Goal: Information Seeking & Learning: Learn about a topic

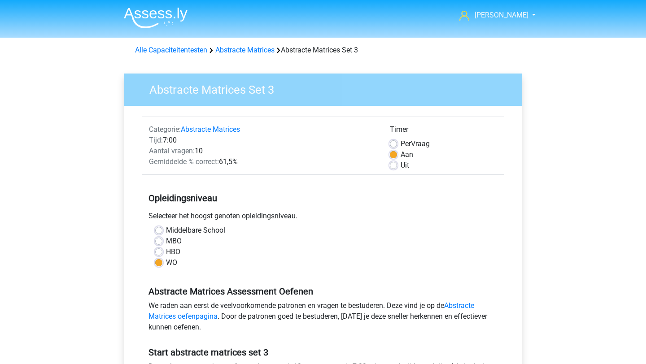
scroll to position [122, 0]
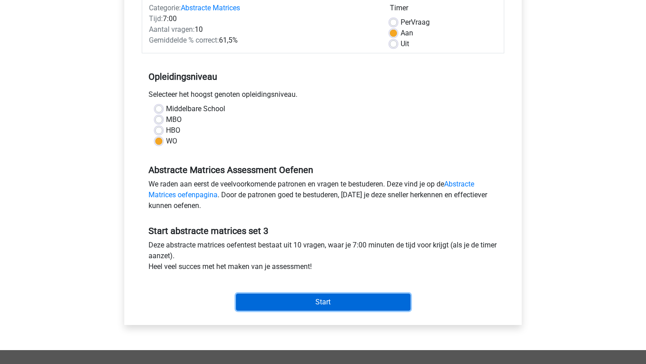
click at [388, 295] on input "Start" at bounding box center [323, 302] width 175 height 17
click at [386, 305] on input "Start" at bounding box center [323, 302] width 175 height 17
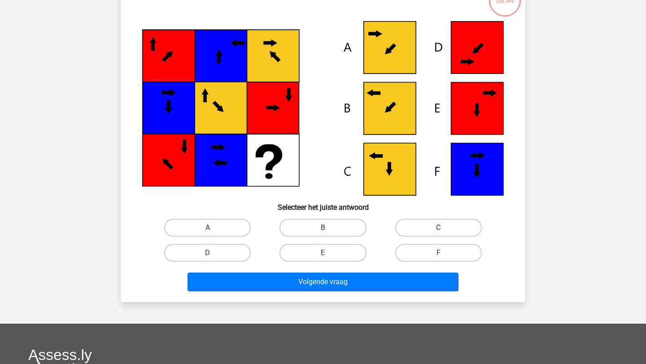
scroll to position [105, 0]
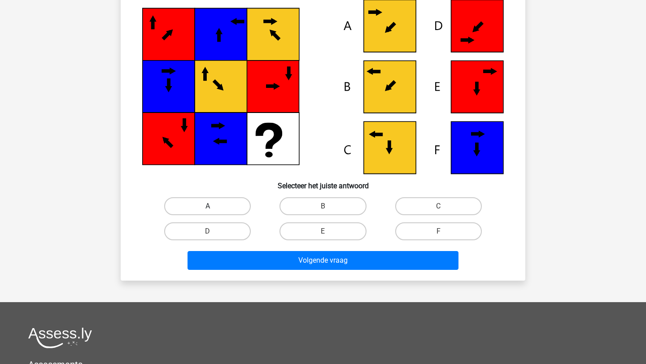
click at [235, 208] on label "A" at bounding box center [207, 206] width 87 height 18
click at [214, 208] on input "A" at bounding box center [211, 209] width 6 height 6
radio input "true"
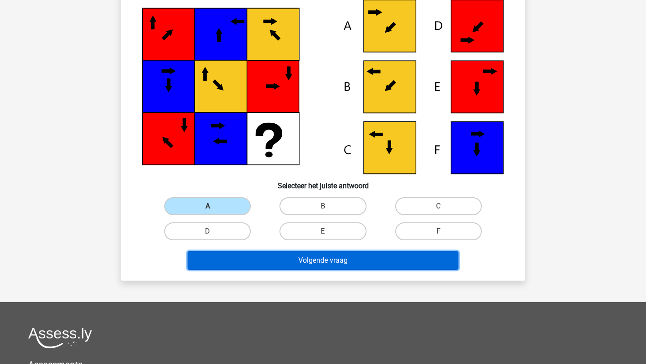
click at [243, 258] on button "Volgende vraag" at bounding box center [324, 260] width 272 height 19
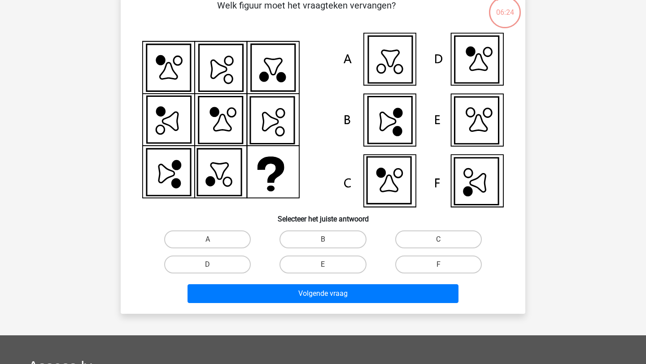
scroll to position [73, 0]
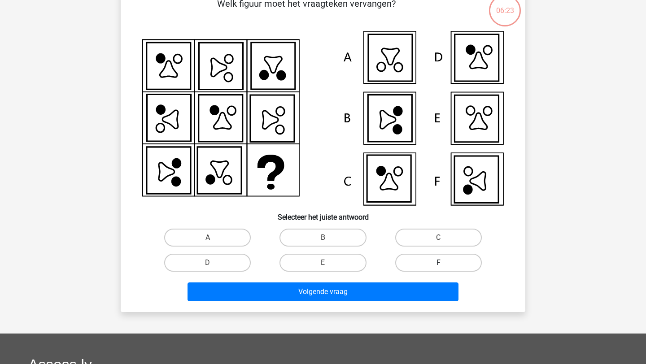
click at [426, 267] on label "F" at bounding box center [438, 263] width 87 height 18
click at [438, 267] on input "F" at bounding box center [441, 266] width 6 height 6
radio input "true"
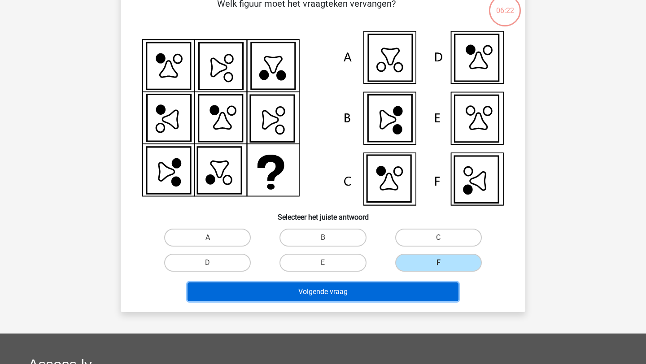
click at [396, 291] on button "Volgende vraag" at bounding box center [324, 292] width 272 height 19
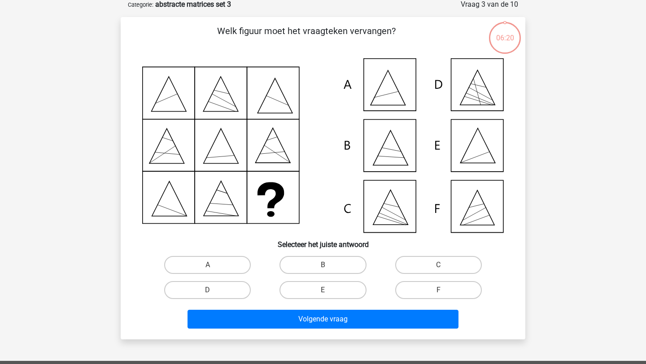
scroll to position [45, 0]
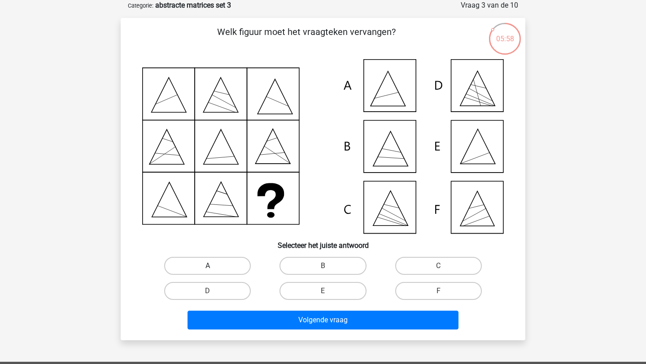
click at [228, 271] on label "A" at bounding box center [207, 266] width 87 height 18
click at [214, 271] on input "A" at bounding box center [211, 269] width 6 height 6
radio input "true"
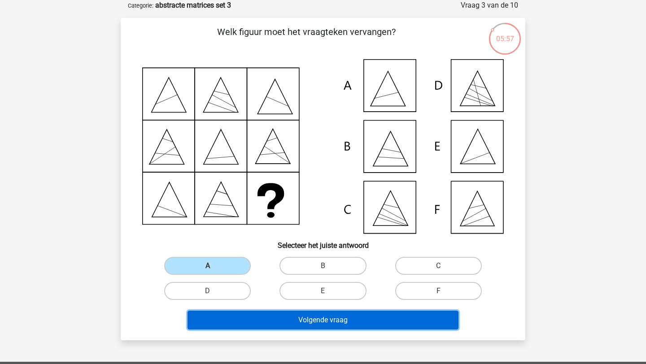
click at [258, 322] on button "Volgende vraag" at bounding box center [324, 320] width 272 height 19
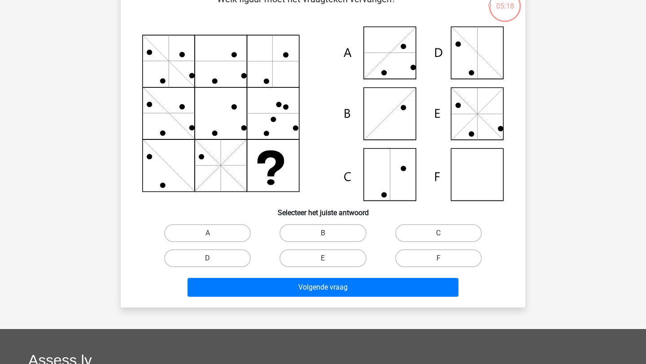
scroll to position [80, 0]
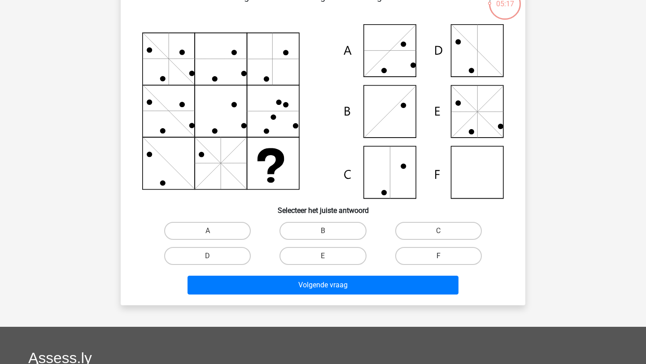
click at [441, 254] on label "F" at bounding box center [438, 256] width 87 height 18
click at [441, 256] on input "F" at bounding box center [441, 259] width 6 height 6
radio input "true"
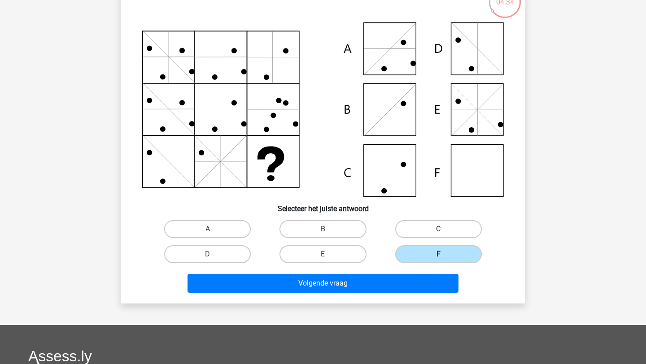
scroll to position [88, 0]
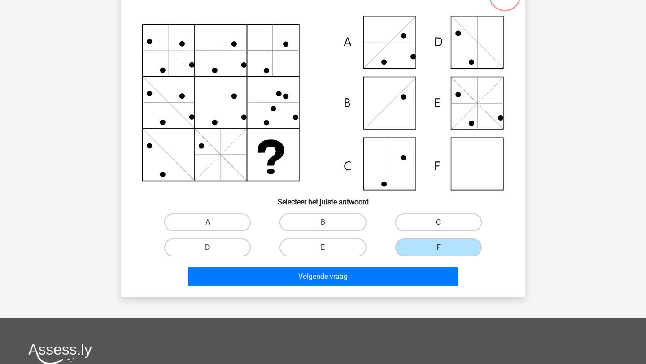
click at [448, 222] on label "C" at bounding box center [438, 223] width 87 height 18
click at [444, 223] on input "C" at bounding box center [441, 226] width 6 height 6
radio input "true"
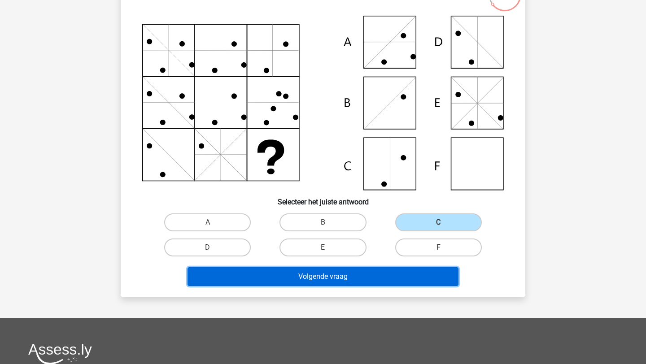
click at [417, 276] on button "Volgende vraag" at bounding box center [324, 276] width 272 height 19
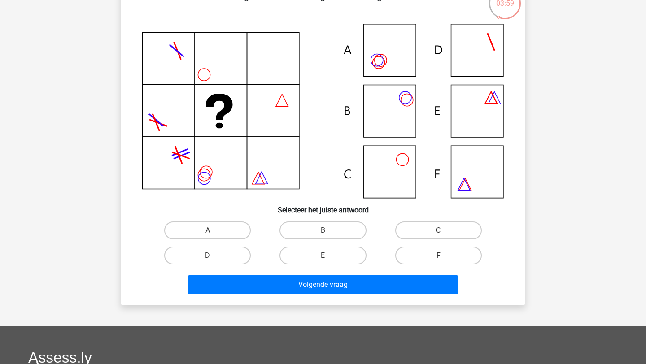
scroll to position [92, 0]
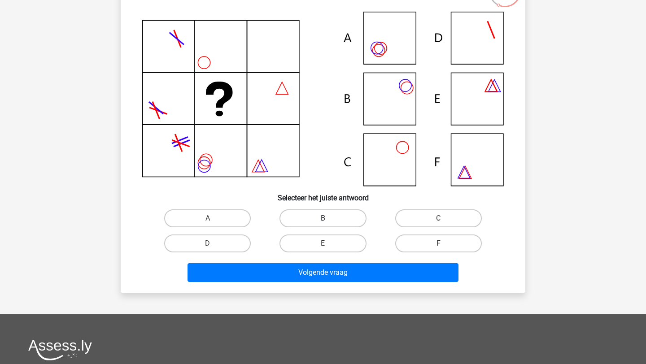
click at [307, 222] on label "B" at bounding box center [323, 219] width 87 height 18
click at [323, 222] on input "B" at bounding box center [326, 222] width 6 height 6
radio input "true"
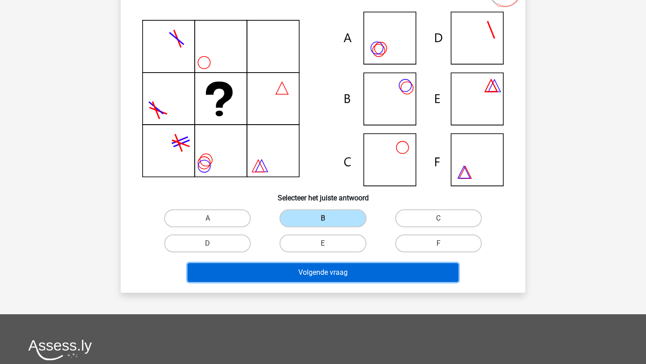
click at [301, 271] on button "Volgende vraag" at bounding box center [324, 272] width 272 height 19
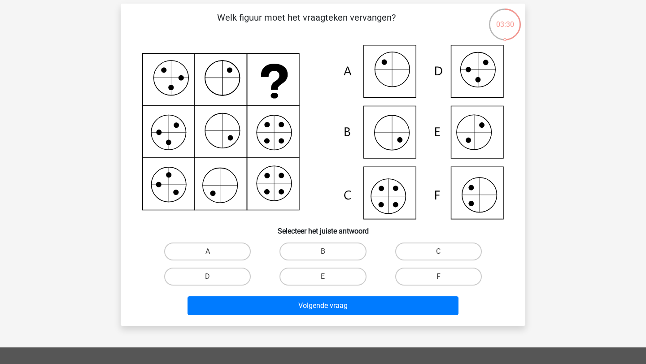
scroll to position [61, 0]
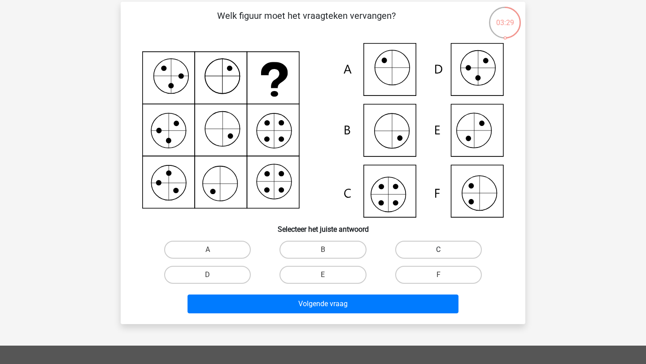
click at [427, 247] on label "C" at bounding box center [438, 250] width 87 height 18
click at [438, 250] on input "C" at bounding box center [441, 253] width 6 height 6
radio input "true"
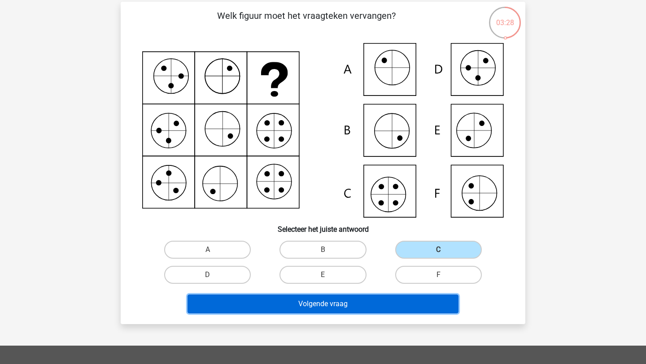
click at [416, 310] on button "Volgende vraag" at bounding box center [324, 304] width 272 height 19
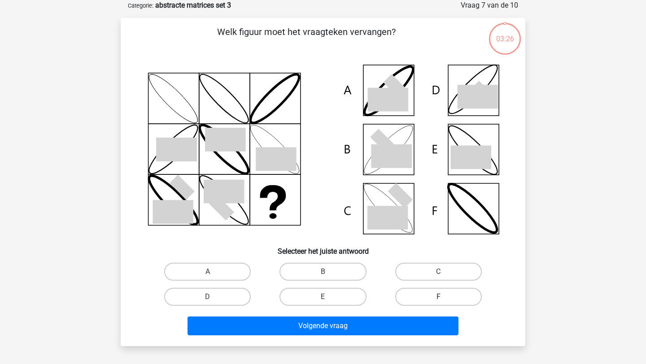
click at [408, 302] on label "F" at bounding box center [438, 297] width 87 height 18
click at [438, 302] on input "F" at bounding box center [441, 300] width 6 height 6
radio input "true"
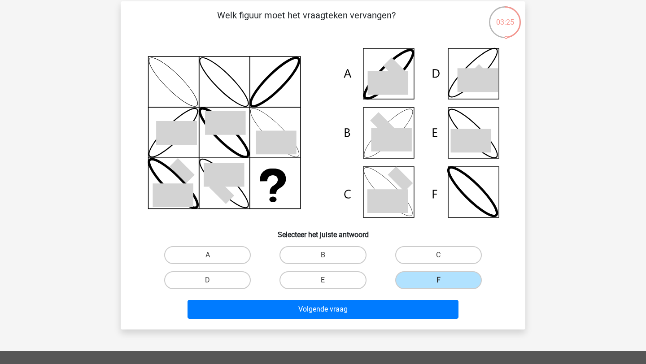
scroll to position [60, 0]
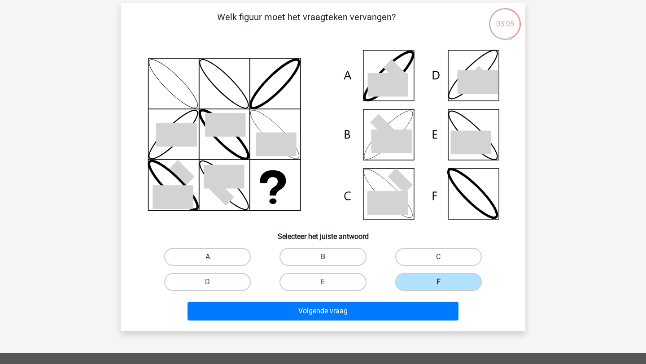
click at [309, 262] on label "B" at bounding box center [323, 257] width 87 height 18
click at [323, 262] on input "B" at bounding box center [326, 260] width 6 height 6
radio input "true"
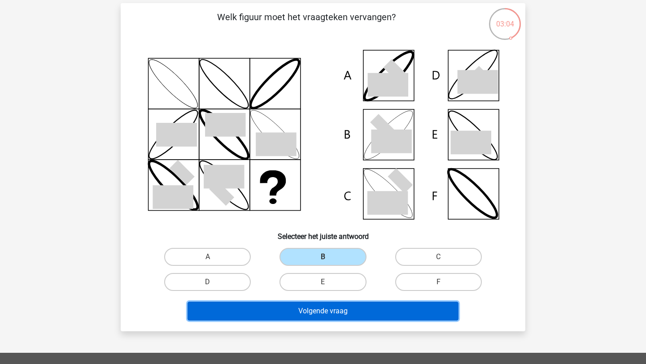
click at [308, 313] on button "Volgende vraag" at bounding box center [324, 311] width 272 height 19
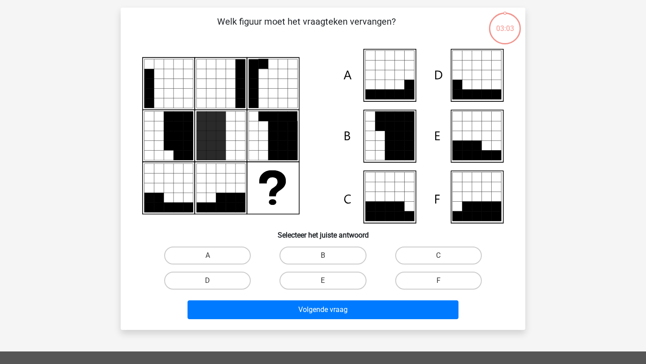
scroll to position [57, 0]
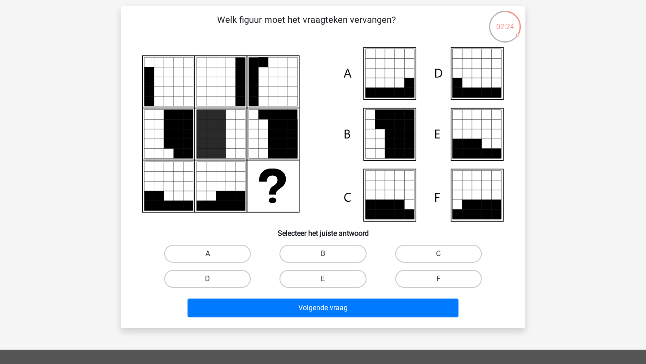
click at [443, 255] on input "C" at bounding box center [441, 257] width 6 height 6
radio input "true"
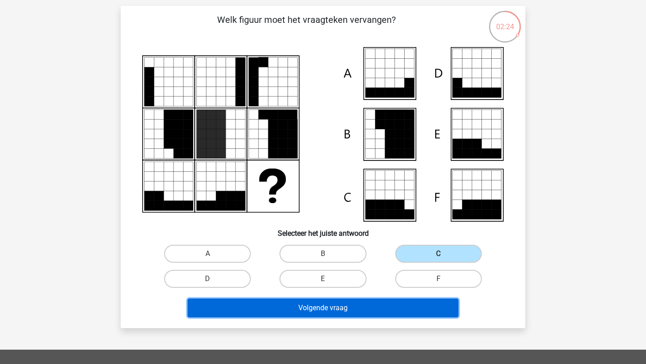
click at [423, 305] on button "Volgende vraag" at bounding box center [324, 308] width 272 height 19
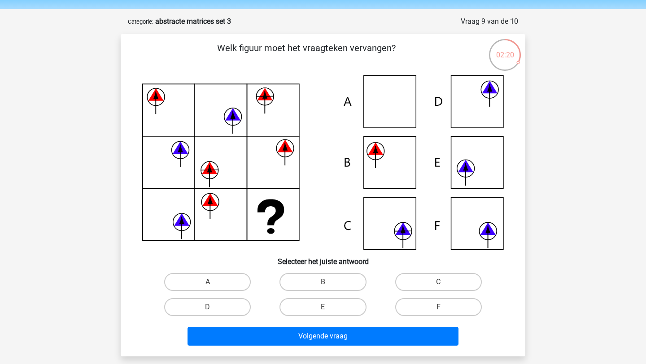
scroll to position [30, 0]
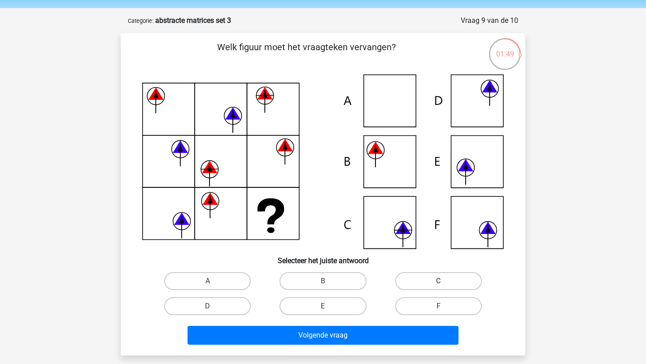
click at [424, 281] on label "C" at bounding box center [438, 281] width 87 height 18
click at [438, 281] on input "C" at bounding box center [441, 284] width 6 height 6
radio input "true"
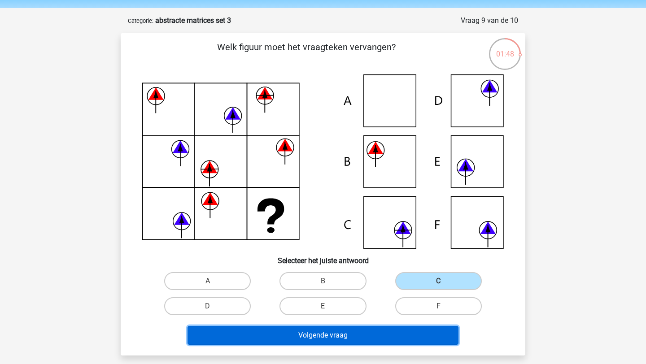
click at [390, 335] on button "Volgende vraag" at bounding box center [324, 335] width 272 height 19
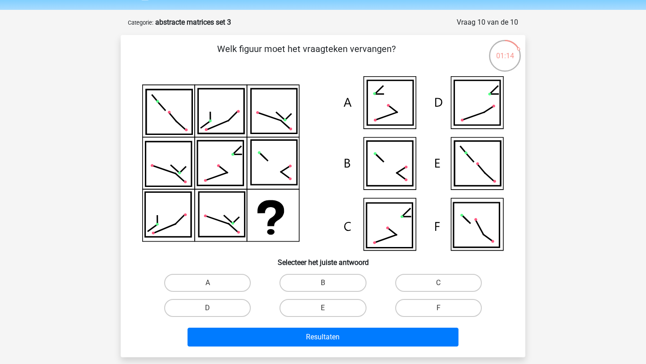
scroll to position [52, 0]
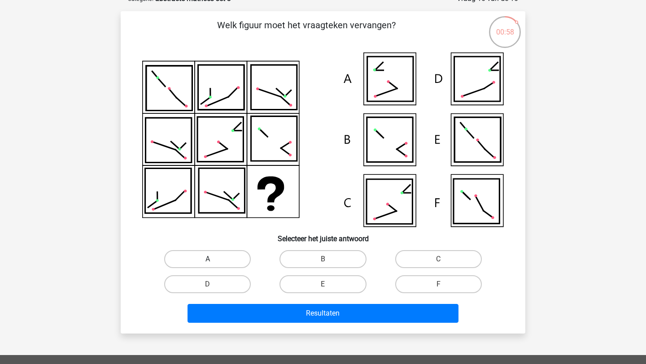
click at [241, 260] on label "A" at bounding box center [207, 259] width 87 height 18
click at [214, 260] on input "A" at bounding box center [211, 262] width 6 height 6
radio input "true"
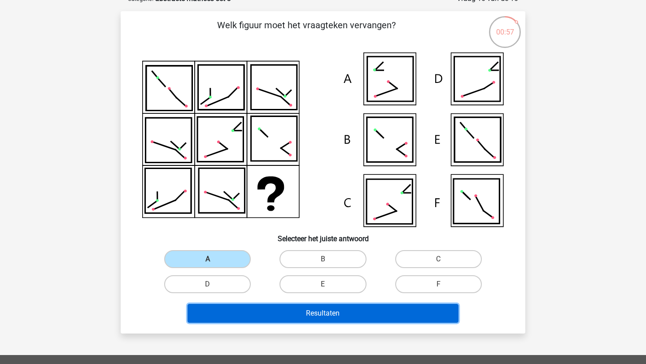
click at [267, 306] on button "Resultaten" at bounding box center [324, 313] width 272 height 19
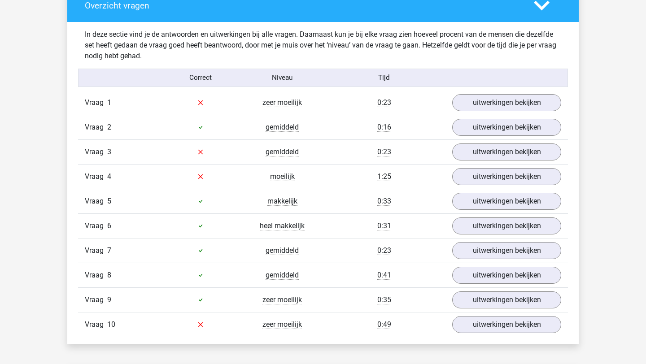
scroll to position [527, 0]
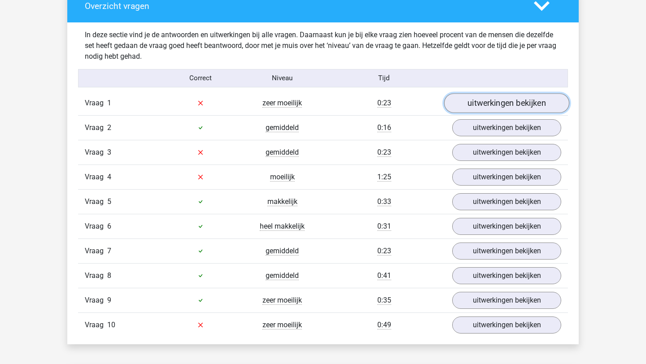
click at [464, 111] on link "uitwerkingen bekijken" at bounding box center [506, 103] width 125 height 20
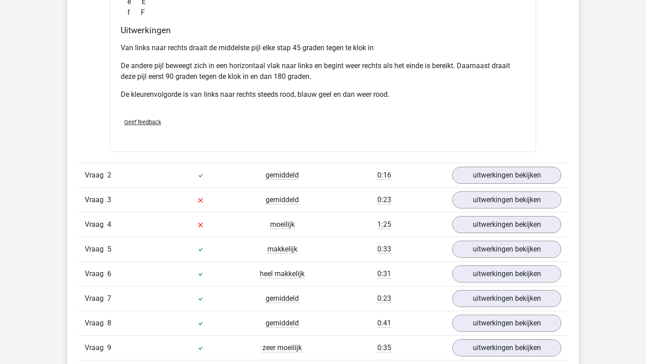
scroll to position [923, 0]
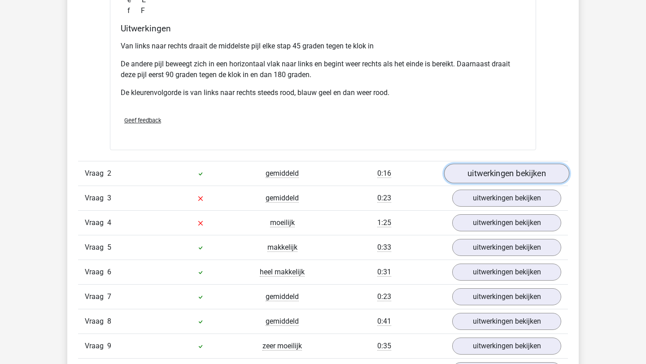
click at [500, 168] on link "uitwerkingen bekijken" at bounding box center [506, 174] width 125 height 20
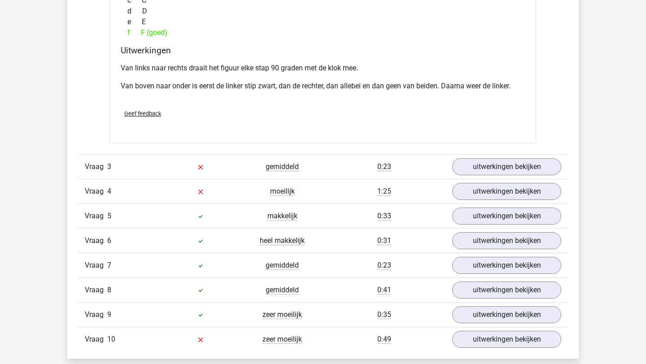
scroll to position [1373, 0]
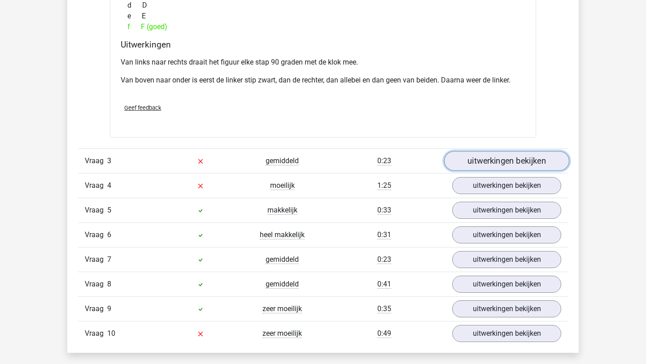
click at [500, 165] on link "uitwerkingen bekijken" at bounding box center [506, 161] width 125 height 20
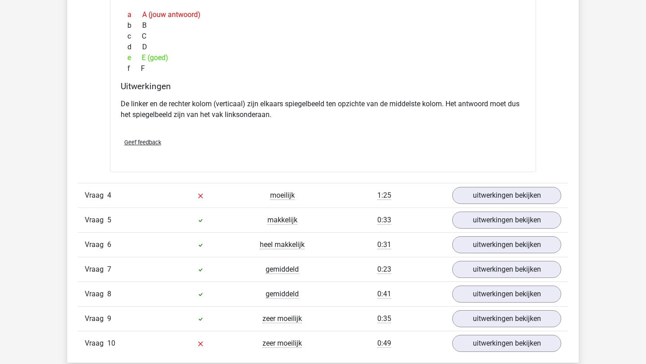
scroll to position [1798, 0]
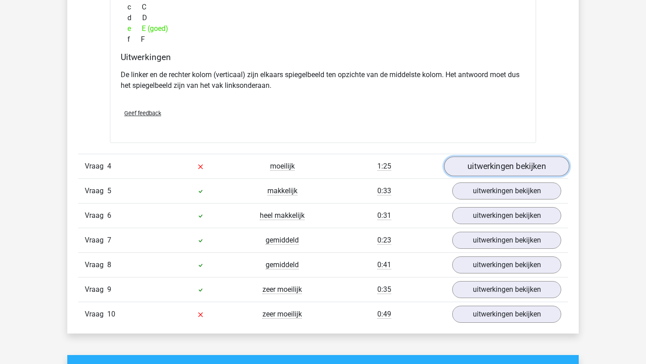
click at [484, 170] on link "uitwerkingen bekijken" at bounding box center [506, 167] width 125 height 20
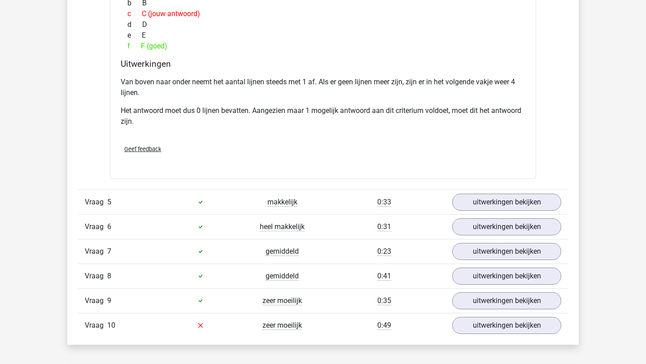
scroll to position [2226, 0]
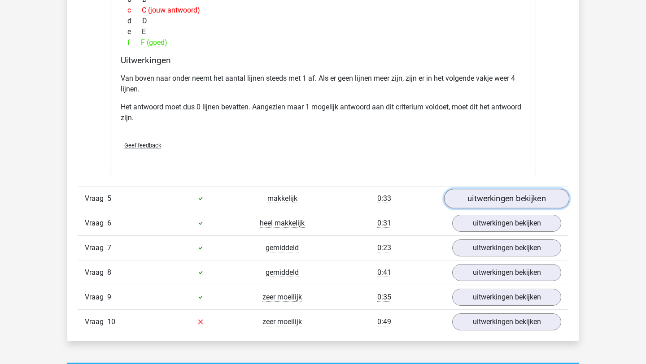
click at [518, 193] on link "uitwerkingen bekijken" at bounding box center [506, 199] width 125 height 20
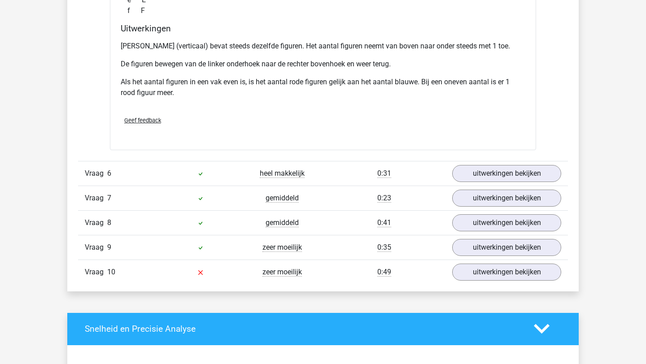
scroll to position [2719, 0]
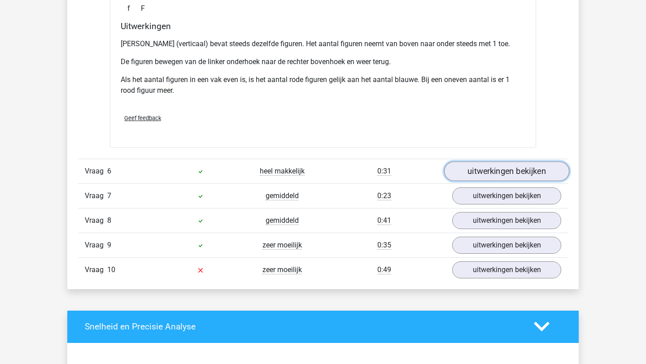
click at [470, 174] on link "uitwerkingen bekijken" at bounding box center [506, 172] width 125 height 20
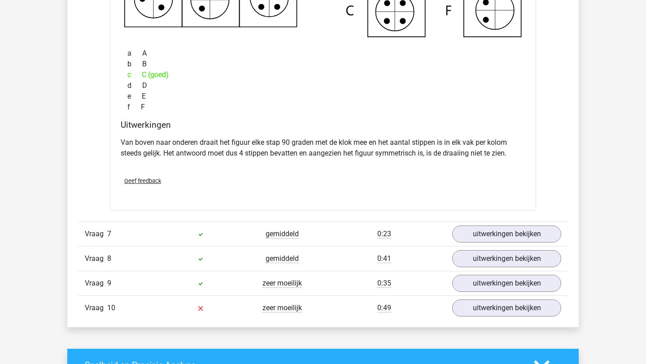
scroll to position [3094, 0]
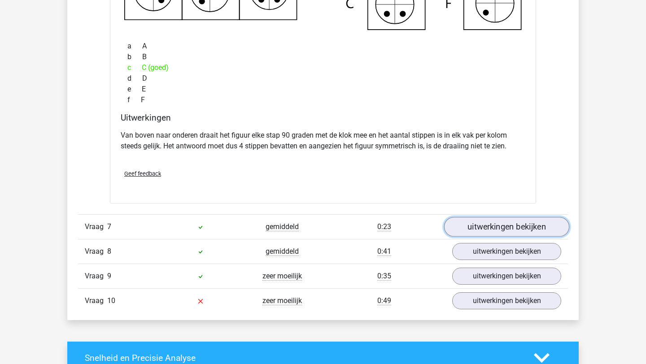
click at [463, 230] on link "uitwerkingen bekijken" at bounding box center [506, 227] width 125 height 20
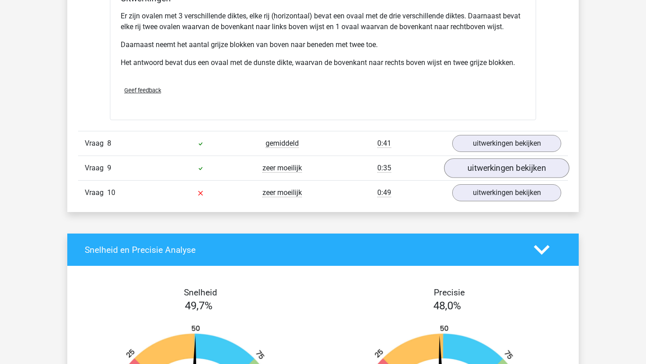
scroll to position [3653, 0]
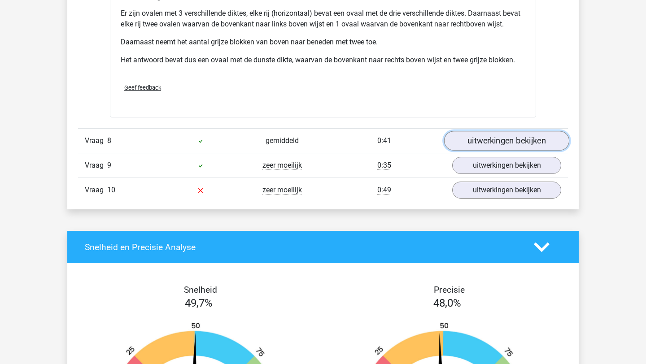
click at [518, 140] on link "uitwerkingen bekijken" at bounding box center [506, 141] width 125 height 20
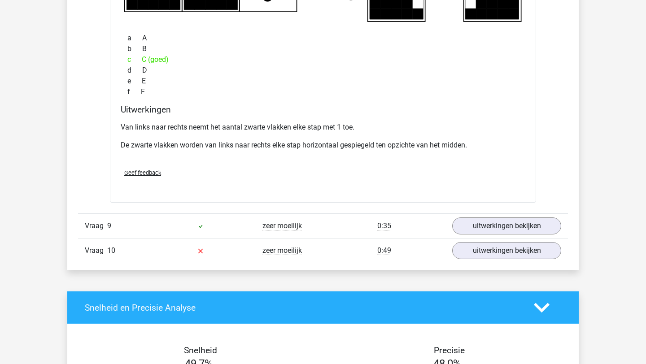
scroll to position [4010, 0]
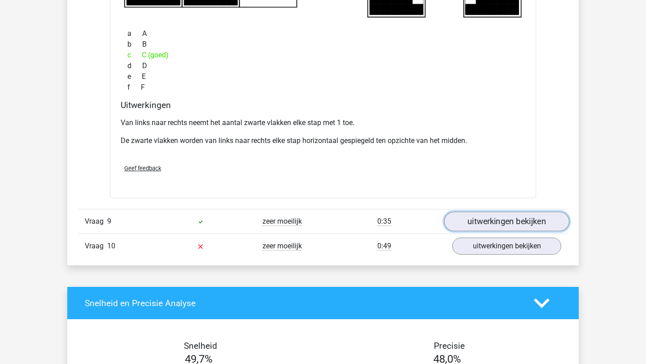
click at [496, 223] on link "uitwerkingen bekijken" at bounding box center [506, 222] width 125 height 20
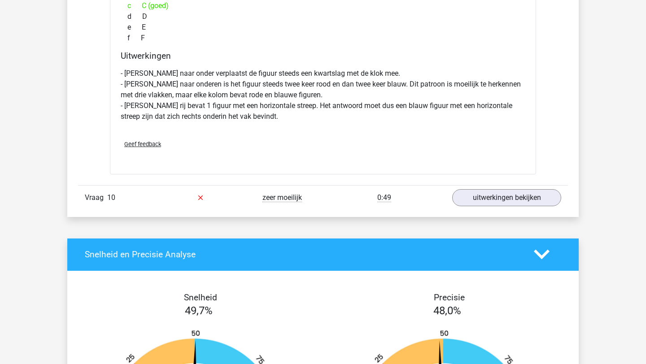
scroll to position [4519, 0]
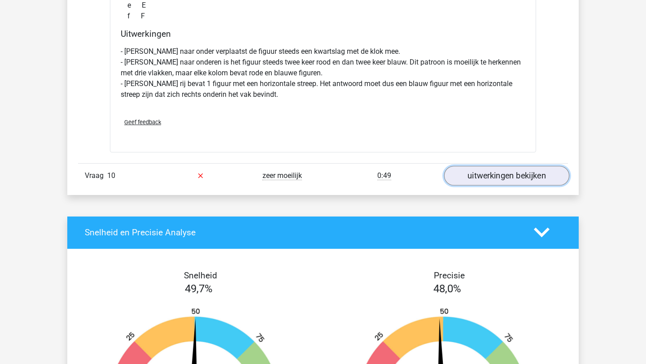
click at [473, 175] on link "uitwerkingen bekijken" at bounding box center [506, 176] width 125 height 20
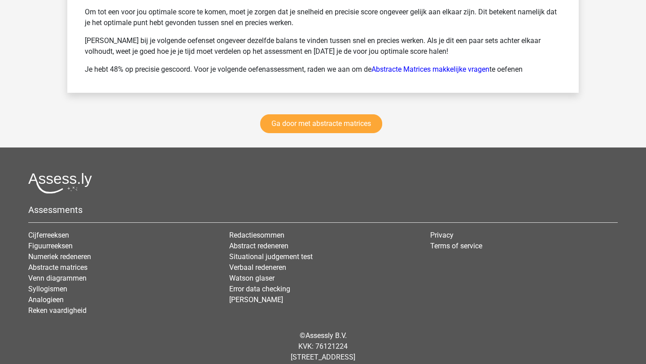
scroll to position [5580, 0]
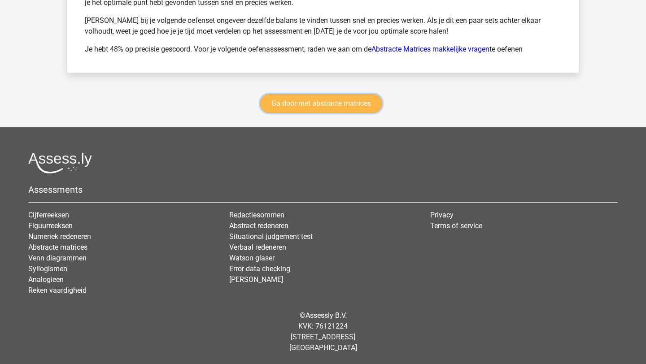
click at [278, 107] on link "Ga door met abstracte matrices" at bounding box center [321, 103] width 122 height 19
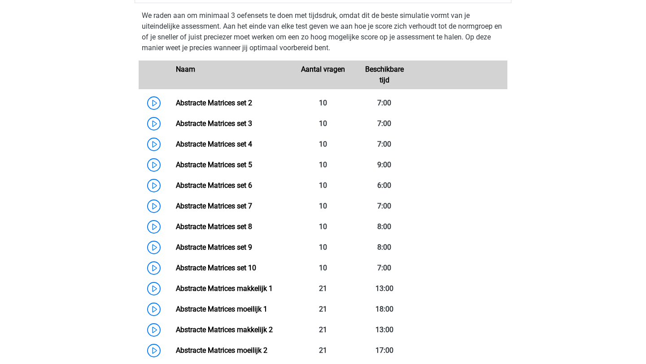
scroll to position [451, 0]
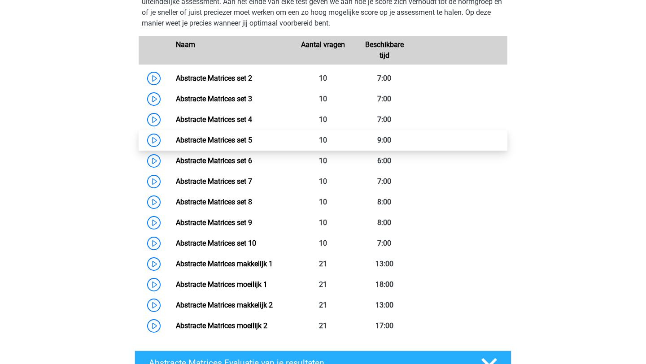
click at [176, 140] on link "Abstracte Matrices set 5" at bounding box center [214, 140] width 76 height 9
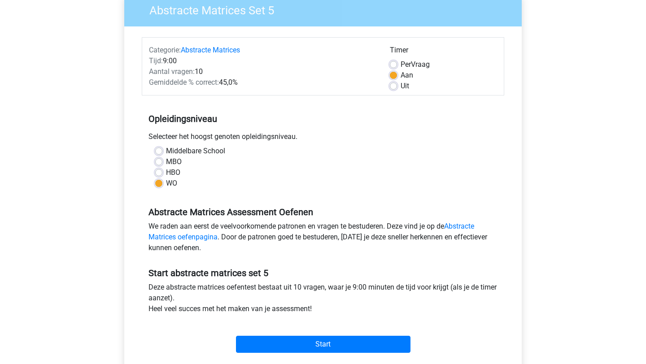
scroll to position [96, 0]
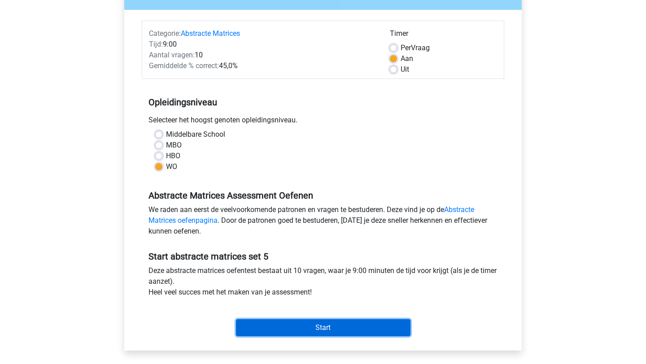
click at [346, 324] on input "Start" at bounding box center [323, 328] width 175 height 17
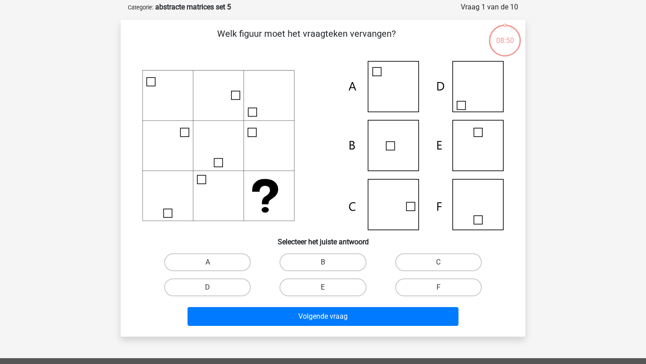
scroll to position [43, 0]
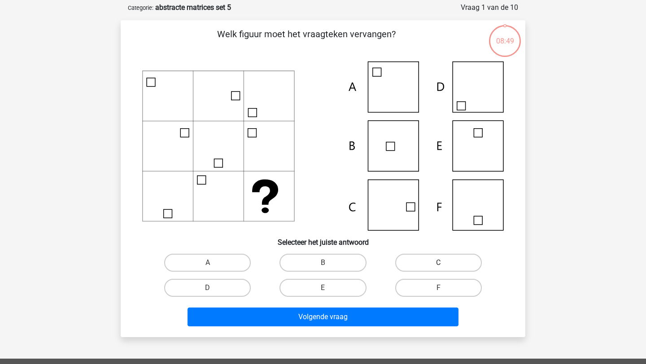
click at [427, 264] on label "C" at bounding box center [438, 263] width 87 height 18
click at [438, 264] on input "C" at bounding box center [441, 266] width 6 height 6
radio input "true"
click at [414, 308] on div "Volgende vraag" at bounding box center [323, 319] width 346 height 22
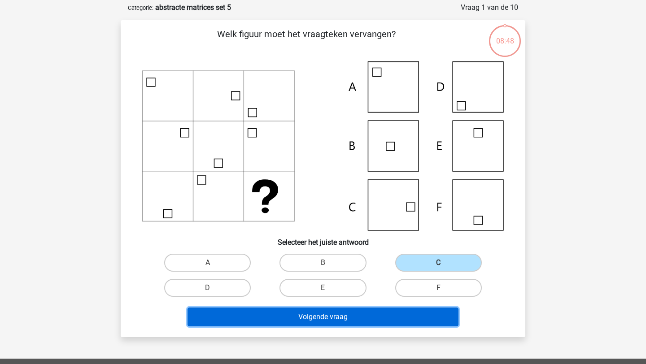
click at [408, 314] on button "Volgende vraag" at bounding box center [324, 317] width 272 height 19
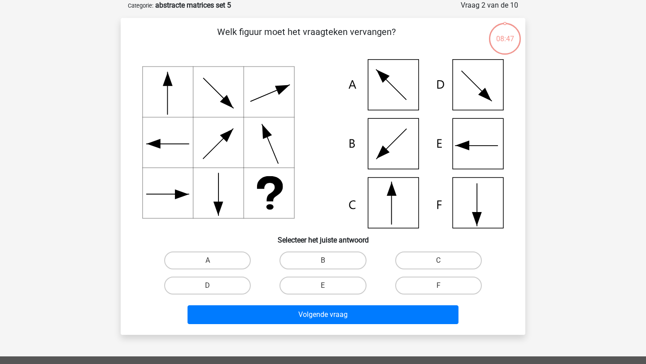
scroll to position [49, 0]
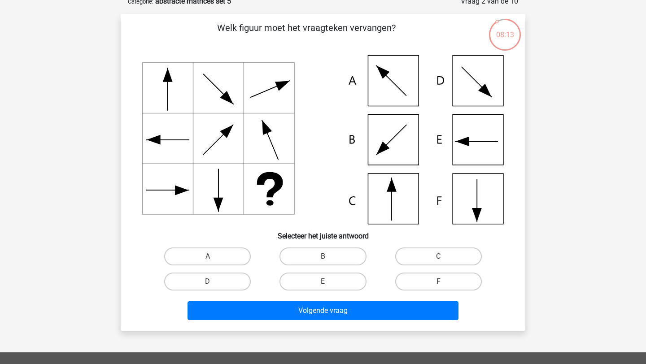
click at [325, 257] on input "B" at bounding box center [326, 260] width 6 height 6
radio input "true"
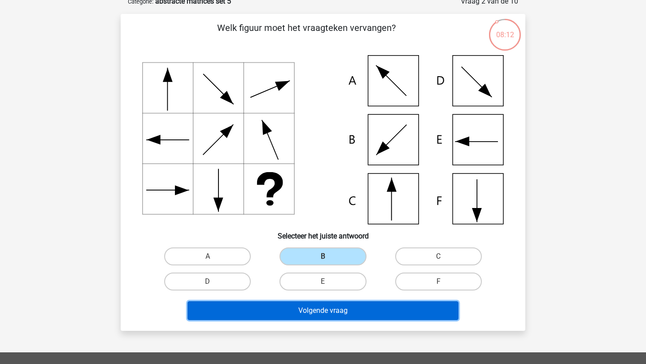
click at [326, 313] on button "Volgende vraag" at bounding box center [324, 311] width 272 height 19
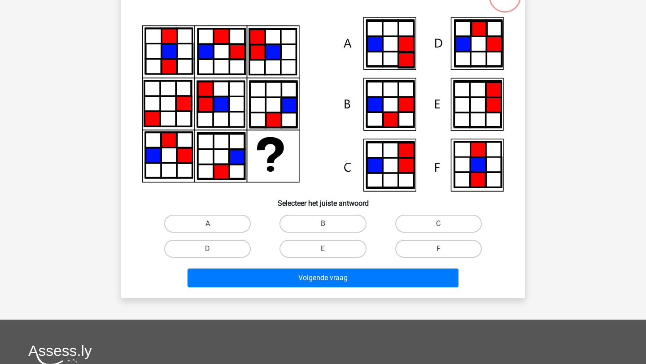
scroll to position [98, 0]
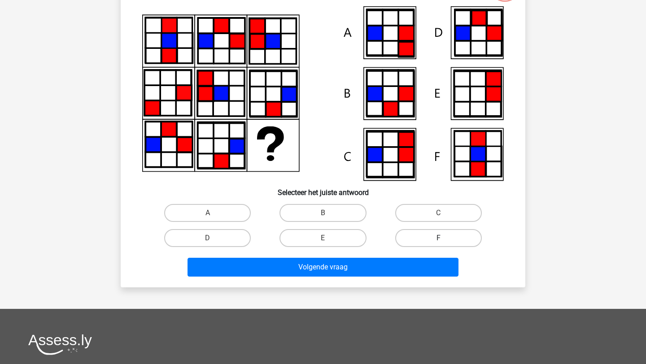
click at [408, 232] on label "F" at bounding box center [438, 238] width 87 height 18
click at [438, 238] on input "F" at bounding box center [441, 241] width 6 height 6
radio input "true"
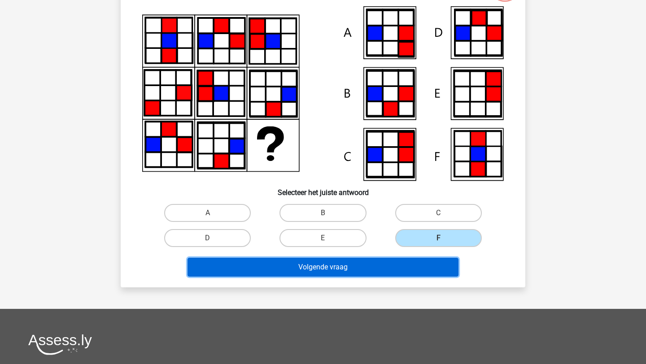
click at [381, 261] on button "Volgende vraag" at bounding box center [324, 267] width 272 height 19
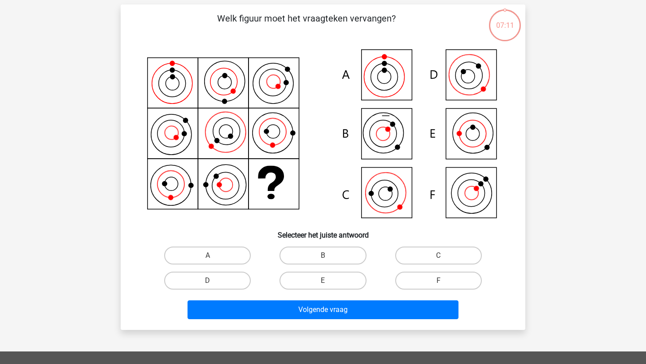
scroll to position [45, 0]
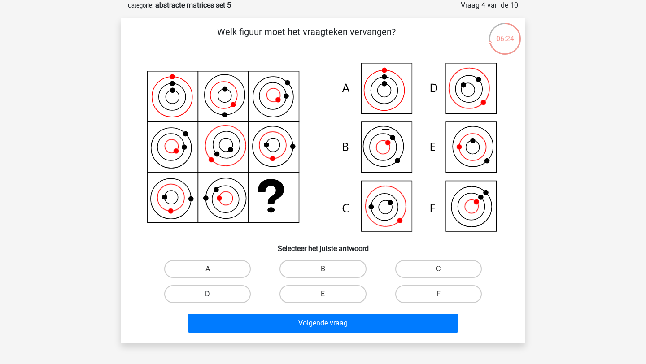
click at [209, 292] on label "D" at bounding box center [207, 294] width 87 height 18
click at [209, 294] on input "D" at bounding box center [211, 297] width 6 height 6
radio input "true"
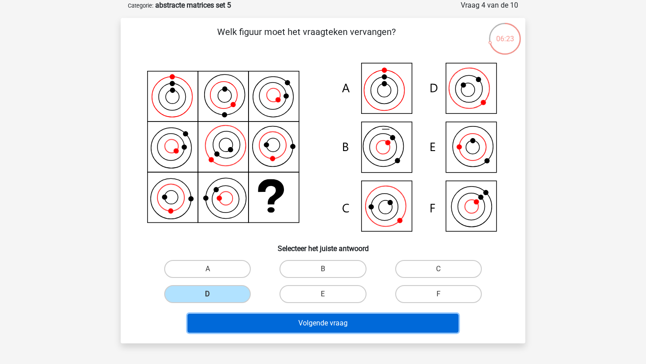
click at [241, 320] on button "Volgende vraag" at bounding box center [324, 323] width 272 height 19
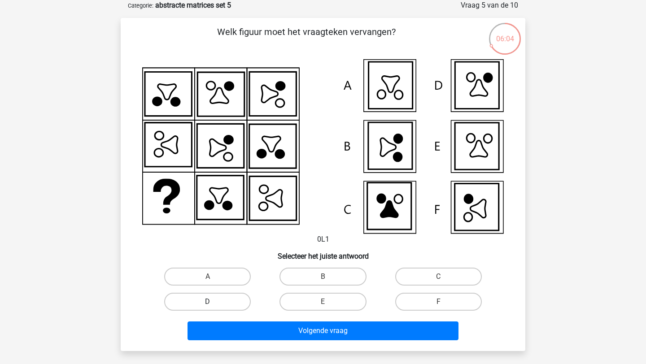
click at [219, 308] on label "D" at bounding box center [207, 302] width 87 height 18
click at [214, 308] on input "D" at bounding box center [211, 305] width 6 height 6
radio input "true"
click at [225, 350] on div "Welk figuur moet het vraagteken vervangen? 0L1 Selecteer het juiste antwoord" at bounding box center [323, 184] width 405 height 333
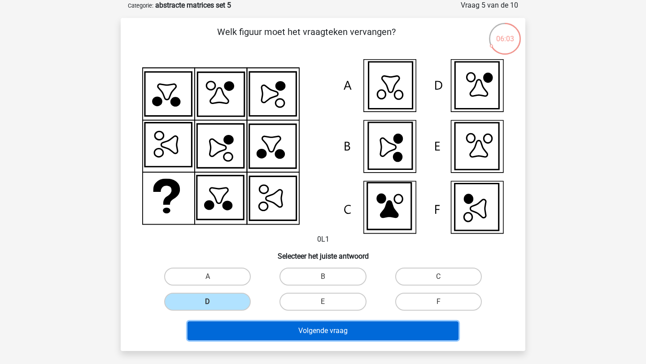
click at [241, 325] on button "Volgende vraag" at bounding box center [324, 331] width 272 height 19
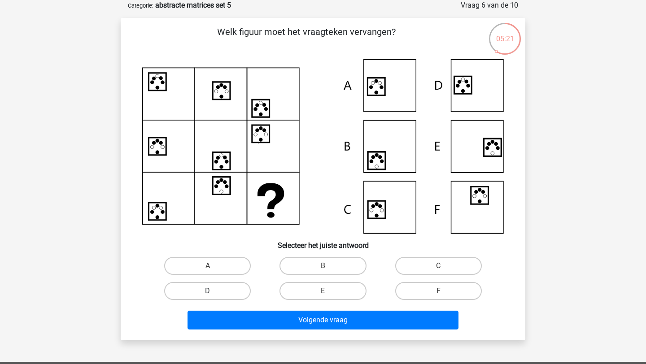
click at [229, 291] on label "D" at bounding box center [207, 291] width 87 height 18
click at [214, 291] on input "D" at bounding box center [211, 294] width 6 height 6
radio input "true"
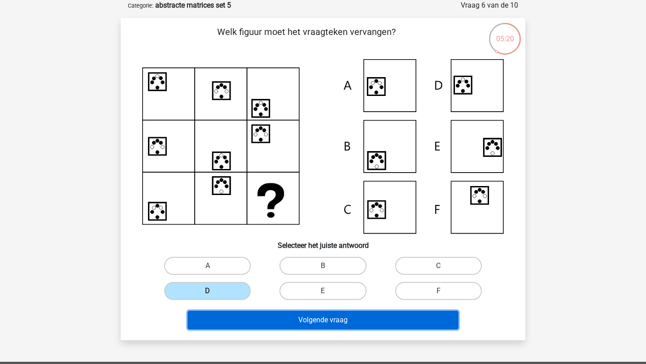
click at [255, 323] on button "Volgende vraag" at bounding box center [324, 320] width 272 height 19
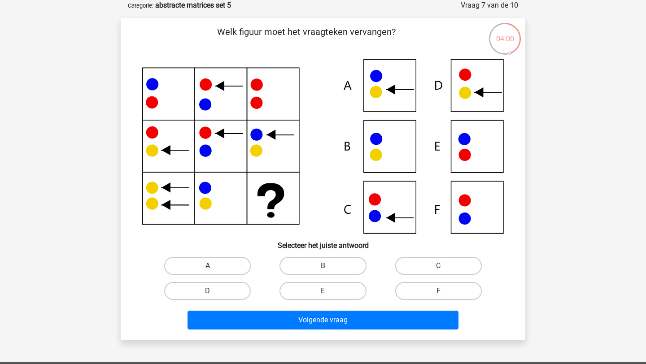
click at [239, 290] on label "D" at bounding box center [207, 291] width 87 height 18
click at [214, 291] on input "D" at bounding box center [211, 294] width 6 height 6
radio input "true"
click at [277, 308] on div "Volgende vraag" at bounding box center [323, 319] width 376 height 30
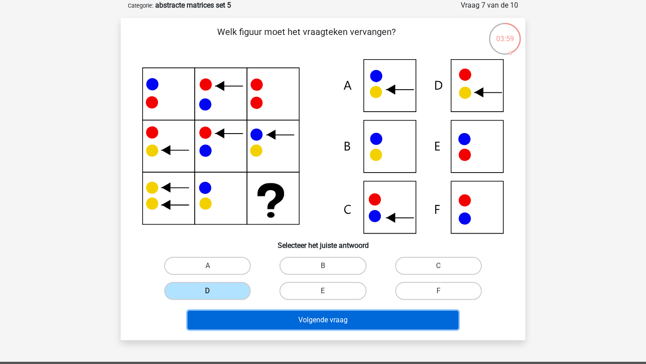
click at [277, 318] on button "Volgende vraag" at bounding box center [324, 320] width 272 height 19
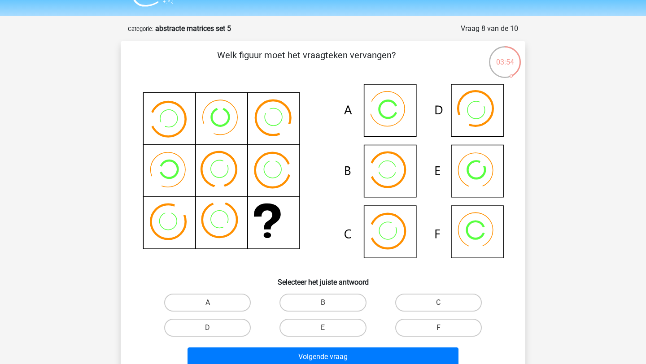
scroll to position [22, 0]
click at [431, 326] on label "F" at bounding box center [438, 328] width 87 height 18
click at [438, 328] on input "F" at bounding box center [441, 331] width 6 height 6
radio input "true"
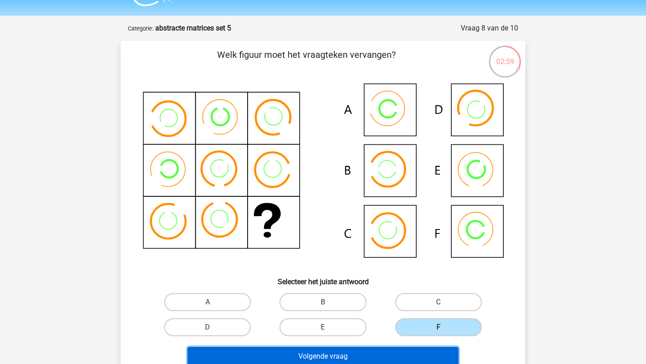
click at [430, 353] on button "Volgende vraag" at bounding box center [324, 356] width 272 height 19
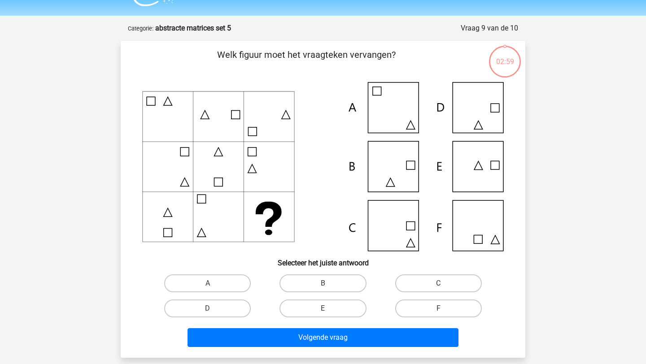
scroll to position [45, 0]
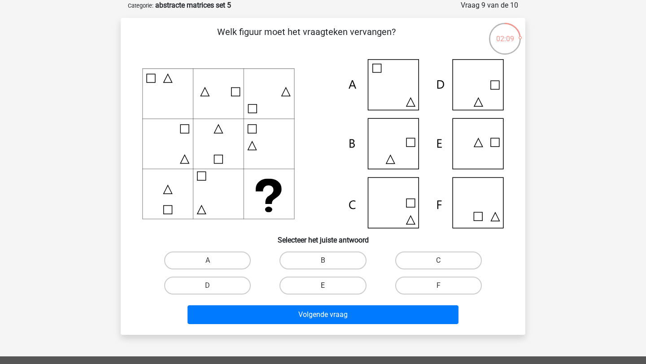
click at [338, 287] on label "E" at bounding box center [323, 286] width 87 height 18
click at [329, 287] on input "E" at bounding box center [326, 289] width 6 height 6
radio input "true"
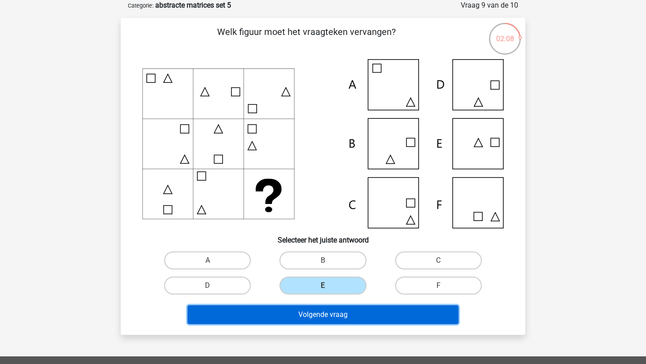
click at [340, 311] on button "Volgende vraag" at bounding box center [324, 315] width 272 height 19
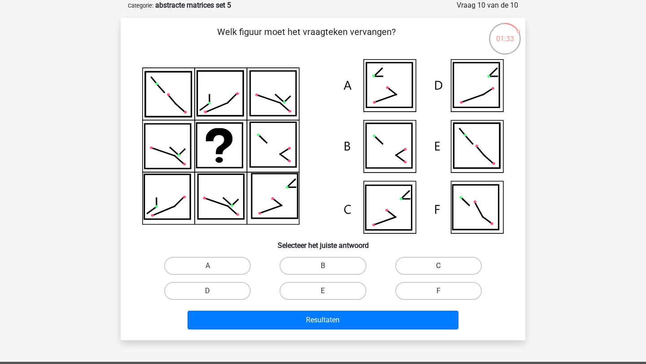
click at [431, 270] on label "C" at bounding box center [438, 266] width 87 height 18
click at [438, 270] on input "C" at bounding box center [441, 269] width 6 height 6
radio input "true"
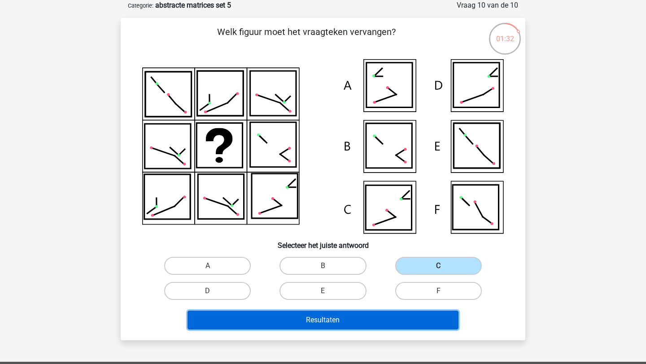
click at [387, 319] on button "Resultaten" at bounding box center [324, 320] width 272 height 19
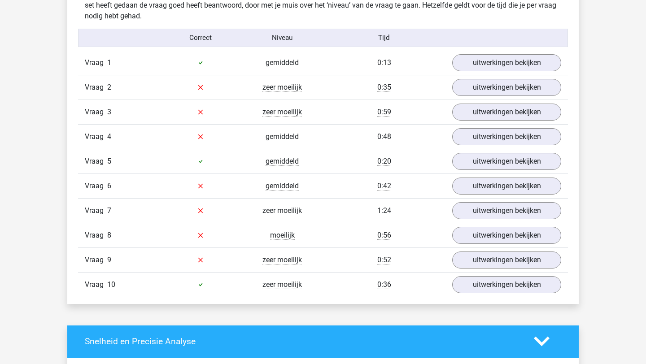
scroll to position [568, 0]
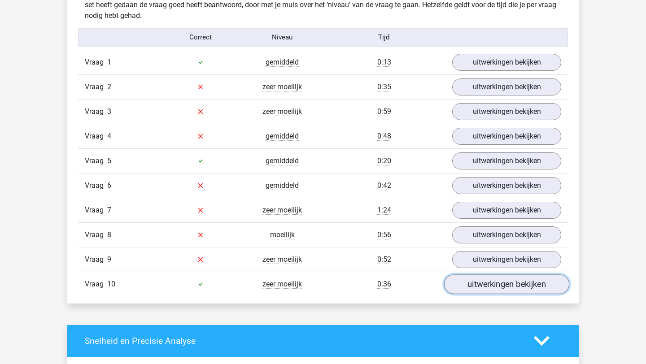
click at [504, 289] on link "uitwerkingen bekijken" at bounding box center [506, 285] width 125 height 20
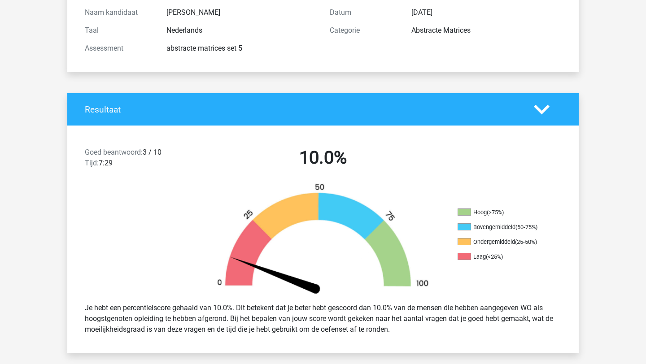
scroll to position [0, 0]
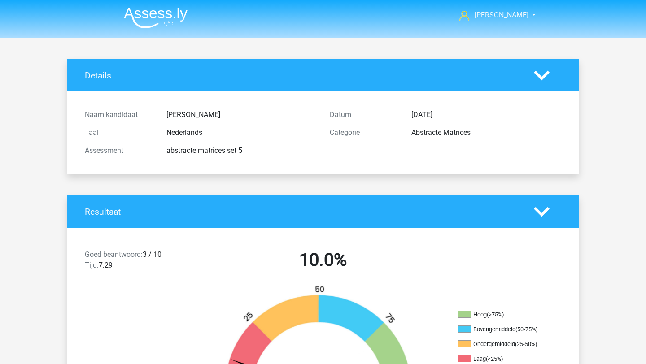
click at [149, 18] on img at bounding box center [156, 17] width 64 height 21
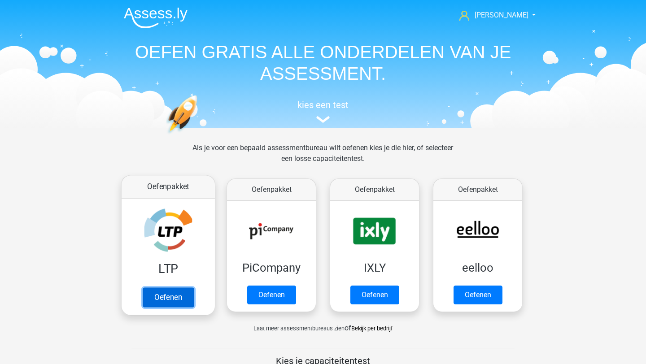
click at [165, 301] on link "Oefenen" at bounding box center [168, 298] width 51 height 20
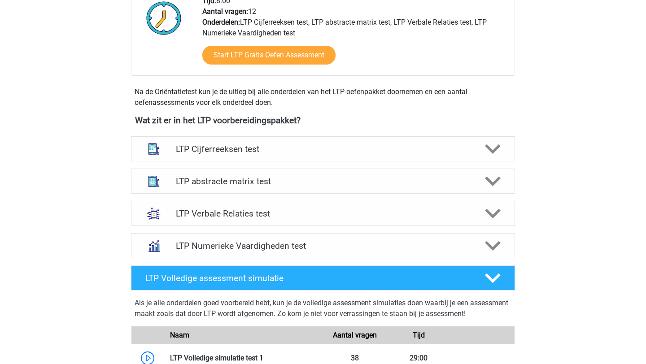
scroll to position [247, 0]
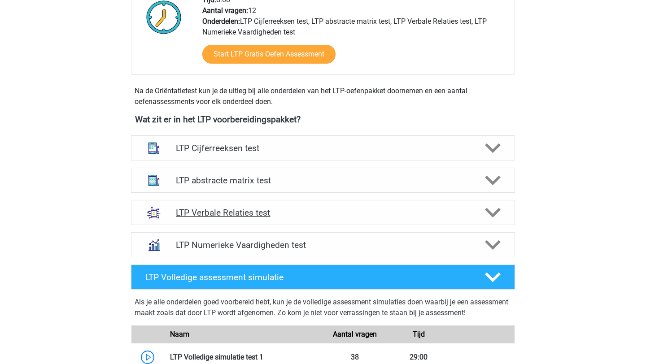
click at [494, 216] on polygon at bounding box center [493, 213] width 16 height 10
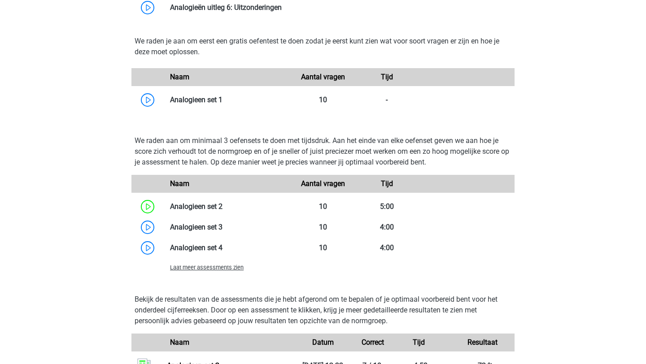
scroll to position [732, 0]
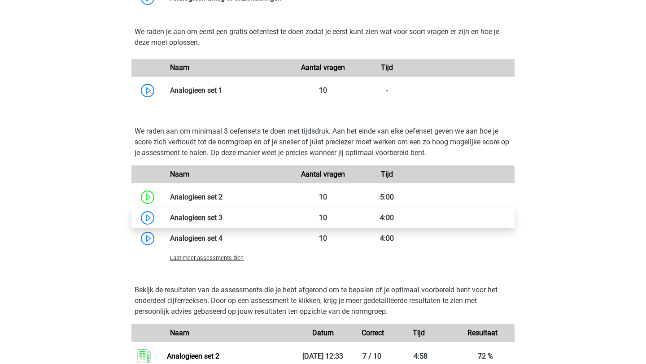
click at [223, 216] on link at bounding box center [223, 218] width 0 height 9
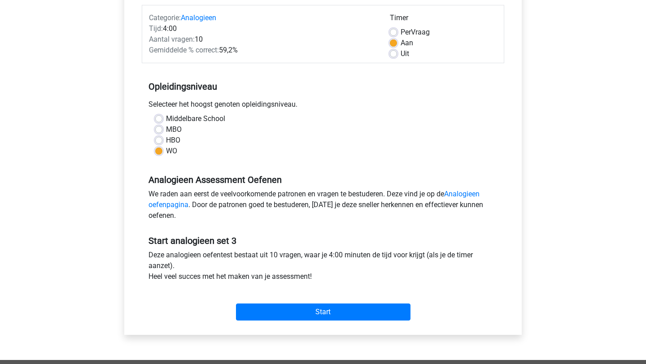
scroll to position [137, 0]
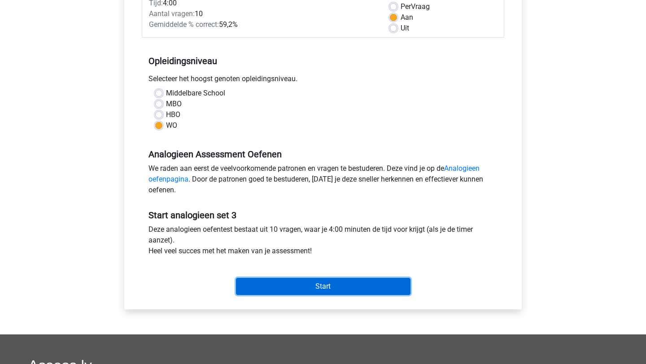
click at [270, 283] on input "Start" at bounding box center [323, 286] width 175 height 17
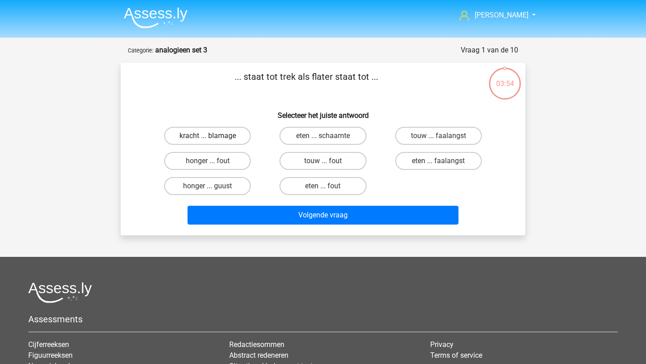
click at [229, 137] on label "kracht ... blamage" at bounding box center [207, 136] width 87 height 18
click at [214, 137] on input "kracht ... blamage" at bounding box center [211, 139] width 6 height 6
radio input "true"
click at [240, 161] on label "honger ... fout" at bounding box center [207, 161] width 87 height 18
click at [214, 161] on input "honger ... fout" at bounding box center [211, 164] width 6 height 6
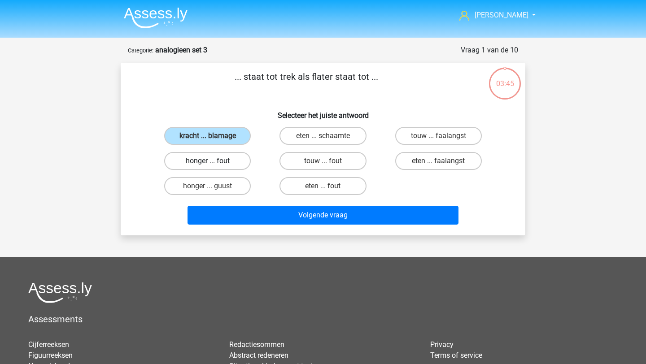
radio input "true"
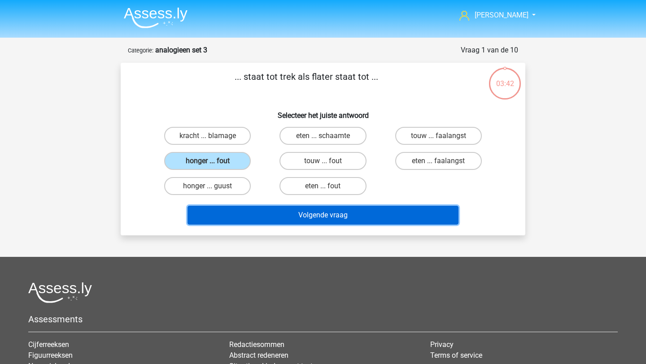
click at [276, 210] on button "Volgende vraag" at bounding box center [324, 215] width 272 height 19
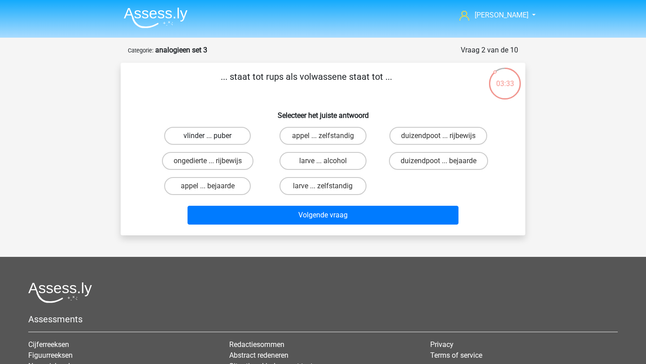
click at [237, 134] on label "vlinder ... puber" at bounding box center [207, 136] width 87 height 18
click at [214, 136] on input "vlinder ... puber" at bounding box center [211, 139] width 6 height 6
radio input "true"
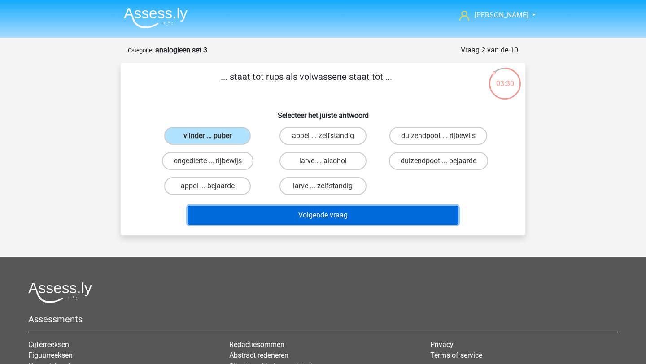
click at [281, 220] on button "Volgende vraag" at bounding box center [324, 215] width 272 height 19
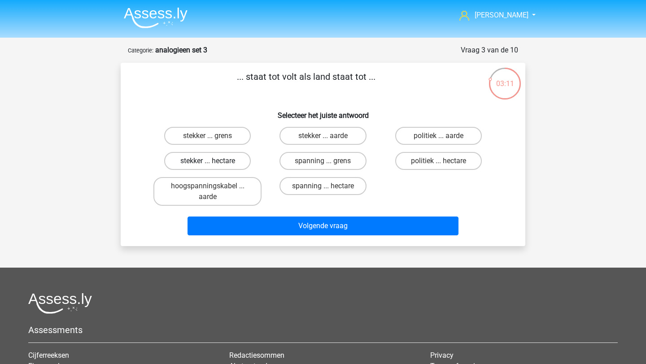
click at [217, 162] on label "stekker ... hectare" at bounding box center [207, 161] width 87 height 18
click at [214, 162] on input "stekker ... hectare" at bounding box center [211, 164] width 6 height 6
radio input "true"
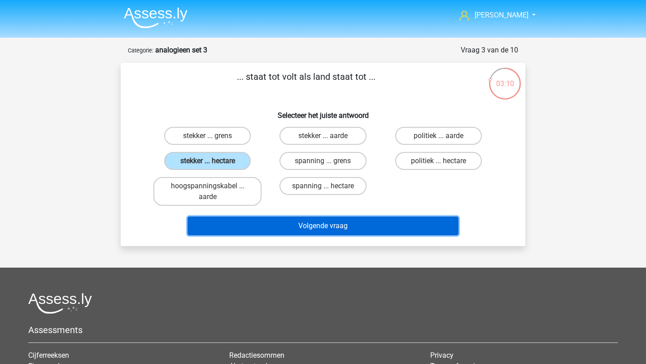
click at [277, 230] on button "Volgende vraag" at bounding box center [324, 226] width 272 height 19
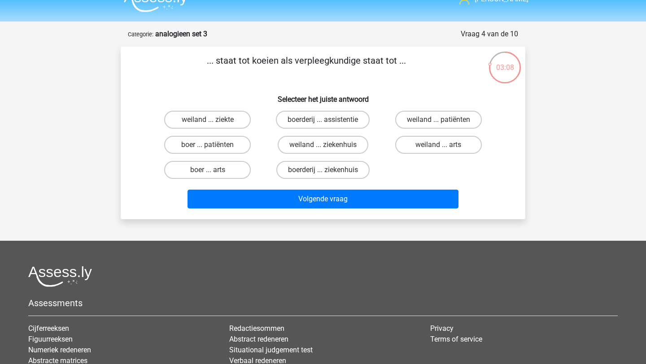
scroll to position [14, 0]
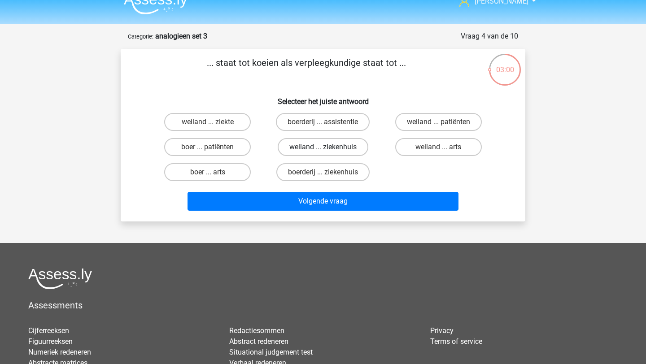
click at [335, 152] on label "weiland ... ziekenhuis" at bounding box center [323, 147] width 91 height 18
click at [329, 152] on input "weiland ... ziekenhuis" at bounding box center [326, 150] width 6 height 6
radio input "true"
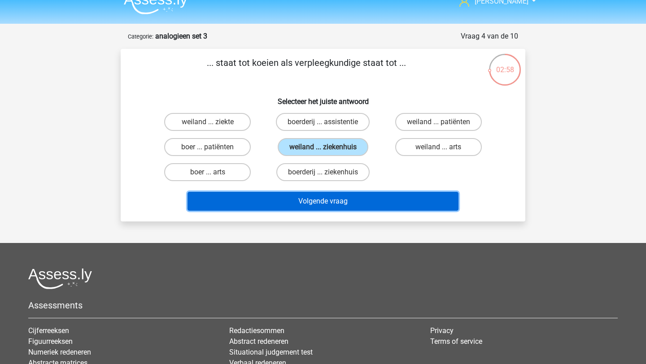
click at [348, 203] on button "Volgende vraag" at bounding box center [324, 201] width 272 height 19
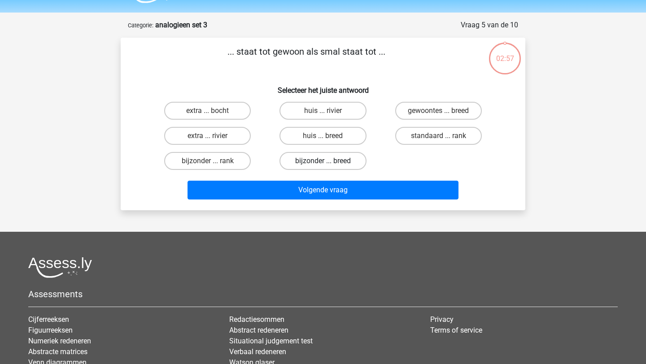
scroll to position [0, 0]
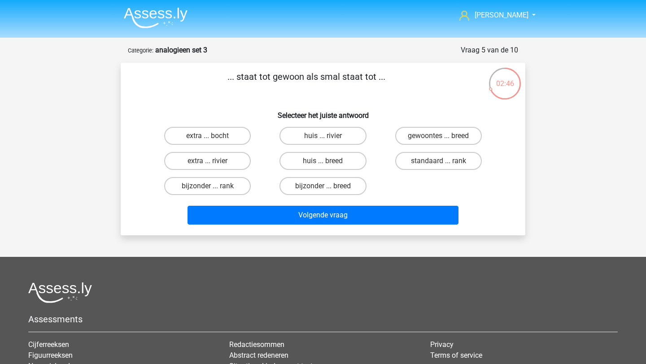
click at [326, 192] on input "bijzonder ... breed" at bounding box center [326, 189] width 6 height 6
radio input "true"
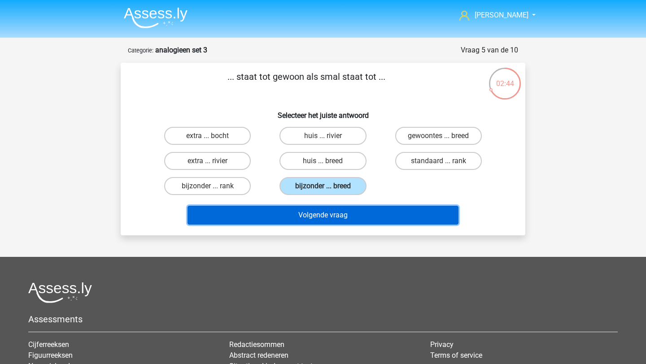
click at [333, 216] on button "Volgende vraag" at bounding box center [324, 215] width 272 height 19
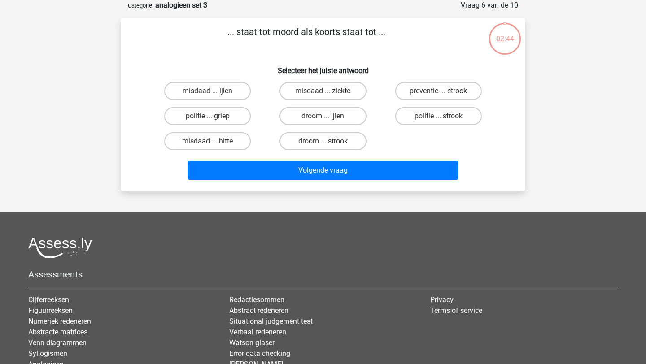
scroll to position [30, 0]
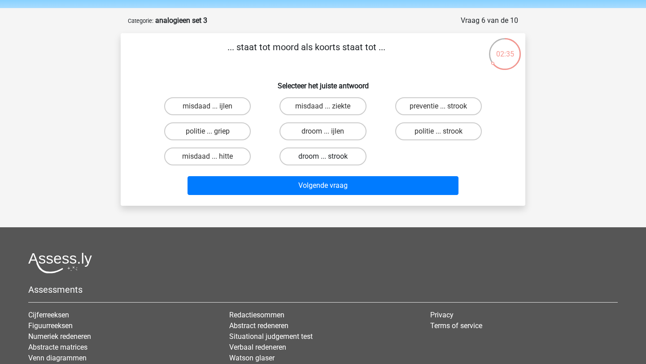
click at [347, 155] on label "droom ... strook" at bounding box center [323, 157] width 87 height 18
click at [329, 157] on input "droom ... strook" at bounding box center [326, 160] width 6 height 6
radio input "true"
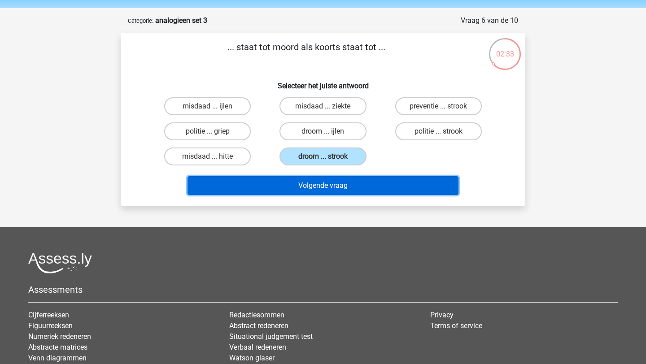
click at [341, 190] on button "Volgende vraag" at bounding box center [324, 185] width 272 height 19
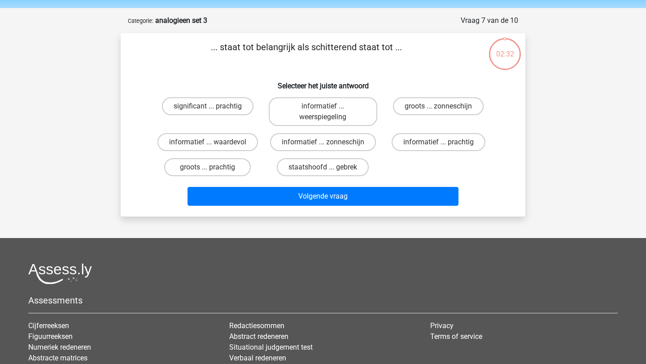
scroll to position [45, 0]
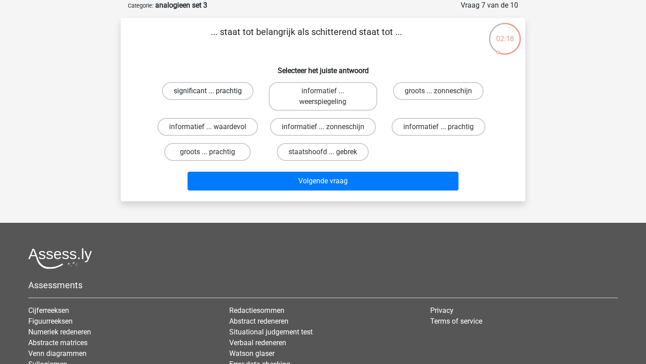
click at [218, 90] on label "significant ... prachtig" at bounding box center [208, 91] width 92 height 18
click at [214, 91] on input "significant ... prachtig" at bounding box center [211, 94] width 6 height 6
radio input "true"
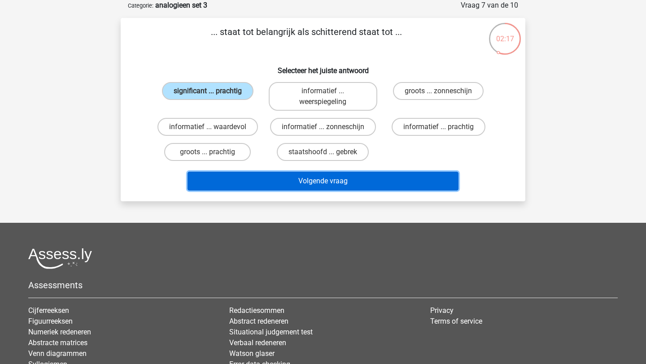
click at [281, 172] on button "Volgende vraag" at bounding box center [324, 181] width 272 height 19
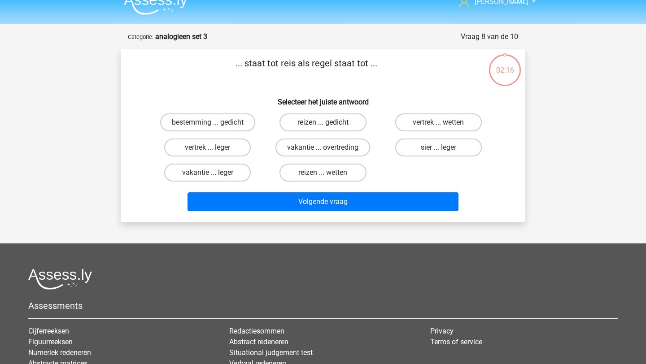
scroll to position [0, 0]
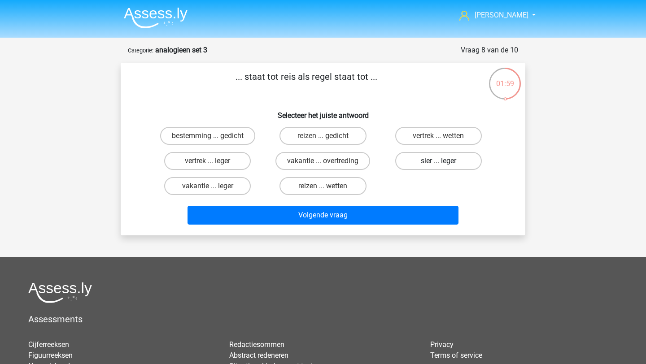
click at [435, 163] on label "sier ... leger" at bounding box center [438, 161] width 87 height 18
click at [438, 163] on input "sier ... leger" at bounding box center [441, 164] width 6 height 6
radio input "true"
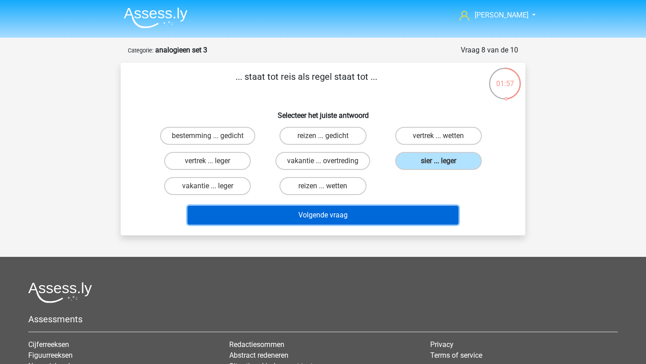
click at [404, 219] on button "Volgende vraag" at bounding box center [324, 215] width 272 height 19
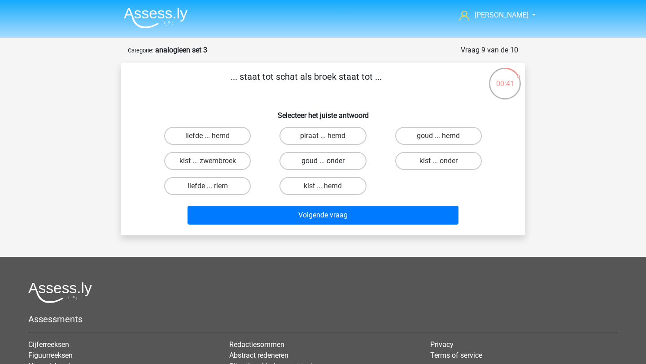
click at [304, 160] on label "goud ... onder" at bounding box center [323, 161] width 87 height 18
click at [323, 161] on input "goud ... onder" at bounding box center [326, 164] width 6 height 6
radio input "true"
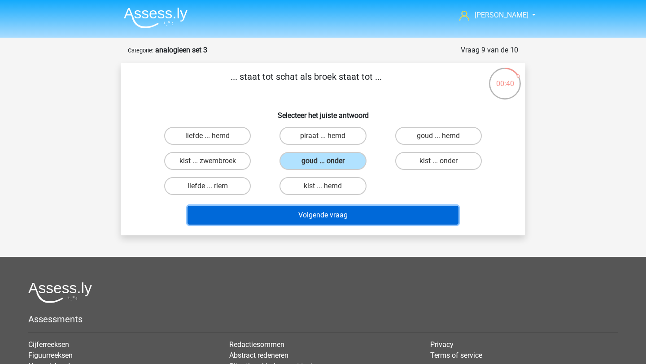
click at [303, 214] on button "Volgende vraag" at bounding box center [324, 215] width 272 height 19
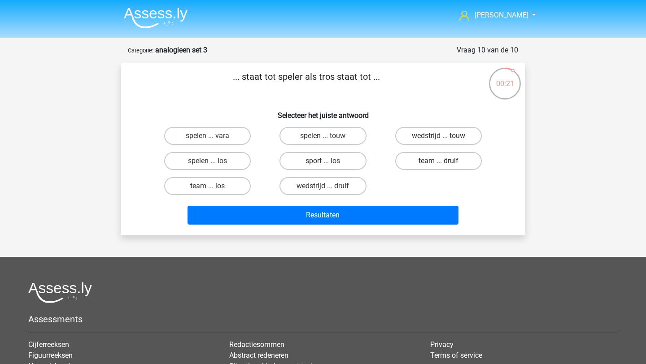
click at [420, 155] on label "team ... druif" at bounding box center [438, 161] width 87 height 18
click at [438, 161] on input "team ... druif" at bounding box center [441, 164] width 6 height 6
radio input "true"
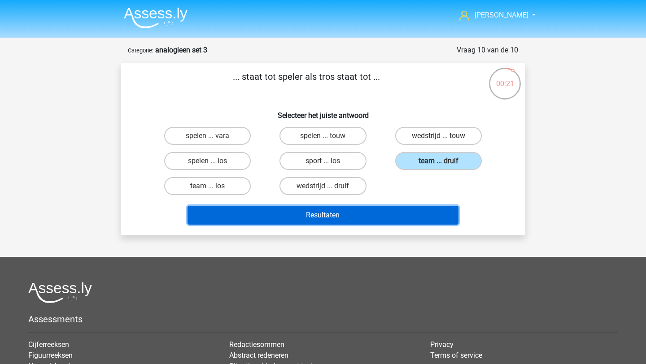
click at [412, 213] on button "Resultaten" at bounding box center [324, 215] width 272 height 19
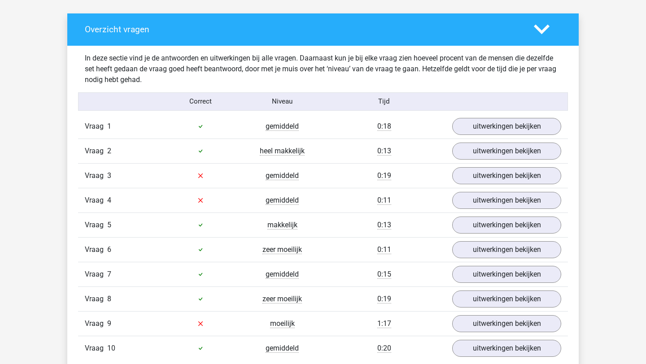
scroll to position [482, 0]
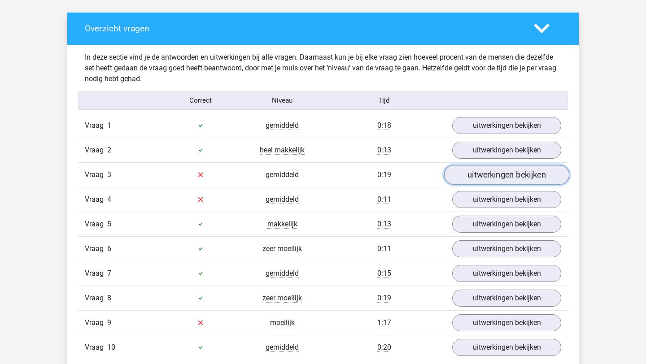
click at [481, 173] on link "uitwerkingen bekijken" at bounding box center [506, 175] width 125 height 20
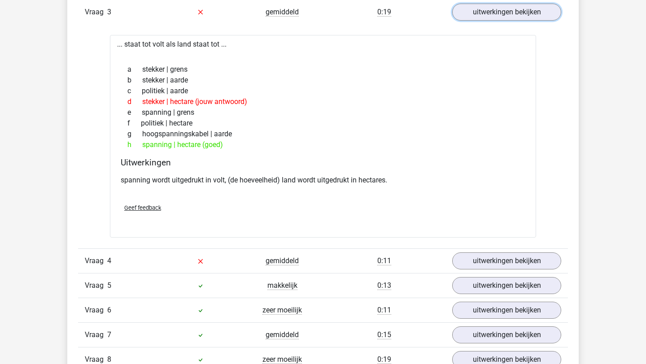
scroll to position [687, 0]
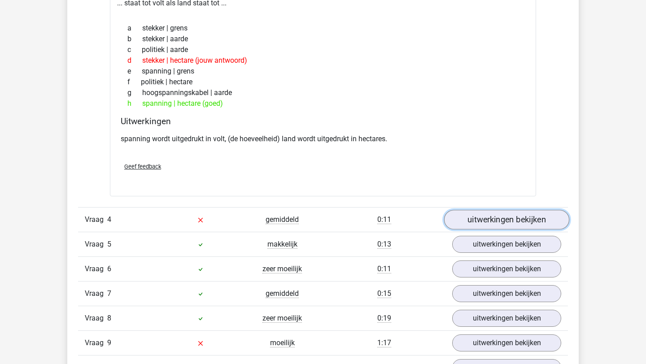
click at [476, 217] on link "uitwerkingen bekijken" at bounding box center [506, 220] width 125 height 20
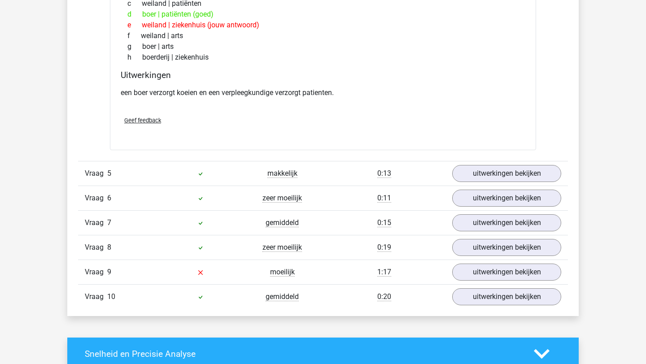
scroll to position [984, 0]
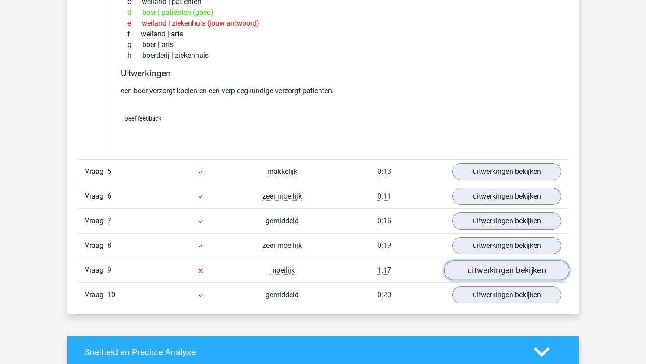
click at [471, 276] on link "uitwerkingen bekijken" at bounding box center [506, 271] width 125 height 20
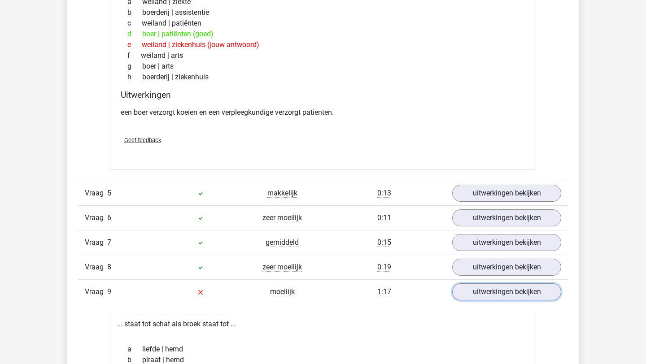
scroll to position [958, 0]
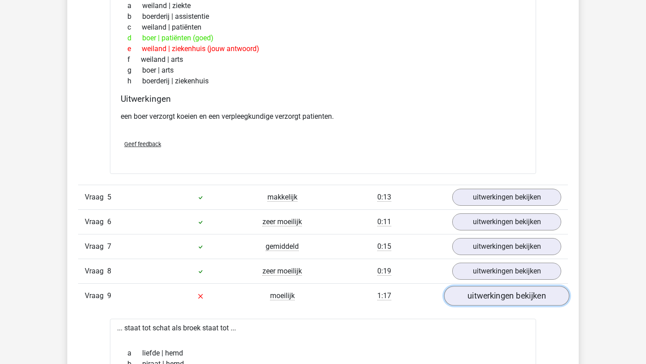
click at [506, 291] on link "uitwerkingen bekijken" at bounding box center [506, 296] width 125 height 20
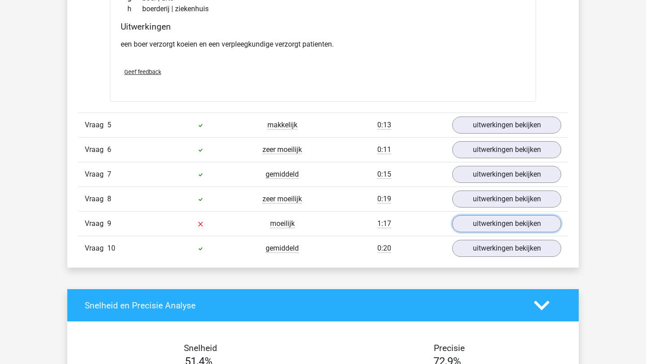
scroll to position [1029, 0]
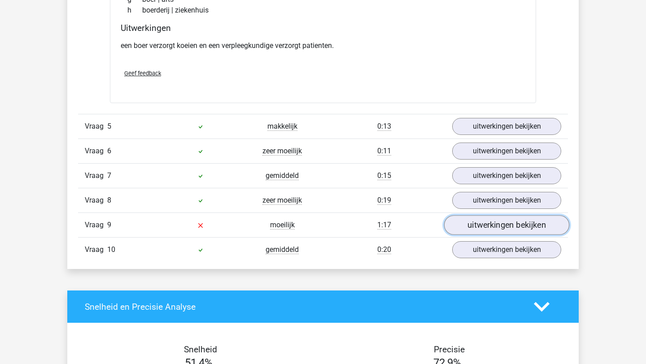
click at [475, 218] on link "uitwerkingen bekijken" at bounding box center [506, 225] width 125 height 20
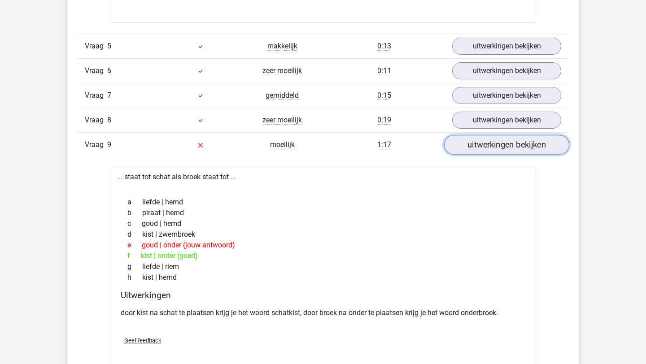
scroll to position [1109, 0]
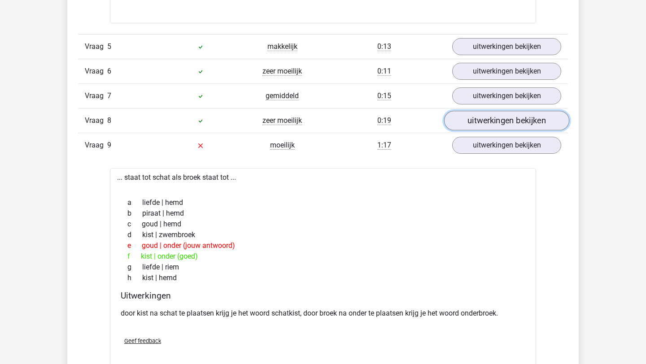
click at [476, 123] on link "uitwerkingen bekijken" at bounding box center [506, 121] width 125 height 20
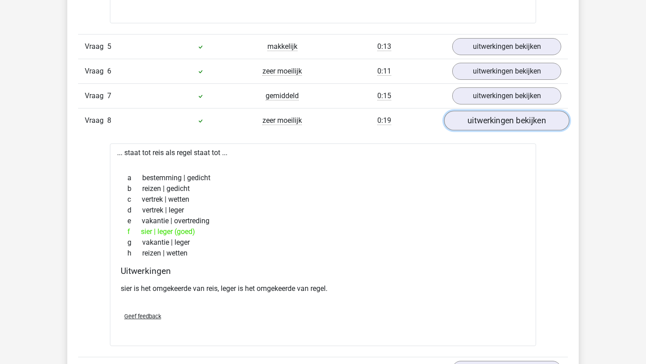
click at [477, 122] on link "uitwerkingen bekijken" at bounding box center [506, 121] width 125 height 20
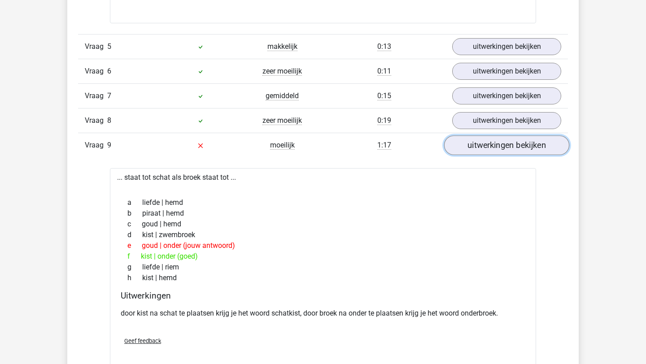
click at [486, 144] on link "uitwerkingen bekijken" at bounding box center [506, 146] width 125 height 20
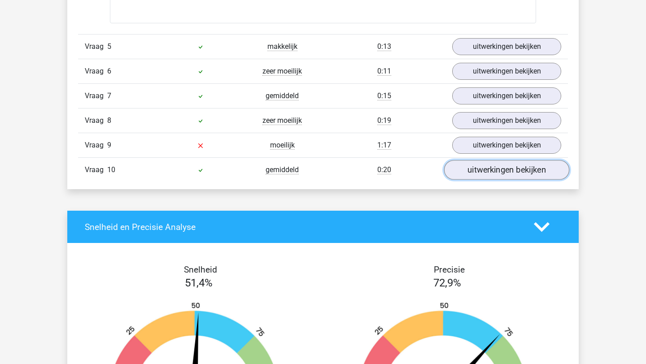
click at [475, 175] on link "uitwerkingen bekijken" at bounding box center [506, 170] width 125 height 20
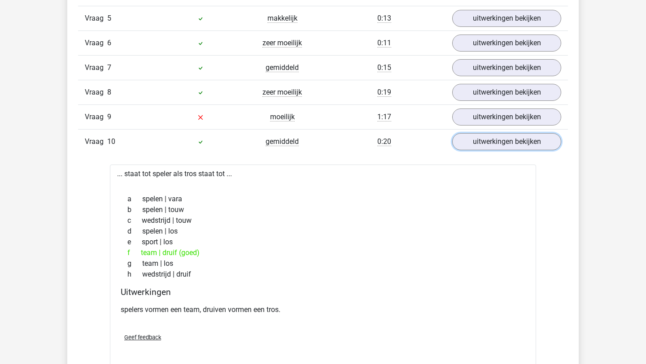
scroll to position [1141, 0]
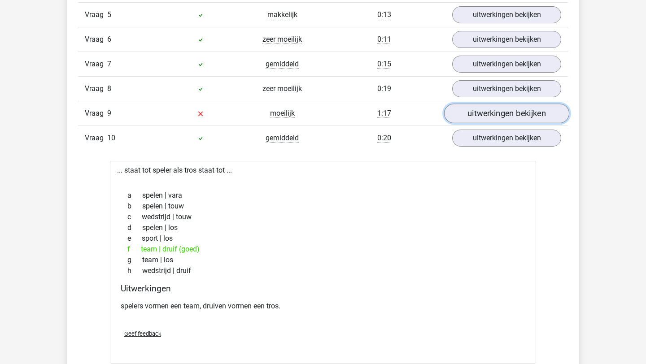
click at [478, 117] on link "uitwerkingen bekijken" at bounding box center [506, 114] width 125 height 20
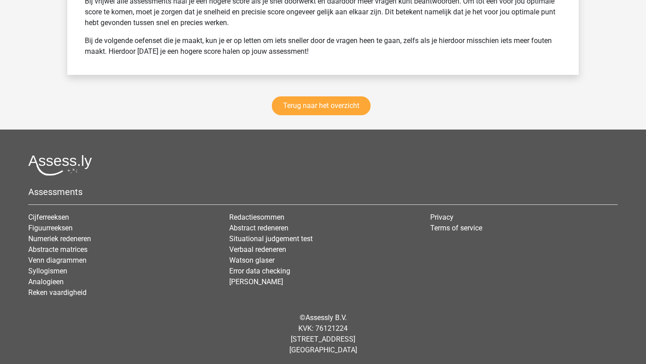
scroll to position [2172, 0]
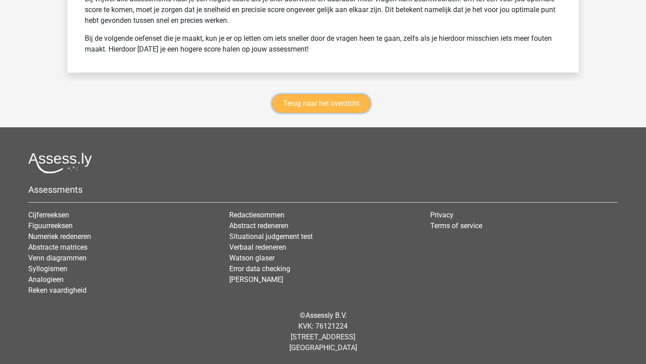
click at [301, 102] on link "Terug naar het overzicht" at bounding box center [321, 103] width 99 height 19
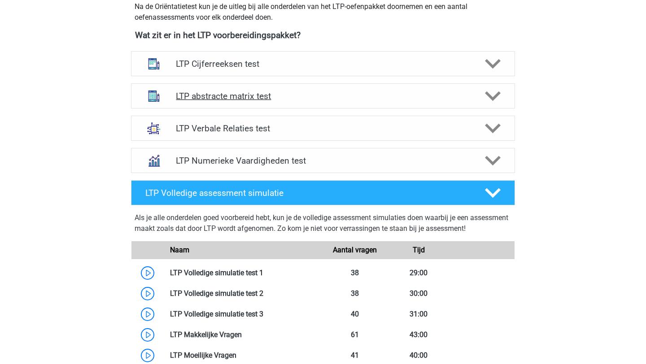
scroll to position [331, 0]
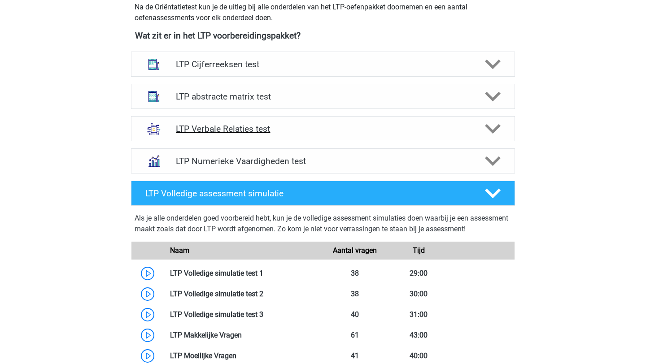
click at [491, 124] on icon at bounding box center [493, 129] width 16 height 16
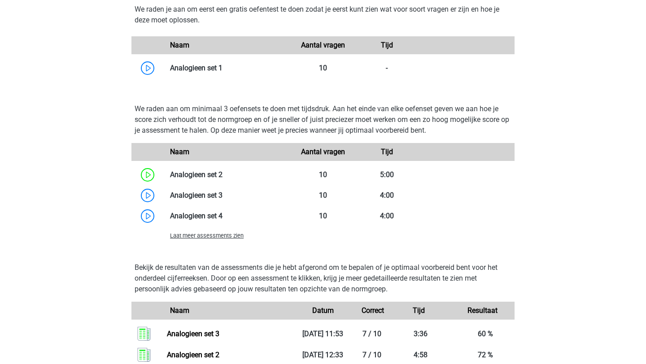
scroll to position [755, 0]
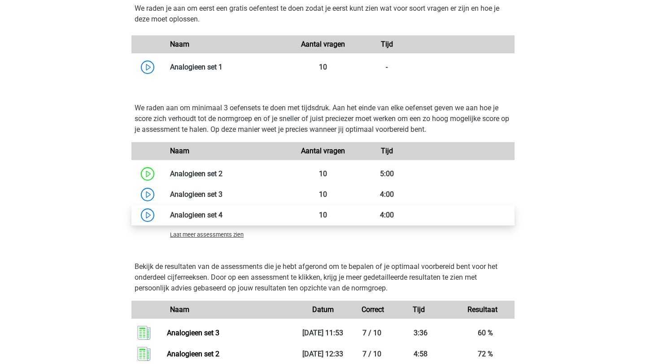
click at [223, 212] on link at bounding box center [223, 215] width 0 height 9
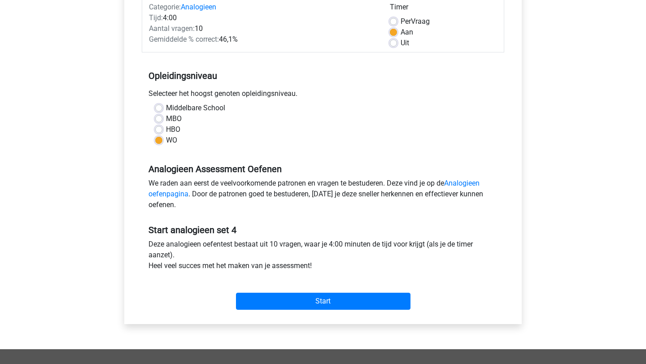
scroll to position [133, 0]
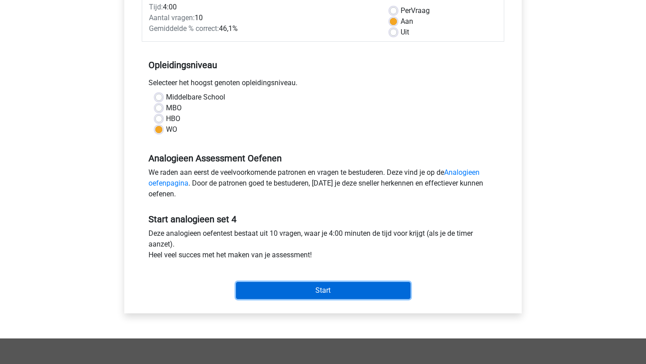
click at [298, 287] on input "Start" at bounding box center [323, 290] width 175 height 17
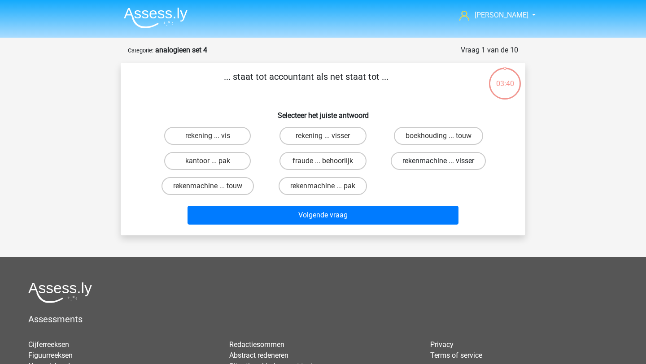
click at [401, 162] on label "rekenmachine ... visser" at bounding box center [438, 161] width 95 height 18
click at [438, 162] on input "rekenmachine ... visser" at bounding box center [441, 164] width 6 height 6
radio input "true"
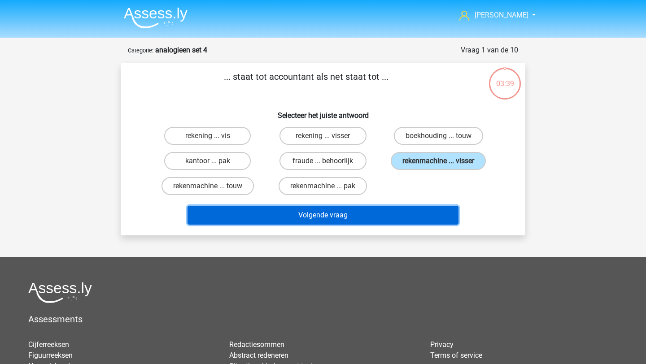
click at [381, 212] on button "Volgende vraag" at bounding box center [324, 215] width 272 height 19
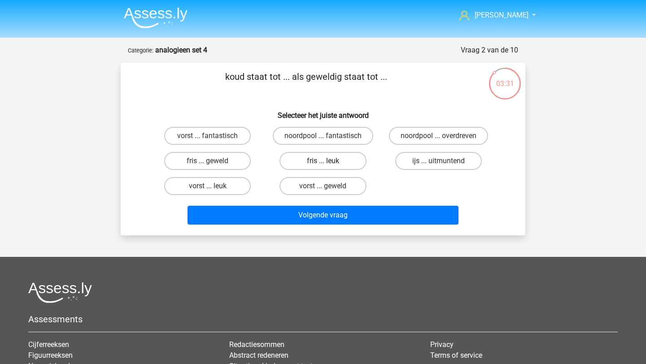
click at [319, 155] on label "fris ... leuk" at bounding box center [323, 161] width 87 height 18
click at [323, 161] on input "fris ... leuk" at bounding box center [326, 164] width 6 height 6
radio input "true"
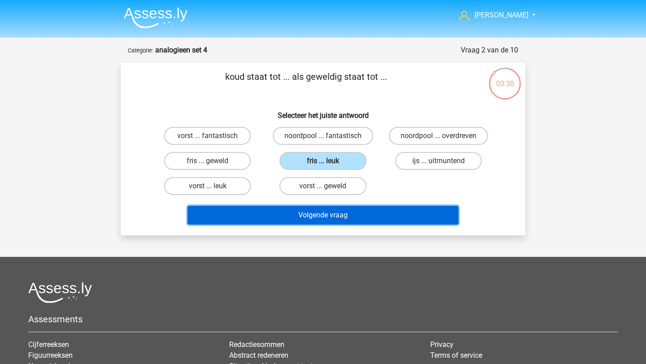
click at [323, 217] on button "Volgende vraag" at bounding box center [324, 215] width 272 height 19
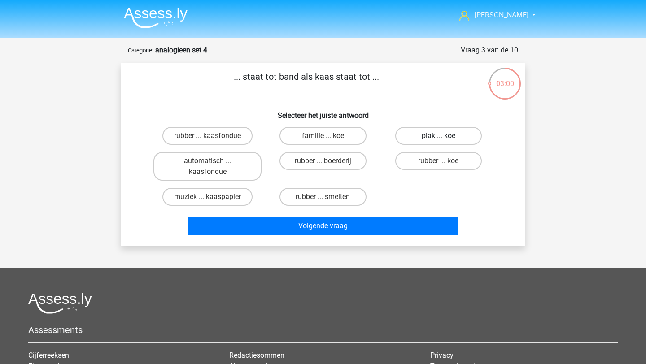
click at [421, 140] on label "plak ... koe" at bounding box center [438, 136] width 87 height 18
click at [438, 140] on input "plak ... koe" at bounding box center [441, 139] width 6 height 6
radio input "true"
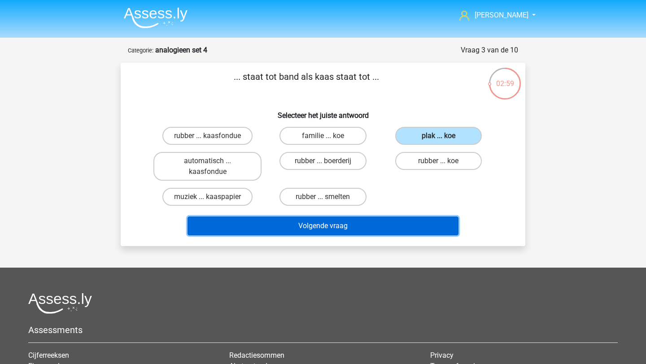
click at [371, 230] on button "Volgende vraag" at bounding box center [324, 226] width 272 height 19
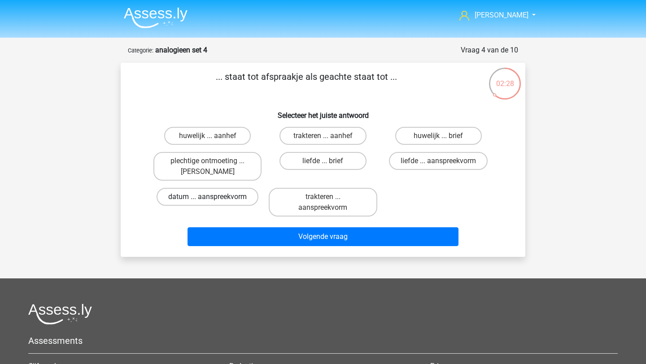
click at [239, 196] on label "datum ... aanspreekvorm" at bounding box center [208, 197] width 102 height 18
click at [214, 197] on input "datum ... aanspreekvorm" at bounding box center [211, 200] width 6 height 6
radio input "true"
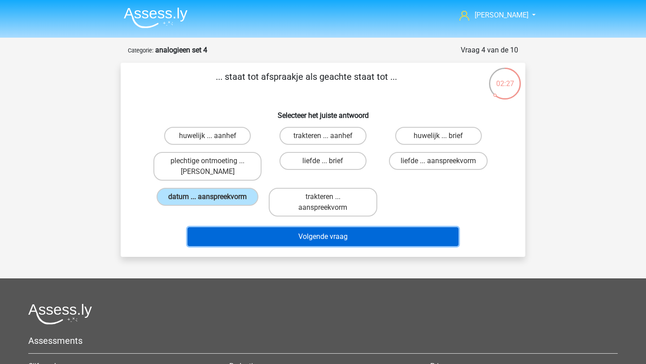
click at [289, 239] on button "Volgende vraag" at bounding box center [324, 237] width 272 height 19
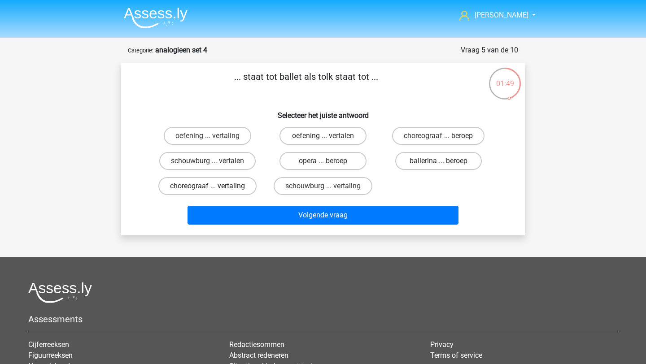
click at [232, 184] on label "choreograaf ... vertaling" at bounding box center [207, 186] width 98 height 18
click at [214, 186] on input "choreograaf ... vertaling" at bounding box center [211, 189] width 6 height 6
radio input "true"
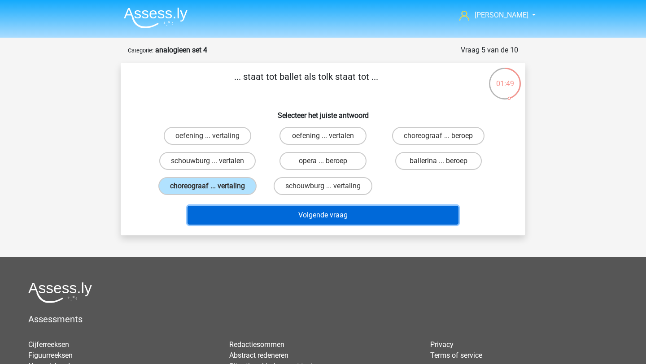
click at [269, 217] on button "Volgende vraag" at bounding box center [324, 215] width 272 height 19
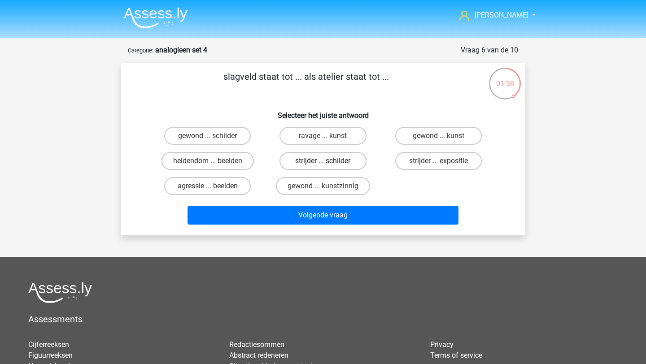
click at [313, 159] on label "strijder ... schilder" at bounding box center [323, 161] width 87 height 18
click at [323, 161] on input "strijder ... schilder" at bounding box center [326, 164] width 6 height 6
radio input "true"
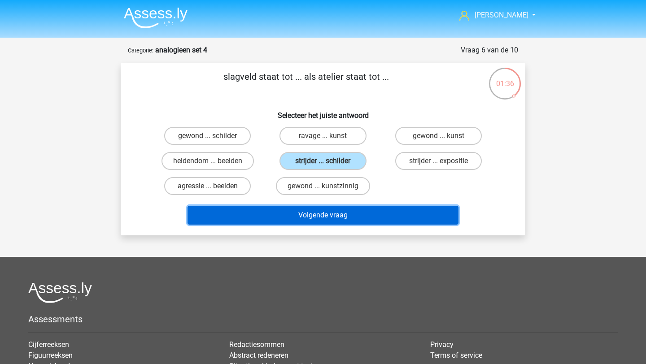
click at [321, 217] on button "Volgende vraag" at bounding box center [324, 215] width 272 height 19
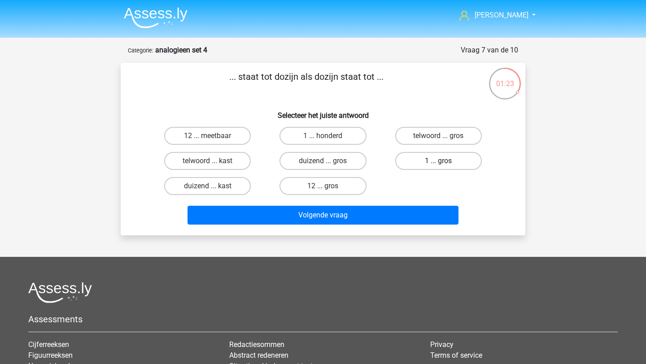
click at [418, 162] on label "1 ... gros" at bounding box center [438, 161] width 87 height 18
click at [438, 162] on input "1 ... gros" at bounding box center [441, 164] width 6 height 6
radio input "true"
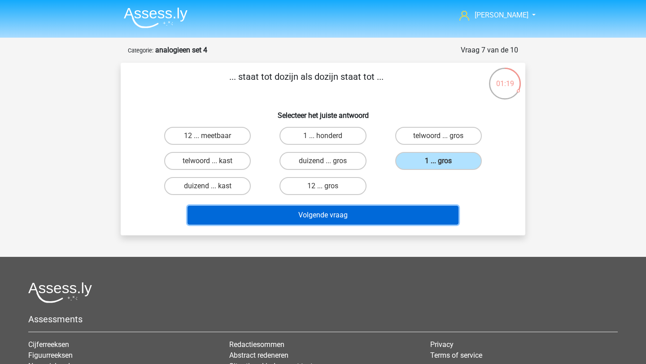
click at [375, 218] on button "Volgende vraag" at bounding box center [324, 215] width 272 height 19
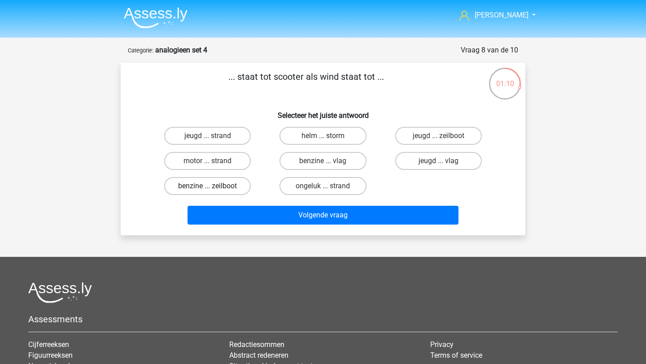
click at [232, 187] on label "benzine ... zeilboot" at bounding box center [207, 186] width 87 height 18
click at [214, 187] on input "benzine ... zeilboot" at bounding box center [211, 189] width 6 height 6
radio input "true"
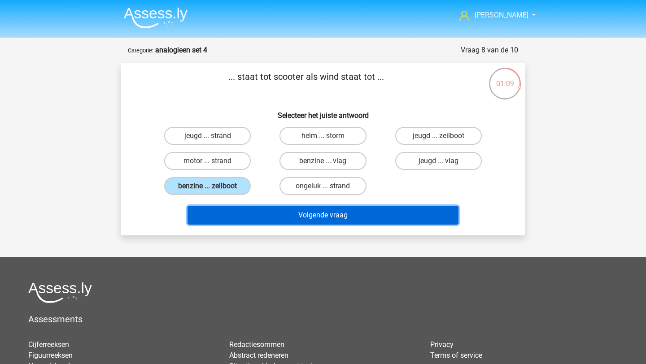
click at [249, 215] on button "Volgende vraag" at bounding box center [324, 215] width 272 height 19
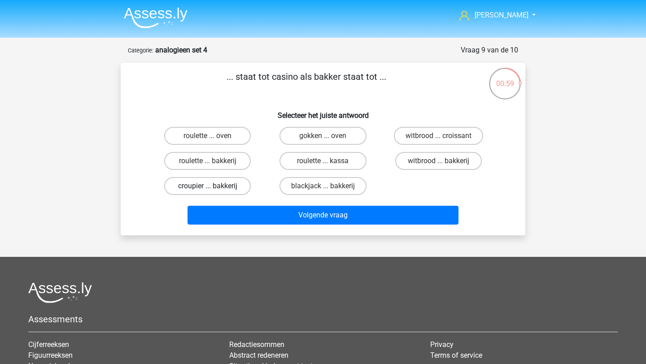
click at [232, 185] on label "croupier ... bakkerij" at bounding box center [207, 186] width 87 height 18
click at [214, 186] on input "croupier ... bakkerij" at bounding box center [211, 189] width 6 height 6
radio input "true"
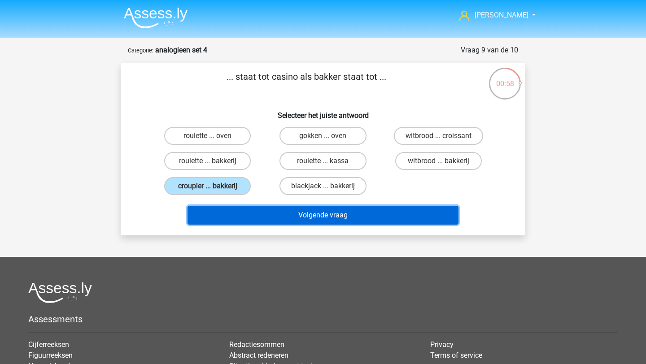
click at [244, 215] on button "Volgende vraag" at bounding box center [324, 215] width 272 height 19
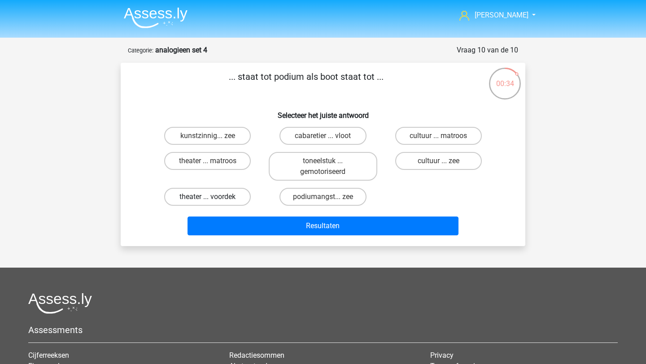
click at [231, 196] on label "theater ... voordek" at bounding box center [207, 197] width 87 height 18
click at [214, 197] on input "theater ... voordek" at bounding box center [211, 200] width 6 height 6
radio input "true"
click at [254, 210] on div "Resultaten" at bounding box center [323, 225] width 376 height 30
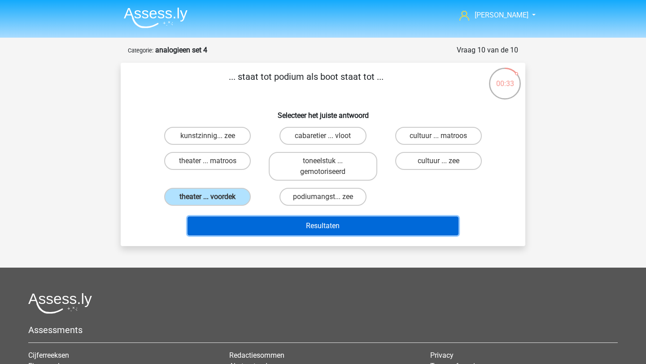
click at [257, 219] on button "Resultaten" at bounding box center [324, 226] width 272 height 19
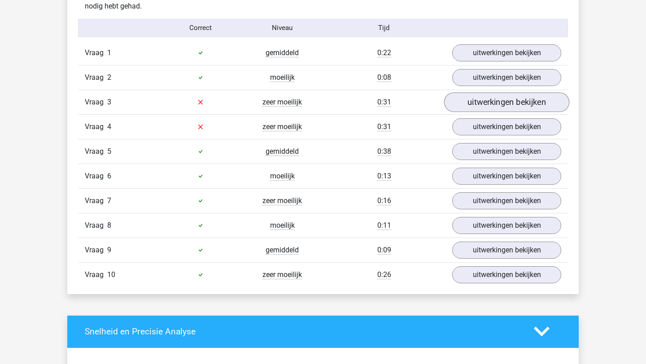
scroll to position [579, 0]
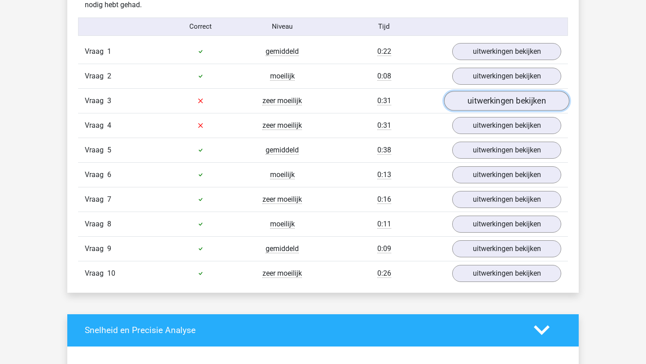
click at [483, 102] on link "uitwerkingen bekijken" at bounding box center [506, 101] width 125 height 20
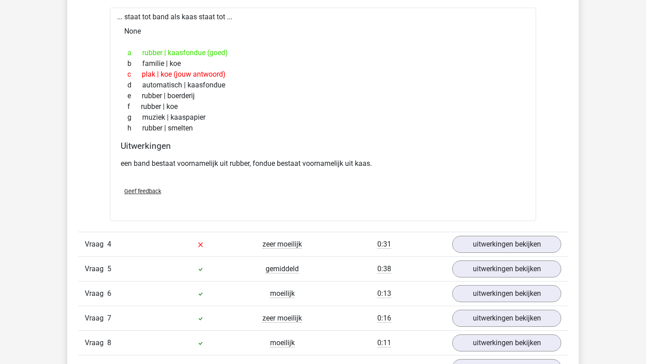
scroll to position [701, 0]
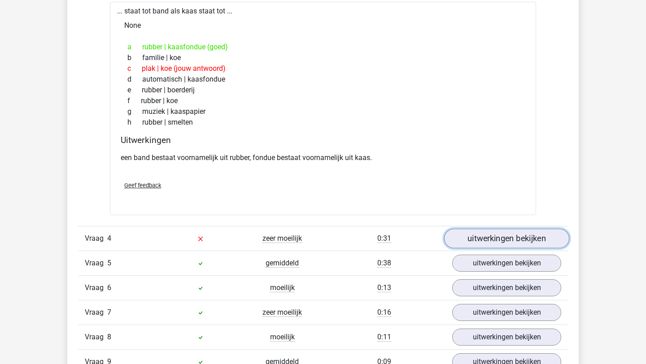
click at [482, 240] on link "uitwerkingen bekijken" at bounding box center [506, 239] width 125 height 20
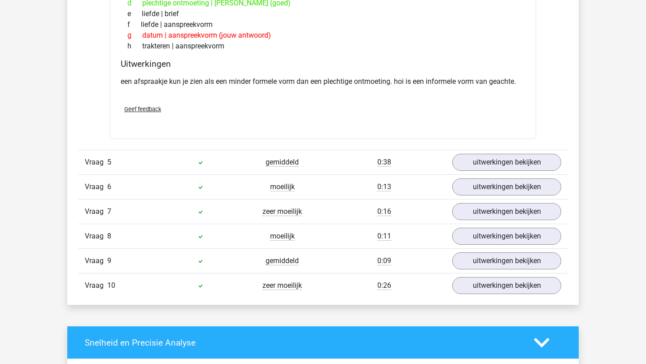
scroll to position [1038, 0]
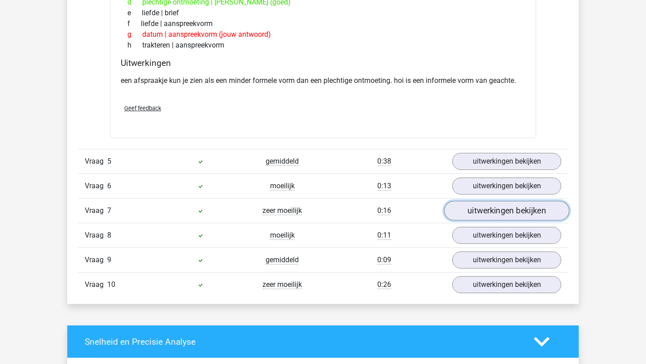
click at [485, 214] on link "uitwerkingen bekijken" at bounding box center [506, 211] width 125 height 20
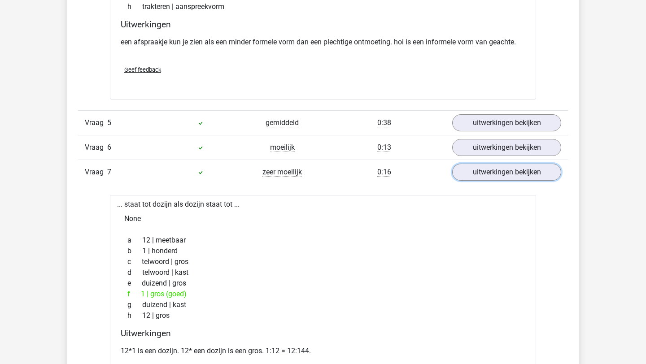
scroll to position [1076, 0]
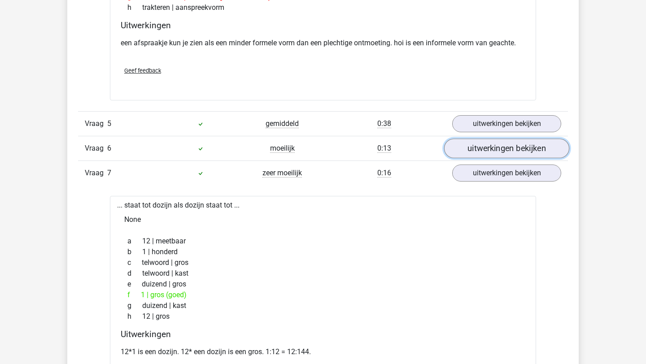
click at [472, 147] on link "uitwerkingen bekijken" at bounding box center [506, 149] width 125 height 20
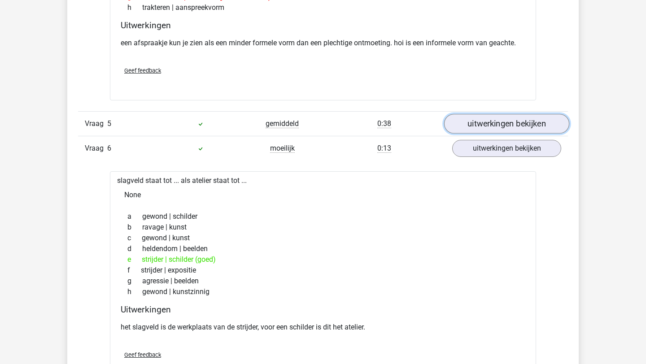
click at [475, 123] on link "uitwerkingen bekijken" at bounding box center [506, 124] width 125 height 20
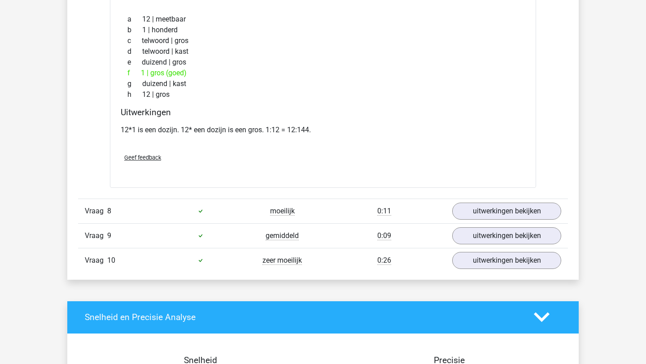
scroll to position [1760, 0]
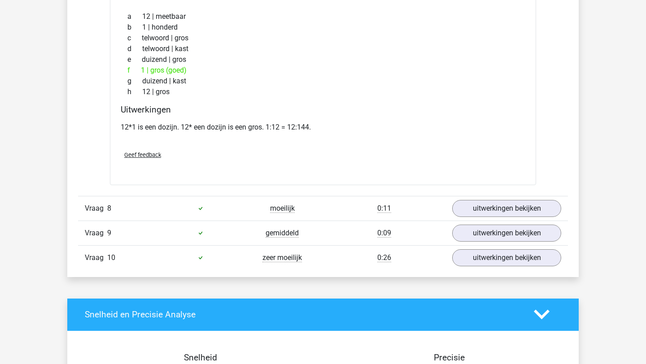
click at [491, 219] on div "Vraag 8 moeilijk 0:11 uitwerkingen bekijken" at bounding box center [323, 208] width 490 height 25
click at [490, 210] on link "uitwerkingen bekijken" at bounding box center [506, 209] width 125 height 20
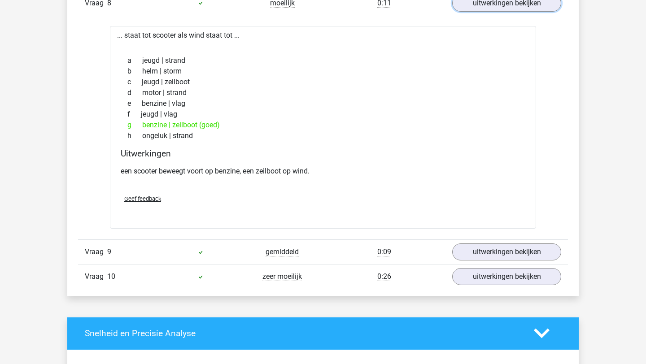
scroll to position [1976, 0]
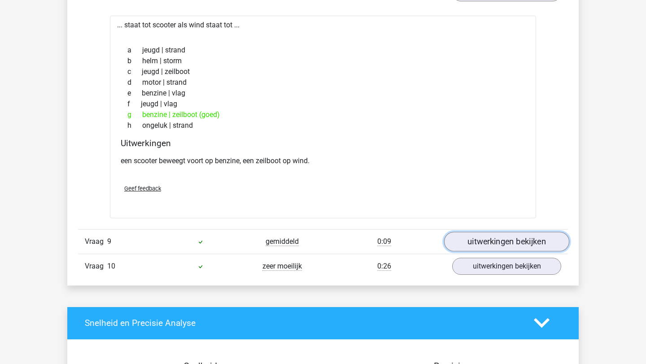
click at [479, 244] on link "uitwerkingen bekijken" at bounding box center [506, 242] width 125 height 20
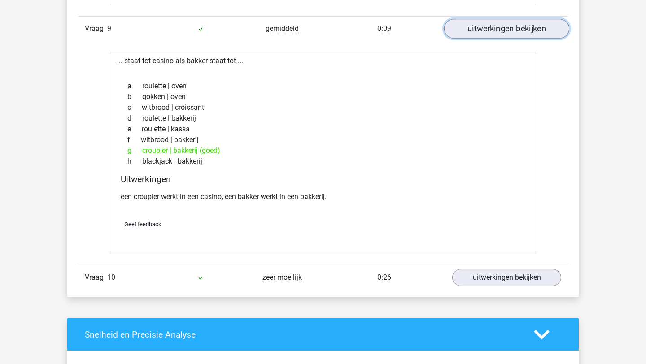
scroll to position [2191, 0]
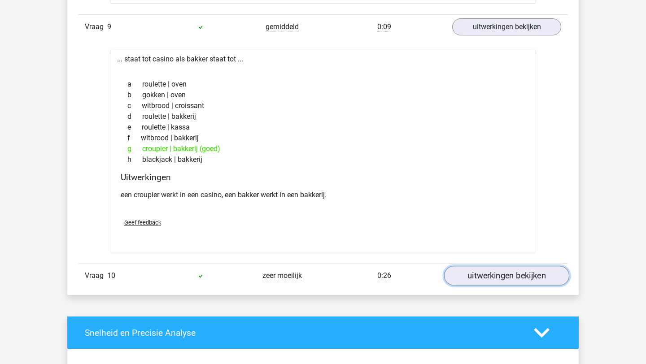
click at [524, 272] on link "uitwerkingen bekijken" at bounding box center [506, 276] width 125 height 20
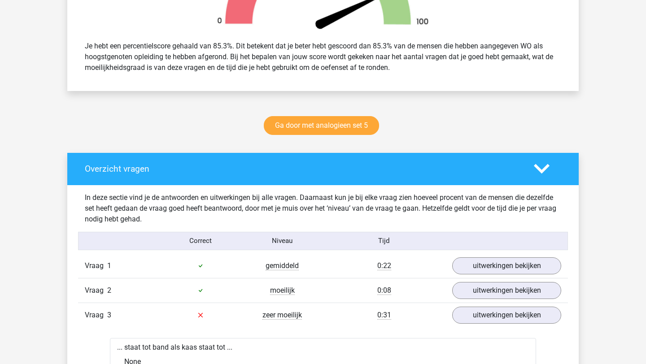
scroll to position [351, 0]
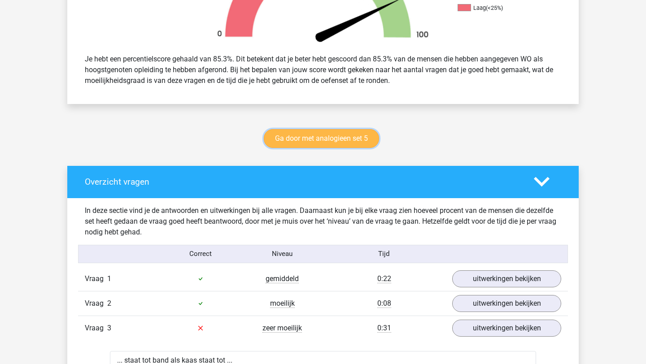
click at [319, 130] on link "Ga door met analogieen set 5" at bounding box center [321, 138] width 115 height 19
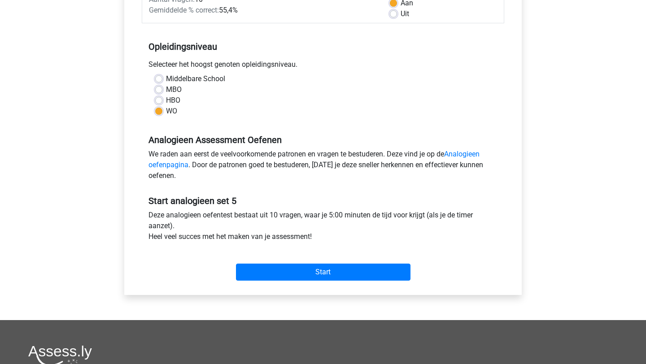
scroll to position [159, 0]
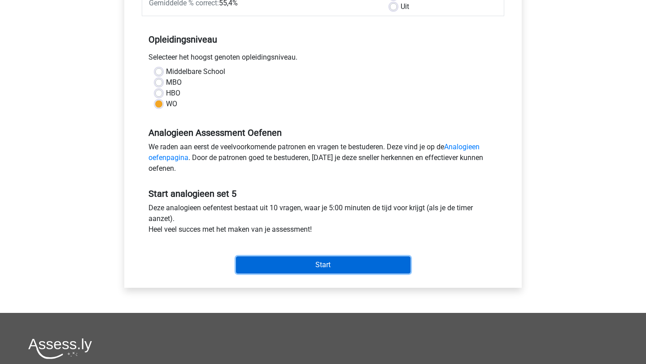
click at [285, 261] on input "Start" at bounding box center [323, 265] width 175 height 17
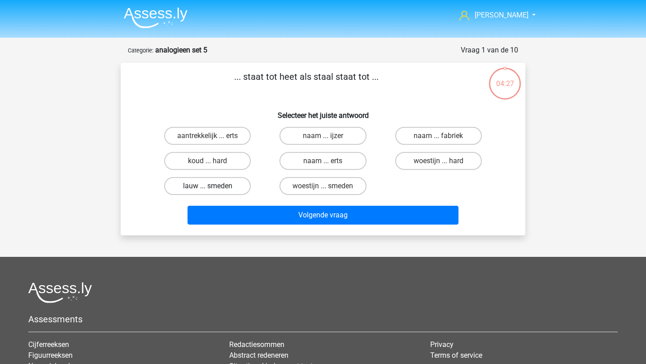
click at [226, 189] on label "lauw ... smeden" at bounding box center [207, 186] width 87 height 18
click at [214, 189] on input "lauw ... smeden" at bounding box center [211, 189] width 6 height 6
radio input "true"
click at [219, 187] on label "lauw ... smeden" at bounding box center [207, 186] width 87 height 18
click at [214, 187] on input "lauw ... smeden" at bounding box center [211, 189] width 6 height 6
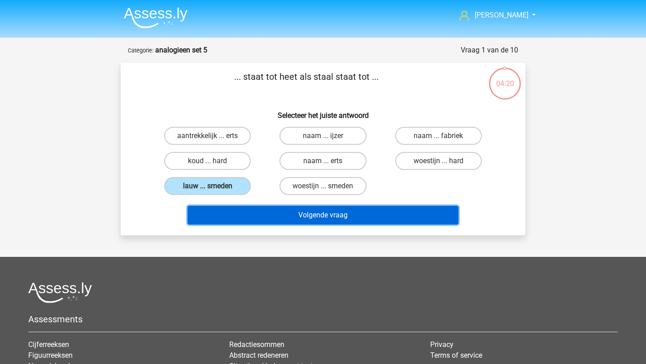
click at [272, 217] on button "Volgende vraag" at bounding box center [324, 215] width 272 height 19
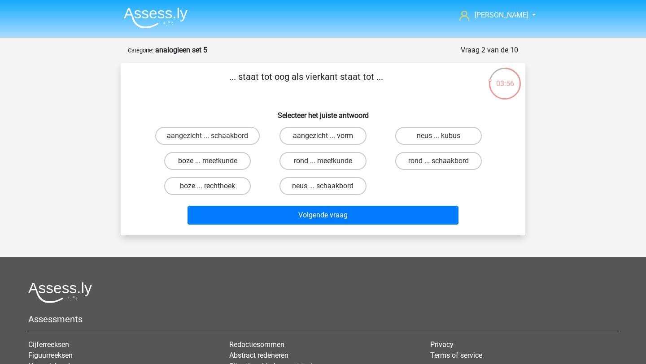
click at [354, 141] on label "aangezicht ... vorm" at bounding box center [323, 136] width 87 height 18
click at [329, 141] on input "aangezicht ... vorm" at bounding box center [326, 139] width 6 height 6
radio input "true"
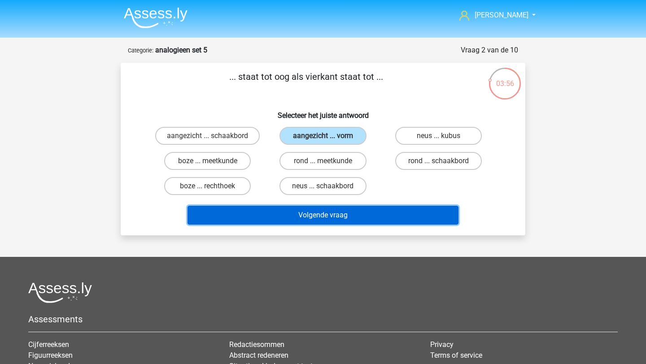
click at [356, 221] on button "Volgende vraag" at bounding box center [324, 215] width 272 height 19
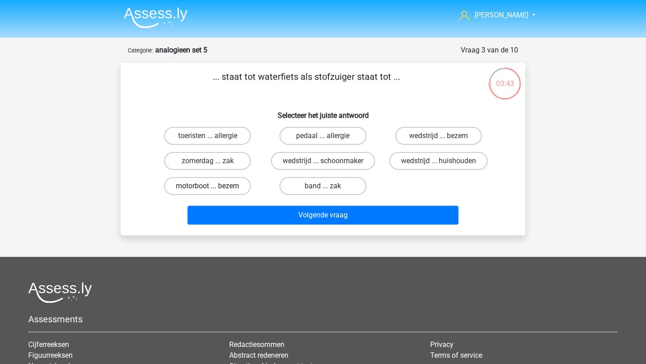
click at [234, 187] on label "motorboot ... bezem" at bounding box center [207, 186] width 87 height 18
click at [214, 187] on input "motorboot ... bezem" at bounding box center [211, 189] width 6 height 6
radio input "true"
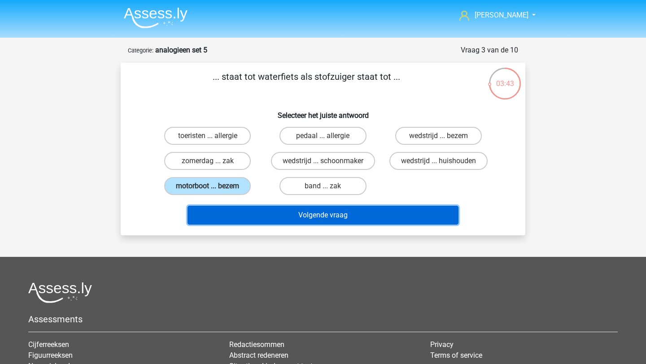
click at [241, 208] on button "Volgende vraag" at bounding box center [324, 215] width 272 height 19
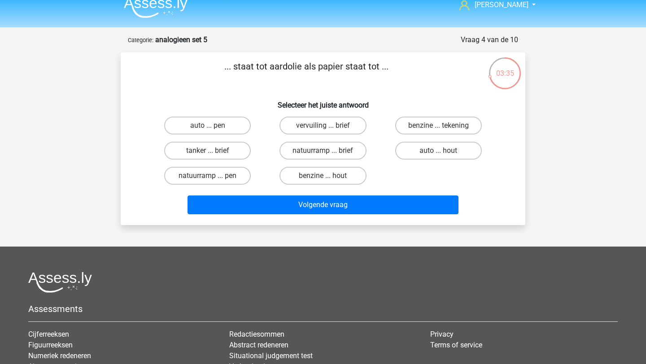
scroll to position [11, 0]
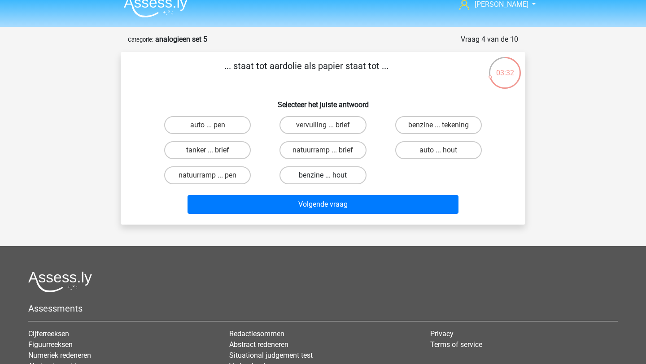
click at [330, 179] on label "benzine ... hout" at bounding box center [323, 176] width 87 height 18
click at [329, 179] on input "benzine ... hout" at bounding box center [326, 178] width 6 height 6
radio input "true"
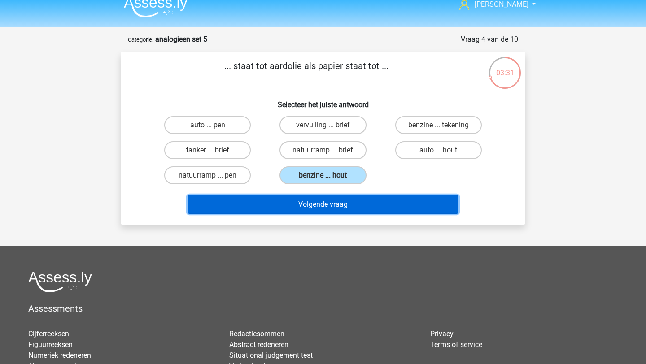
click at [338, 204] on button "Volgende vraag" at bounding box center [324, 204] width 272 height 19
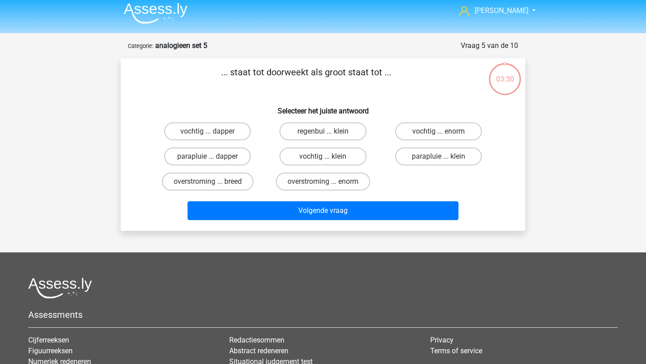
scroll to position [2, 0]
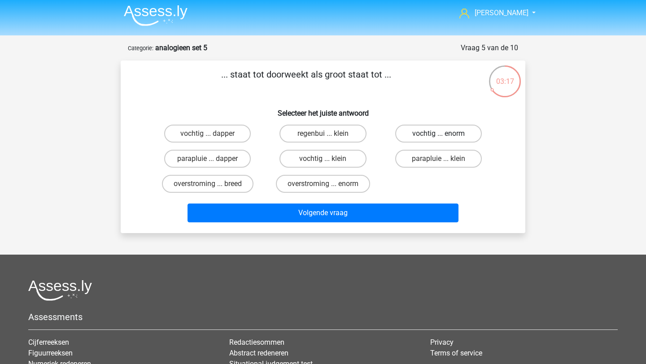
click at [415, 135] on label "vochtig ... enorm" at bounding box center [438, 134] width 87 height 18
click at [438, 135] on input "vochtig ... enorm" at bounding box center [441, 137] width 6 height 6
radio input "true"
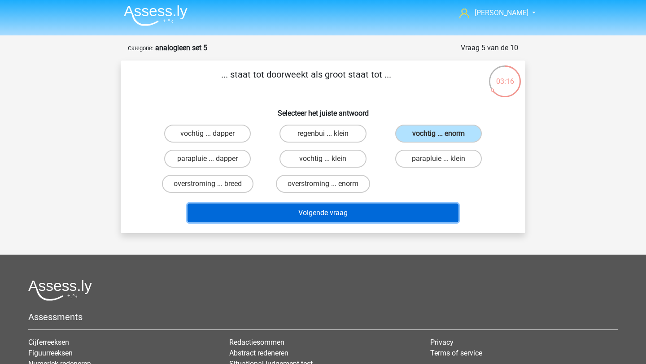
click at [404, 219] on button "Volgende vraag" at bounding box center [324, 213] width 272 height 19
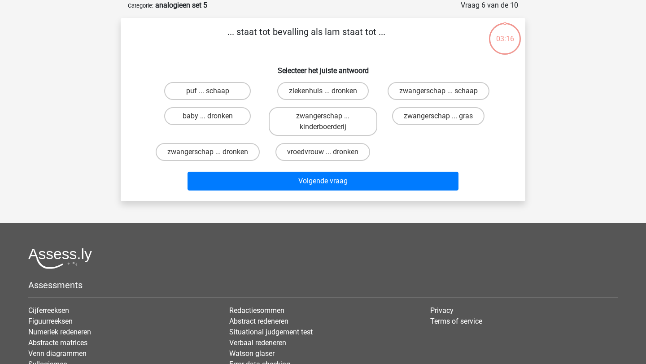
scroll to position [11, 0]
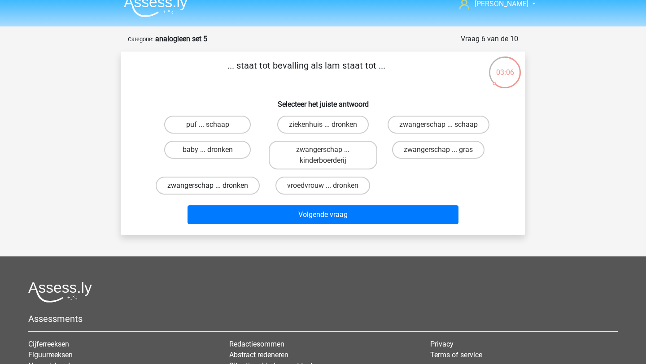
click at [223, 179] on label "zwangerschap ... dronken" at bounding box center [208, 186] width 104 height 18
click at [214, 186] on input "zwangerschap ... dronken" at bounding box center [211, 189] width 6 height 6
radio input "true"
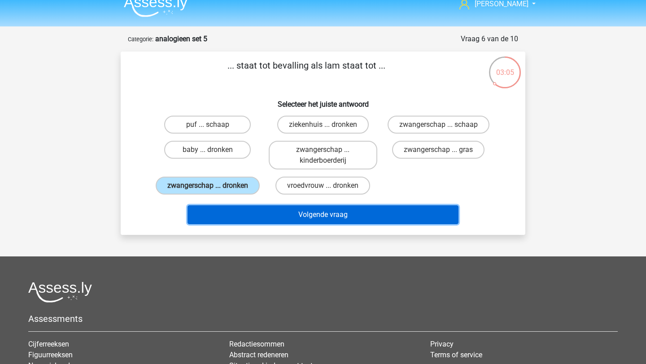
click at [280, 216] on button "Volgende vraag" at bounding box center [324, 215] width 272 height 19
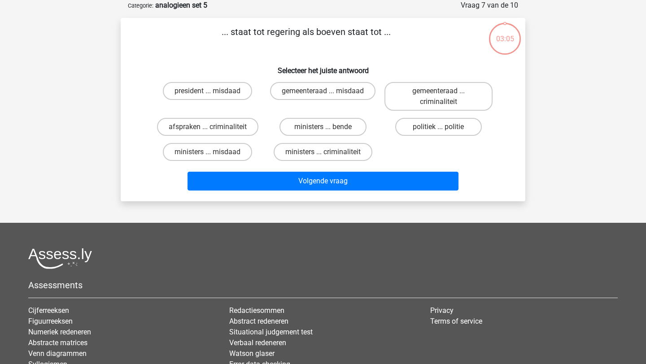
scroll to position [0, 0]
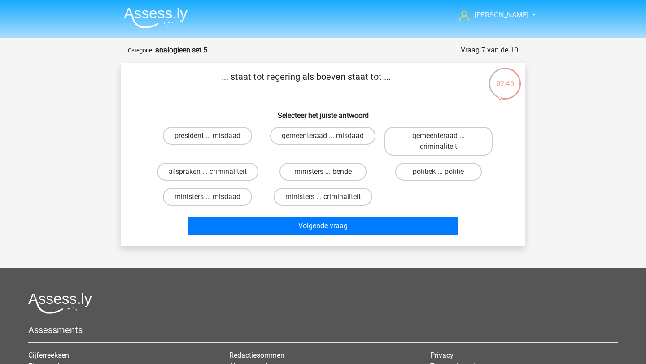
click at [296, 170] on label "ministers ... bende" at bounding box center [323, 172] width 87 height 18
click at [323, 172] on input "ministers ... bende" at bounding box center [326, 175] width 6 height 6
radio input "true"
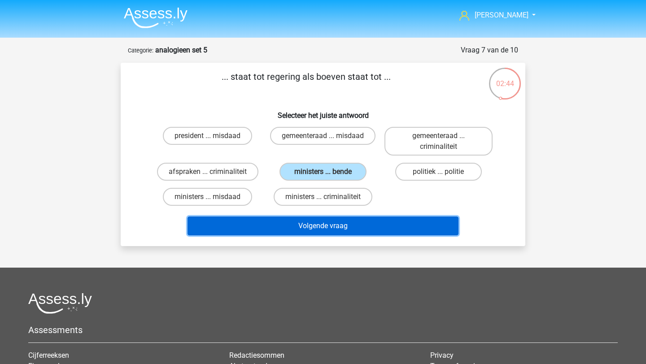
click at [305, 228] on button "Volgende vraag" at bounding box center [324, 226] width 272 height 19
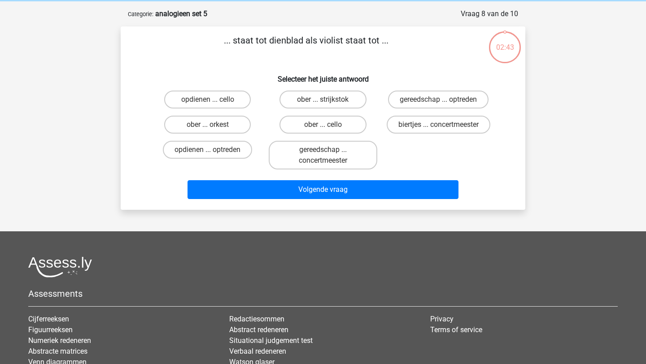
scroll to position [45, 0]
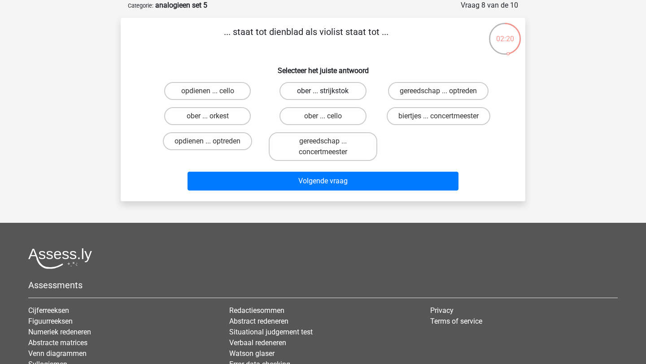
click at [320, 89] on label "ober ... strijkstok" at bounding box center [323, 91] width 87 height 18
click at [323, 91] on input "ober ... strijkstok" at bounding box center [326, 94] width 6 height 6
radio input "true"
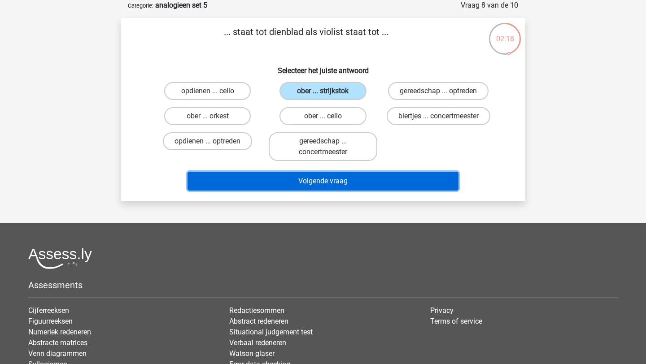
click at [341, 181] on button "Volgende vraag" at bounding box center [324, 181] width 272 height 19
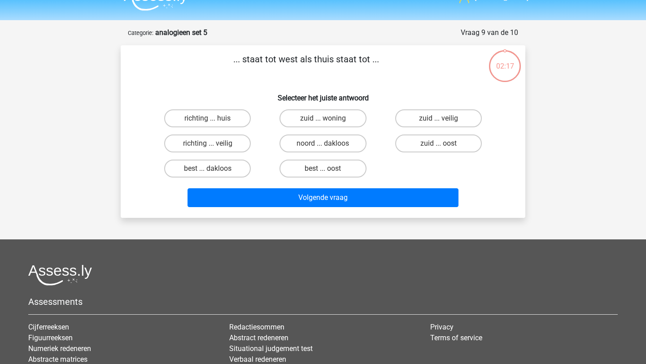
scroll to position [15, 0]
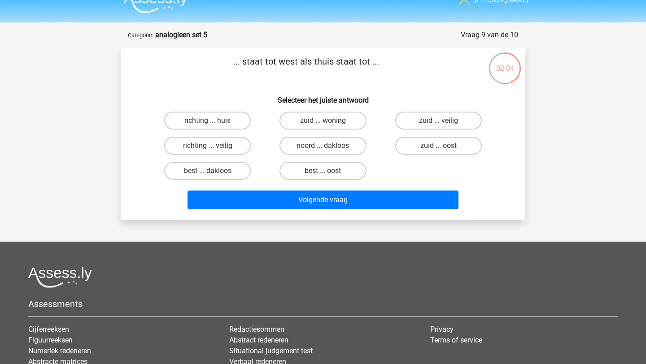
click at [320, 167] on label "best ... oost" at bounding box center [323, 171] width 87 height 18
click at [323, 171] on input "best ... oost" at bounding box center [326, 174] width 6 height 6
radio input "true"
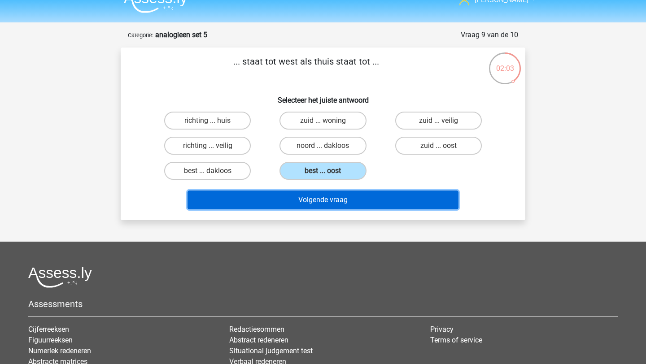
click at [322, 205] on button "Volgende vraag" at bounding box center [324, 200] width 272 height 19
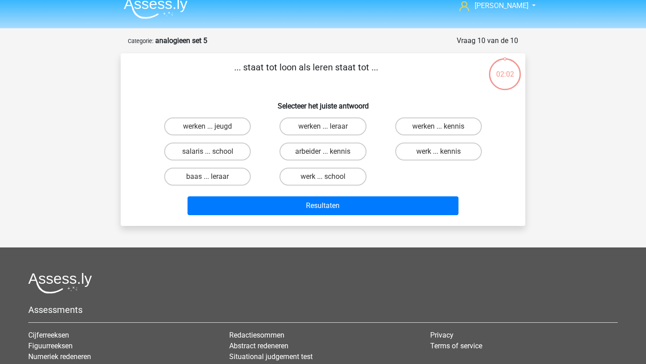
scroll to position [0, 0]
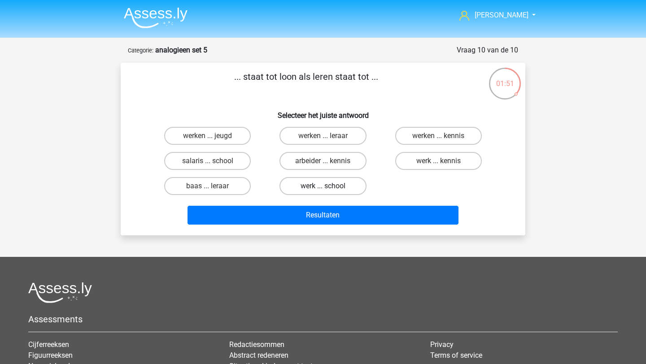
click at [306, 189] on label "werk ... school" at bounding box center [323, 186] width 87 height 18
click at [323, 189] on input "werk ... school" at bounding box center [326, 189] width 6 height 6
radio input "true"
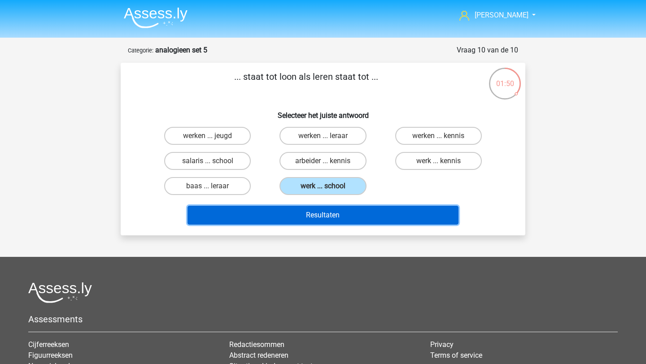
click at [326, 222] on button "Resultaten" at bounding box center [324, 215] width 272 height 19
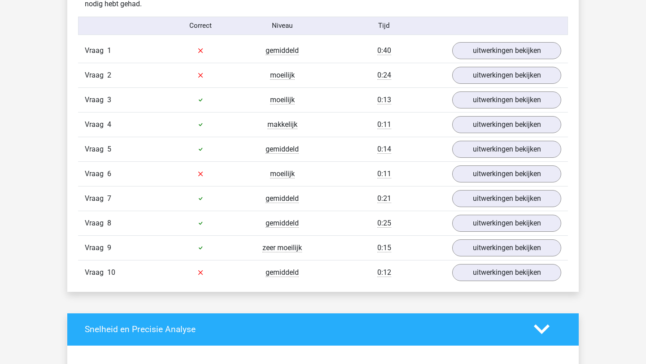
scroll to position [579, 0]
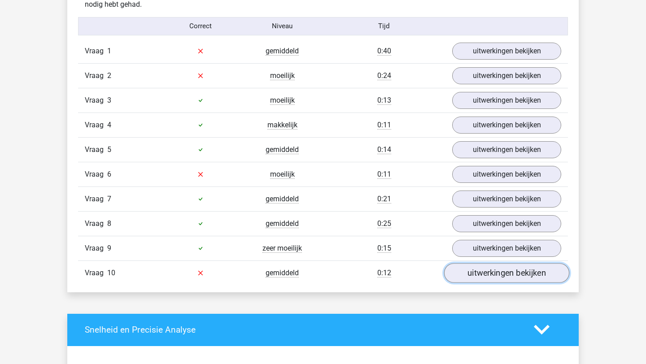
click at [516, 271] on link "uitwerkingen bekijken" at bounding box center [506, 273] width 125 height 20
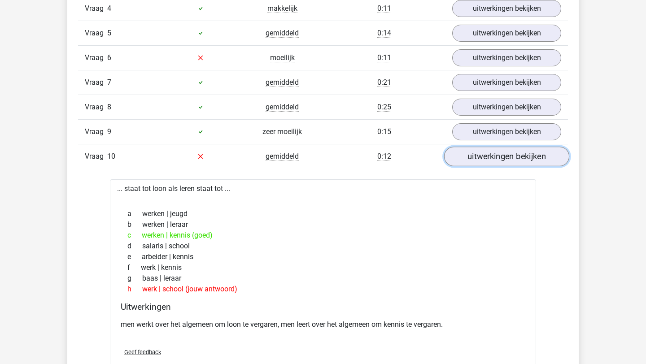
scroll to position [696, 0]
click at [476, 161] on link "uitwerkingen bekijken" at bounding box center [506, 157] width 125 height 20
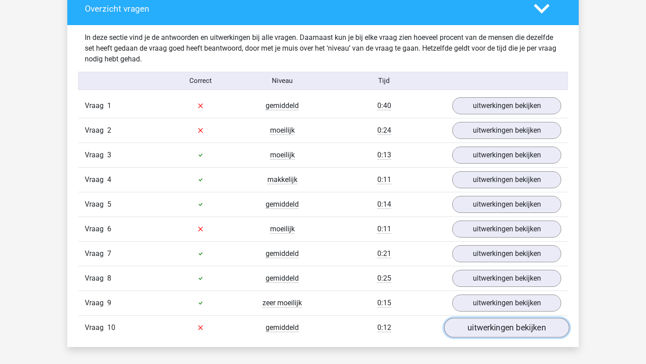
scroll to position [528, 0]
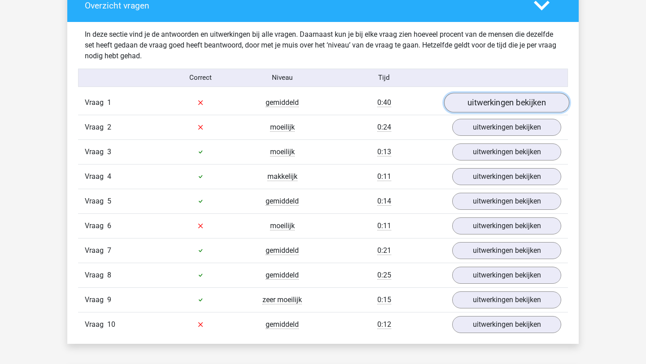
click at [505, 106] on link "uitwerkingen bekijken" at bounding box center [506, 103] width 125 height 20
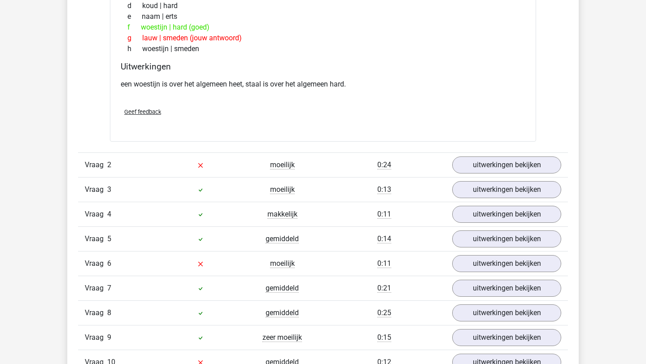
scroll to position [716, 0]
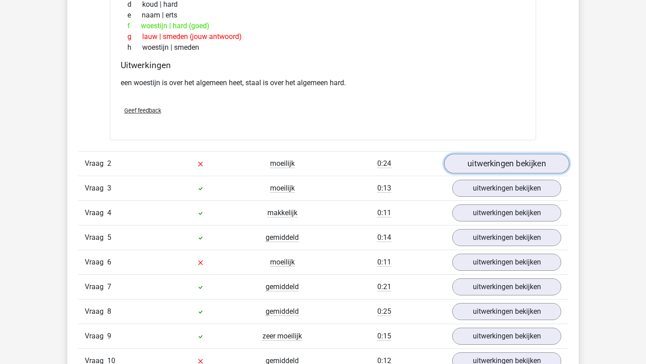
click at [473, 162] on link "uitwerkingen bekijken" at bounding box center [506, 164] width 125 height 20
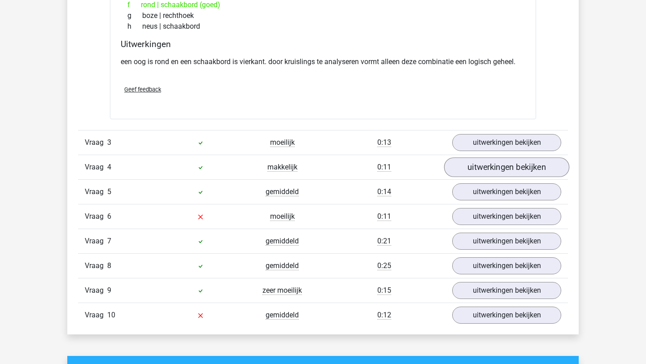
scroll to position [987, 0]
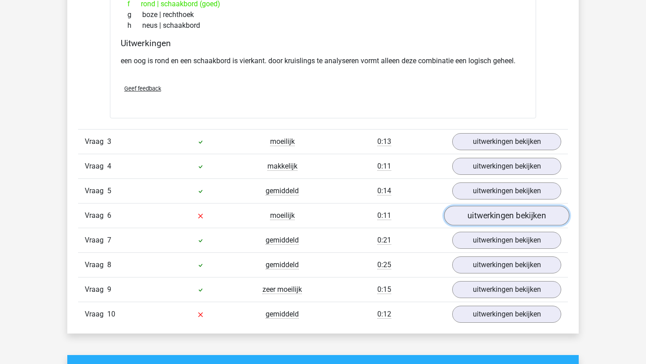
click at [453, 215] on link "uitwerkingen bekijken" at bounding box center [506, 216] width 125 height 20
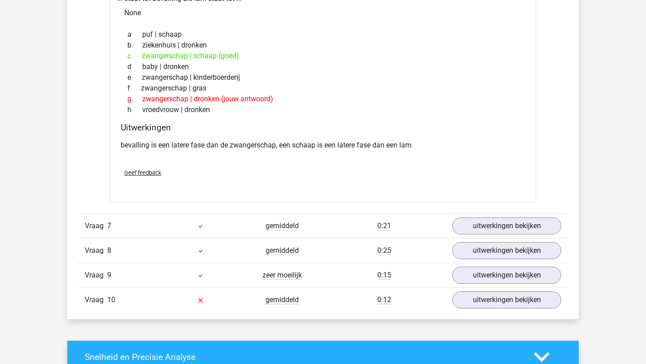
scroll to position [1240, 0]
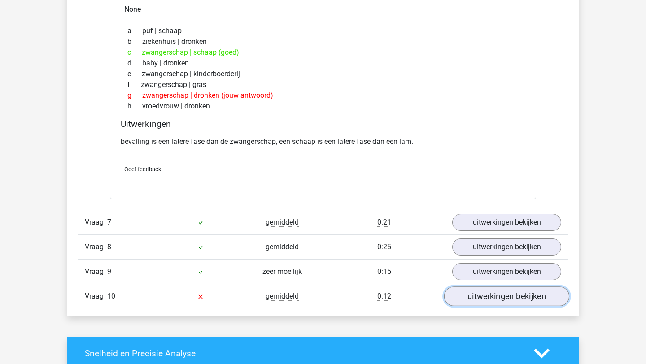
click at [497, 294] on link "uitwerkingen bekijken" at bounding box center [506, 297] width 125 height 20
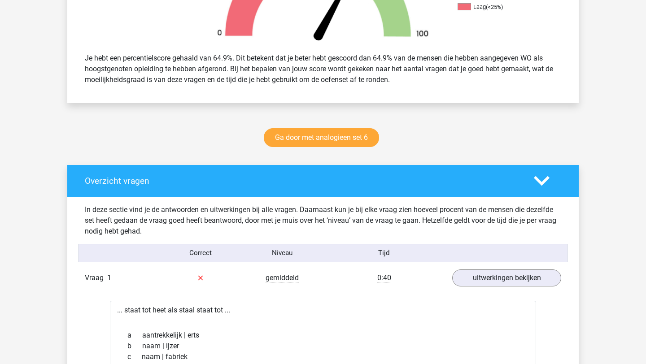
scroll to position [348, 0]
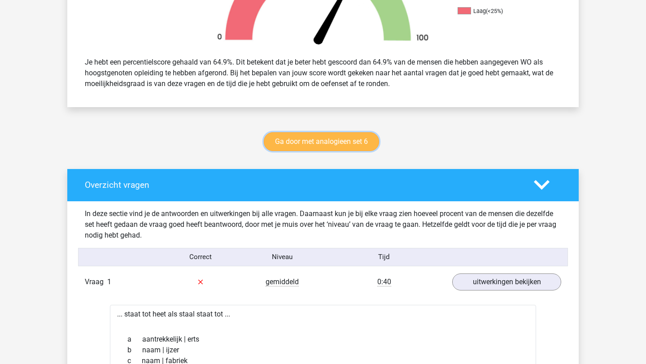
click at [279, 134] on link "Ga door met analogieen set 6" at bounding box center [321, 141] width 115 height 19
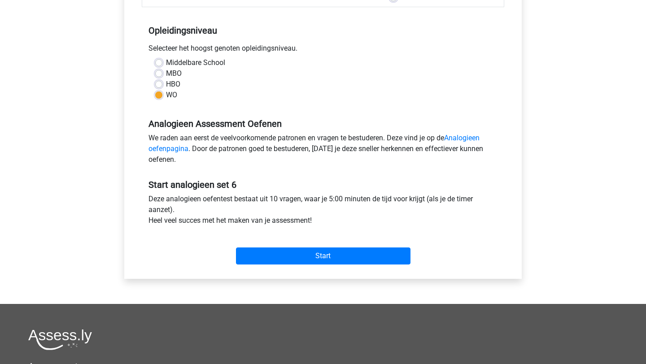
scroll to position [176, 0]
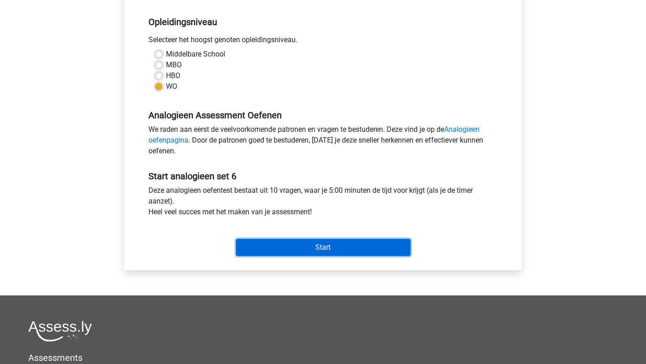
click at [263, 251] on input "Start" at bounding box center [323, 247] width 175 height 17
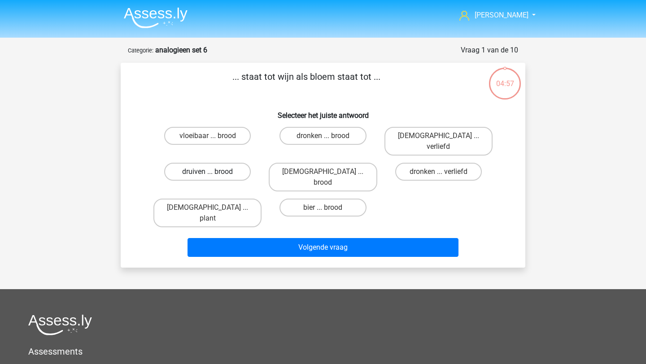
click at [228, 163] on label "druiven ... brood" at bounding box center [207, 172] width 87 height 18
click at [214, 172] on input "druiven ... brood" at bounding box center [211, 175] width 6 height 6
radio input "true"
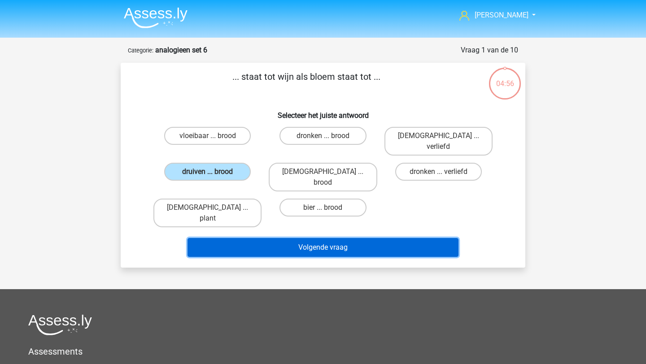
click at [246, 238] on button "Volgende vraag" at bounding box center [324, 247] width 272 height 19
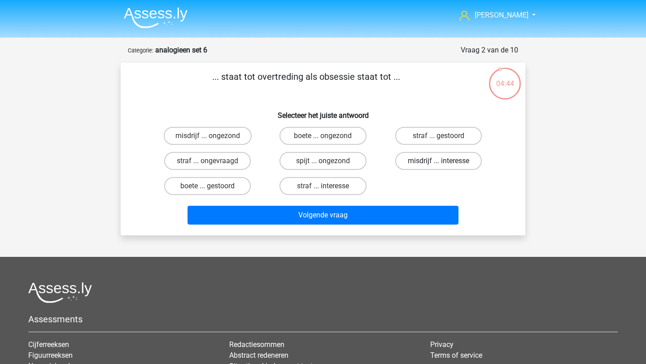
click at [417, 157] on label "misdrijf ... interesse" at bounding box center [438, 161] width 87 height 18
click at [438, 161] on input "misdrijf ... interesse" at bounding box center [441, 164] width 6 height 6
radio input "true"
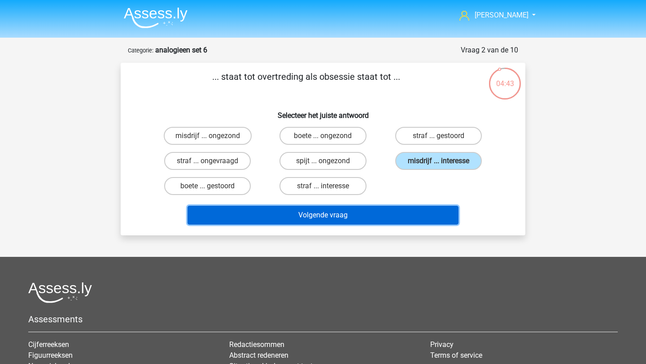
click at [410, 220] on button "Volgende vraag" at bounding box center [324, 215] width 272 height 19
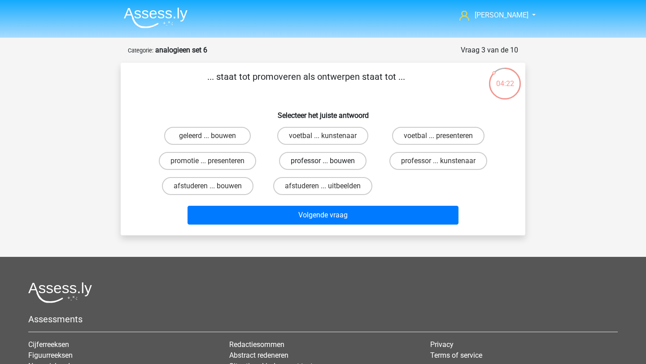
click at [342, 157] on label "professor ... bouwen" at bounding box center [323, 161] width 88 height 18
click at [329, 161] on input "professor ... bouwen" at bounding box center [326, 164] width 6 height 6
radio input "true"
click at [407, 158] on label "professor ... kunstenaar" at bounding box center [439, 161] width 98 height 18
click at [438, 161] on input "professor ... kunstenaar" at bounding box center [441, 164] width 6 height 6
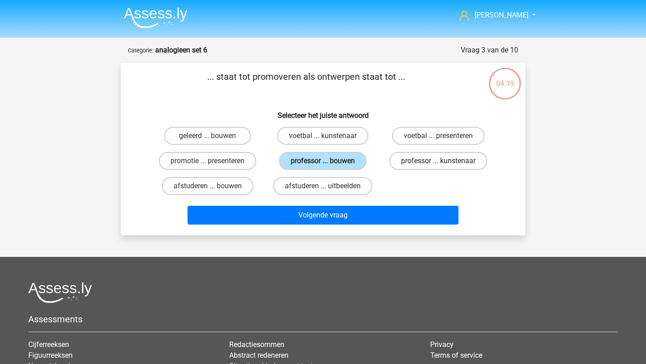
radio input "true"
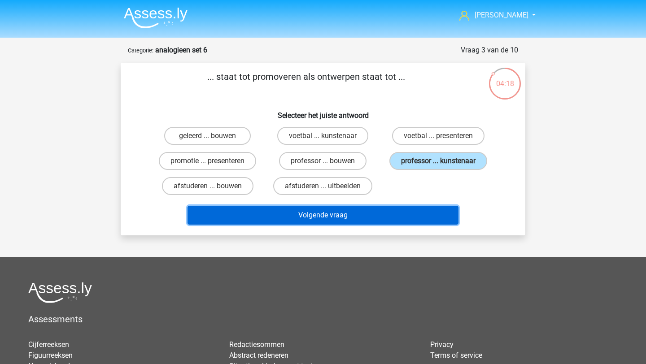
click at [384, 215] on button "Volgende vraag" at bounding box center [324, 215] width 272 height 19
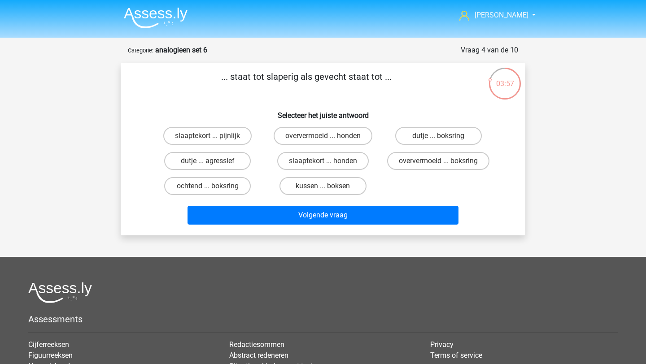
click at [223, 147] on div "slaaptekort ... pijnlijk" at bounding box center [207, 135] width 115 height 25
click at [221, 136] on label "slaaptekort ... pijnlijk" at bounding box center [207, 136] width 88 height 18
click at [214, 136] on input "slaaptekort ... pijnlijk" at bounding box center [211, 139] width 6 height 6
radio input "true"
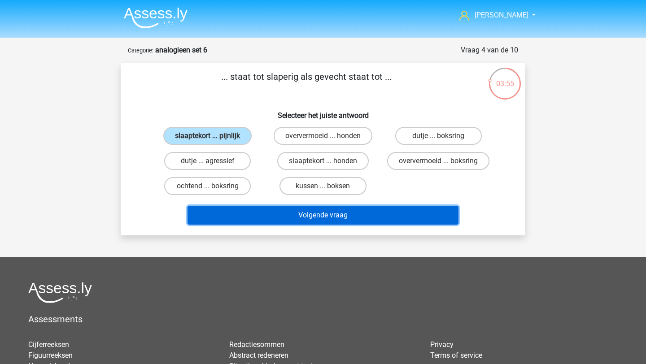
click at [258, 223] on button "Volgende vraag" at bounding box center [324, 215] width 272 height 19
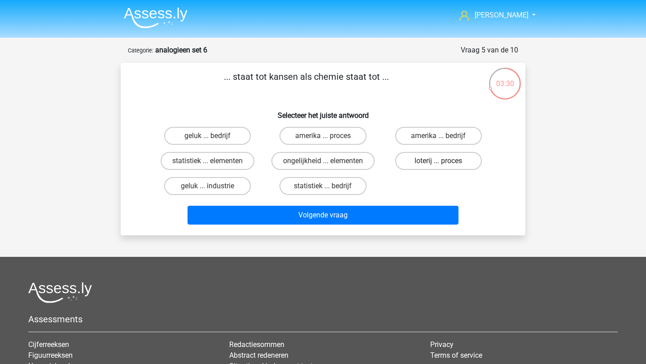
click at [412, 157] on label "loterij ... proces" at bounding box center [438, 161] width 87 height 18
click at [438, 161] on input "loterij ... proces" at bounding box center [441, 164] width 6 height 6
radio input "true"
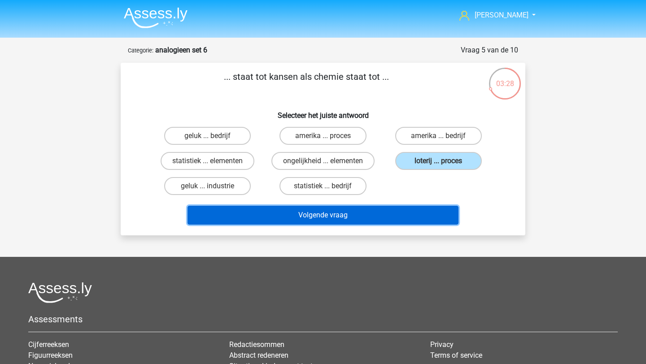
click at [428, 216] on button "Volgende vraag" at bounding box center [324, 215] width 272 height 19
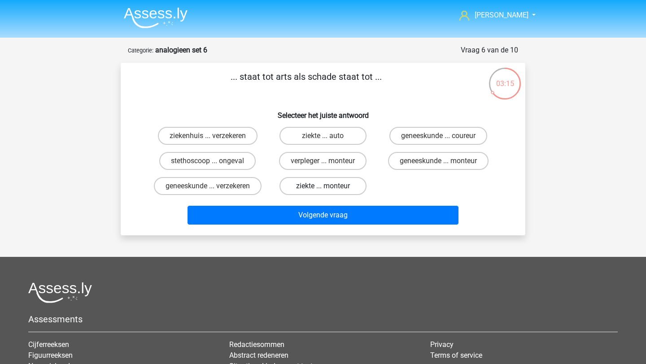
click at [321, 189] on label "ziekte ... monteur" at bounding box center [323, 186] width 87 height 18
click at [323, 189] on input "ziekte ... monteur" at bounding box center [326, 189] width 6 height 6
radio input "true"
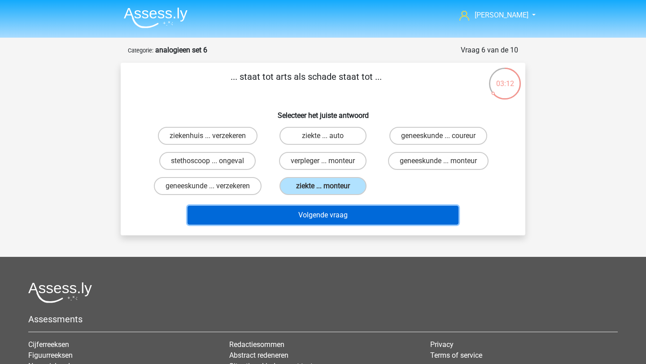
click at [328, 223] on button "Volgende vraag" at bounding box center [324, 215] width 272 height 19
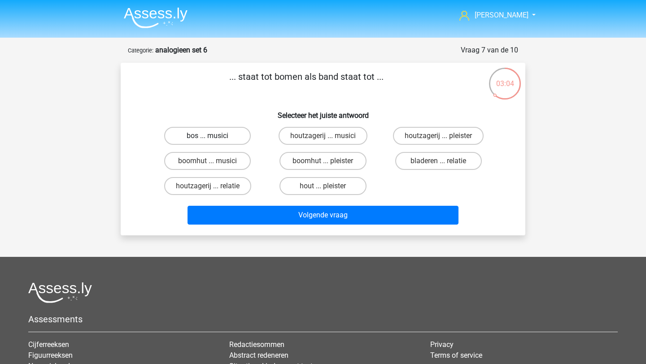
click at [233, 132] on label "bos ... musici" at bounding box center [207, 136] width 87 height 18
click at [214, 136] on input "bos ... musici" at bounding box center [211, 139] width 6 height 6
radio input "true"
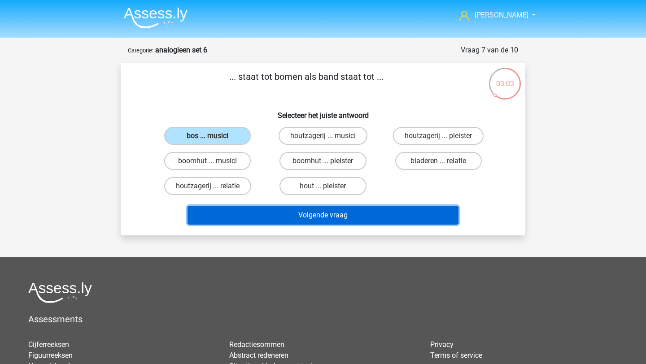
click at [286, 209] on button "Volgende vraag" at bounding box center [324, 215] width 272 height 19
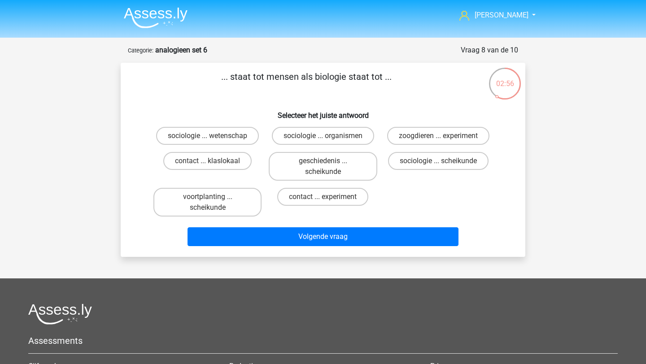
click at [213, 137] on input "sociologie ... wetenschap" at bounding box center [211, 139] width 6 height 6
radio input "true"
click at [292, 137] on label "sociologie ... organismen" at bounding box center [323, 136] width 102 height 18
click at [323, 137] on input "sociologie ... organismen" at bounding box center [326, 139] width 6 height 6
radio input "true"
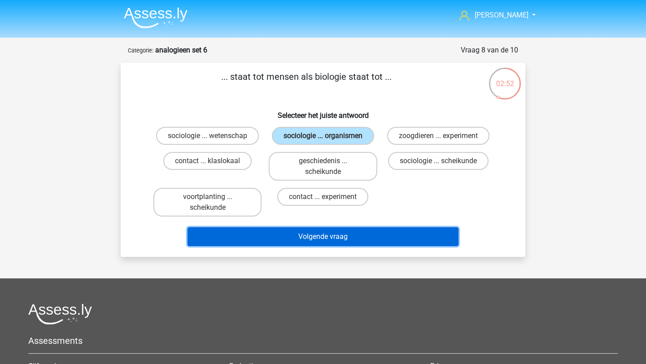
click at [341, 241] on button "Volgende vraag" at bounding box center [324, 237] width 272 height 19
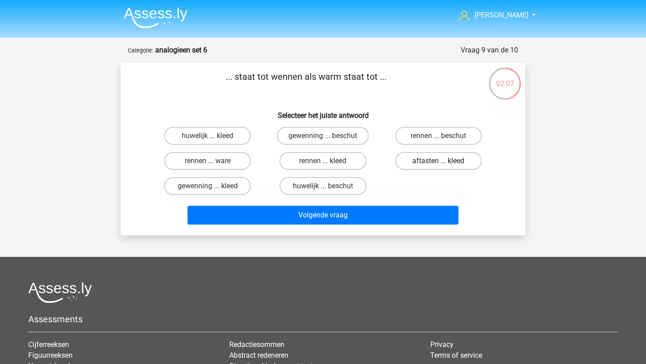
click at [429, 155] on label "aftasten ... kleed" at bounding box center [438, 161] width 87 height 18
click at [438, 161] on input "aftasten ... kleed" at bounding box center [441, 164] width 6 height 6
radio input "true"
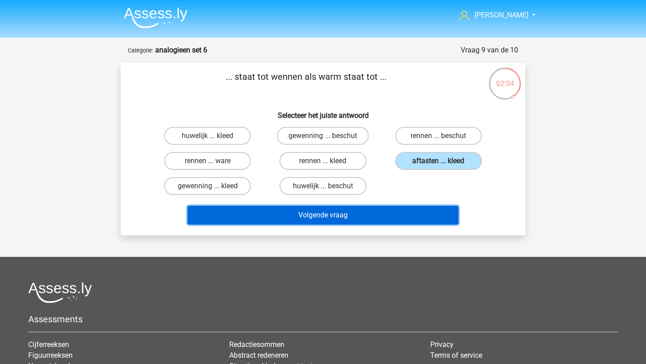
click at [413, 214] on button "Volgende vraag" at bounding box center [324, 215] width 272 height 19
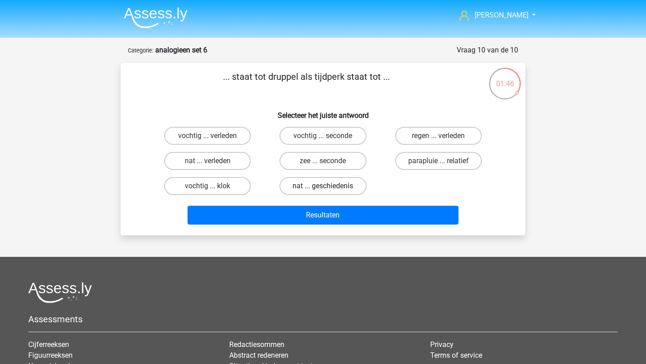
click at [308, 186] on label "nat ... geschiedenis" at bounding box center [323, 186] width 87 height 18
click at [323, 186] on input "nat ... geschiedenis" at bounding box center [326, 189] width 6 height 6
radio input "true"
click at [210, 161] on input "nat ... verleden" at bounding box center [211, 164] width 6 height 6
radio input "true"
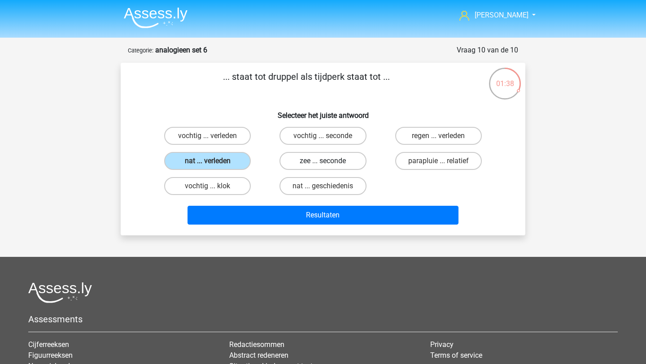
click at [313, 161] on label "zee ... seconde" at bounding box center [323, 161] width 87 height 18
click at [323, 161] on input "zee ... seconde" at bounding box center [326, 164] width 6 height 6
radio input "true"
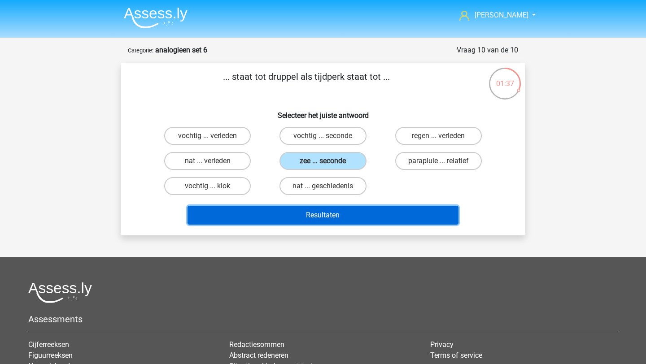
click at [319, 212] on button "Resultaten" at bounding box center [324, 215] width 272 height 19
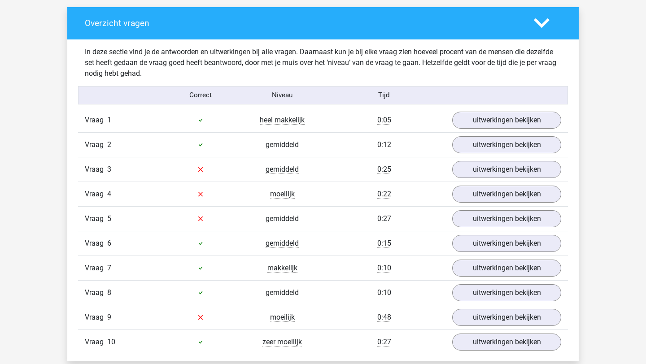
scroll to position [513, 0]
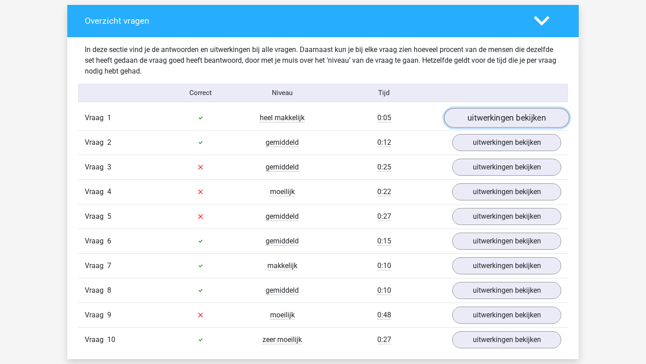
click at [483, 118] on link "uitwerkingen bekijken" at bounding box center [506, 118] width 125 height 20
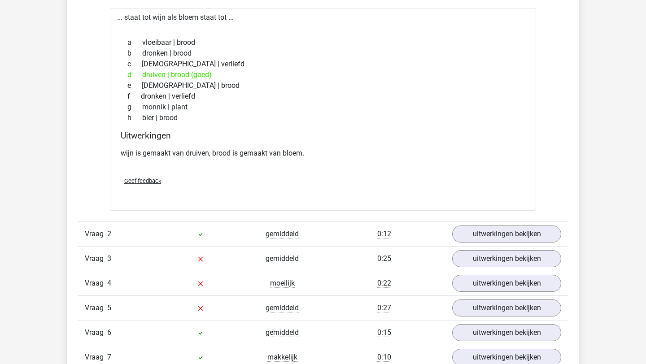
scroll to position [657, 0]
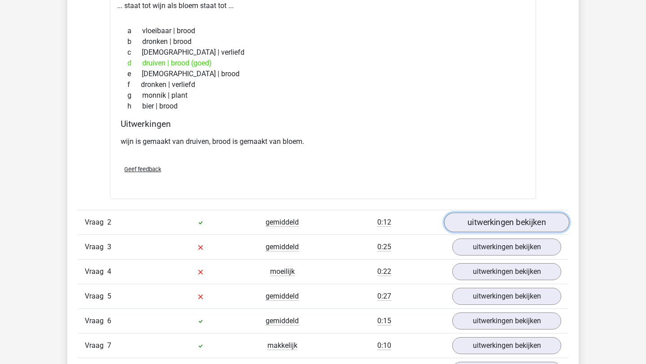
click at [476, 218] on link "uitwerkingen bekijken" at bounding box center [506, 223] width 125 height 20
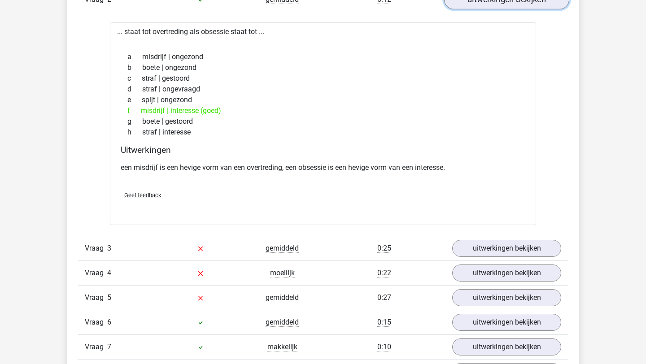
scroll to position [881, 0]
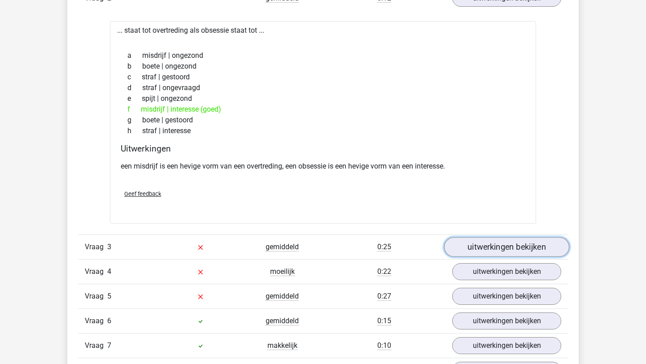
click at [475, 243] on link "uitwerkingen bekijken" at bounding box center [506, 247] width 125 height 20
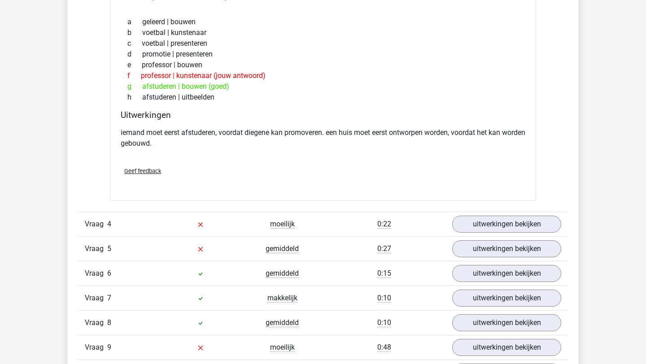
scroll to position [1165, 0]
click at [481, 222] on link "uitwerkingen bekijken" at bounding box center [506, 224] width 125 height 20
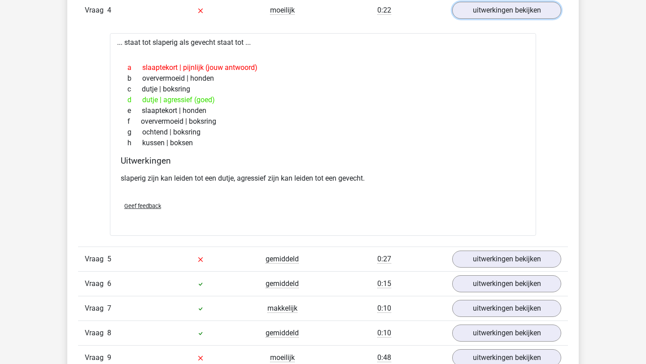
scroll to position [1410, 0]
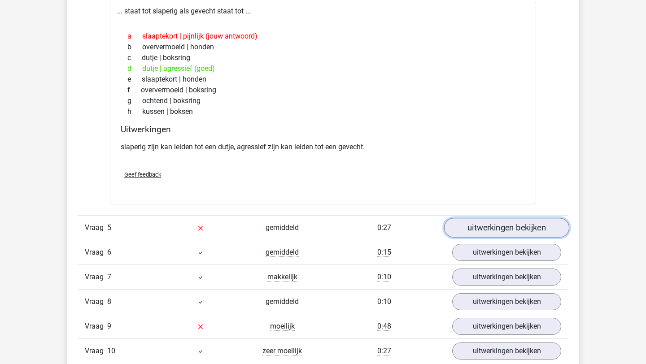
click at [471, 232] on link "uitwerkingen bekijken" at bounding box center [506, 229] width 125 height 20
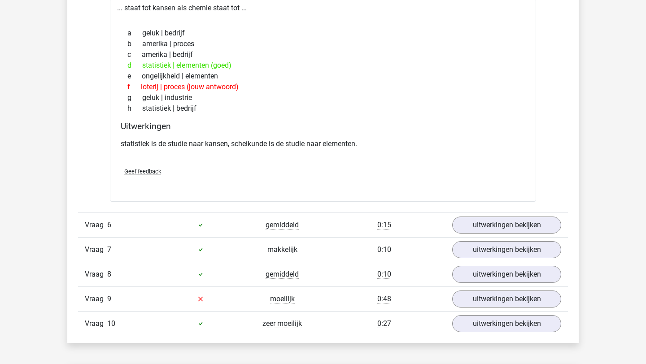
scroll to position [1684, 0]
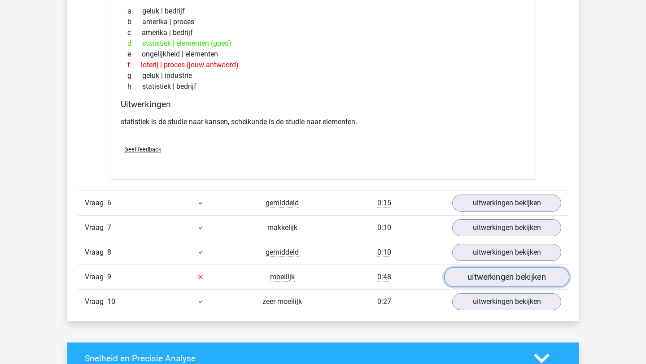
click at [512, 281] on link "uitwerkingen bekijken" at bounding box center [506, 277] width 125 height 20
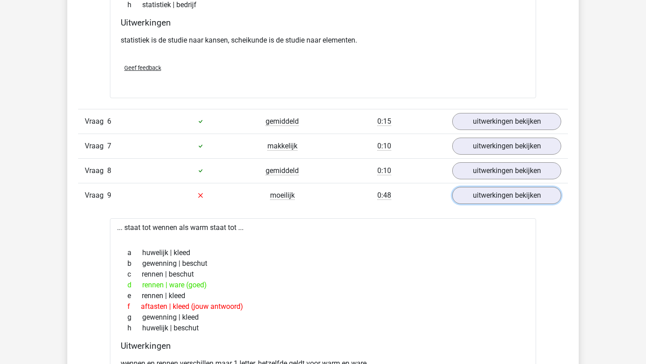
scroll to position [1765, 0]
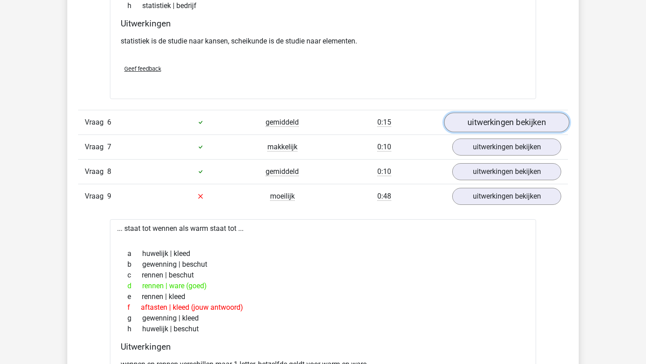
click at [483, 123] on link "uitwerkingen bekijken" at bounding box center [506, 123] width 125 height 20
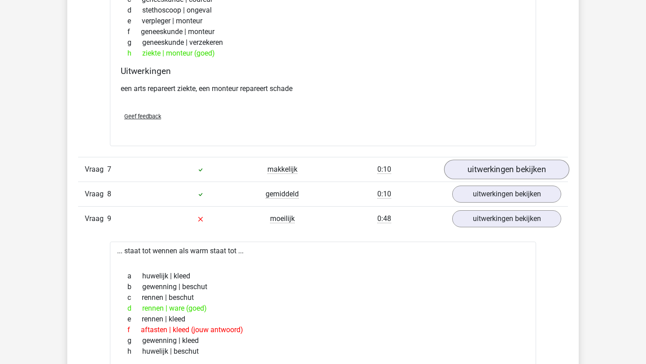
scroll to position [1968, 0]
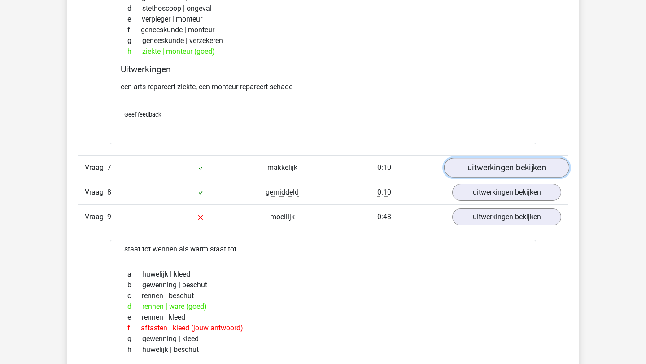
click at [495, 169] on link "uitwerkingen bekijken" at bounding box center [506, 168] width 125 height 20
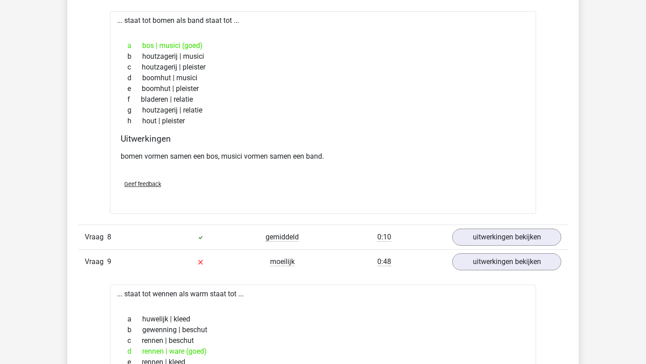
scroll to position [2152, 0]
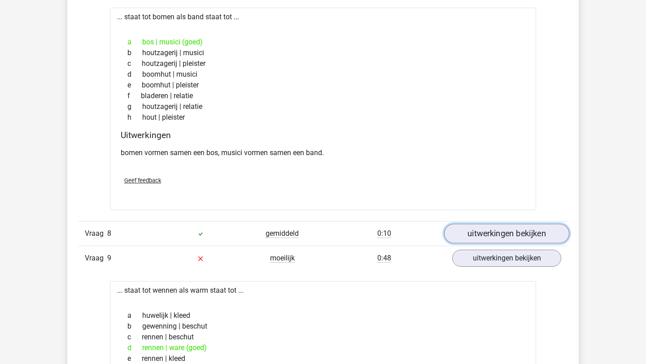
click at [487, 237] on link "uitwerkingen bekijken" at bounding box center [506, 234] width 125 height 20
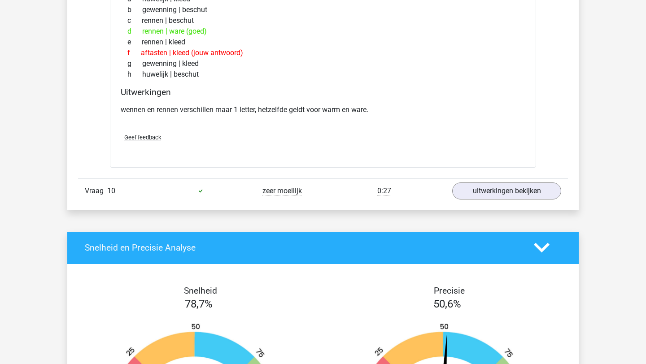
scroll to position [2680, 0]
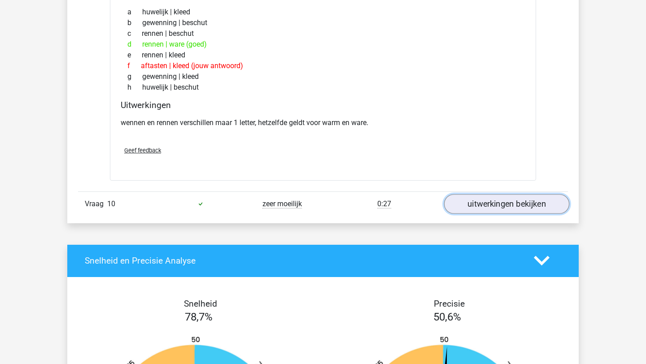
click at [489, 211] on link "uitwerkingen bekijken" at bounding box center [506, 204] width 125 height 20
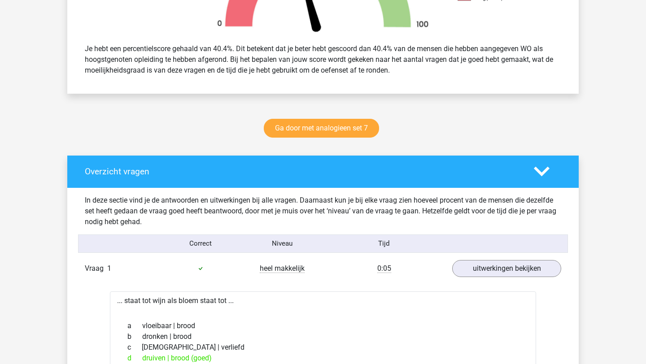
scroll to position [360, 0]
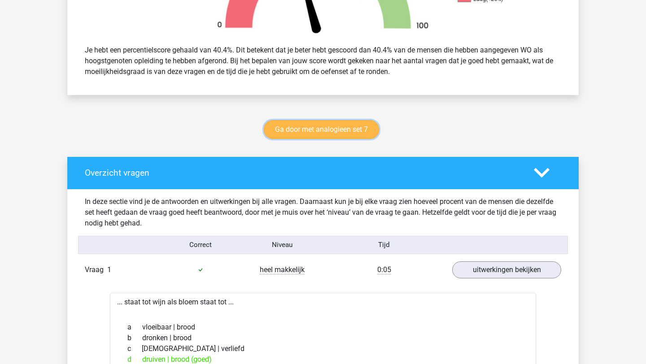
click at [301, 135] on link "Ga door met analogieen set 7" at bounding box center [321, 129] width 115 height 19
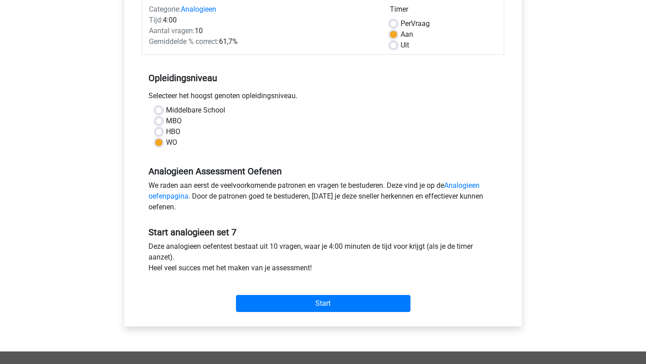
scroll to position [120, 0]
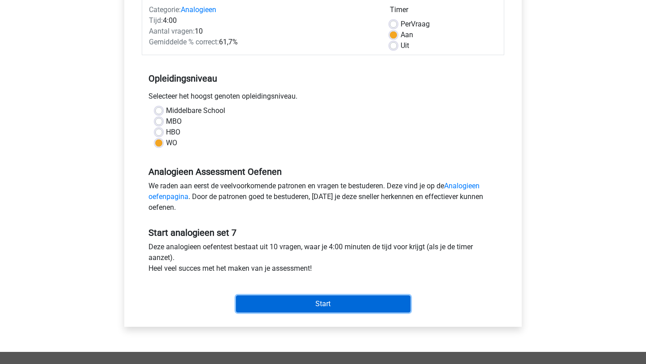
click at [306, 304] on input "Start" at bounding box center [323, 304] width 175 height 17
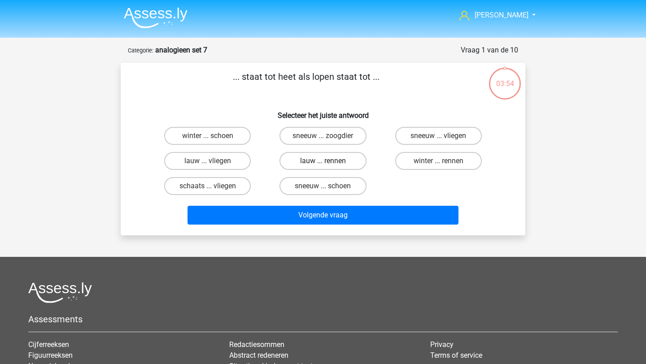
click at [305, 162] on label "lauw ... rennen" at bounding box center [323, 161] width 87 height 18
click at [323, 162] on input "lauw ... rennen" at bounding box center [326, 164] width 6 height 6
radio input "true"
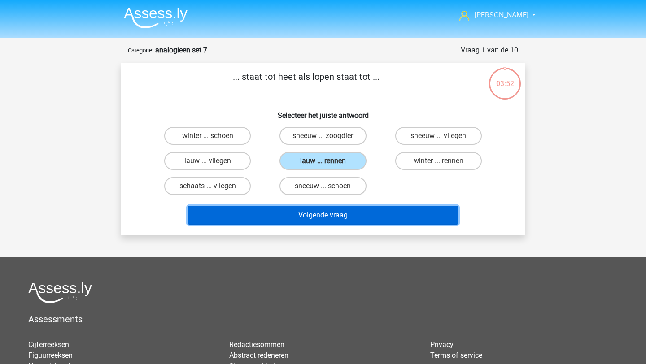
click at [319, 215] on button "Volgende vraag" at bounding box center [324, 215] width 272 height 19
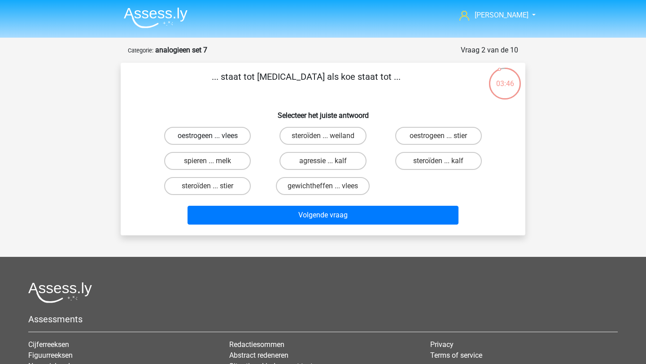
click at [213, 132] on label "oestrogeen ... vlees" at bounding box center [207, 136] width 87 height 18
click at [213, 136] on input "oestrogeen ... vlees" at bounding box center [211, 139] width 6 height 6
radio input "true"
click at [450, 136] on label "oestrogeen ... stier" at bounding box center [438, 136] width 87 height 18
click at [444, 136] on input "oestrogeen ... stier" at bounding box center [441, 139] width 6 height 6
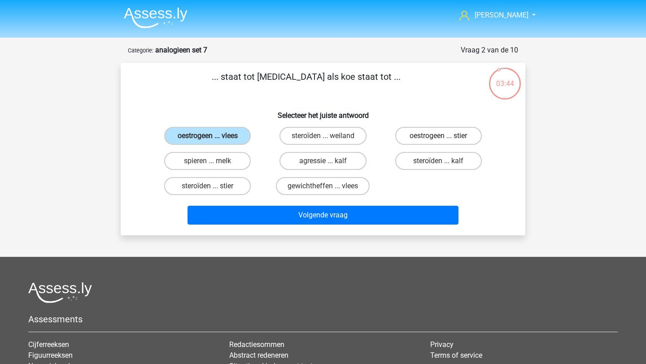
radio input "true"
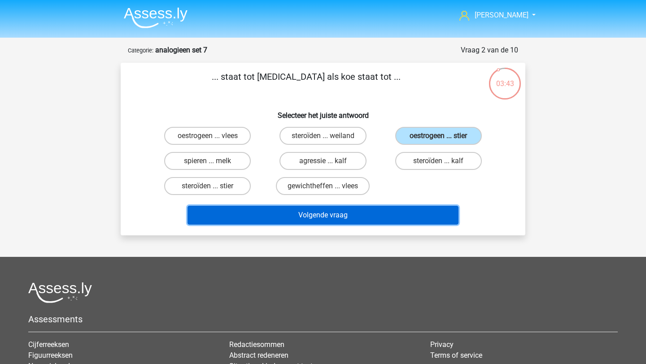
click at [359, 213] on button "Volgende vraag" at bounding box center [324, 215] width 272 height 19
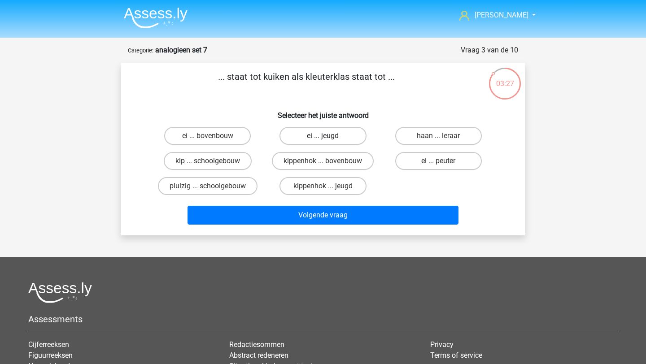
click at [313, 138] on label "ei ... jeugd" at bounding box center [323, 136] width 87 height 18
click at [323, 138] on input "ei ... jeugd" at bounding box center [326, 139] width 6 height 6
radio input "true"
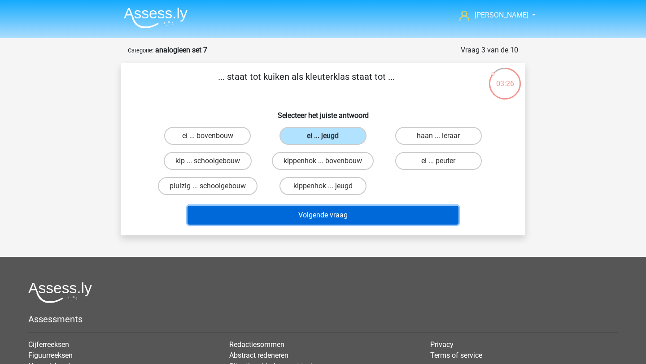
click at [309, 210] on button "Volgende vraag" at bounding box center [324, 215] width 272 height 19
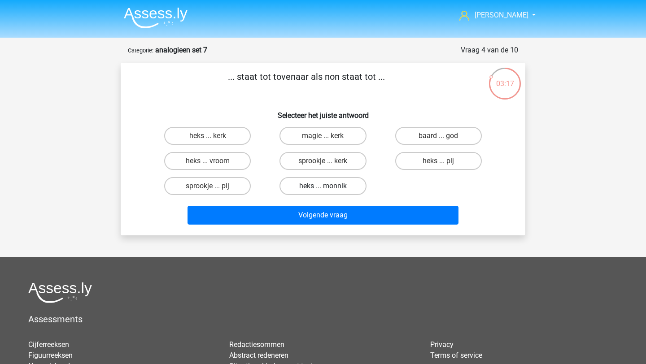
click at [316, 187] on label "heks ... monnik" at bounding box center [323, 186] width 87 height 18
click at [323, 187] on input "heks ... monnik" at bounding box center [326, 189] width 6 height 6
radio input "true"
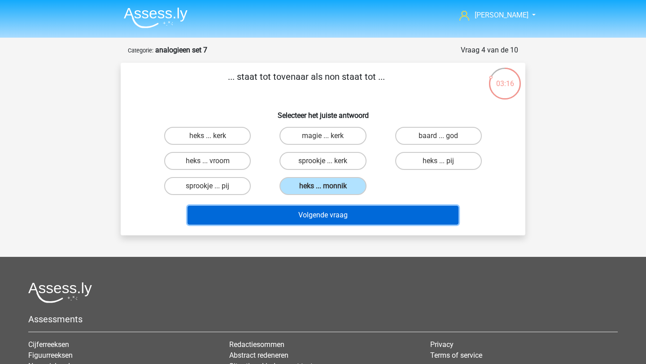
click at [326, 215] on button "Volgende vraag" at bounding box center [324, 215] width 272 height 19
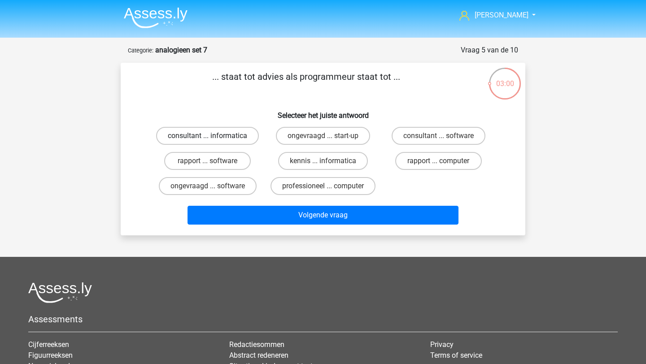
click at [228, 138] on label "consultant ... informatica" at bounding box center [207, 136] width 103 height 18
click at [214, 138] on input "consultant ... informatica" at bounding box center [211, 139] width 6 height 6
radio input "true"
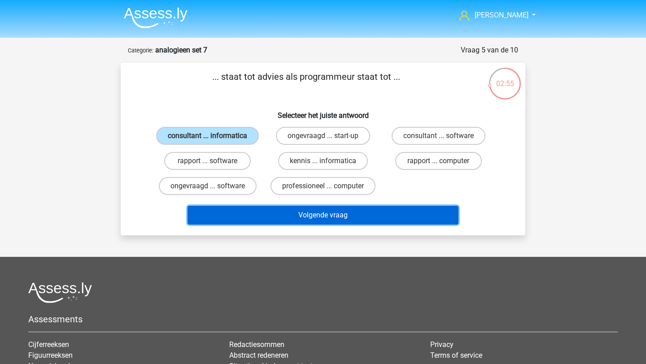
click at [300, 213] on button "Volgende vraag" at bounding box center [324, 215] width 272 height 19
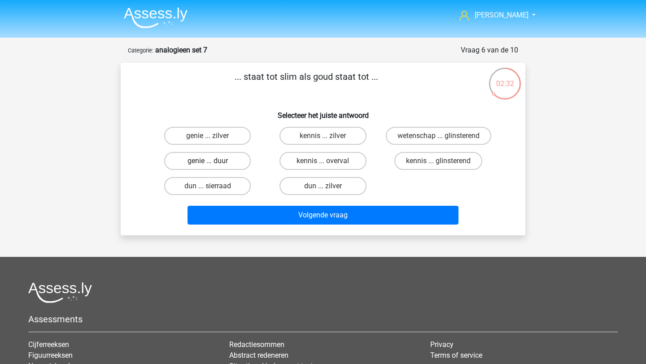
click at [234, 163] on label "genie ... duur" at bounding box center [207, 161] width 87 height 18
click at [214, 163] on input "genie ... duur" at bounding box center [211, 164] width 6 height 6
radio input "true"
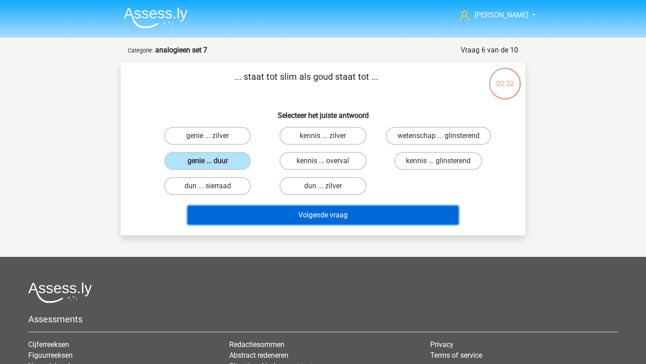
click at [259, 216] on button "Volgende vraag" at bounding box center [324, 215] width 272 height 19
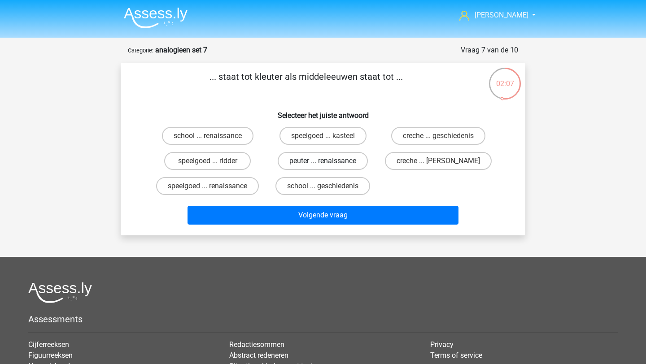
click at [331, 162] on label "peuter ... renaissance" at bounding box center [323, 161] width 90 height 18
click at [329, 162] on input "peuter ... renaissance" at bounding box center [326, 164] width 6 height 6
radio input "true"
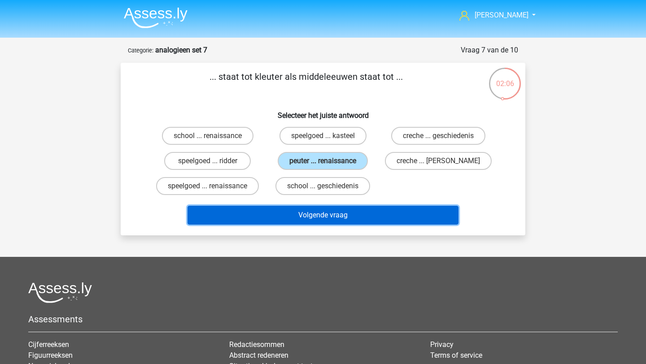
click at [347, 213] on button "Volgende vraag" at bounding box center [324, 215] width 272 height 19
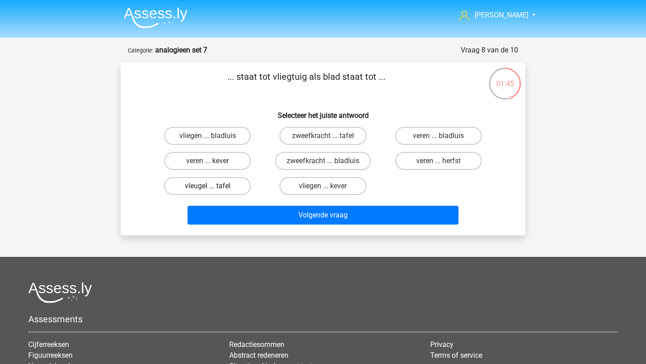
click at [241, 187] on label "vleugel ... tafel" at bounding box center [207, 186] width 87 height 18
click at [214, 187] on input "vleugel ... tafel" at bounding box center [211, 189] width 6 height 6
radio input "true"
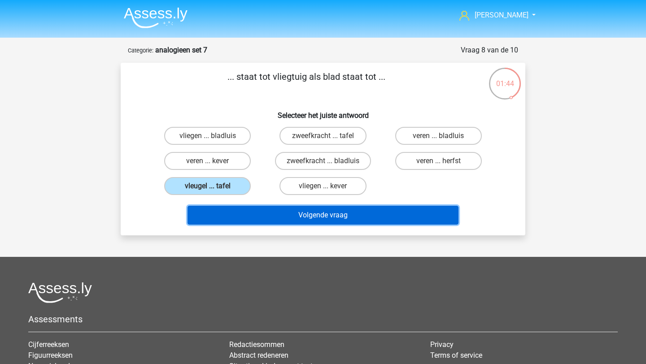
click at [244, 214] on button "Volgende vraag" at bounding box center [324, 215] width 272 height 19
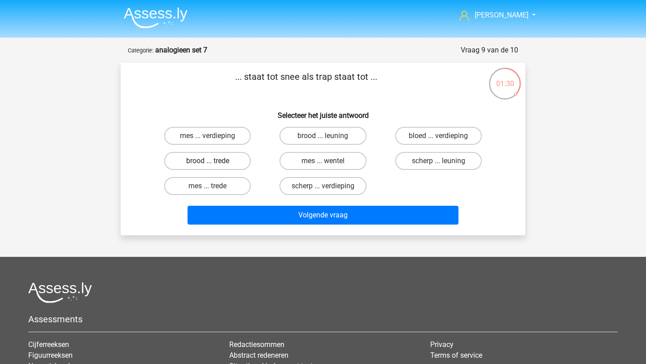
click at [219, 167] on label "brood ... trede" at bounding box center [207, 161] width 87 height 18
click at [214, 167] on input "brood ... trede" at bounding box center [211, 164] width 6 height 6
radio input "true"
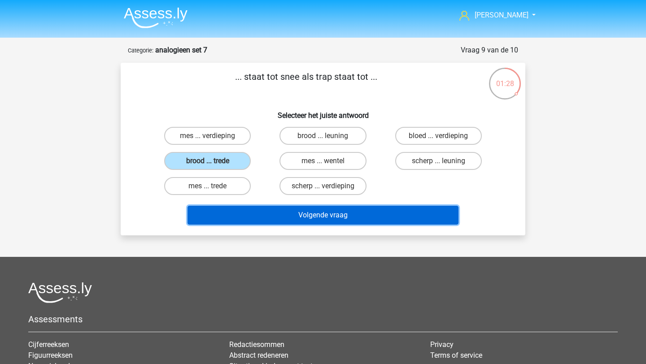
click at [251, 209] on button "Volgende vraag" at bounding box center [324, 215] width 272 height 19
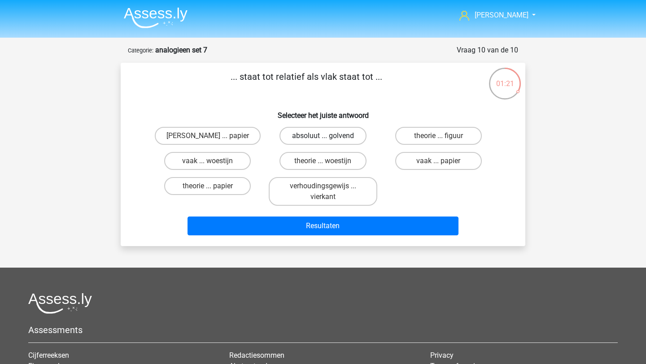
click at [313, 131] on label "absoluut ... golvend" at bounding box center [323, 136] width 87 height 18
click at [323, 136] on input "absoluut ... golvend" at bounding box center [326, 139] width 6 height 6
radio input "true"
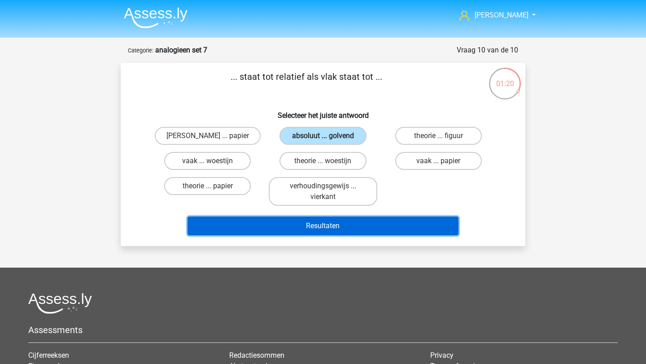
click at [312, 223] on button "Resultaten" at bounding box center [324, 226] width 272 height 19
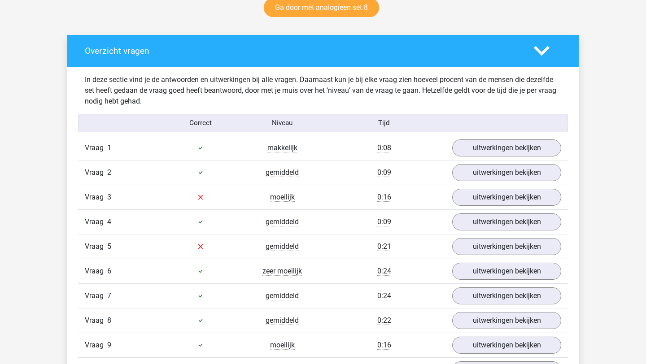
scroll to position [487, 0]
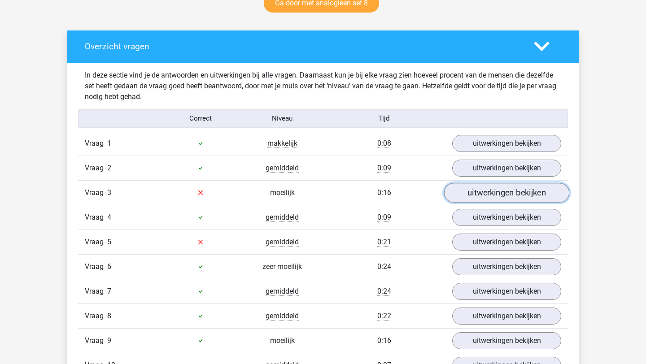
click at [492, 197] on link "uitwerkingen bekijken" at bounding box center [506, 193] width 125 height 20
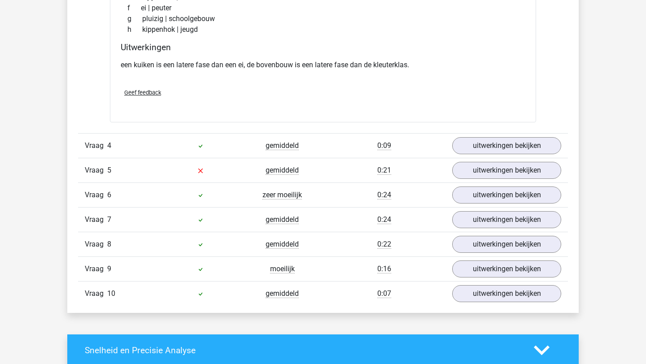
scroll to position [786, 0]
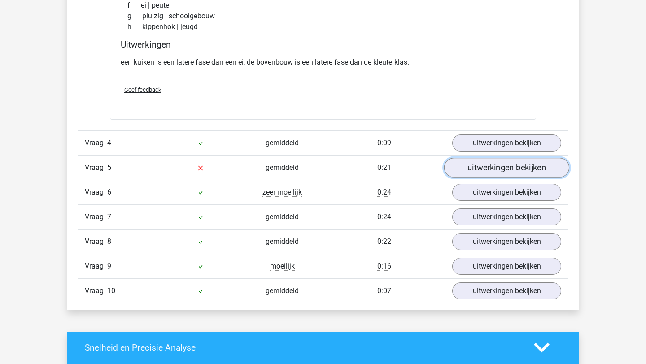
click at [479, 168] on link "uitwerkingen bekijken" at bounding box center [506, 168] width 125 height 20
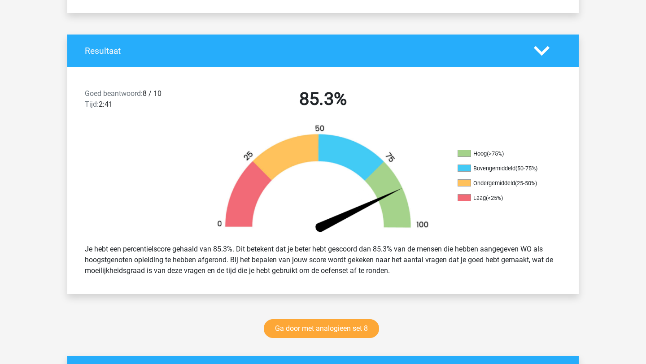
scroll to position [161, 0]
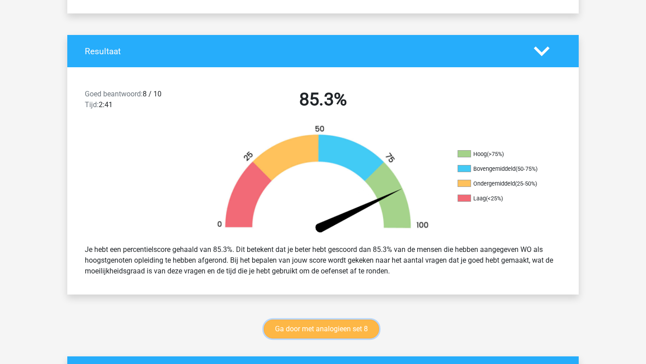
click at [340, 328] on link "Ga door met analogieen set 8" at bounding box center [321, 329] width 115 height 19
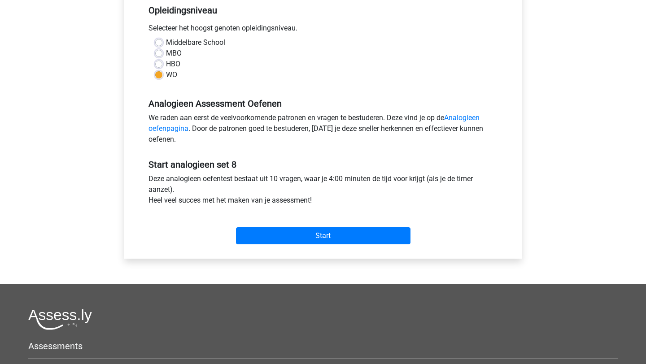
scroll to position [195, 0]
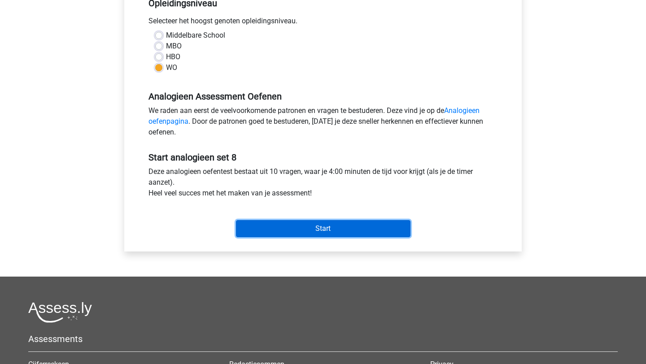
click at [340, 230] on input "Start" at bounding box center [323, 228] width 175 height 17
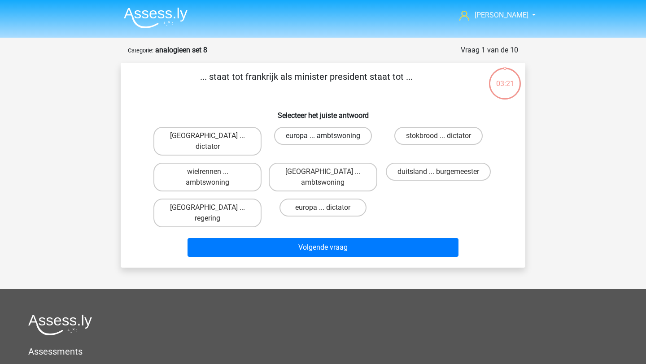
click at [313, 136] on label "europa ... ambtswoning" at bounding box center [323, 136] width 98 height 18
click at [323, 136] on input "europa ... ambtswoning" at bounding box center [326, 139] width 6 height 6
radio input "true"
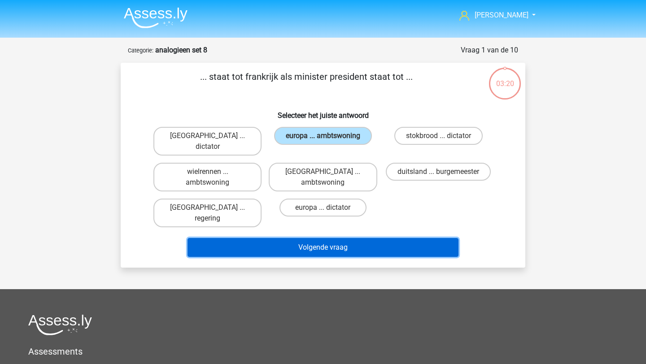
click at [348, 238] on button "Volgende vraag" at bounding box center [324, 247] width 272 height 19
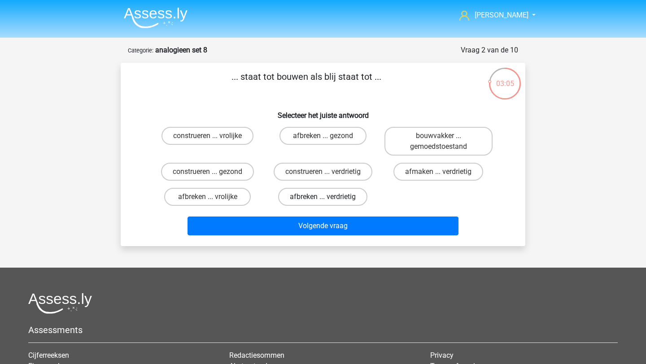
click at [316, 196] on label "afbreken ... verdrietig" at bounding box center [322, 197] width 89 height 18
click at [323, 197] on input "afbreken ... verdrietig" at bounding box center [326, 200] width 6 height 6
radio input "true"
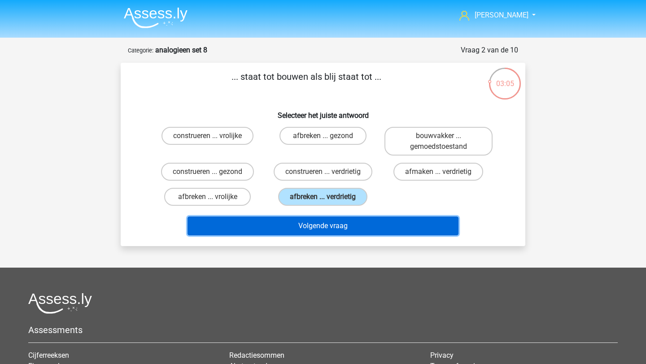
click at [316, 220] on button "Volgende vraag" at bounding box center [324, 226] width 272 height 19
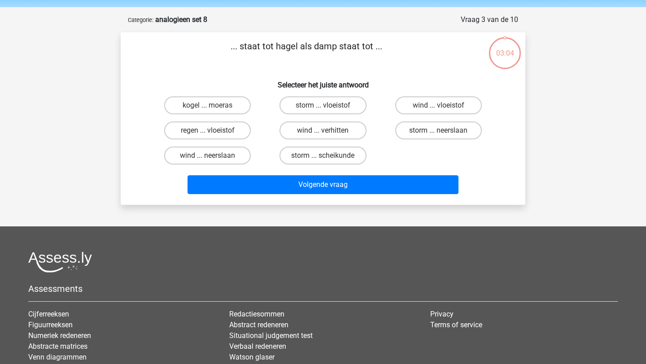
scroll to position [45, 0]
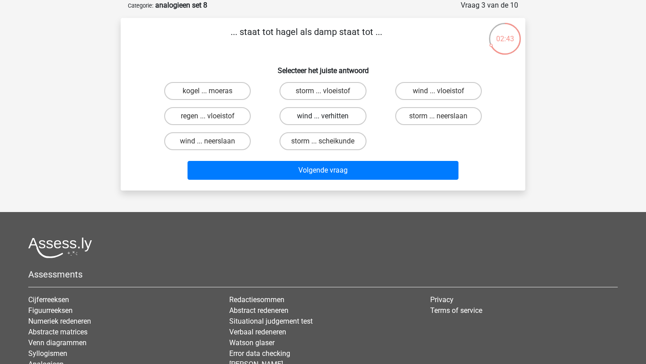
click at [314, 115] on label "wind ... verhitten" at bounding box center [323, 116] width 87 height 18
click at [323, 116] on input "wind ... verhitten" at bounding box center [326, 119] width 6 height 6
radio input "true"
click at [234, 118] on label "regen ... vloeistof" at bounding box center [207, 116] width 87 height 18
click at [214, 118] on input "regen ... vloeistof" at bounding box center [211, 119] width 6 height 6
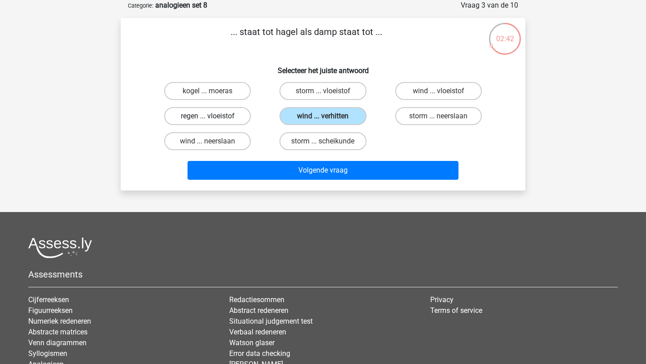
radio input "true"
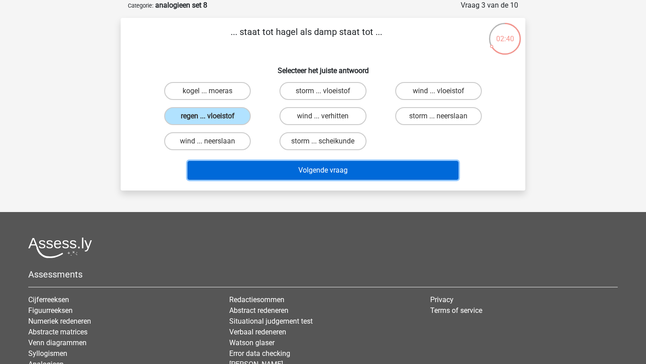
click at [296, 178] on button "Volgende vraag" at bounding box center [324, 170] width 272 height 19
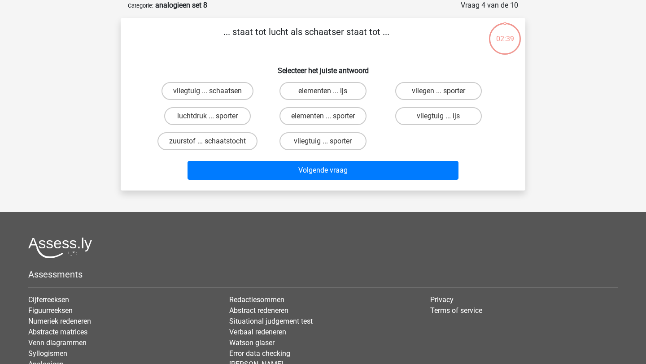
scroll to position [0, 0]
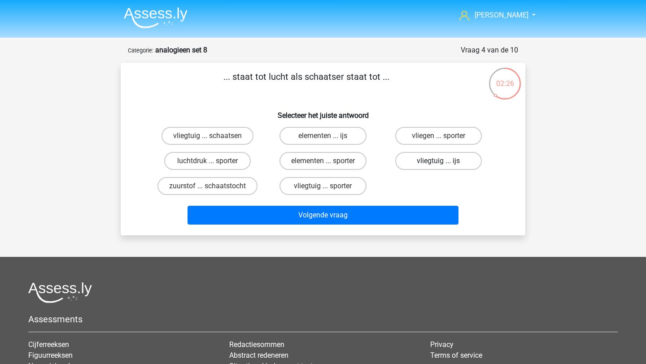
click at [441, 158] on label "vliegtuig ... ijs" at bounding box center [438, 161] width 87 height 18
click at [441, 161] on input "vliegtuig ... ijs" at bounding box center [441, 164] width 6 height 6
radio input "true"
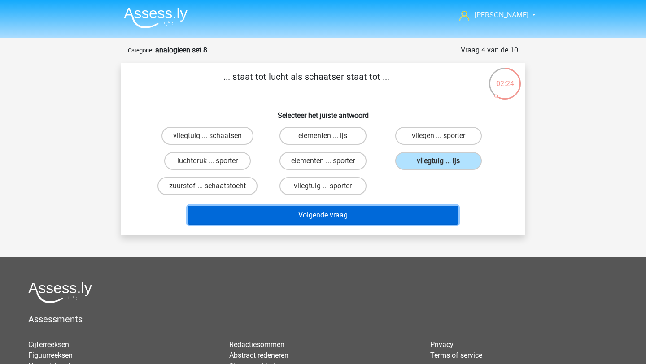
click at [420, 215] on button "Volgende vraag" at bounding box center [324, 215] width 272 height 19
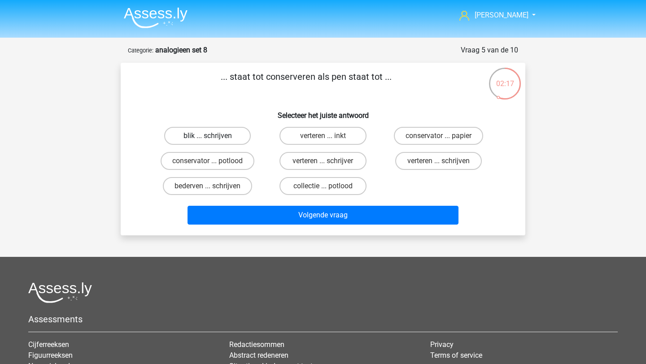
click at [219, 136] on label "blik ... schrijven" at bounding box center [207, 136] width 87 height 18
click at [214, 136] on input "blik ... schrijven" at bounding box center [211, 139] width 6 height 6
radio input "true"
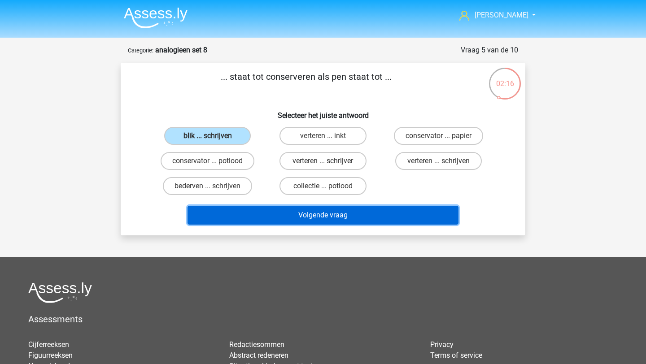
click at [293, 215] on button "Volgende vraag" at bounding box center [324, 215] width 272 height 19
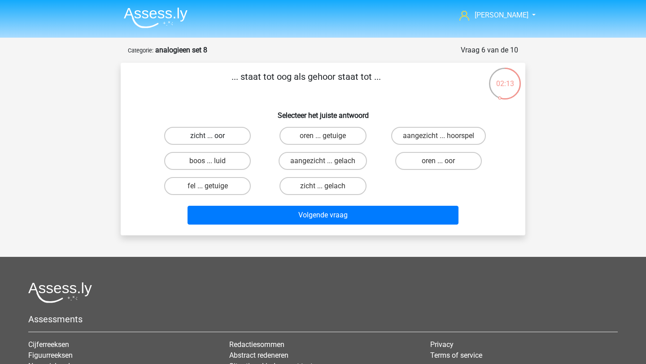
click at [216, 131] on label "zicht ... oor" at bounding box center [207, 136] width 87 height 18
click at [214, 136] on input "zicht ... oor" at bounding box center [211, 139] width 6 height 6
radio input "true"
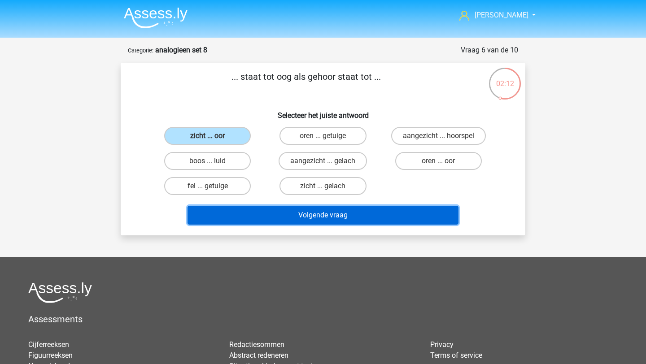
click at [360, 219] on button "Volgende vraag" at bounding box center [324, 215] width 272 height 19
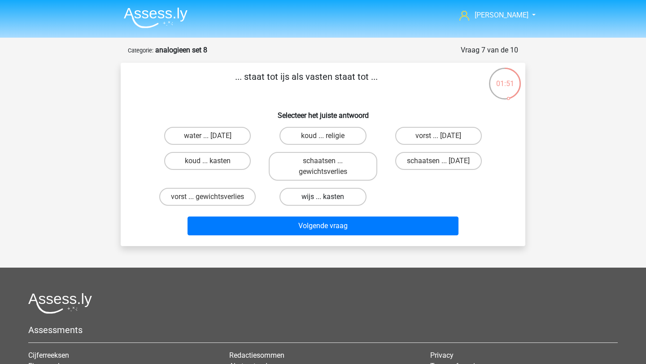
click at [292, 193] on label "wijs ... kasten" at bounding box center [323, 197] width 87 height 18
click at [323, 197] on input "wijs ... kasten" at bounding box center [326, 200] width 6 height 6
radio input "true"
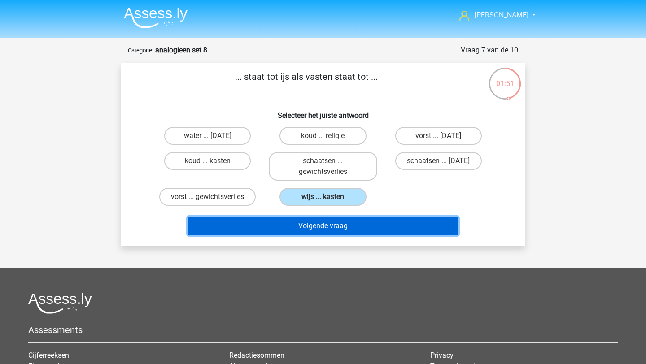
click at [303, 227] on button "Volgende vraag" at bounding box center [324, 226] width 272 height 19
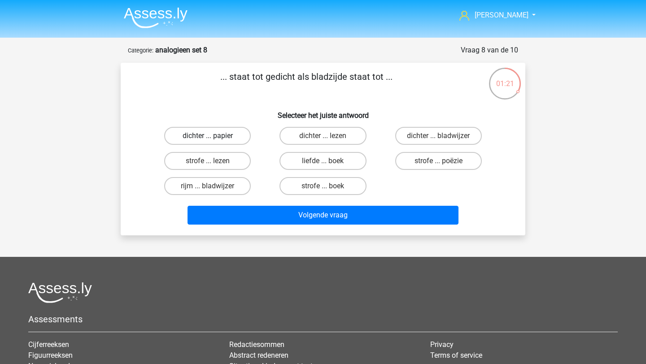
click at [227, 137] on label "dichter ... papier" at bounding box center [207, 136] width 87 height 18
click at [214, 137] on input "dichter ... papier" at bounding box center [211, 139] width 6 height 6
radio input "true"
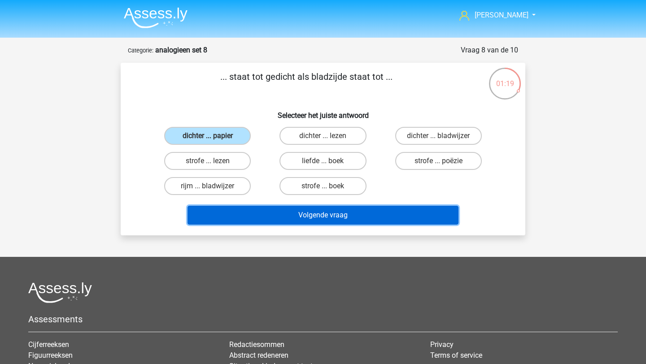
click at [421, 209] on button "Volgende vraag" at bounding box center [324, 215] width 272 height 19
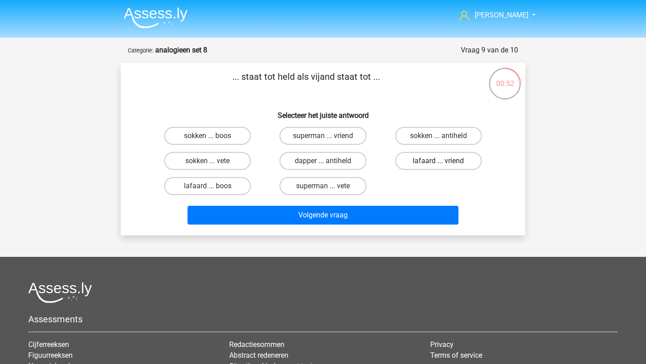
click at [437, 165] on label "lafaard ... vriend" at bounding box center [438, 161] width 87 height 18
click at [438, 165] on input "lafaard ... vriend" at bounding box center [441, 164] width 6 height 6
radio input "true"
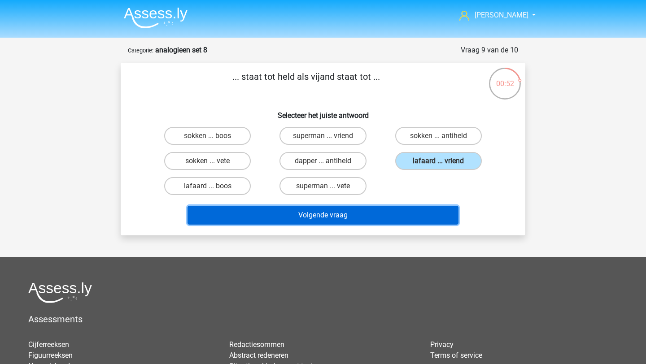
click at [423, 215] on button "Volgende vraag" at bounding box center [324, 215] width 272 height 19
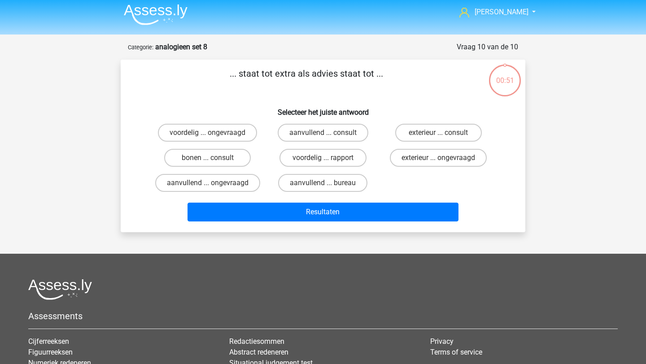
scroll to position [1, 0]
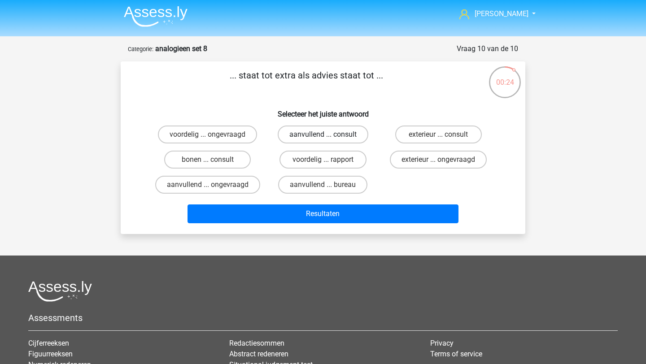
click at [356, 136] on label "aanvullend ... consult" at bounding box center [323, 135] width 91 height 18
click at [329, 136] on input "aanvullend ... consult" at bounding box center [326, 138] width 6 height 6
radio input "true"
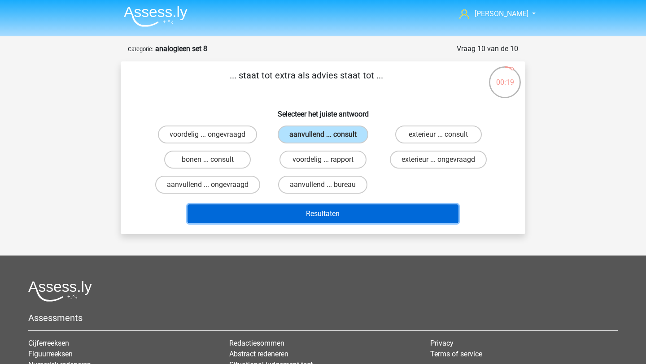
click at [361, 213] on button "Resultaten" at bounding box center [324, 214] width 272 height 19
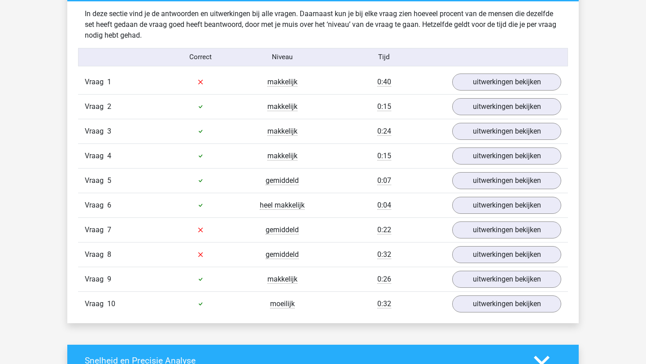
scroll to position [548, 0]
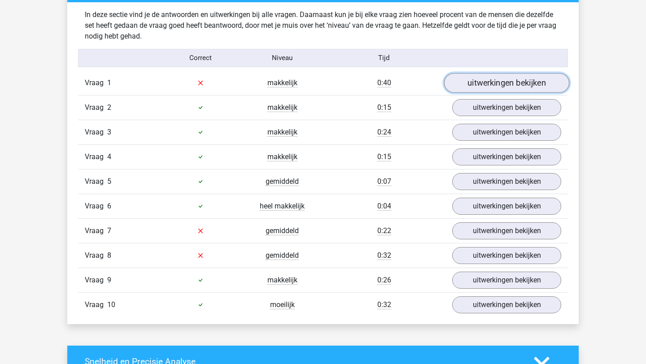
click at [495, 77] on link "uitwerkingen bekijken" at bounding box center [506, 83] width 125 height 20
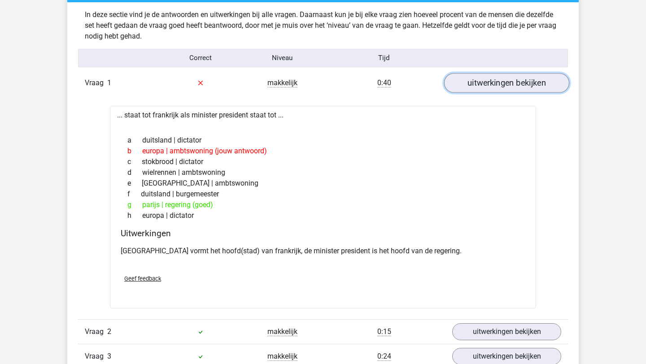
click at [495, 77] on link "uitwerkingen bekijken" at bounding box center [506, 83] width 125 height 20
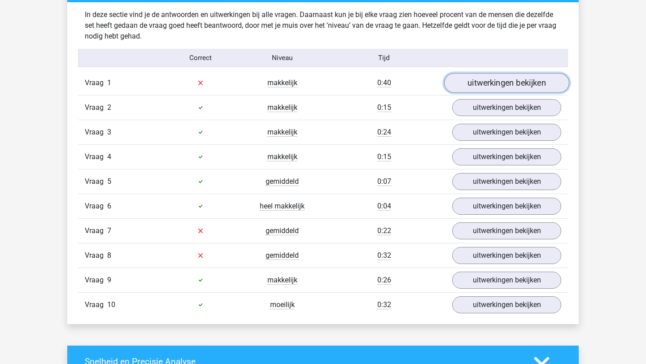
click at [495, 77] on link "uitwerkingen bekijken" at bounding box center [506, 83] width 125 height 20
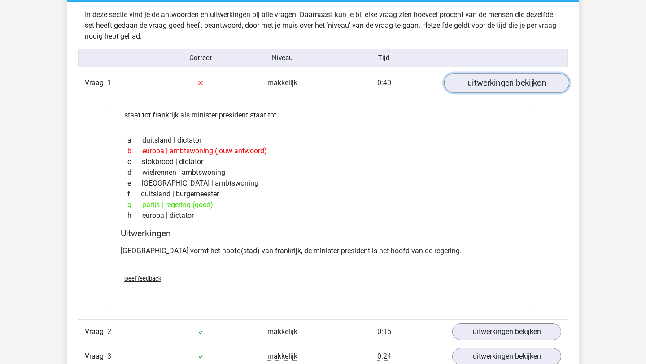
click at [494, 78] on link "uitwerkingen bekijken" at bounding box center [506, 83] width 125 height 20
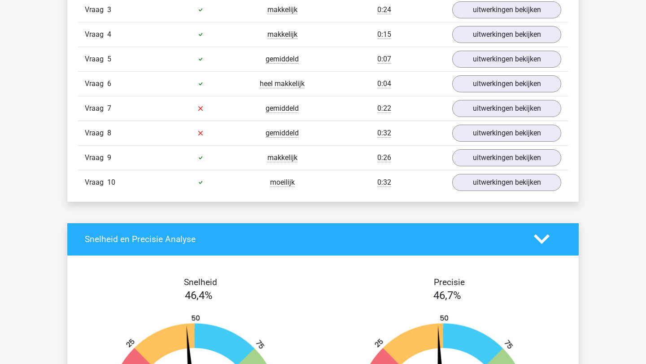
scroll to position [669, 0]
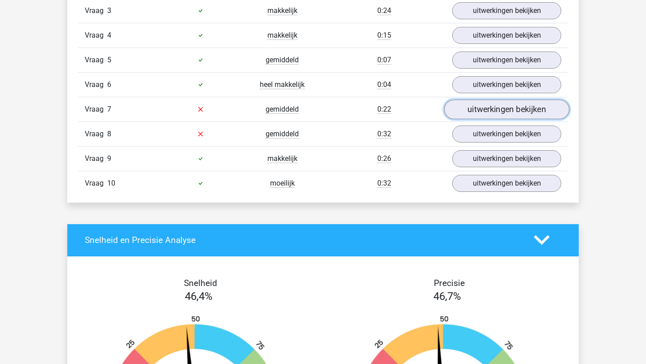
click at [495, 108] on link "uitwerkingen bekijken" at bounding box center [506, 110] width 125 height 20
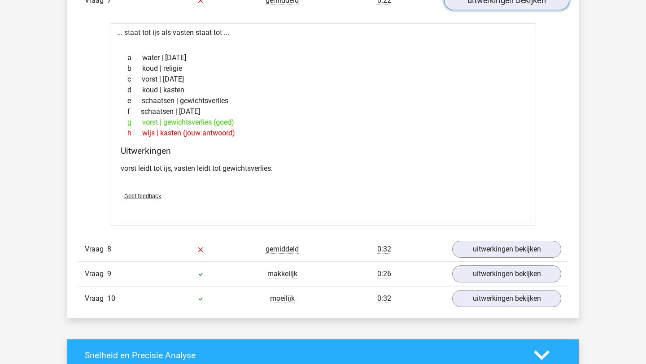
scroll to position [789, 0]
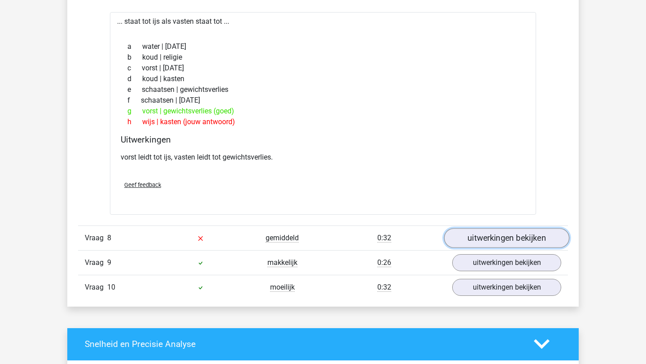
click at [520, 233] on link "uitwerkingen bekijken" at bounding box center [506, 238] width 125 height 20
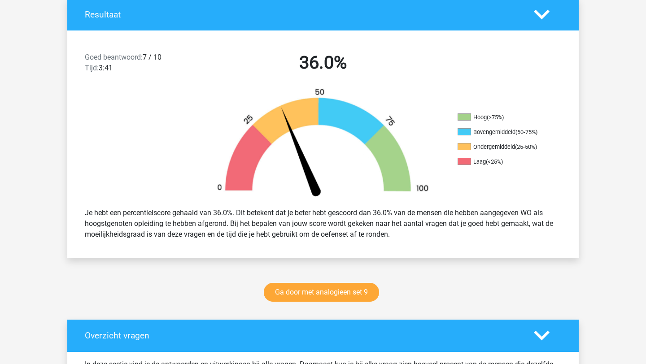
scroll to position [196, 0]
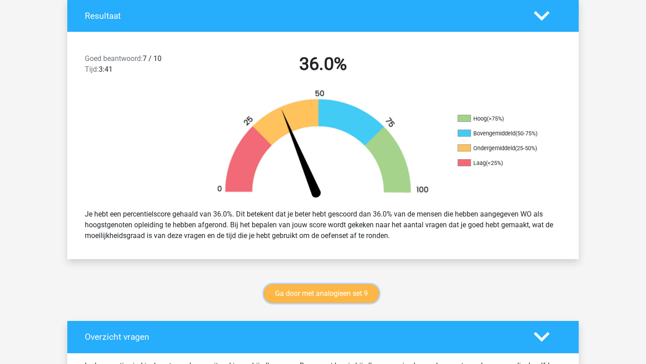
click at [321, 293] on link "Ga door met analogieen set 9" at bounding box center [321, 294] width 115 height 19
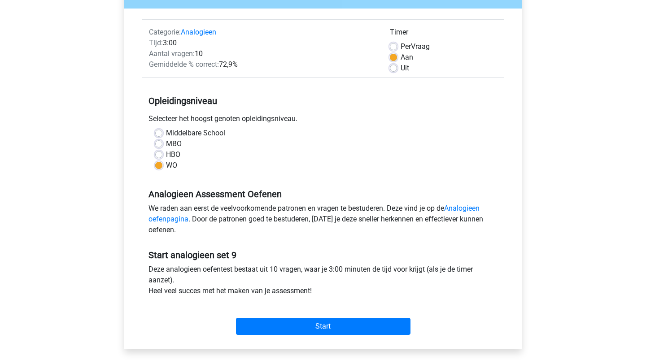
scroll to position [137, 0]
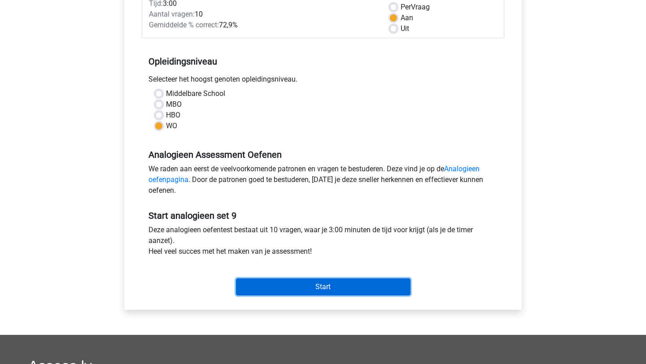
click at [318, 287] on input "Start" at bounding box center [323, 287] width 175 height 17
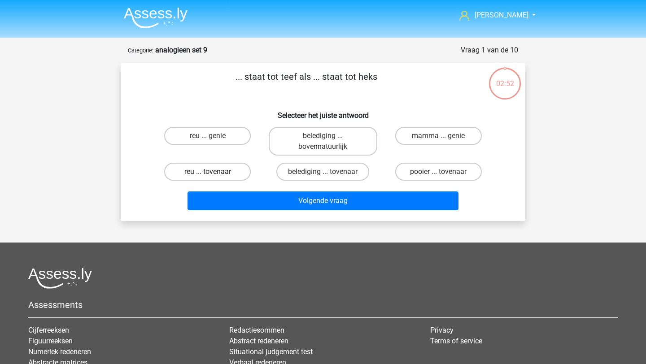
click at [219, 168] on label "reu ... tovenaar" at bounding box center [207, 172] width 87 height 18
click at [214, 172] on input "reu ... tovenaar" at bounding box center [211, 175] width 6 height 6
radio input "true"
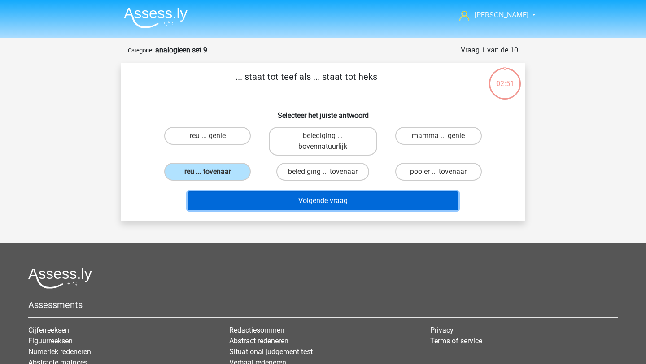
click at [239, 196] on button "Volgende vraag" at bounding box center [324, 201] width 272 height 19
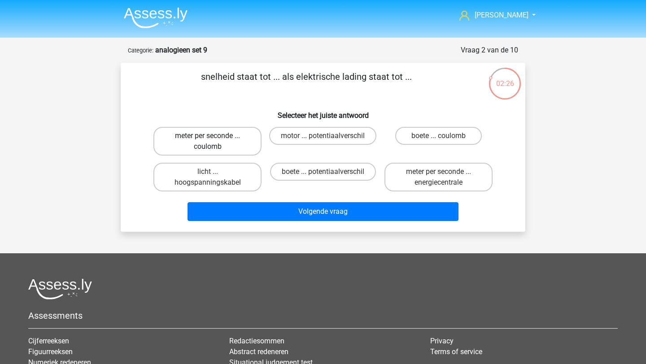
click at [242, 142] on label "meter per seconde ... coulomb" at bounding box center [207, 141] width 108 height 29
click at [214, 142] on input "meter per seconde ... coulomb" at bounding box center [211, 139] width 6 height 6
radio input "true"
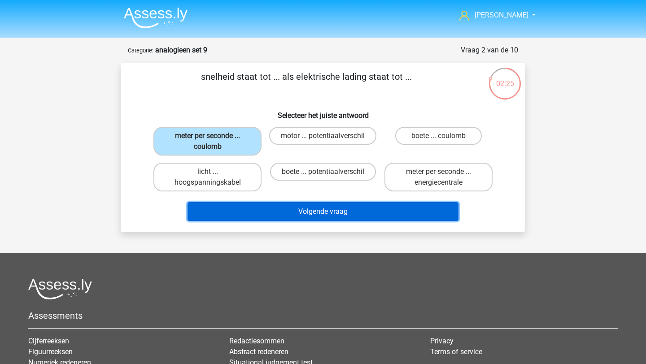
click at [307, 202] on button "Volgende vraag" at bounding box center [324, 211] width 272 height 19
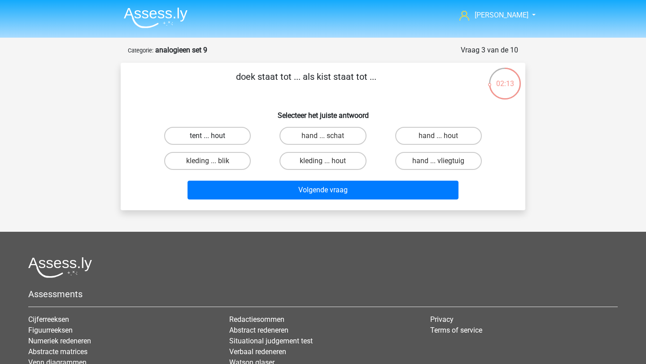
click at [200, 139] on label "tent ... hout" at bounding box center [207, 136] width 87 height 18
click at [208, 139] on input "tent ... hout" at bounding box center [211, 139] width 6 height 6
radio input "true"
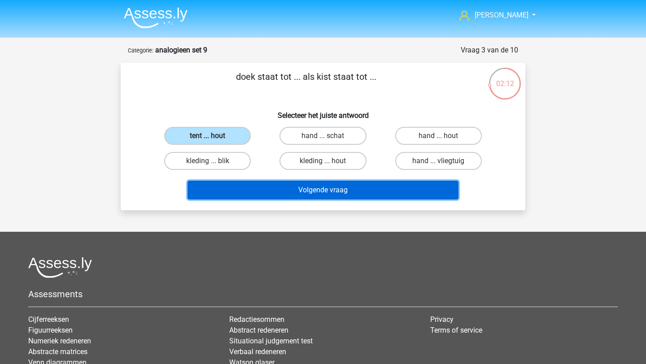
click at [268, 192] on button "Volgende vraag" at bounding box center [324, 190] width 272 height 19
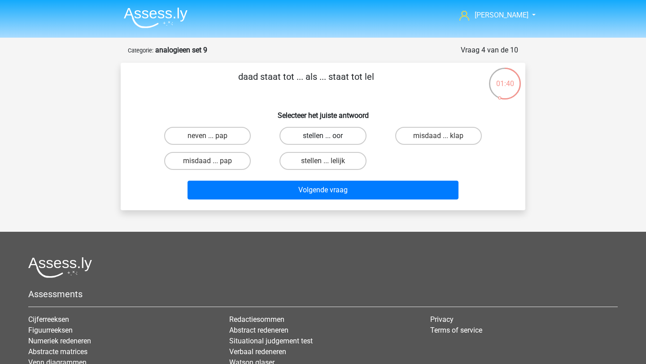
click at [296, 129] on label "stellen ... oor" at bounding box center [323, 136] width 87 height 18
click at [323, 136] on input "stellen ... oor" at bounding box center [326, 139] width 6 height 6
radio input "true"
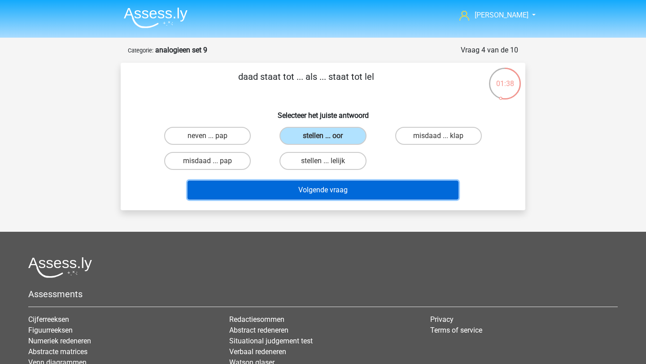
click at [319, 195] on button "Volgende vraag" at bounding box center [324, 190] width 272 height 19
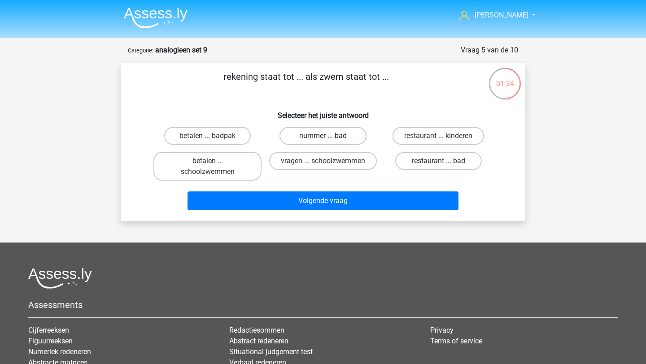
click at [346, 139] on label "nummer ... bad" at bounding box center [323, 136] width 87 height 18
click at [329, 139] on input "nummer ... bad" at bounding box center [326, 139] width 6 height 6
radio input "true"
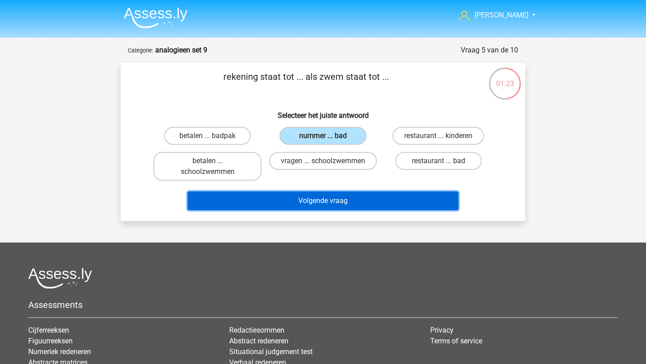
click at [351, 201] on button "Volgende vraag" at bounding box center [324, 201] width 272 height 19
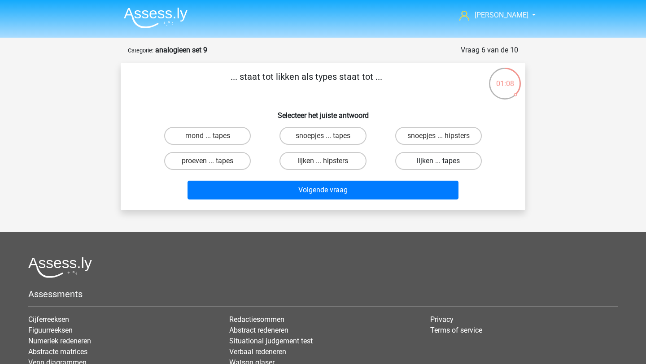
click at [442, 156] on label "lijken ... tapes" at bounding box center [438, 161] width 87 height 18
click at [442, 161] on input "lijken ... tapes" at bounding box center [441, 164] width 6 height 6
radio input "true"
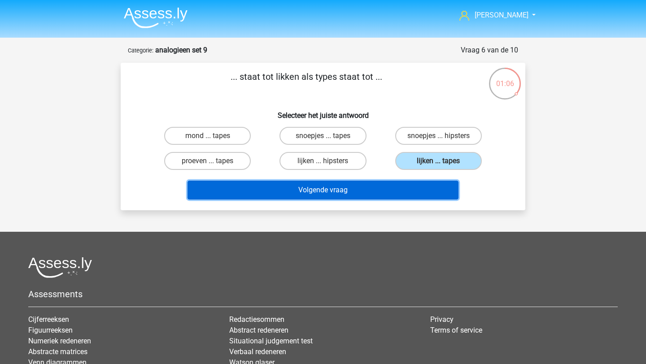
click at [400, 189] on button "Volgende vraag" at bounding box center [324, 190] width 272 height 19
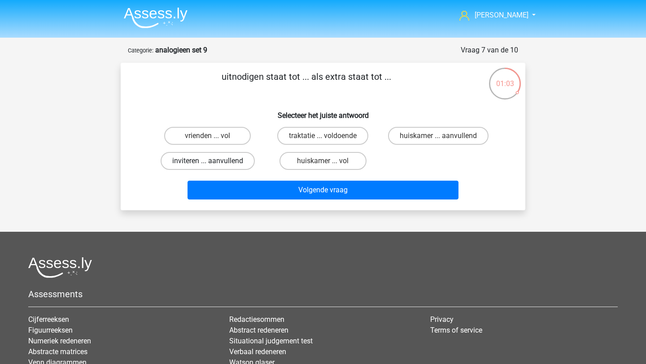
click at [234, 157] on label "inviteren ... aanvullend" at bounding box center [208, 161] width 94 height 18
click at [214, 161] on input "inviteren ... aanvullend" at bounding box center [211, 164] width 6 height 6
radio input "true"
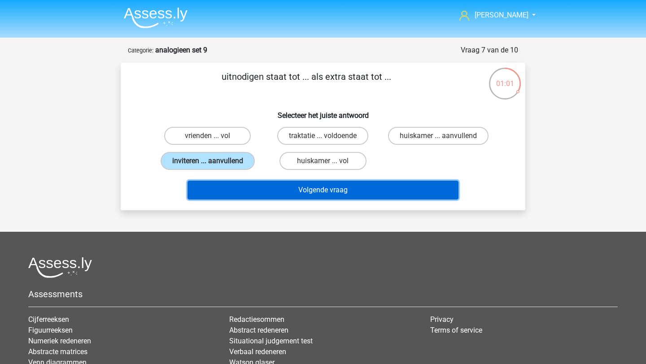
click at [266, 182] on button "Volgende vraag" at bounding box center [324, 190] width 272 height 19
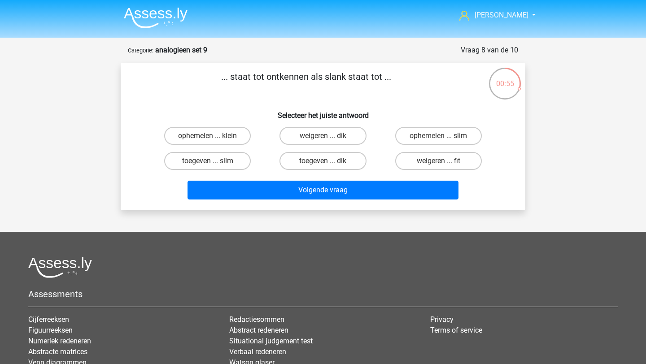
click at [323, 165] on input "toegeven ... dik" at bounding box center [326, 164] width 6 height 6
radio input "true"
click at [325, 164] on input "toegeven ... dik" at bounding box center [326, 164] width 6 height 6
click at [333, 158] on label "toegeven ... dik" at bounding box center [323, 161] width 87 height 18
click at [329, 161] on input "toegeven ... dik" at bounding box center [326, 164] width 6 height 6
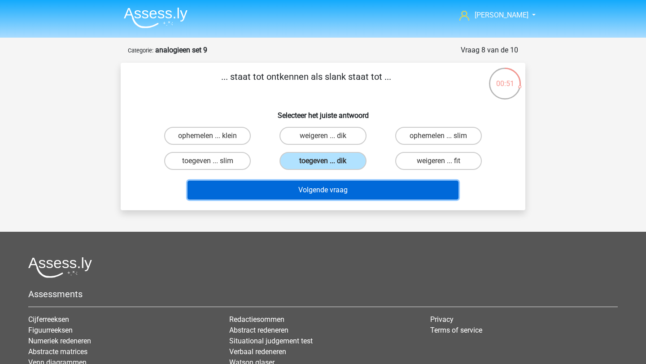
click at [335, 186] on button "Volgende vraag" at bounding box center [324, 190] width 272 height 19
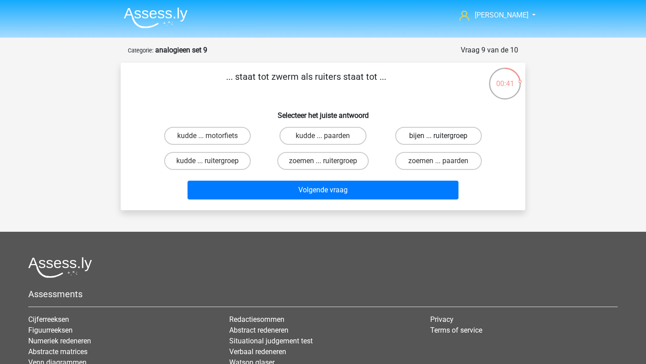
click at [433, 135] on label "bijen ... ruitergroep" at bounding box center [438, 136] width 87 height 18
click at [438, 136] on input "bijen ... ruitergroep" at bounding box center [441, 139] width 6 height 6
radio input "true"
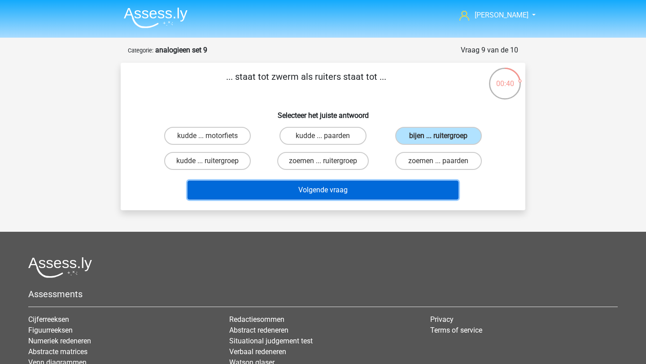
click at [403, 187] on button "Volgende vraag" at bounding box center [324, 190] width 272 height 19
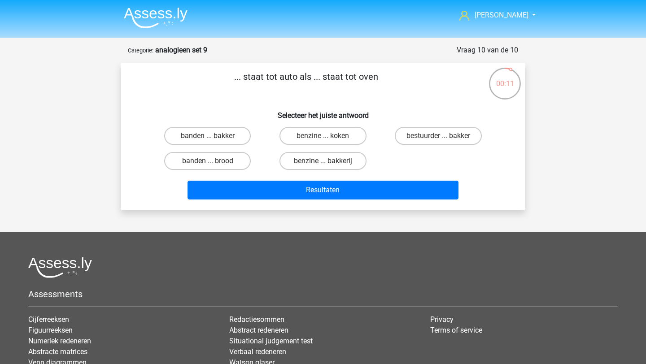
click at [325, 139] on input "benzine ... koken" at bounding box center [326, 139] width 6 height 6
radio input "true"
click at [342, 163] on label "benzine ... bakkerij" at bounding box center [323, 161] width 87 height 18
click at [329, 163] on input "benzine ... bakkerij" at bounding box center [326, 164] width 6 height 6
radio input "true"
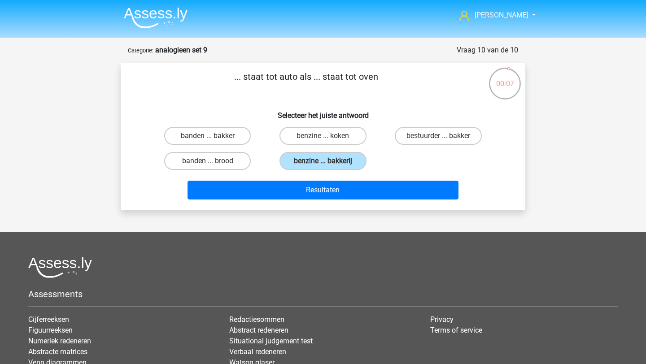
click at [345, 202] on div "Resultaten" at bounding box center [323, 192] width 346 height 22
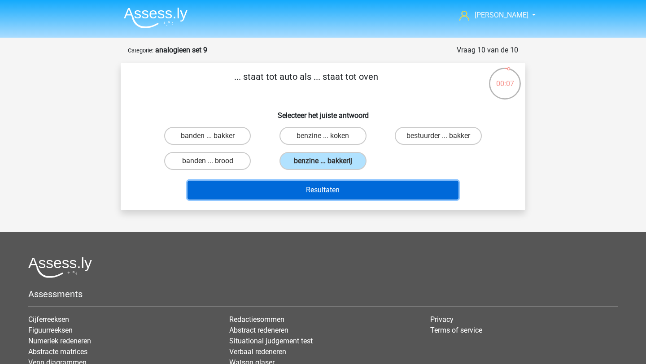
click at [346, 193] on button "Resultaten" at bounding box center [324, 190] width 272 height 19
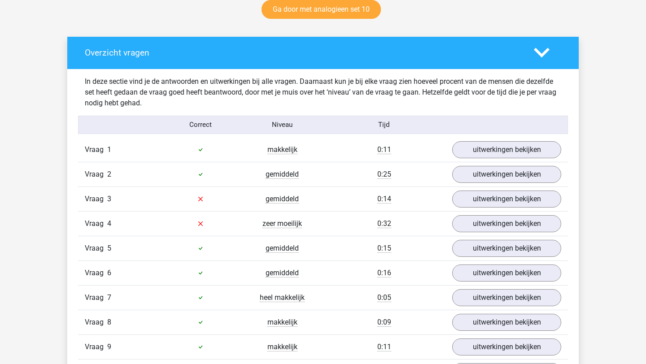
scroll to position [482, 0]
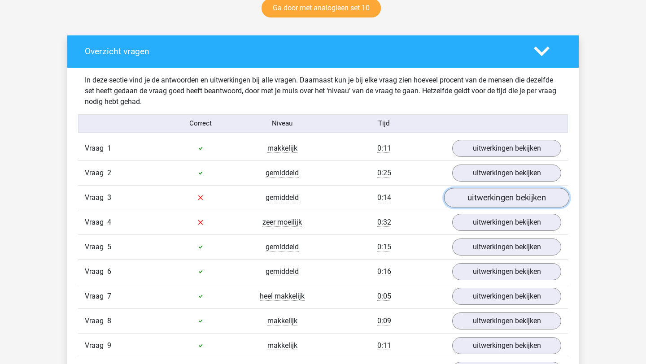
click at [478, 202] on link "uitwerkingen bekijken" at bounding box center [506, 198] width 125 height 20
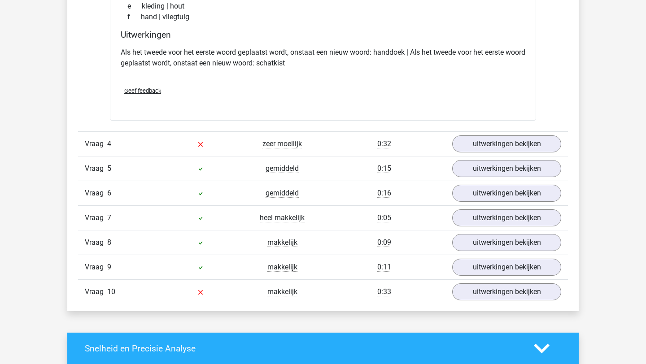
scroll to position [776, 0]
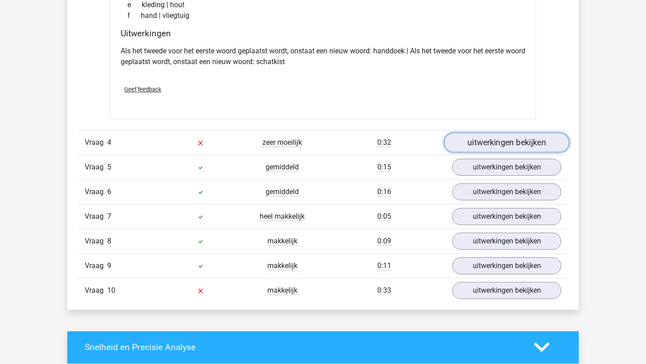
click at [460, 148] on link "uitwerkingen bekijken" at bounding box center [506, 143] width 125 height 20
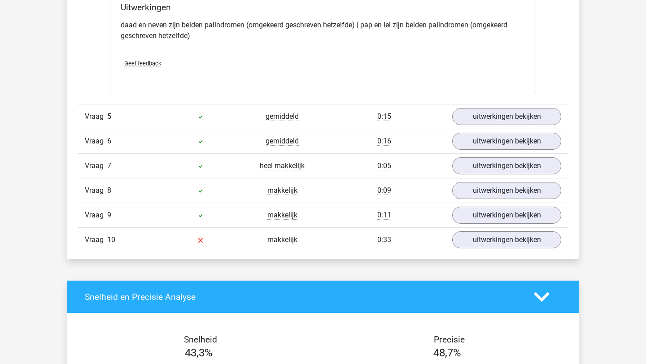
scroll to position [1034, 0]
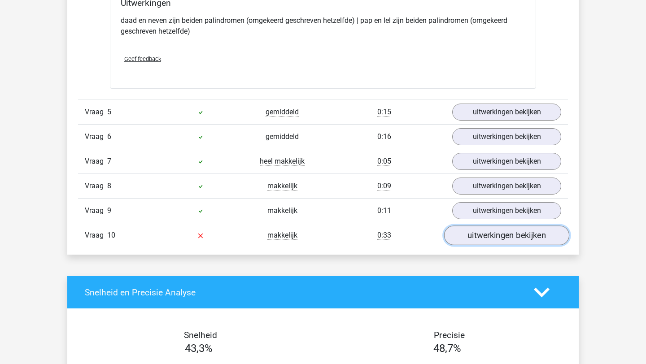
click at [495, 228] on link "uitwerkingen bekijken" at bounding box center [506, 236] width 125 height 20
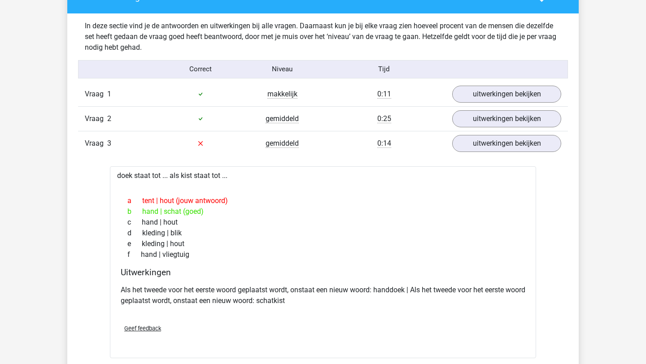
scroll to position [226, 0]
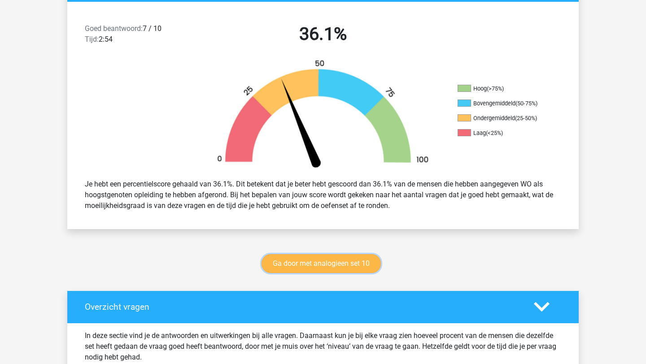
click at [362, 257] on link "Ga door met analogieen set 10" at bounding box center [321, 263] width 119 height 19
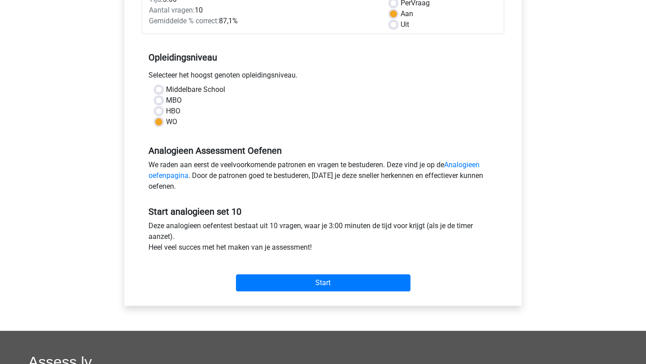
scroll to position [145, 0]
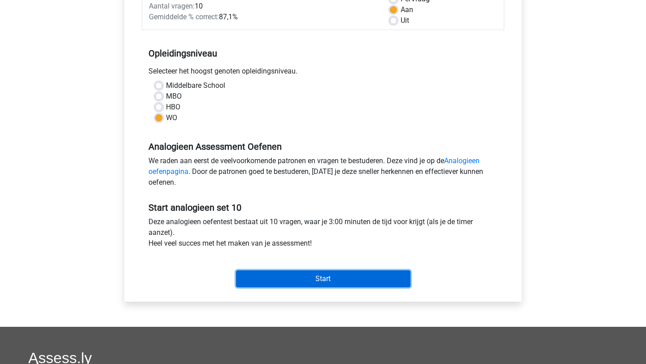
click at [323, 275] on input "Start" at bounding box center [323, 279] width 175 height 17
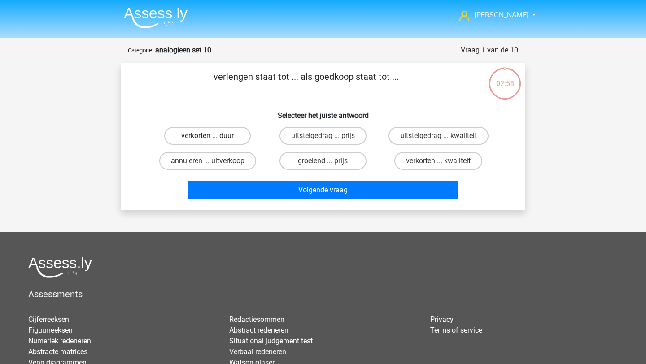
click at [227, 135] on label "verkorten ... duur" at bounding box center [207, 136] width 87 height 18
click at [214, 136] on input "verkorten ... duur" at bounding box center [211, 139] width 6 height 6
radio input "true"
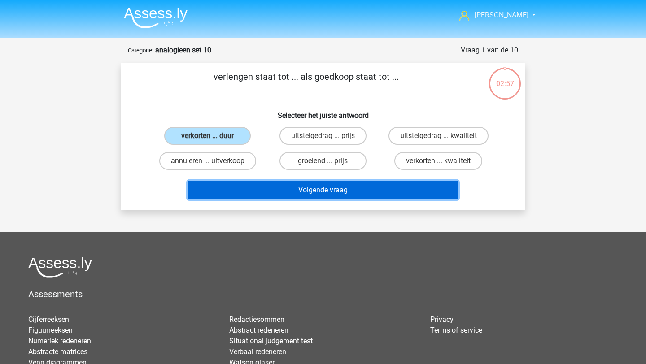
click at [254, 191] on button "Volgende vraag" at bounding box center [324, 190] width 272 height 19
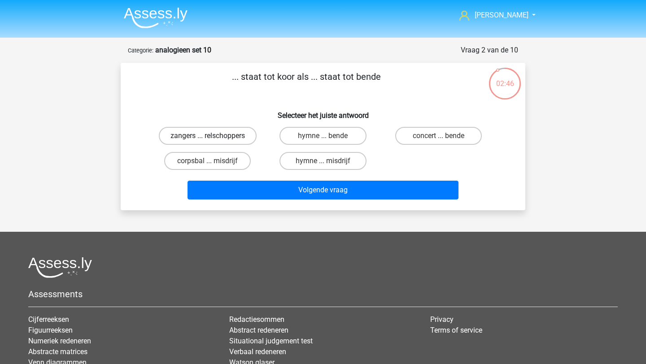
click at [223, 136] on label "zangers ... relschoppers" at bounding box center [208, 136] width 98 height 18
click at [214, 136] on input "zangers ... relschoppers" at bounding box center [211, 139] width 6 height 6
radio input "true"
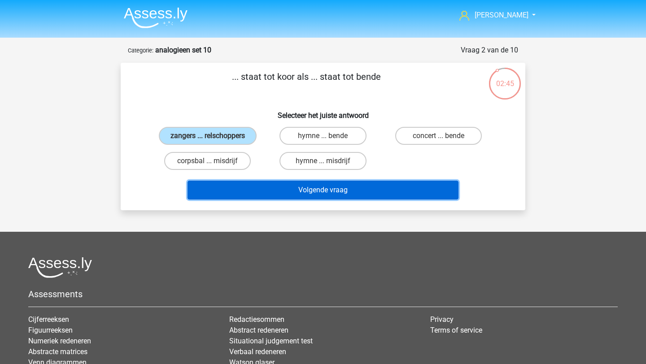
click at [257, 194] on button "Volgende vraag" at bounding box center [324, 190] width 272 height 19
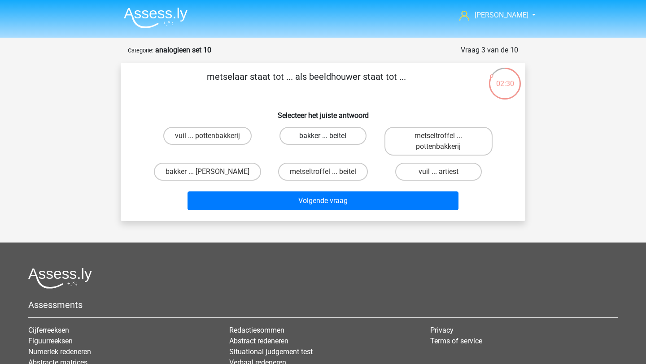
click at [302, 139] on label "bakker ... beitel" at bounding box center [323, 136] width 87 height 18
click at [323, 139] on input "bakker ... beitel" at bounding box center [326, 139] width 6 height 6
radio input "true"
click at [300, 172] on label "metseltroffel ... beitel" at bounding box center [323, 172] width 90 height 18
click at [323, 172] on input "metseltroffel ... beitel" at bounding box center [326, 175] width 6 height 6
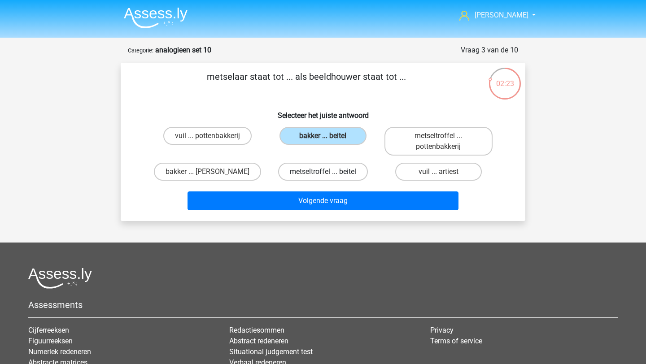
radio input "true"
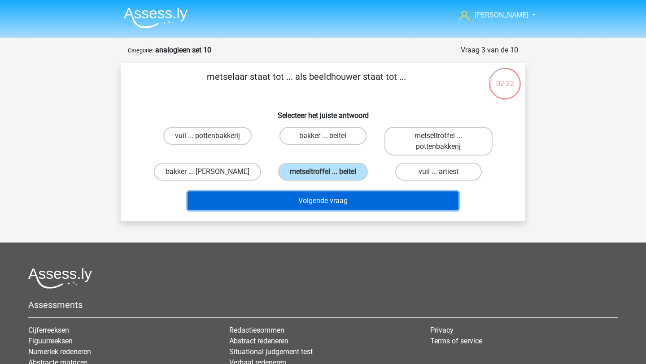
click at [299, 201] on button "Volgende vraag" at bounding box center [324, 201] width 272 height 19
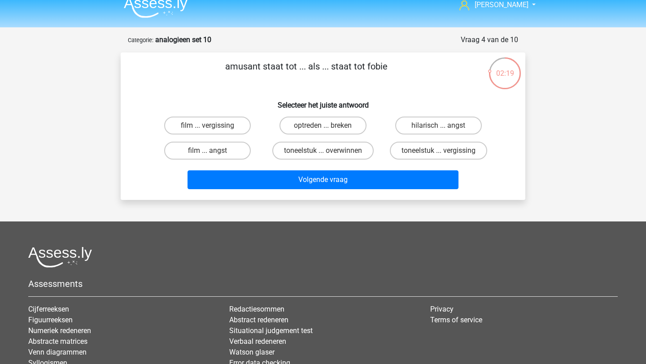
scroll to position [5, 0]
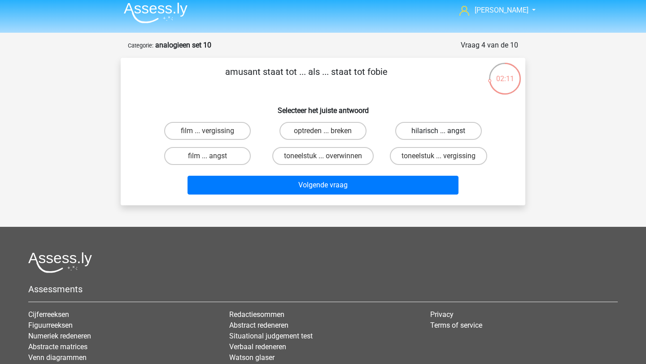
click at [421, 128] on label "hilarisch ... angst" at bounding box center [438, 131] width 87 height 18
click at [438, 131] on input "hilarisch ... angst" at bounding box center [441, 134] width 6 height 6
radio input "true"
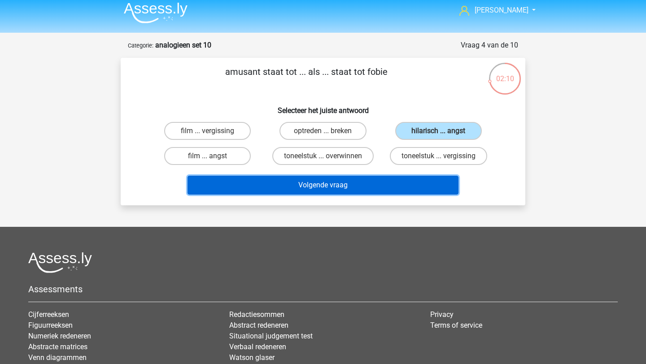
click at [392, 182] on button "Volgende vraag" at bounding box center [324, 185] width 272 height 19
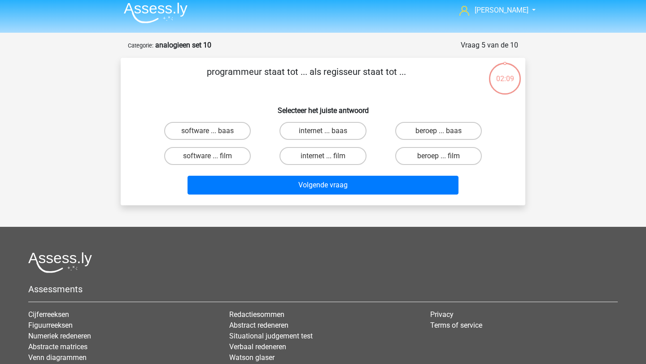
scroll to position [45, 0]
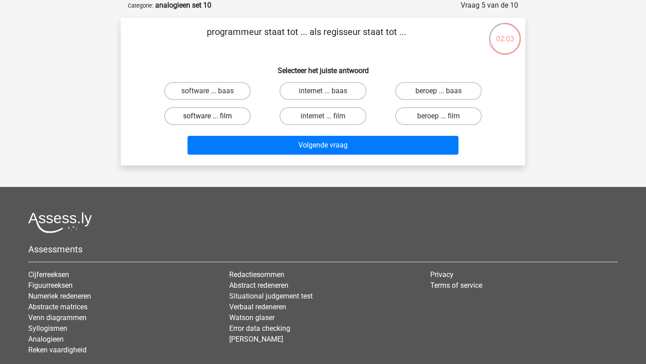
click at [224, 113] on label "software ... film" at bounding box center [207, 116] width 87 height 18
click at [214, 116] on input "software ... film" at bounding box center [211, 119] width 6 height 6
radio input "true"
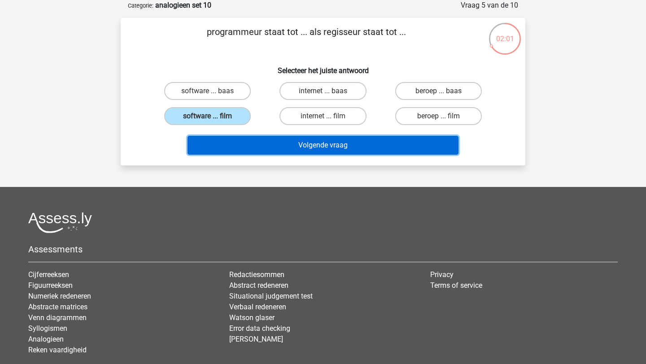
click at [242, 144] on button "Volgende vraag" at bounding box center [324, 145] width 272 height 19
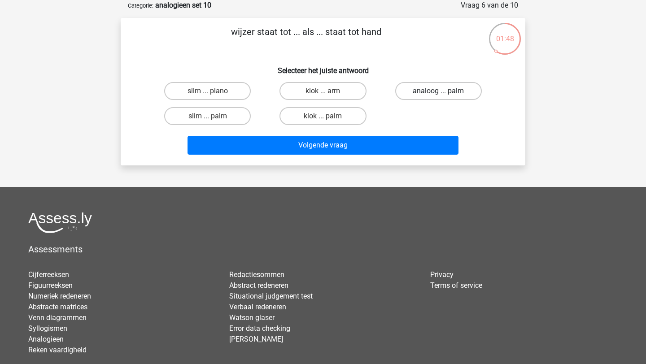
click at [431, 94] on label "analoog ... palm" at bounding box center [438, 91] width 87 height 18
click at [438, 94] on input "analoog ... palm" at bounding box center [441, 94] width 6 height 6
radio input "true"
click at [351, 109] on label "klok ... palm" at bounding box center [323, 116] width 87 height 18
click at [329, 116] on input "klok ... palm" at bounding box center [326, 119] width 6 height 6
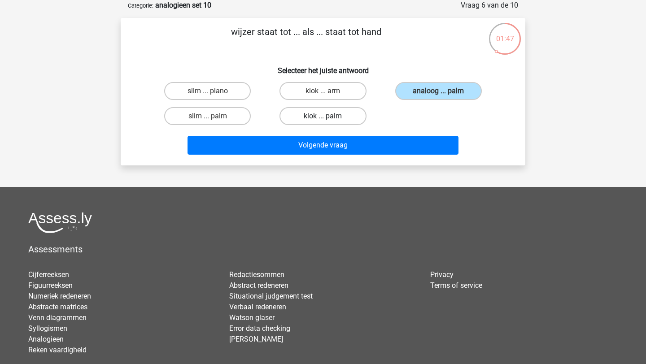
radio input "true"
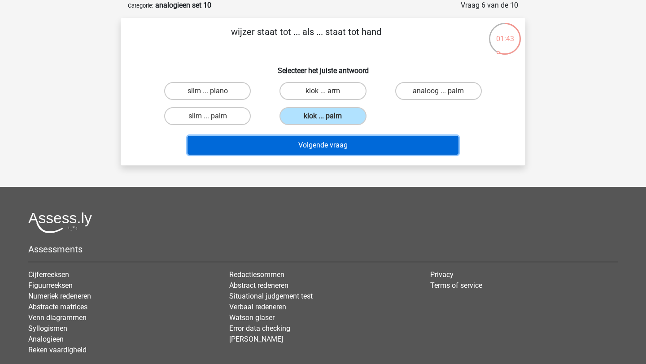
click at [359, 143] on button "Volgende vraag" at bounding box center [324, 145] width 272 height 19
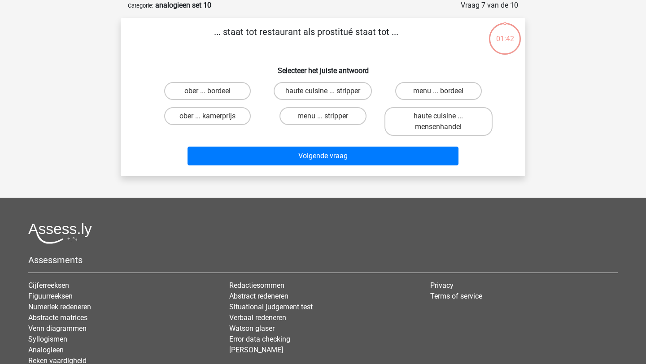
scroll to position [0, 0]
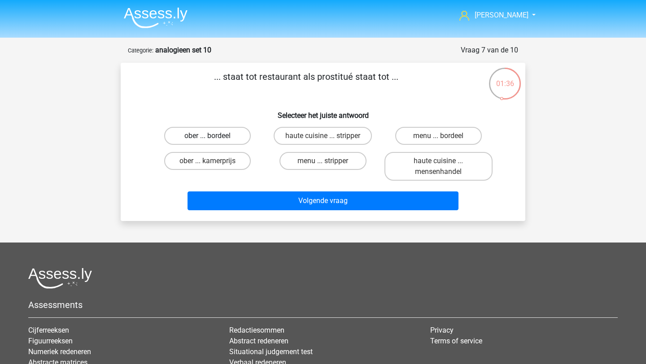
click at [191, 138] on label "ober ... bordeel" at bounding box center [207, 136] width 87 height 18
click at [208, 138] on input "ober ... bordeel" at bounding box center [211, 139] width 6 height 6
radio input "true"
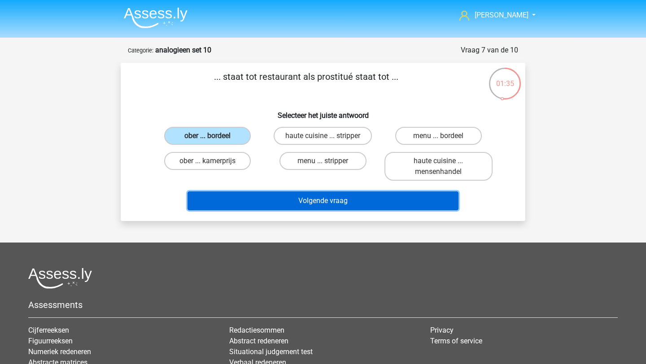
click at [241, 204] on button "Volgende vraag" at bounding box center [324, 201] width 272 height 19
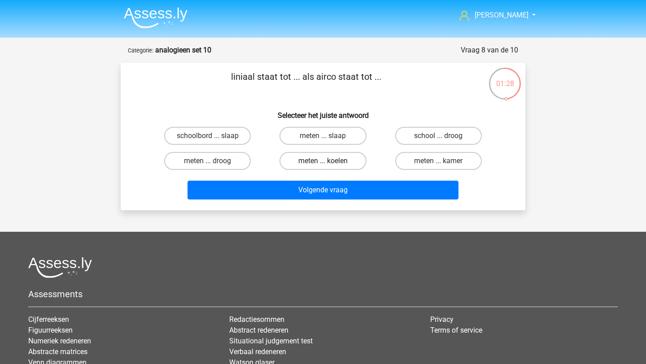
click at [315, 154] on label "meten ... koelen" at bounding box center [323, 161] width 87 height 18
click at [323, 161] on input "meten ... koelen" at bounding box center [326, 164] width 6 height 6
radio input "true"
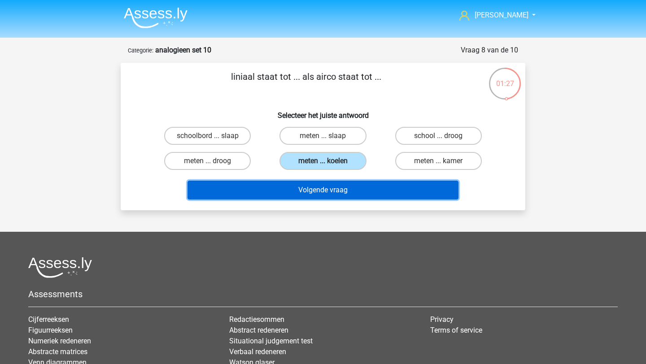
click at [324, 190] on button "Volgende vraag" at bounding box center [324, 190] width 272 height 19
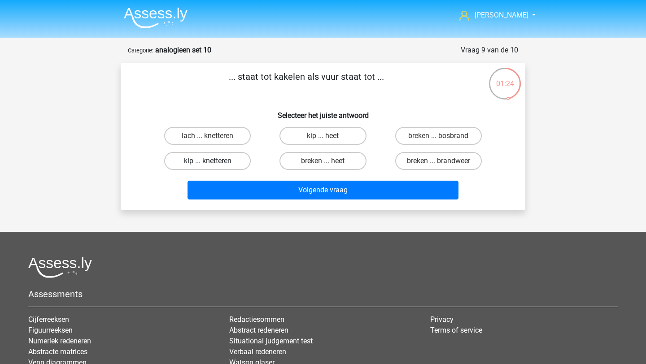
click at [241, 160] on label "kip ... knetteren" at bounding box center [207, 161] width 87 height 18
click at [214, 161] on input "kip ... knetteren" at bounding box center [211, 164] width 6 height 6
radio input "true"
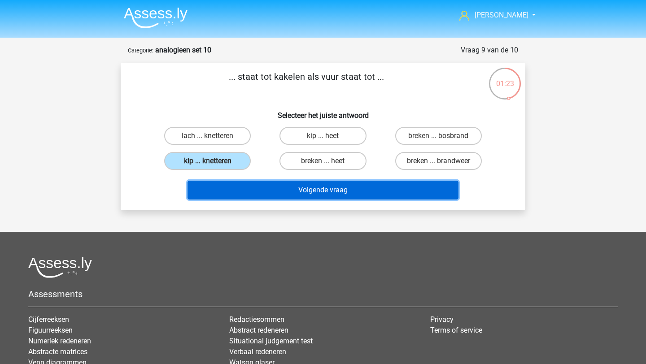
click at [249, 186] on button "Volgende vraag" at bounding box center [324, 190] width 272 height 19
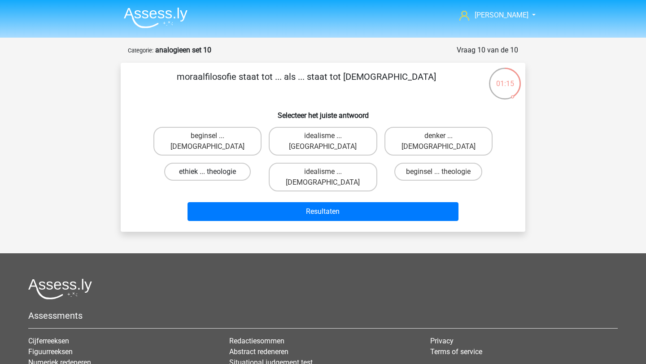
click at [237, 163] on label "ethiek ... theologie" at bounding box center [207, 172] width 87 height 18
click at [214, 172] on input "ethiek ... theologie" at bounding box center [211, 175] width 6 height 6
radio input "true"
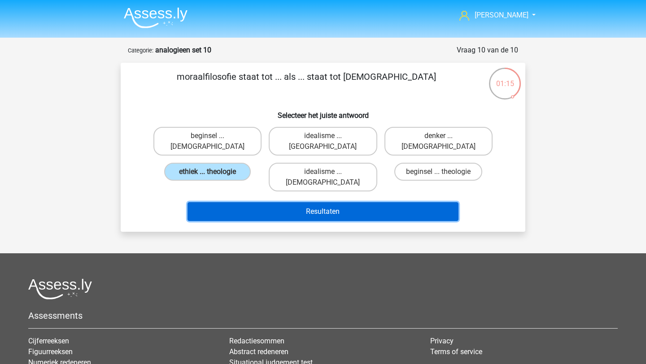
click at [247, 202] on button "Resultaten" at bounding box center [324, 211] width 272 height 19
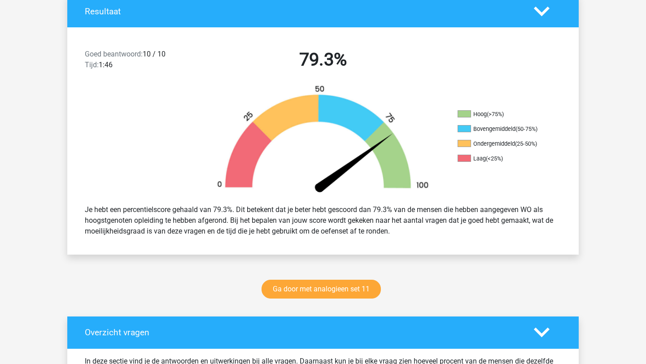
scroll to position [197, 0]
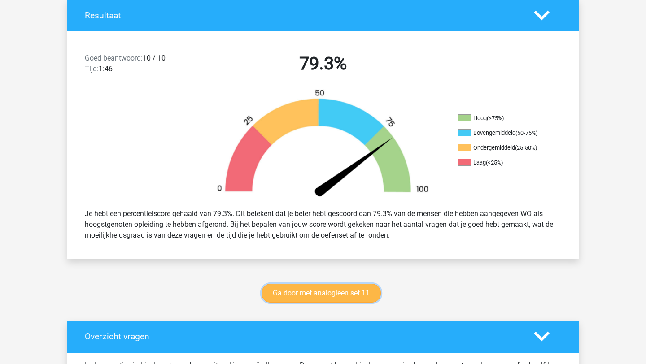
click at [317, 296] on link "Ga door met analogieen set 11" at bounding box center [321, 293] width 119 height 19
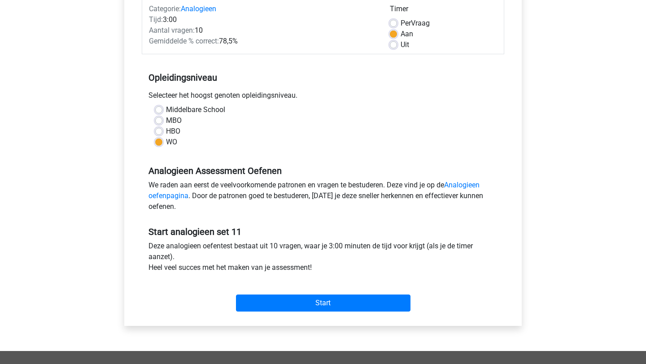
scroll to position [120, 0]
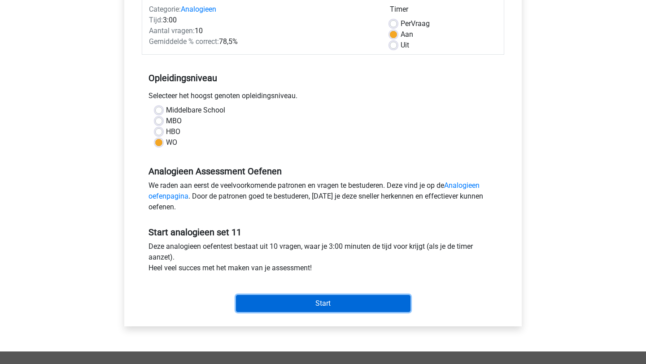
click at [315, 305] on input "Start" at bounding box center [323, 303] width 175 height 17
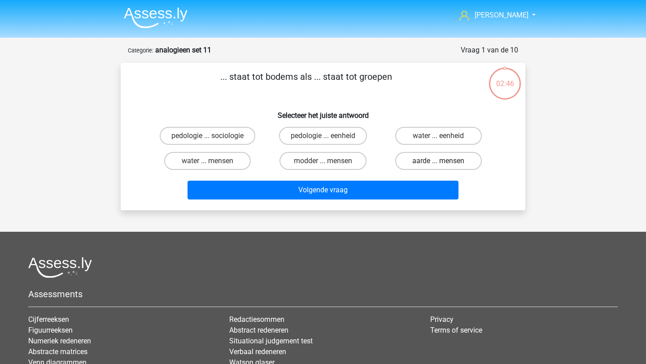
click at [407, 160] on label "aarde ... mensen" at bounding box center [438, 161] width 87 height 18
click at [438, 161] on input "aarde ... mensen" at bounding box center [441, 164] width 6 height 6
radio input "true"
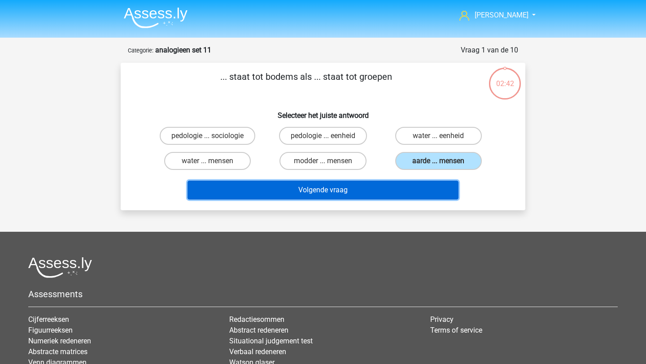
click at [395, 188] on button "Volgende vraag" at bounding box center [324, 190] width 272 height 19
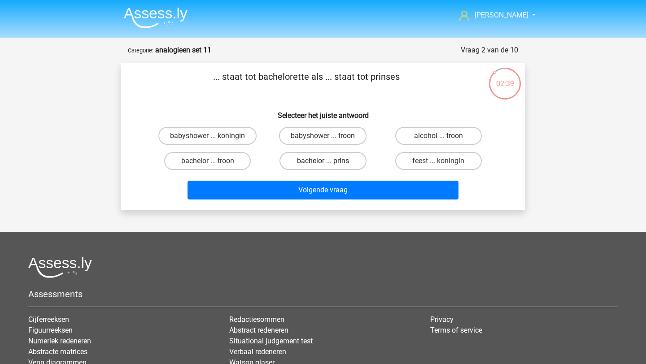
click at [322, 158] on label "bachelor ... prins" at bounding box center [323, 161] width 87 height 18
click at [323, 161] on input "bachelor ... prins" at bounding box center [326, 164] width 6 height 6
radio input "true"
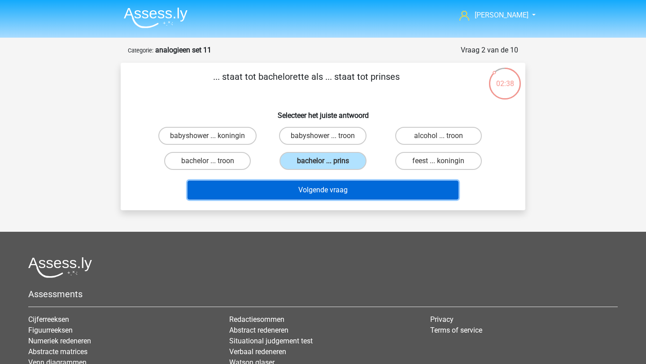
click at [328, 197] on button "Volgende vraag" at bounding box center [324, 190] width 272 height 19
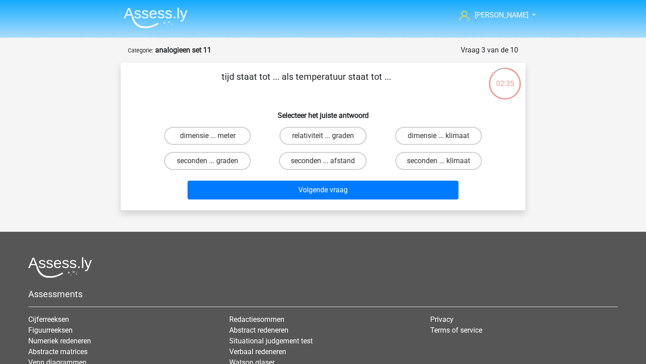
click at [208, 167] on input "seconden ... graden" at bounding box center [211, 164] width 6 height 6
radio input "true"
click at [211, 166] on input "seconden ... graden" at bounding box center [211, 164] width 6 height 6
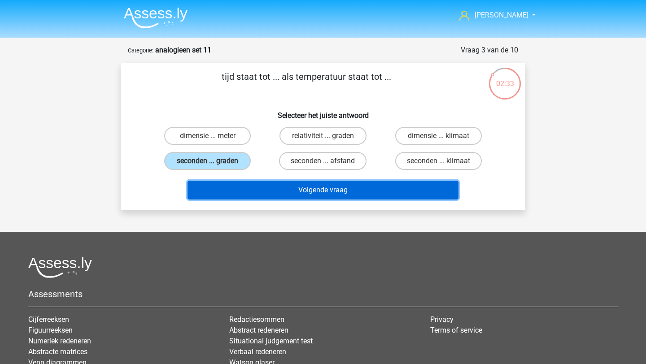
click at [236, 187] on button "Volgende vraag" at bounding box center [324, 190] width 272 height 19
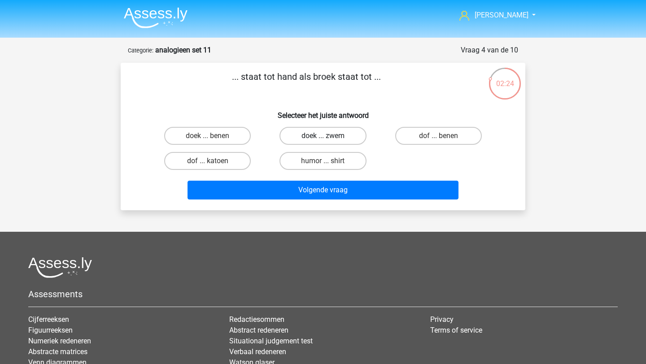
click at [321, 139] on label "doek ... zwem" at bounding box center [323, 136] width 87 height 18
click at [323, 139] on input "doek ... zwem" at bounding box center [326, 139] width 6 height 6
radio input "true"
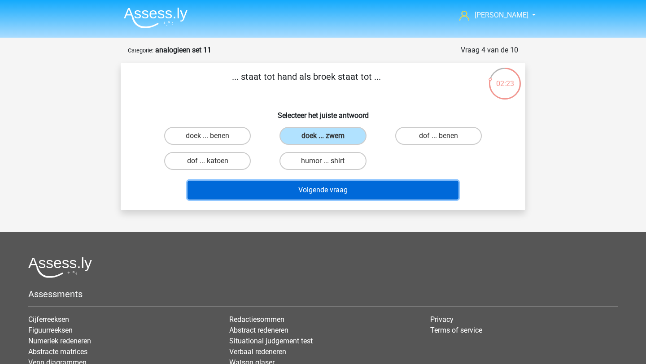
click at [335, 190] on button "Volgende vraag" at bounding box center [324, 190] width 272 height 19
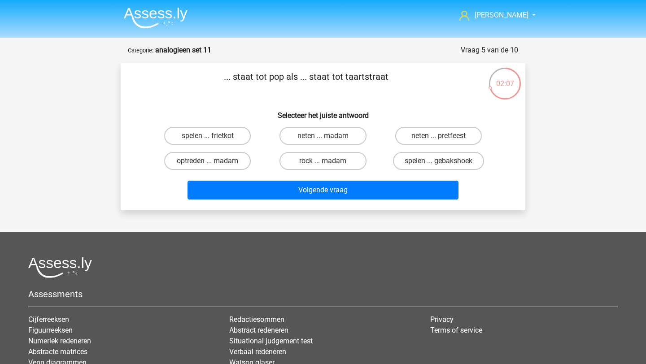
click at [209, 139] on input "spelen ... frietkot" at bounding box center [211, 139] width 6 height 6
radio input "true"
click at [356, 134] on label "neten ... madam" at bounding box center [323, 136] width 87 height 18
click at [329, 136] on input "neten ... madam" at bounding box center [326, 139] width 6 height 6
radio input "true"
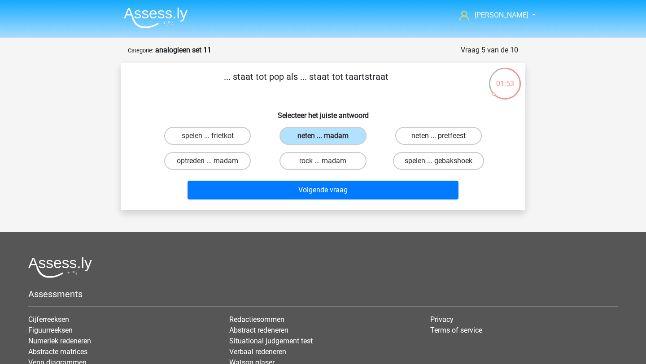
click at [462, 138] on label "neten ... pretfeest" at bounding box center [438, 136] width 87 height 18
click at [444, 138] on input "neten ... pretfeest" at bounding box center [441, 139] width 6 height 6
radio input "true"
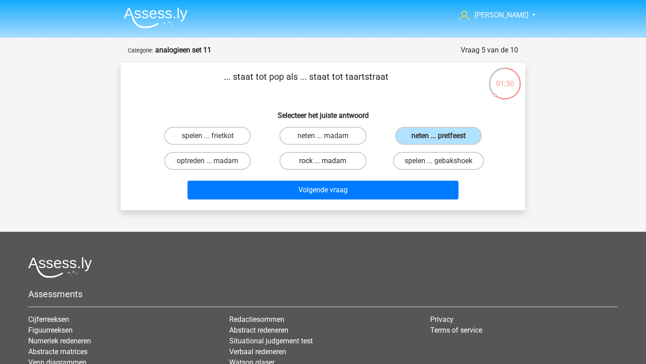
click at [355, 157] on label "rock ... madam" at bounding box center [323, 161] width 87 height 18
click at [329, 161] on input "rock ... madam" at bounding box center [326, 164] width 6 height 6
radio input "true"
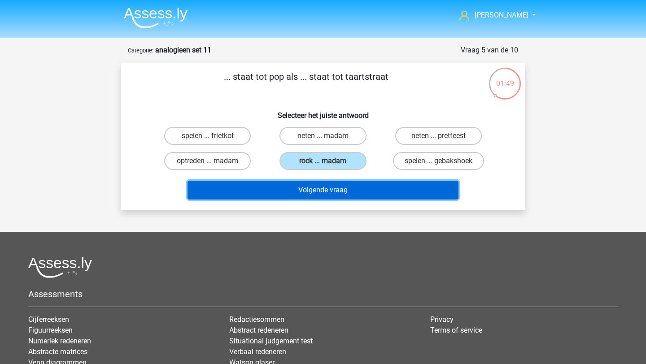
click at [354, 184] on button "Volgende vraag" at bounding box center [324, 190] width 272 height 19
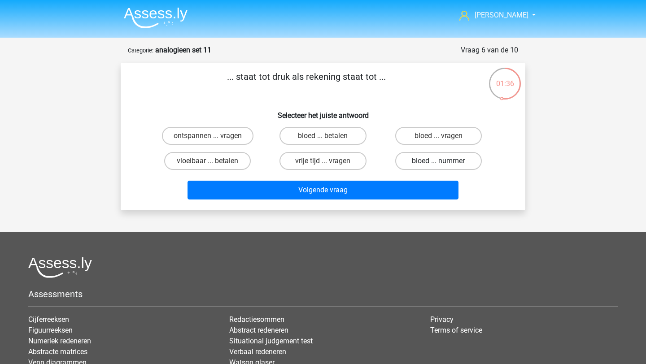
click at [423, 158] on label "bloed ... nummer" at bounding box center [438, 161] width 87 height 18
click at [438, 161] on input "bloed ... nummer" at bounding box center [441, 164] width 6 height 6
radio input "true"
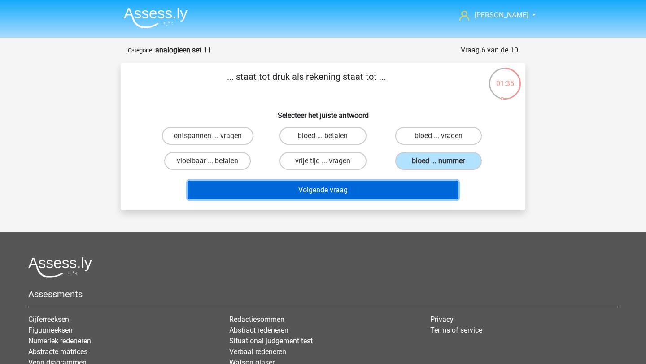
click at [408, 185] on button "Volgende vraag" at bounding box center [324, 190] width 272 height 19
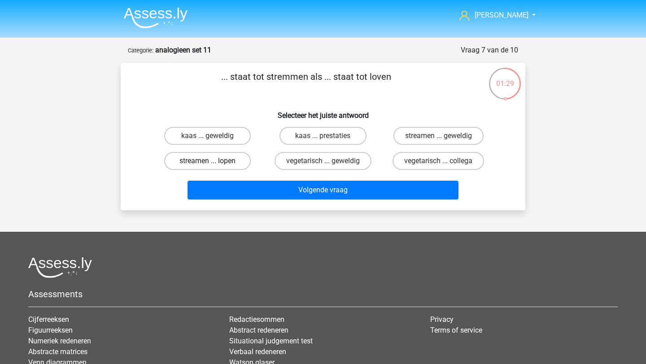
click at [235, 159] on label "streamen ... lopen" at bounding box center [207, 161] width 87 height 18
click at [214, 161] on input "streamen ... lopen" at bounding box center [211, 164] width 6 height 6
radio input "true"
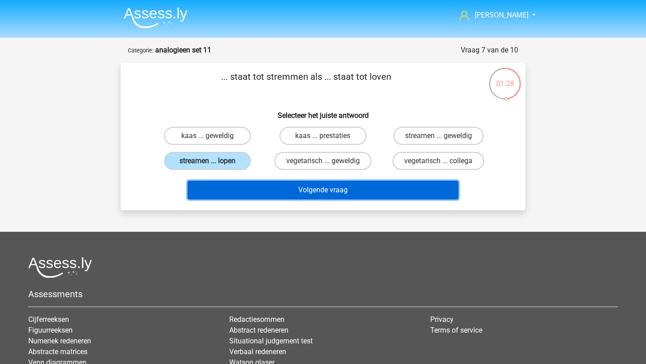
click at [266, 189] on button "Volgende vraag" at bounding box center [324, 190] width 272 height 19
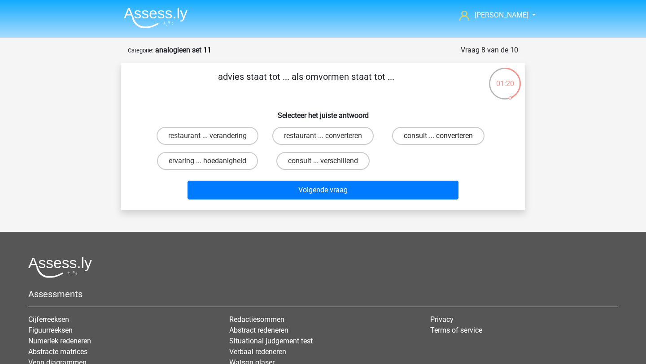
click at [430, 136] on label "consult ... converteren" at bounding box center [438, 136] width 92 height 18
click at [438, 136] on input "consult ... converteren" at bounding box center [441, 139] width 6 height 6
radio input "true"
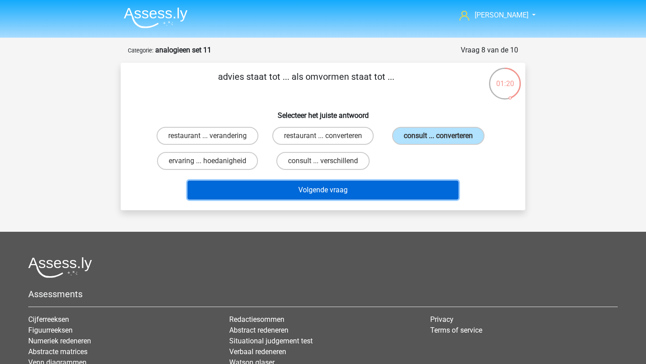
click at [405, 195] on button "Volgende vraag" at bounding box center [324, 190] width 272 height 19
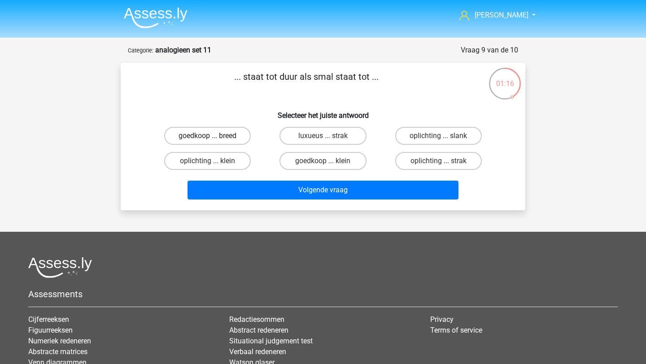
click at [241, 137] on label "goedkoop ... breed" at bounding box center [207, 136] width 87 height 18
click at [214, 137] on input "goedkoop ... breed" at bounding box center [211, 139] width 6 height 6
radio input "true"
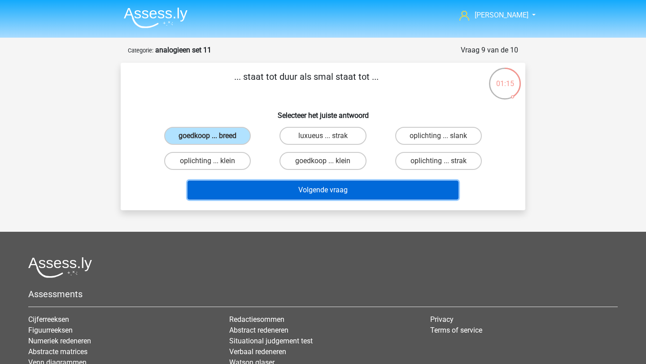
click at [253, 194] on button "Volgende vraag" at bounding box center [324, 190] width 272 height 19
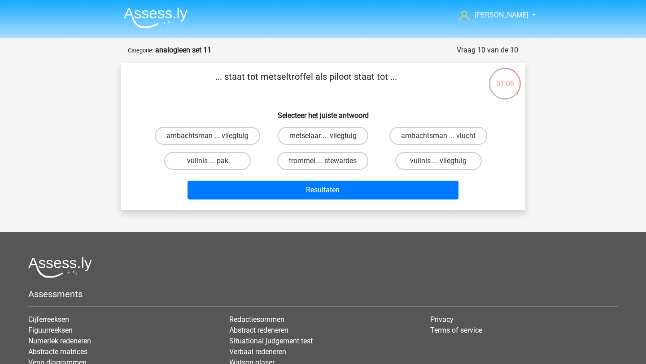
click at [319, 140] on label "metselaar ... vliegtuig" at bounding box center [323, 136] width 91 height 18
click at [323, 140] on input "metselaar ... vliegtuig" at bounding box center [326, 139] width 6 height 6
radio input "true"
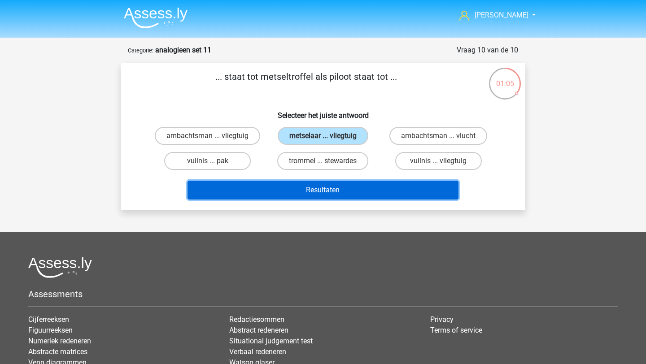
click at [318, 191] on button "Resultaten" at bounding box center [324, 190] width 272 height 19
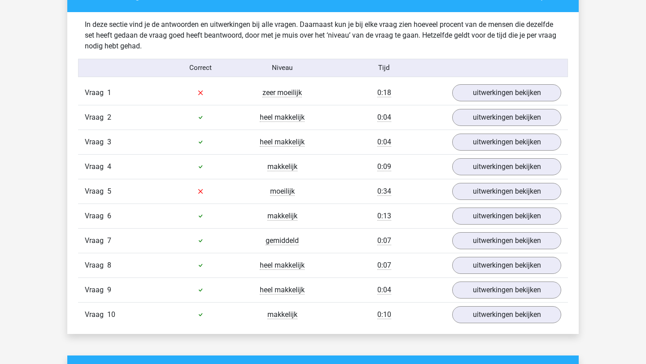
scroll to position [542, 0]
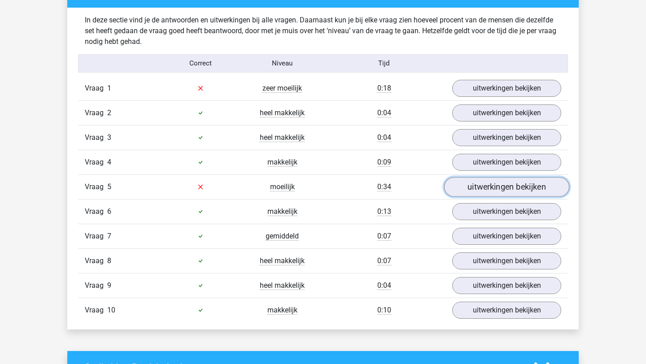
click at [476, 183] on link "uitwerkingen bekijken" at bounding box center [506, 187] width 125 height 20
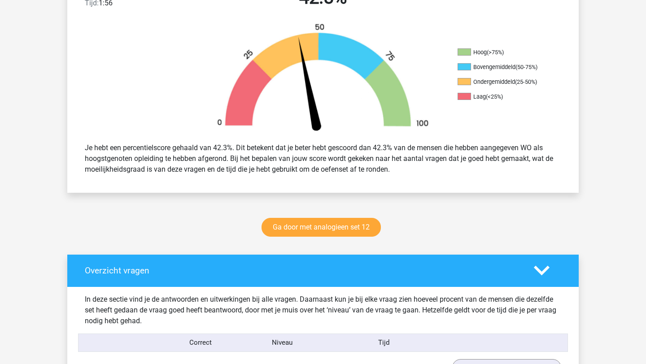
scroll to position [357, 0]
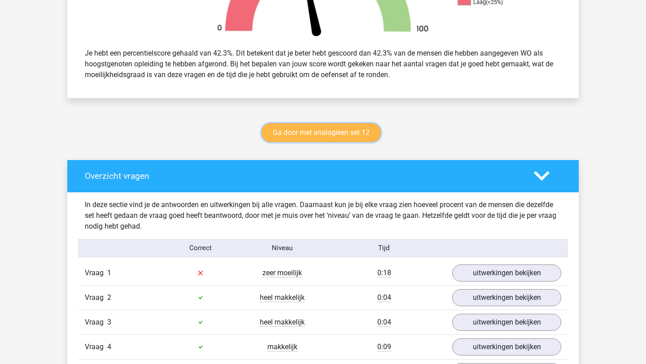
click at [277, 138] on link "Ga door met analogieen set 12" at bounding box center [321, 132] width 119 height 19
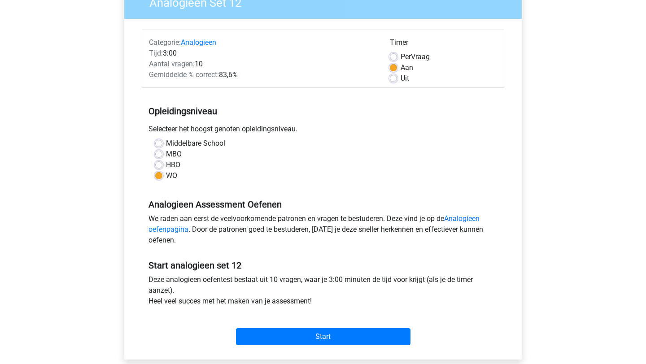
scroll to position [90, 0]
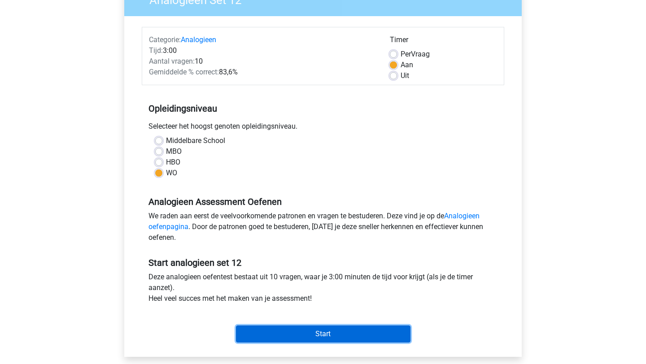
click at [320, 338] on input "Start" at bounding box center [323, 334] width 175 height 17
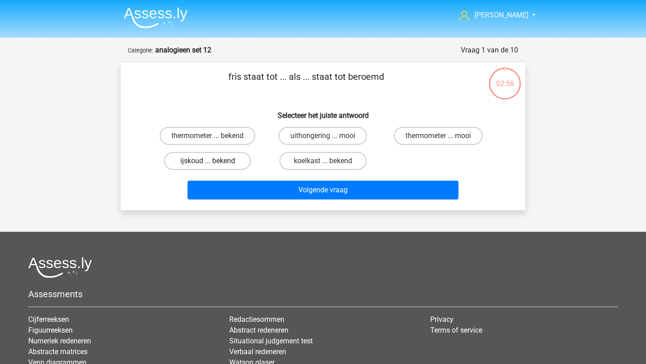
click at [214, 159] on label "ijskoud ... bekend" at bounding box center [207, 161] width 87 height 18
click at [214, 161] on input "ijskoud ... bekend" at bounding box center [211, 164] width 6 height 6
radio input "true"
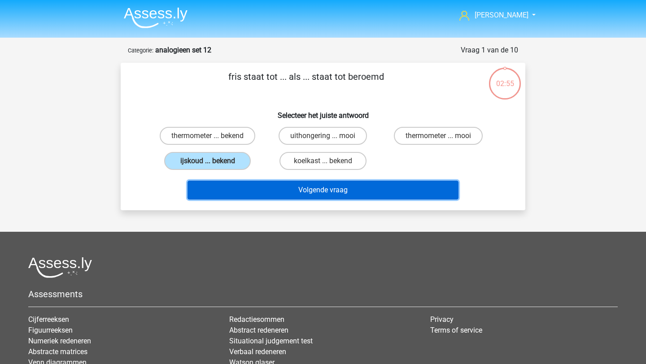
click at [240, 183] on button "Volgende vraag" at bounding box center [324, 190] width 272 height 19
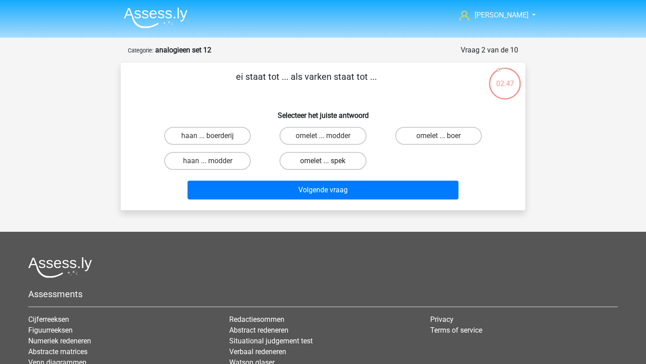
click at [317, 165] on label "omelet ... spek" at bounding box center [323, 161] width 87 height 18
click at [323, 165] on input "omelet ... spek" at bounding box center [326, 164] width 6 height 6
radio input "true"
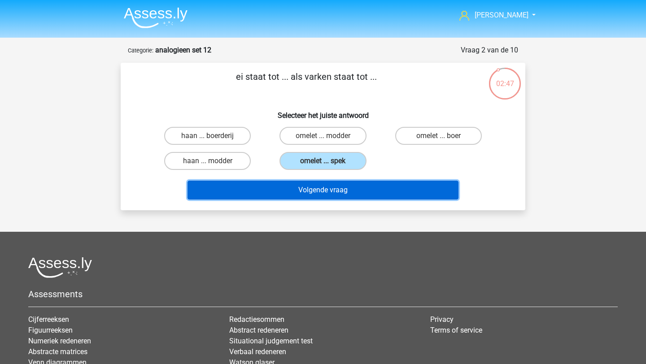
click at [317, 186] on button "Volgende vraag" at bounding box center [324, 190] width 272 height 19
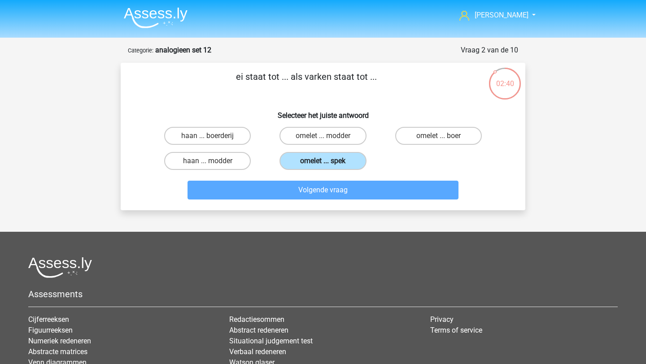
click at [343, 160] on label "omelet ... spek" at bounding box center [323, 161] width 87 height 18
click at [329, 161] on input "omelet ... spek" at bounding box center [326, 164] width 6 height 6
click at [309, 161] on label "omelet ... spek" at bounding box center [323, 161] width 87 height 18
click at [323, 161] on input "omelet ... spek" at bounding box center [326, 164] width 6 height 6
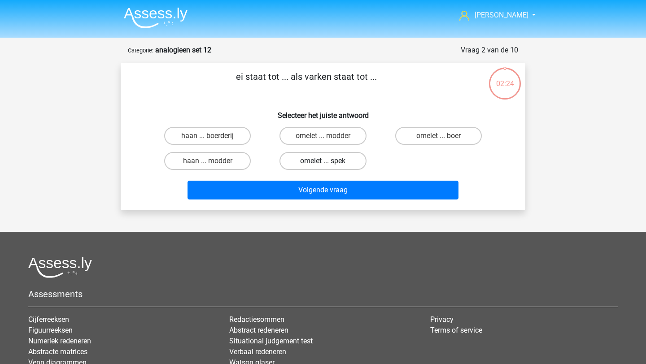
scroll to position [39, 0]
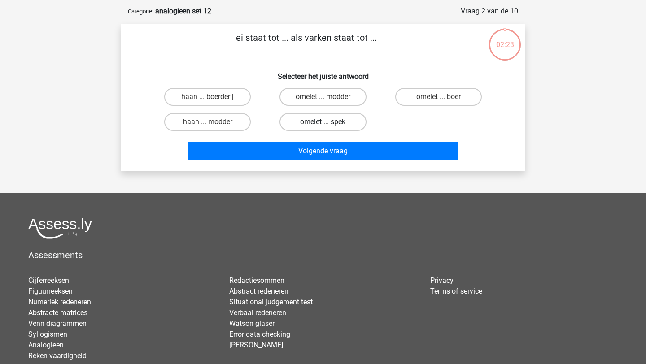
click at [341, 127] on label "omelet ... spek" at bounding box center [323, 122] width 87 height 18
click at [329, 127] on input "omelet ... spek" at bounding box center [326, 125] width 6 height 6
radio input "true"
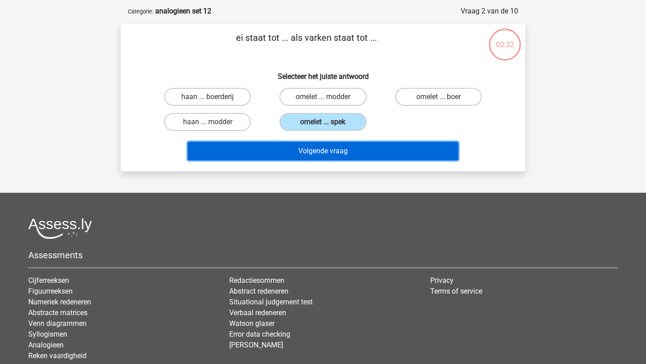
click at [341, 156] on button "Volgende vraag" at bounding box center [324, 151] width 272 height 19
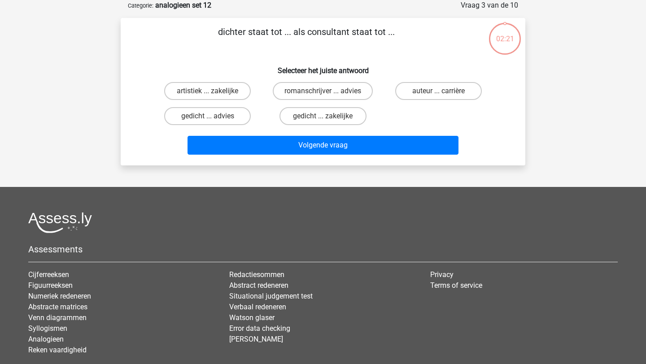
scroll to position [0, 0]
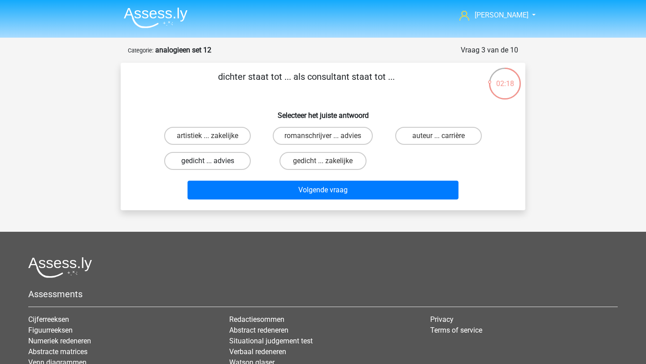
click at [236, 161] on label "gedicht ... advies" at bounding box center [207, 161] width 87 height 18
click at [214, 161] on input "gedicht ... advies" at bounding box center [211, 164] width 6 height 6
radio input "true"
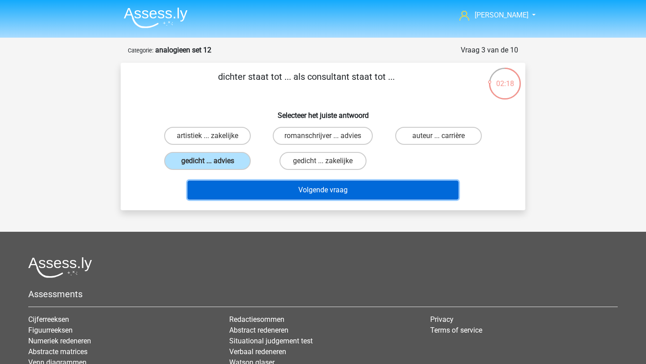
click at [241, 190] on button "Volgende vraag" at bounding box center [324, 190] width 272 height 19
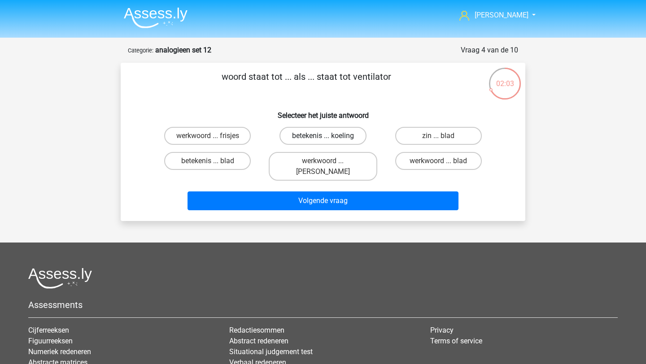
click at [310, 139] on label "betekenis ... koeling" at bounding box center [323, 136] width 87 height 18
click at [323, 139] on input "betekenis ... koeling" at bounding box center [326, 139] width 6 height 6
radio input "true"
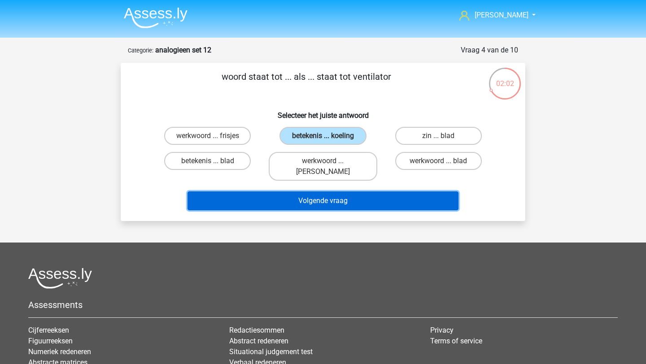
click at [309, 192] on button "Volgende vraag" at bounding box center [324, 201] width 272 height 19
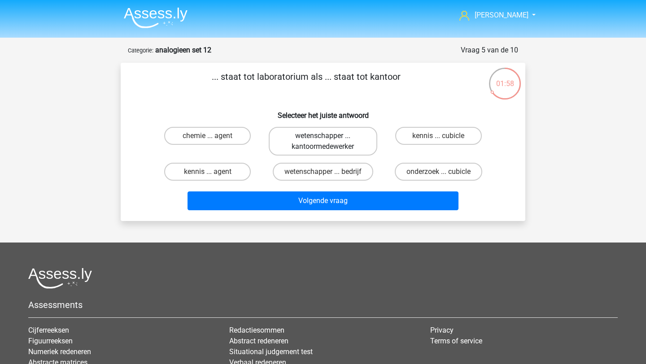
click at [301, 141] on label "wetenschapper ... kantoormedewerker" at bounding box center [323, 141] width 108 height 29
click at [323, 141] on input "wetenschapper ... kantoormedewerker" at bounding box center [326, 139] width 6 height 6
radio input "true"
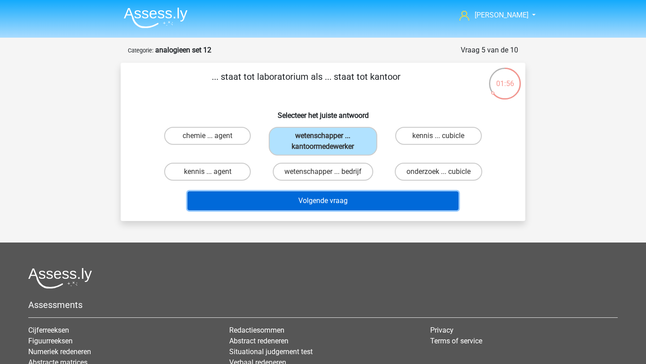
click at [318, 203] on button "Volgende vraag" at bounding box center [324, 201] width 272 height 19
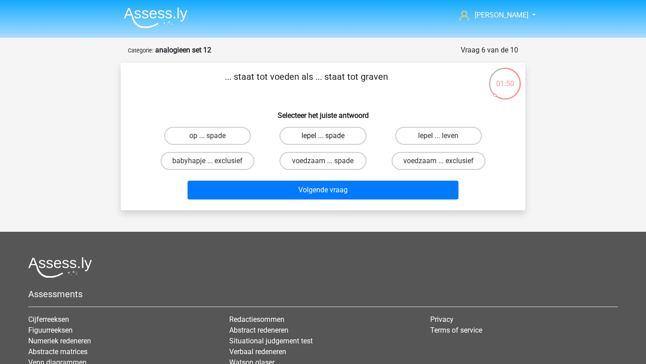
click at [345, 140] on label "lepel ... spade" at bounding box center [323, 136] width 87 height 18
click at [329, 140] on input "lepel ... spade" at bounding box center [326, 139] width 6 height 6
radio input "true"
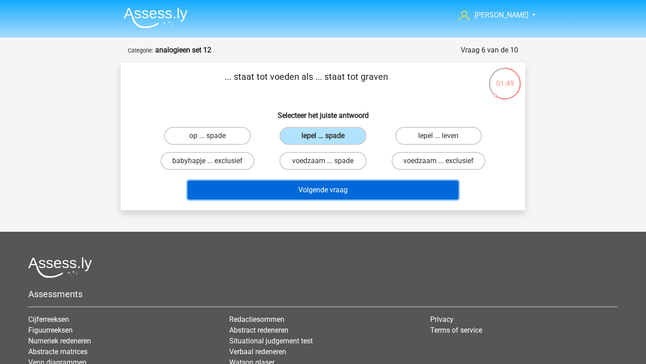
click at [355, 188] on button "Volgende vraag" at bounding box center [324, 190] width 272 height 19
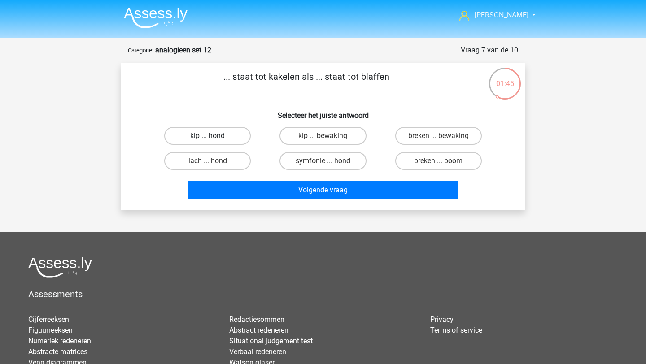
click at [230, 132] on label "kip ... hond" at bounding box center [207, 136] width 87 height 18
click at [214, 136] on input "kip ... hond" at bounding box center [211, 139] width 6 height 6
radio input "true"
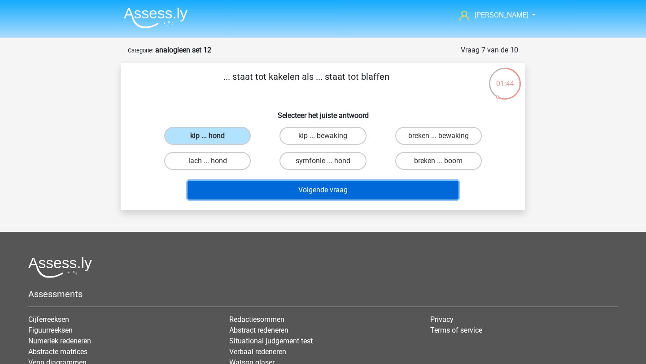
click at [237, 189] on button "Volgende vraag" at bounding box center [324, 190] width 272 height 19
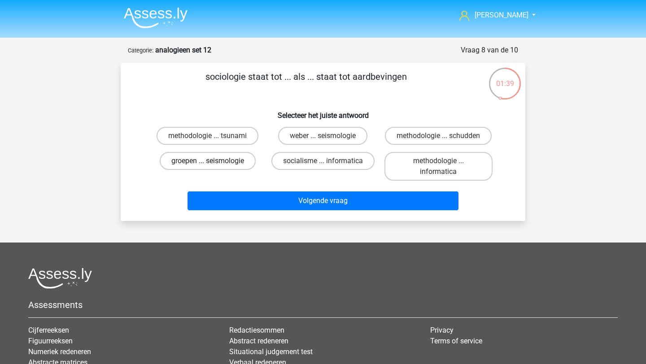
click at [217, 166] on label "groepen ... seismologie" at bounding box center [208, 161] width 96 height 18
click at [214, 166] on input "groepen ... seismologie" at bounding box center [211, 164] width 6 height 6
radio input "true"
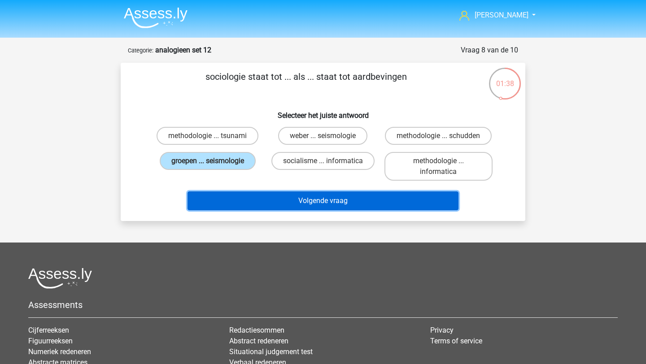
click at [246, 195] on button "Volgende vraag" at bounding box center [324, 201] width 272 height 19
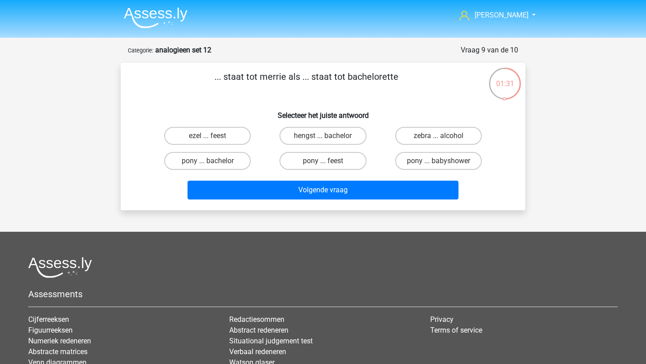
click at [323, 138] on input "hengst ... bachelor" at bounding box center [326, 139] width 6 height 6
radio input "true"
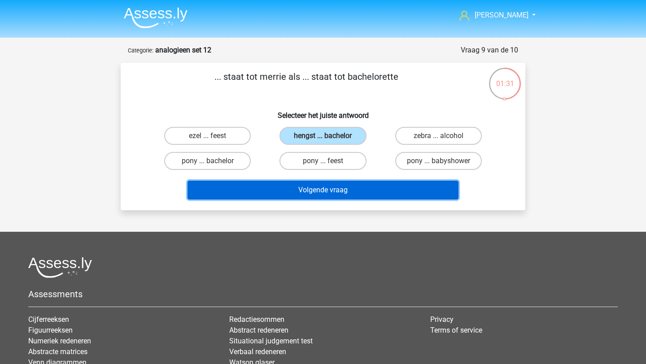
click at [323, 192] on button "Volgende vraag" at bounding box center [324, 190] width 272 height 19
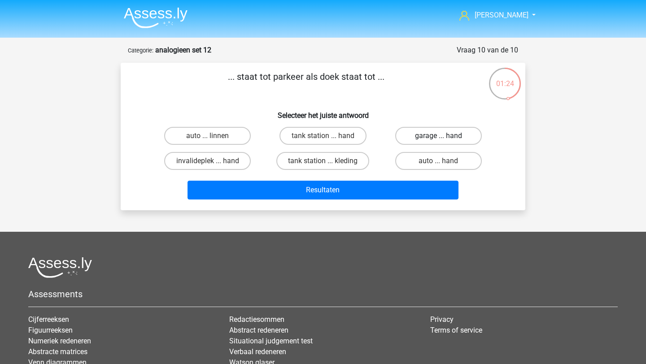
click at [437, 139] on label "garage ... hand" at bounding box center [438, 136] width 87 height 18
click at [438, 139] on input "garage ... hand" at bounding box center [441, 139] width 6 height 6
radio input "true"
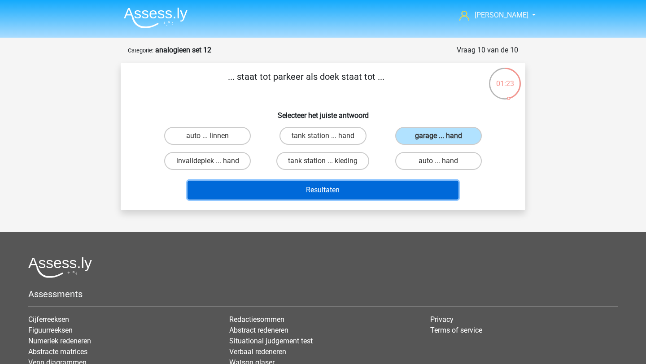
click at [416, 191] on button "Resultaten" at bounding box center [324, 190] width 272 height 19
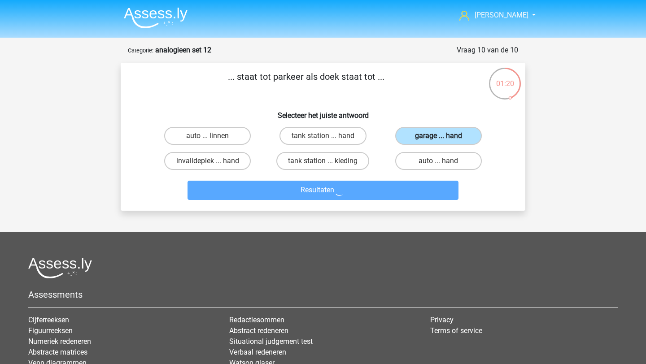
click at [434, 131] on label "garage ... hand" at bounding box center [438, 136] width 87 height 18
click at [438, 136] on input "garage ... hand" at bounding box center [441, 139] width 6 height 6
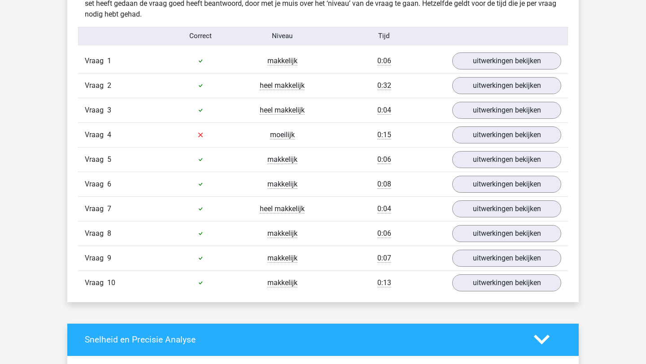
scroll to position [573, 0]
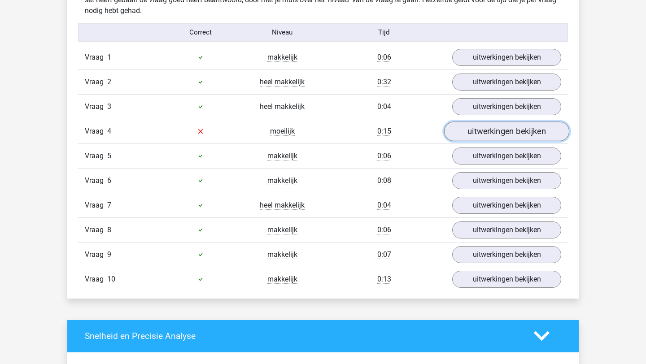
click at [494, 133] on link "uitwerkingen bekijken" at bounding box center [506, 132] width 125 height 20
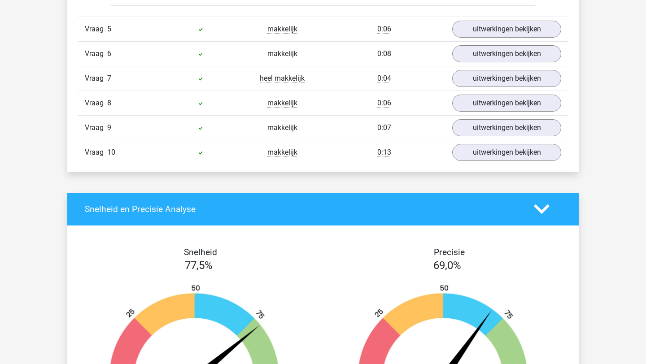
scroll to position [909, 0]
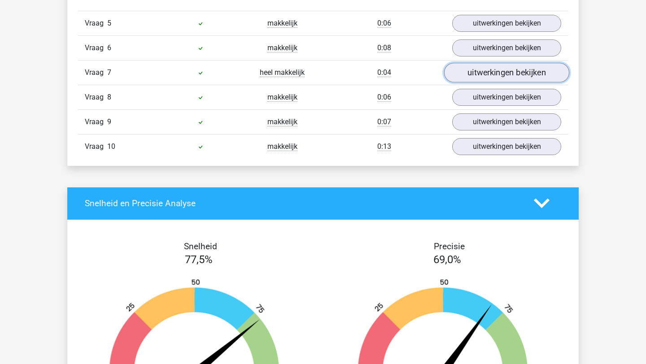
click at [502, 80] on link "uitwerkingen bekijken" at bounding box center [506, 73] width 125 height 20
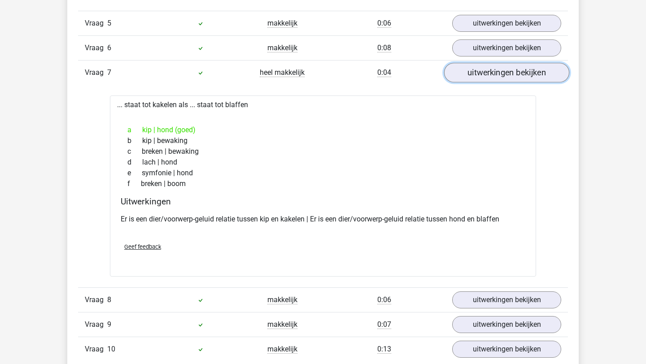
click at [502, 80] on link "uitwerkingen bekijken" at bounding box center [506, 73] width 125 height 20
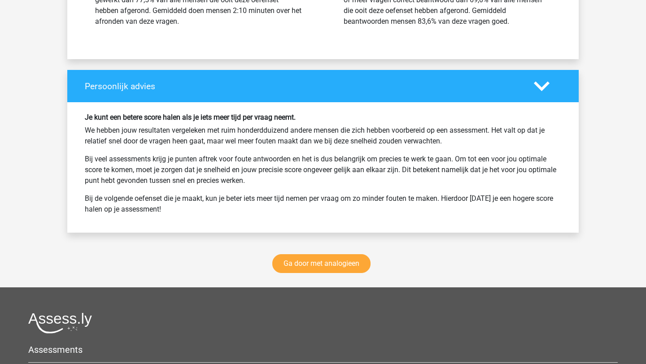
scroll to position [1341, 0]
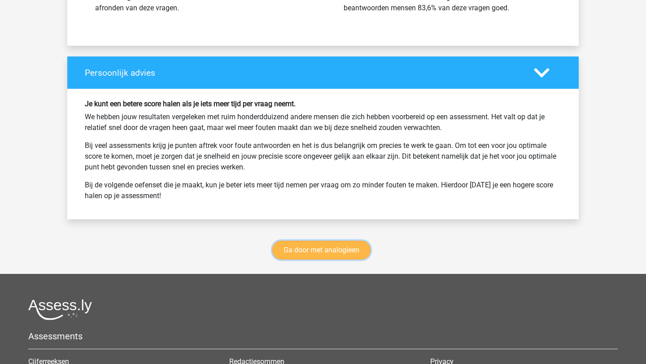
click at [311, 248] on link "Ga door met analogieen" at bounding box center [321, 250] width 98 height 19
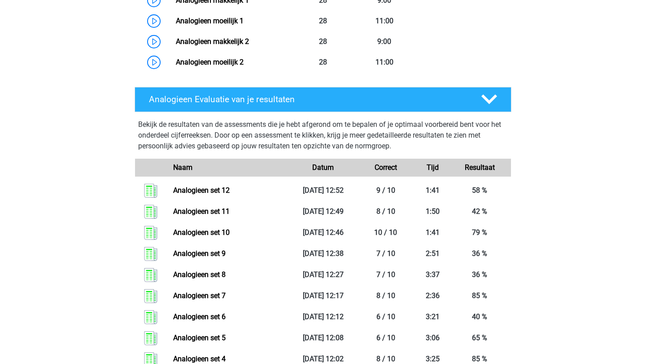
scroll to position [877, 0]
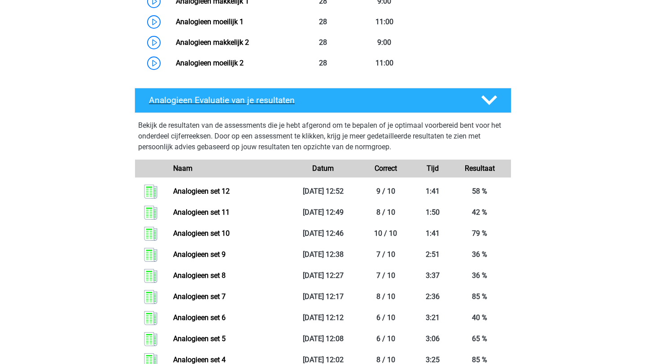
click at [492, 104] on icon at bounding box center [490, 100] width 16 height 16
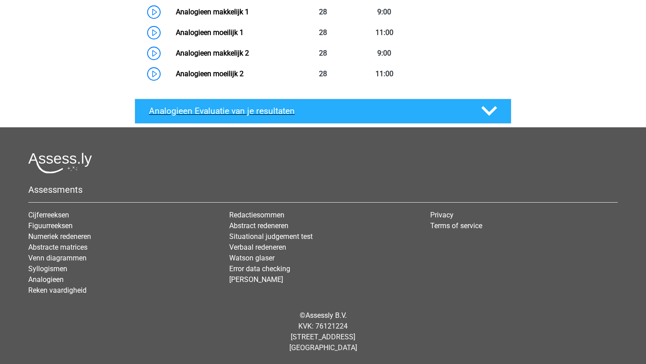
click at [491, 101] on div "Analogieen Evaluatie van je resultaten" at bounding box center [323, 111] width 377 height 25
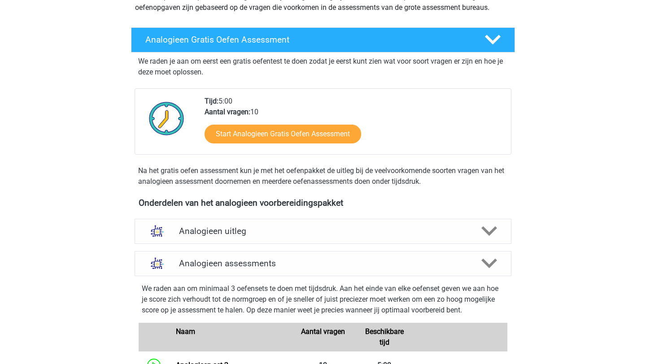
scroll to position [158, 0]
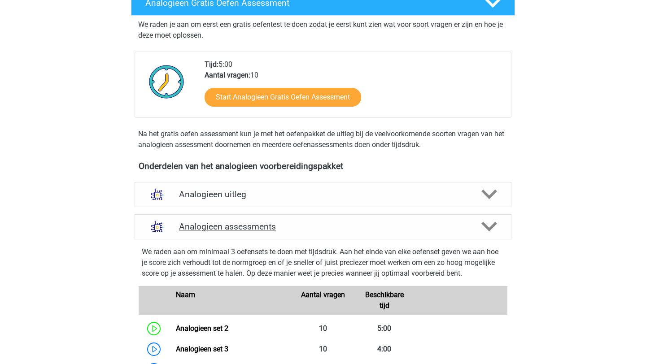
click at [476, 225] on div at bounding box center [489, 227] width 30 height 16
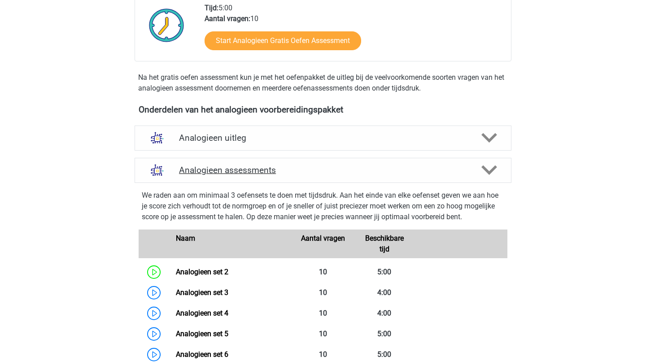
scroll to position [213, 0]
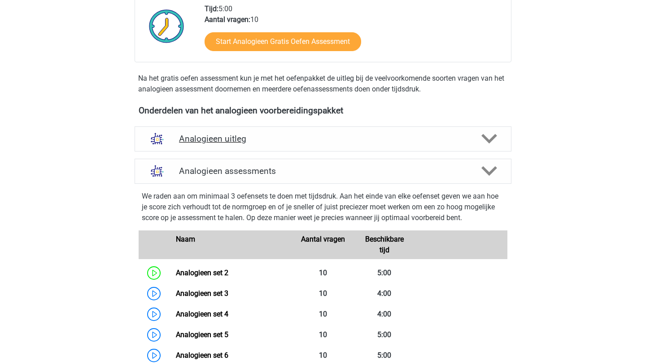
click at [487, 132] on icon at bounding box center [490, 139] width 16 height 16
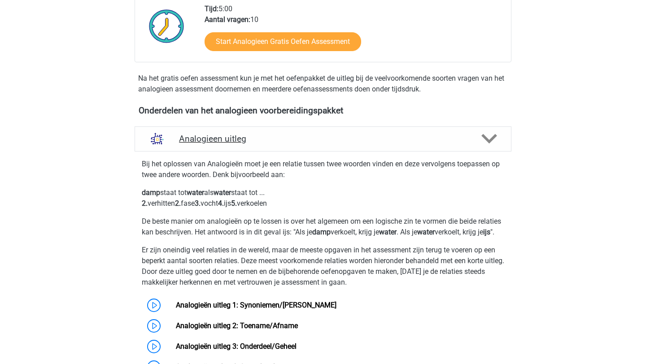
click at [487, 132] on icon at bounding box center [490, 139] width 16 height 16
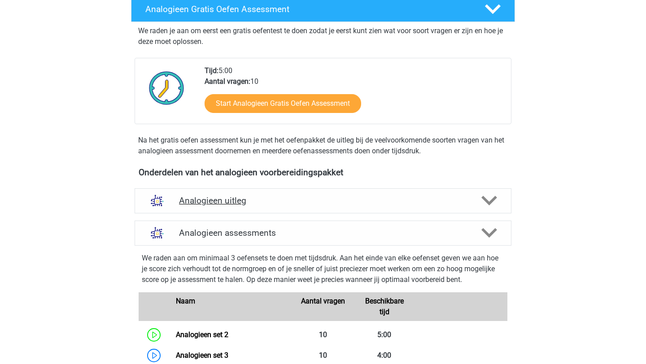
scroll to position [0, 0]
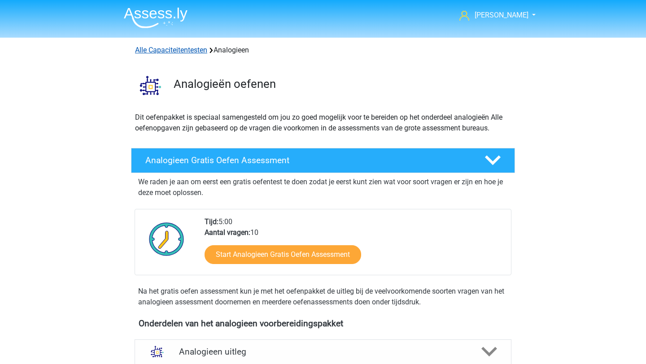
click at [193, 51] on link "Alle Capaciteitentesten" at bounding box center [171, 50] width 72 height 9
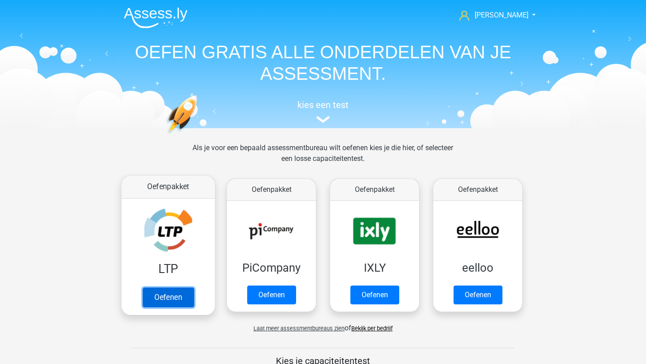
click at [173, 296] on link "Oefenen" at bounding box center [168, 298] width 51 height 20
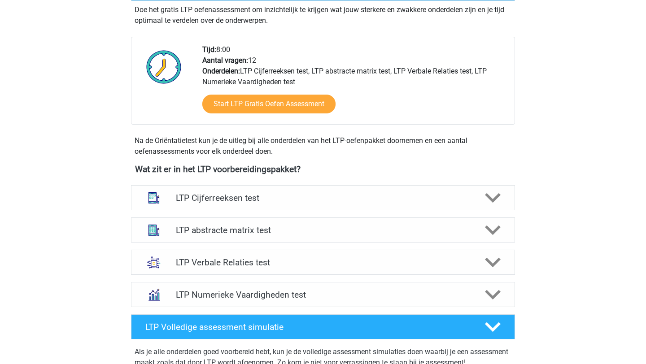
scroll to position [214, 0]
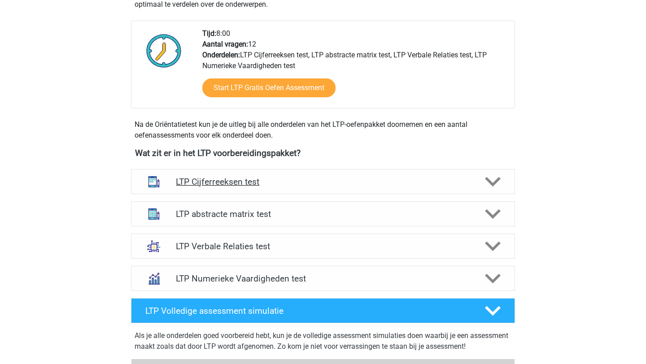
click at [501, 176] on div at bounding box center [492, 182] width 31 height 16
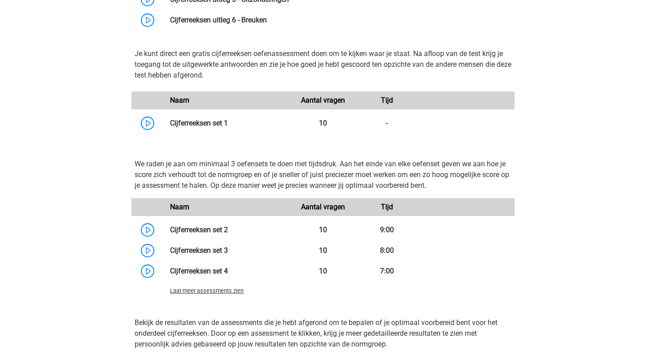
scroll to position [548, 0]
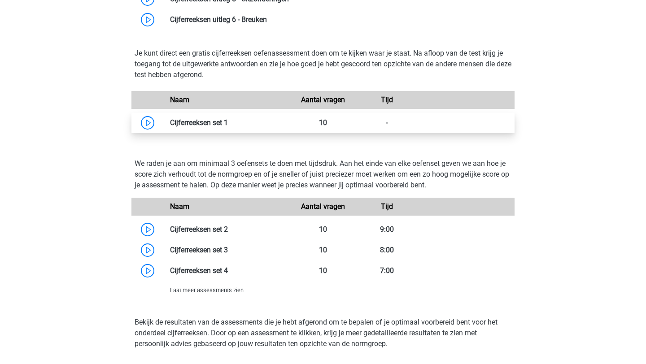
click at [228, 124] on link at bounding box center [228, 122] width 0 height 9
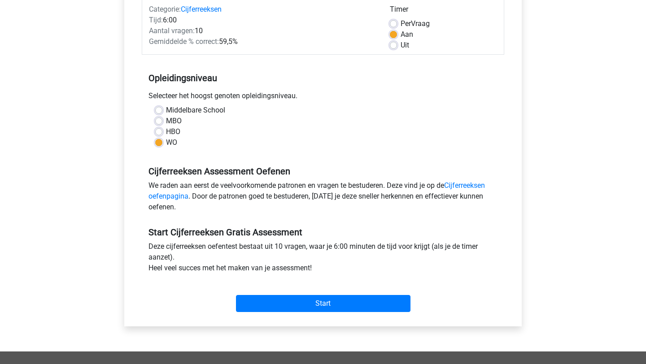
scroll to position [138, 0]
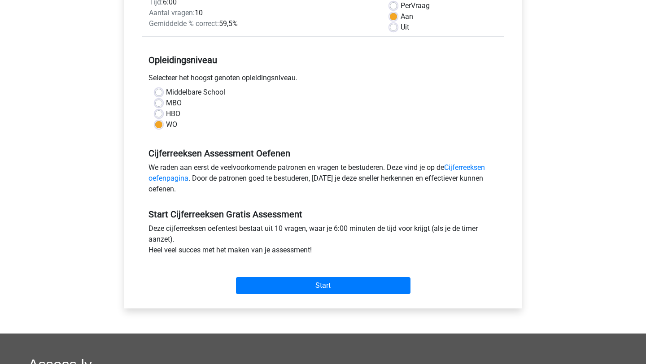
click at [301, 298] on div "Start" at bounding box center [323, 278] width 363 height 39
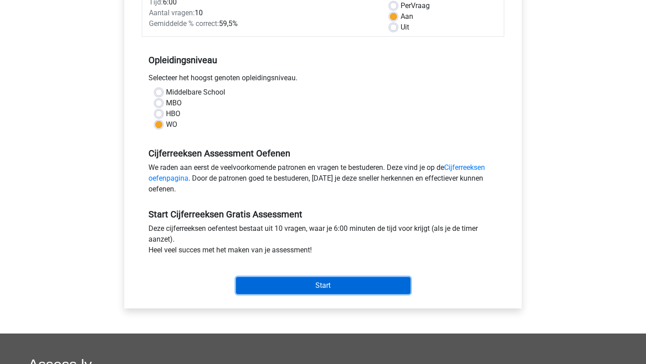
click at [307, 281] on input "Start" at bounding box center [323, 285] width 175 height 17
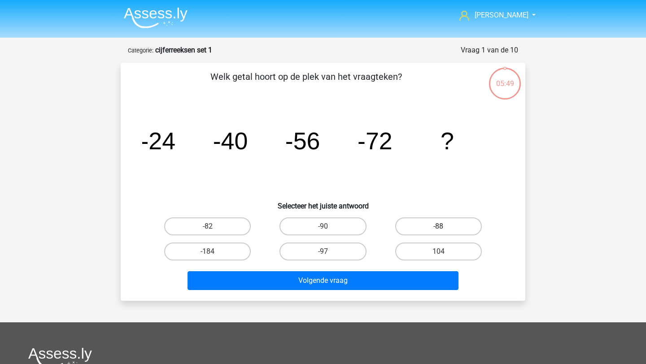
click at [438, 227] on label "-88" at bounding box center [438, 227] width 87 height 18
click at [438, 227] on input "-88" at bounding box center [441, 230] width 6 height 6
radio input "true"
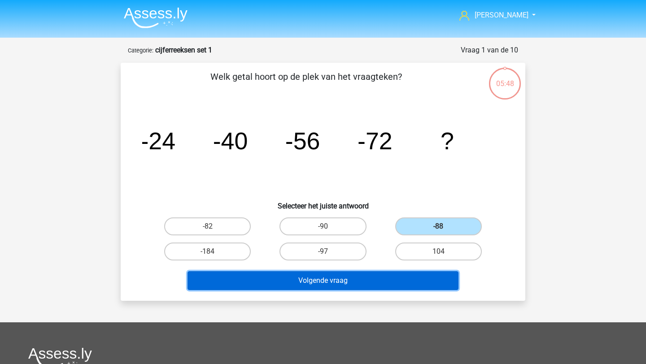
click at [408, 282] on button "Volgende vraag" at bounding box center [324, 281] width 272 height 19
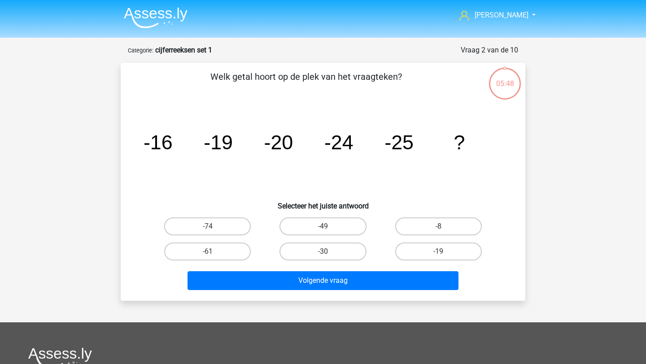
scroll to position [45, 0]
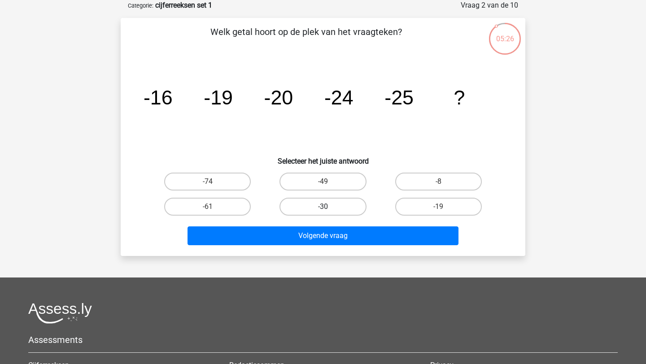
click at [316, 201] on label "-30" at bounding box center [323, 207] width 87 height 18
click at [323, 207] on input "-30" at bounding box center [326, 210] width 6 height 6
radio input "true"
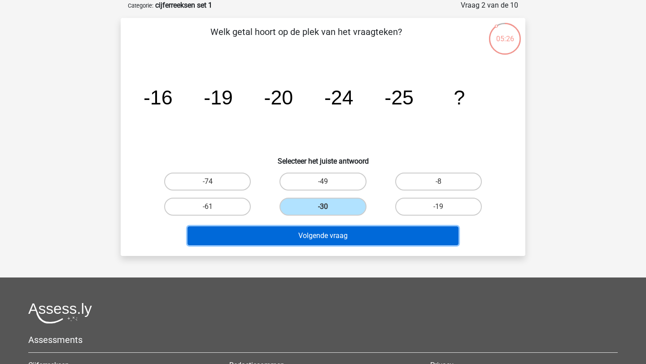
click at [318, 234] on button "Volgende vraag" at bounding box center [324, 236] width 272 height 19
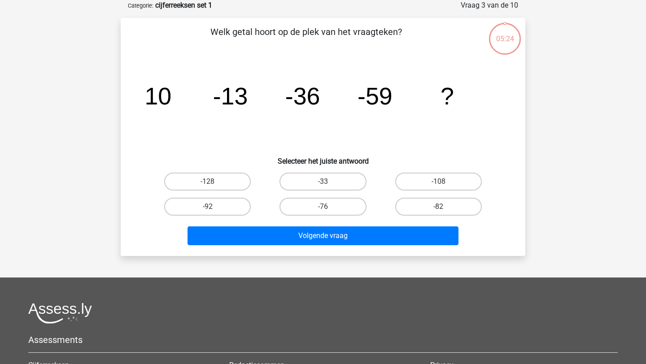
scroll to position [0, 0]
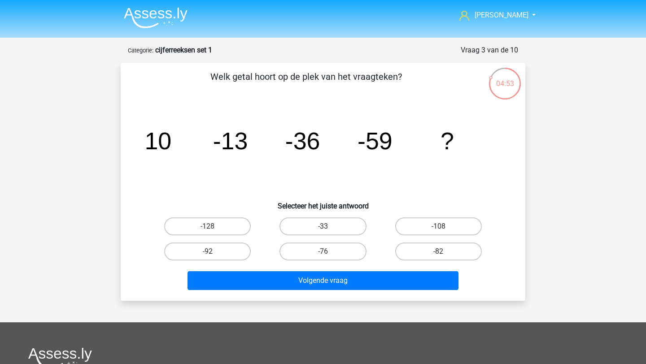
click at [440, 253] on input "-82" at bounding box center [441, 255] width 6 height 6
radio input "true"
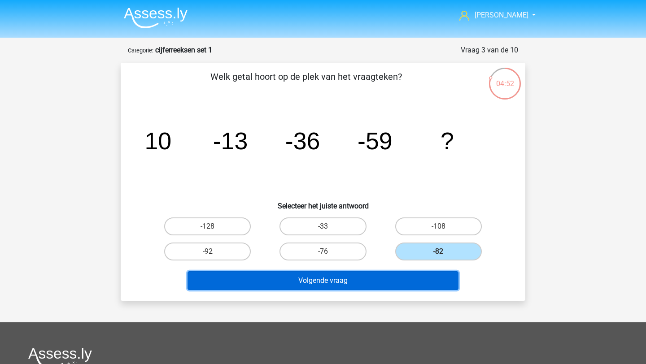
click at [418, 279] on button "Volgende vraag" at bounding box center [324, 281] width 272 height 19
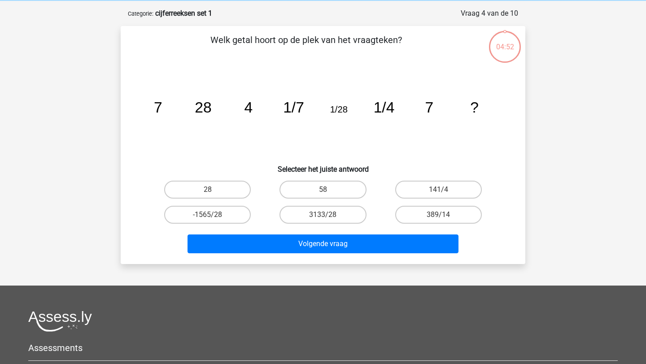
scroll to position [45, 0]
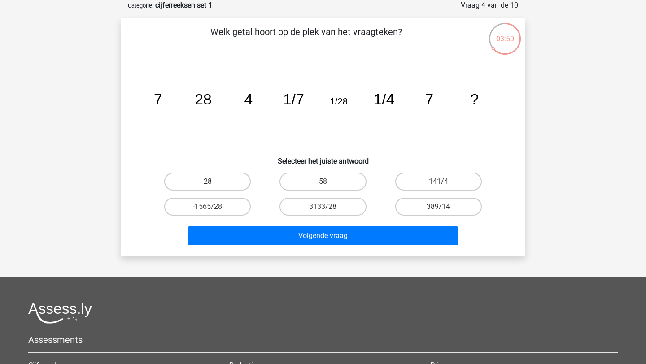
click at [236, 184] on label "28" at bounding box center [207, 182] width 87 height 18
click at [214, 184] on input "28" at bounding box center [211, 185] width 6 height 6
radio input "true"
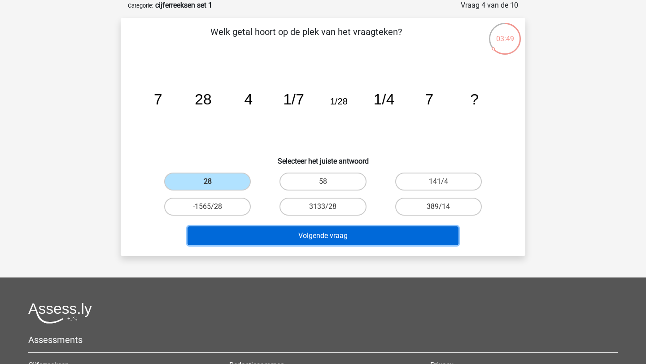
click at [268, 234] on button "Volgende vraag" at bounding box center [324, 236] width 272 height 19
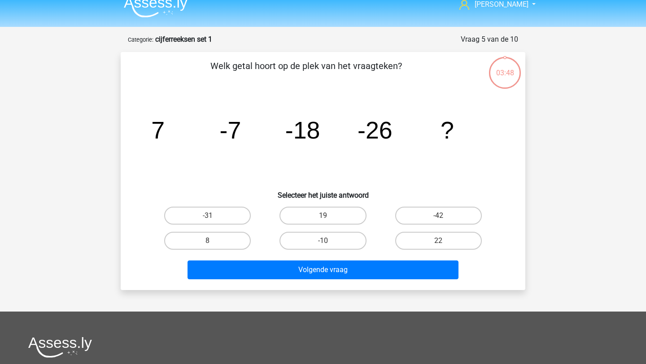
scroll to position [0, 0]
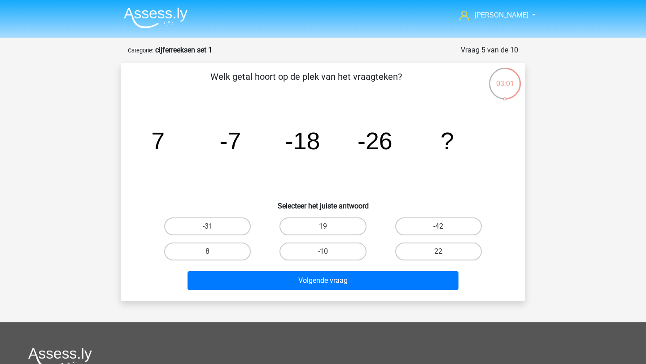
click at [435, 228] on label "-42" at bounding box center [438, 227] width 87 height 18
click at [438, 228] on input "-42" at bounding box center [441, 230] width 6 height 6
radio input "true"
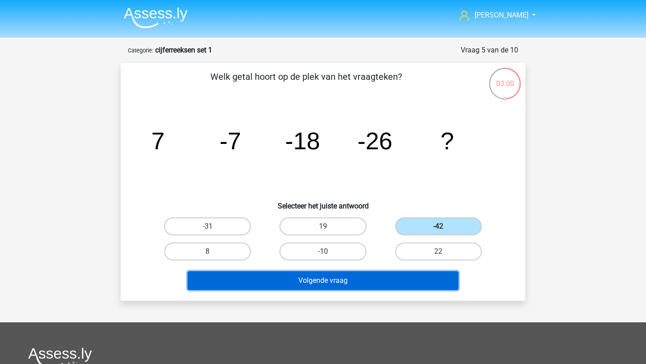
click at [352, 287] on button "Volgende vraag" at bounding box center [324, 281] width 272 height 19
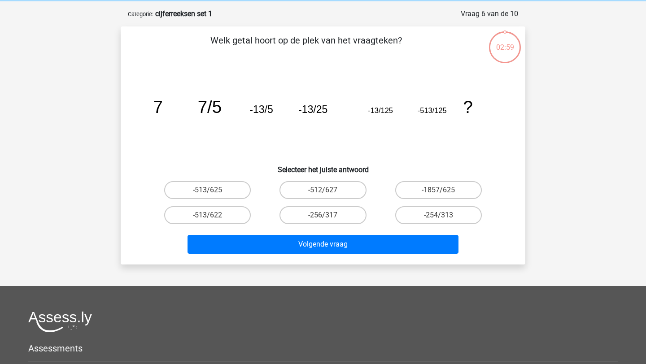
scroll to position [45, 0]
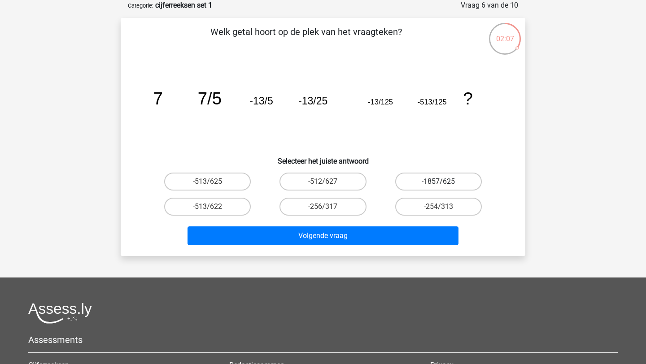
click at [428, 180] on label "-1857/625" at bounding box center [438, 182] width 87 height 18
click at [438, 182] on input "-1857/625" at bounding box center [441, 185] width 6 height 6
radio input "true"
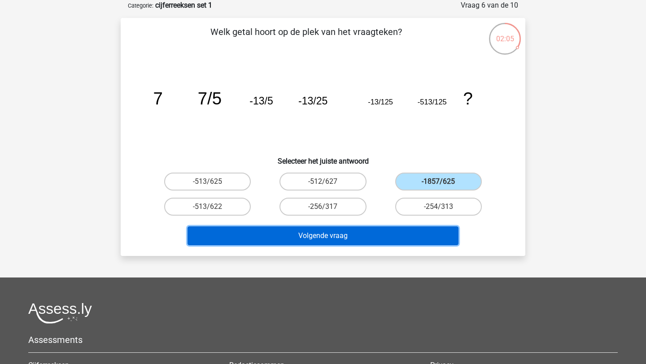
click at [396, 232] on button "Volgende vraag" at bounding box center [324, 236] width 272 height 19
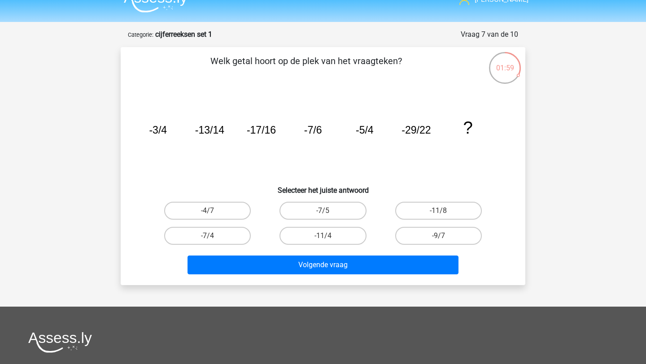
scroll to position [13, 0]
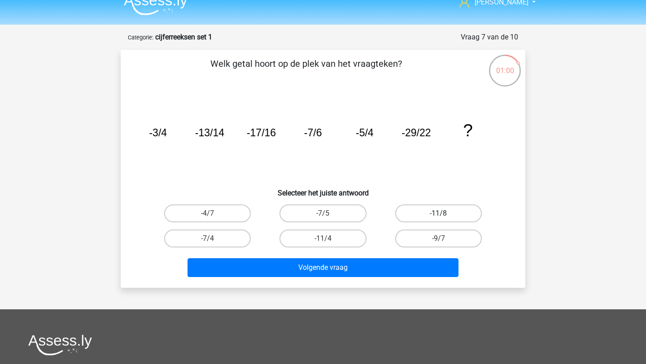
click at [445, 217] on label "-11/8" at bounding box center [438, 214] width 87 height 18
click at [444, 217] on input "-11/8" at bounding box center [441, 217] width 6 height 6
radio input "true"
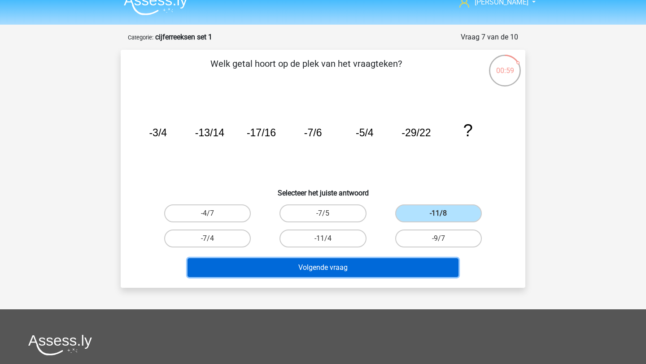
click at [425, 259] on button "Volgende vraag" at bounding box center [324, 268] width 272 height 19
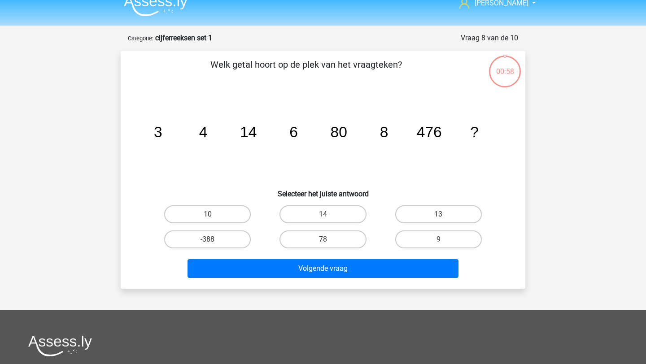
scroll to position [0, 0]
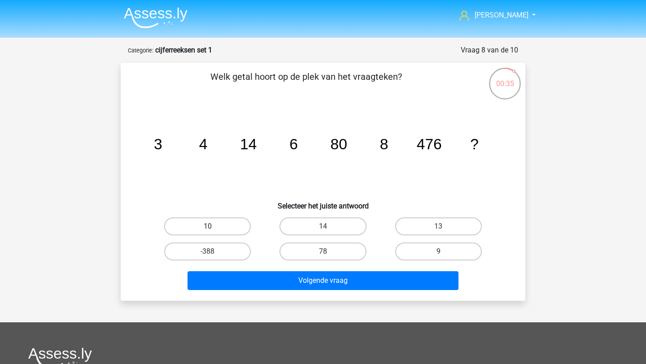
click at [231, 222] on label "10" at bounding box center [207, 227] width 87 height 18
click at [214, 227] on input "10" at bounding box center [211, 230] width 6 height 6
radio input "true"
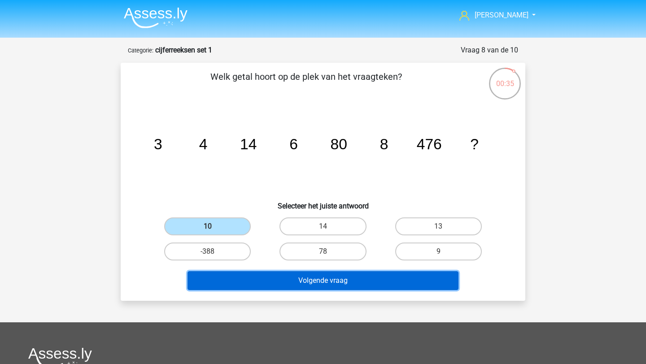
click at [257, 272] on button "Volgende vraag" at bounding box center [324, 281] width 272 height 19
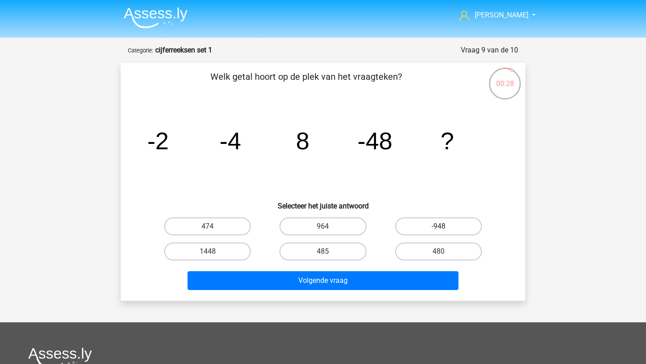
click at [417, 228] on label "-948" at bounding box center [438, 227] width 87 height 18
click at [438, 228] on input "-948" at bounding box center [441, 230] width 6 height 6
radio input "true"
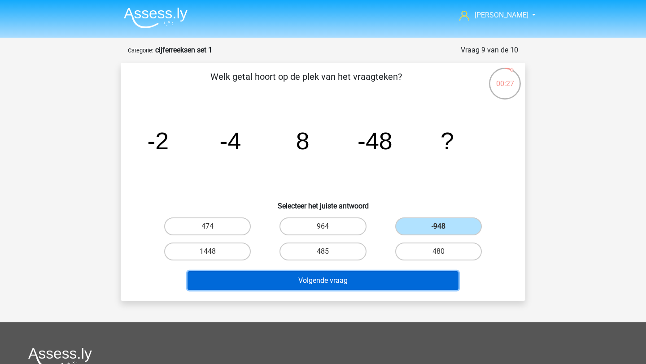
click at [411, 286] on button "Volgende vraag" at bounding box center [324, 281] width 272 height 19
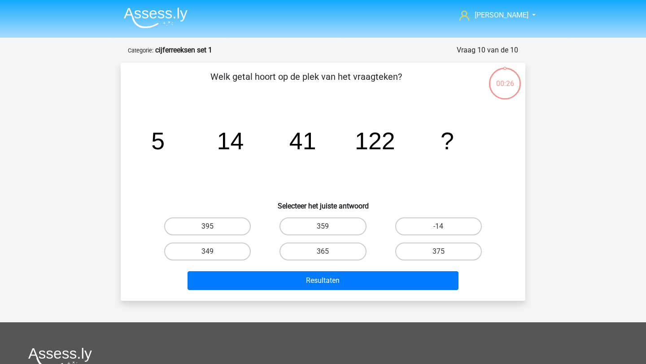
scroll to position [45, 0]
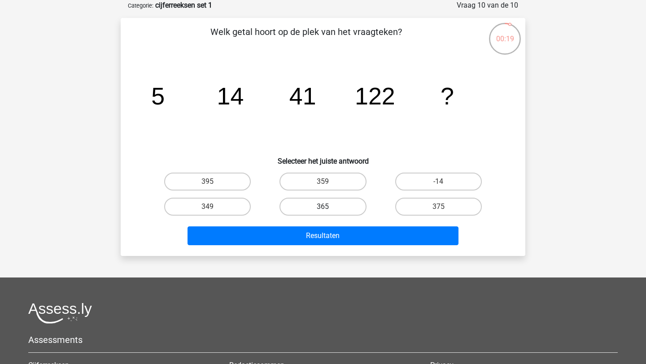
click at [337, 208] on label "365" at bounding box center [323, 207] width 87 height 18
click at [329, 208] on input "365" at bounding box center [326, 210] width 6 height 6
radio input "true"
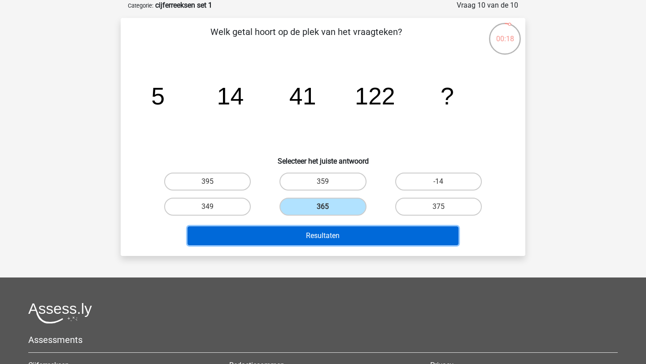
click at [337, 237] on button "Resultaten" at bounding box center [324, 236] width 272 height 19
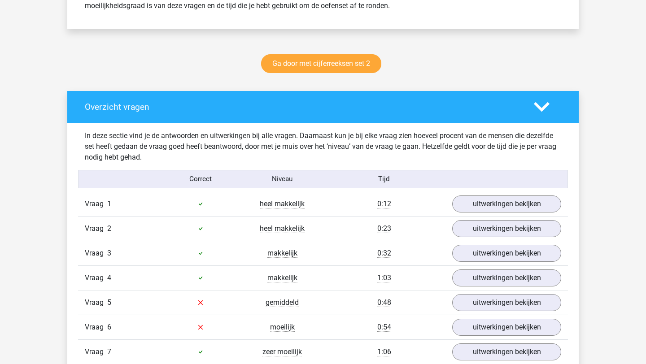
scroll to position [426, 0]
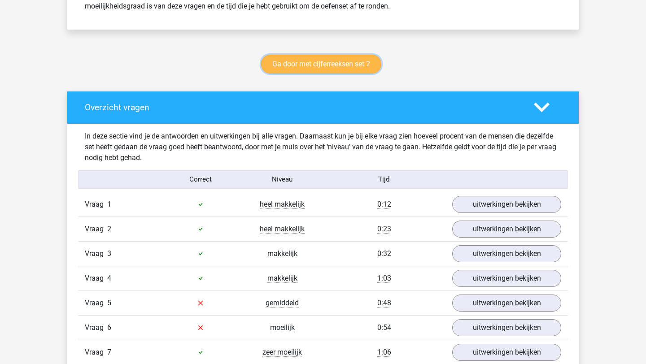
click at [344, 68] on link "Ga door met cijferreeksen set 2" at bounding box center [321, 64] width 120 height 19
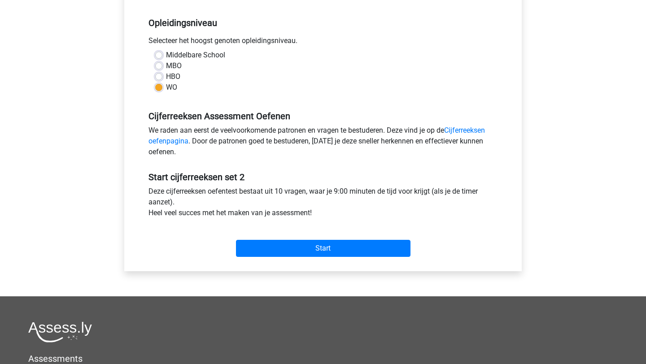
scroll to position [186, 0]
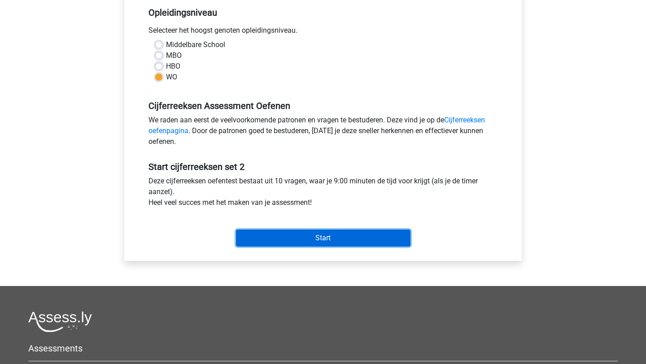
click at [304, 233] on input "Start" at bounding box center [323, 238] width 175 height 17
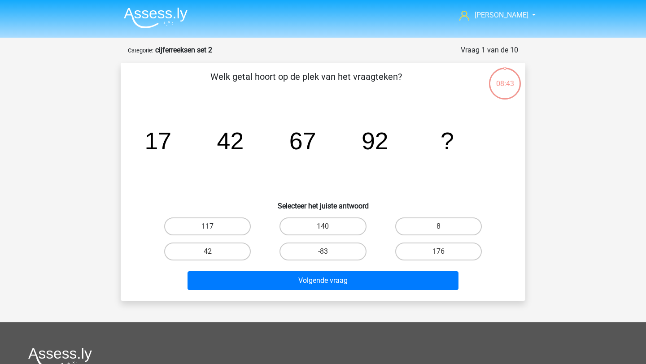
click at [237, 228] on label "117" at bounding box center [207, 227] width 87 height 18
click at [214, 228] on input "117" at bounding box center [211, 230] width 6 height 6
radio input "true"
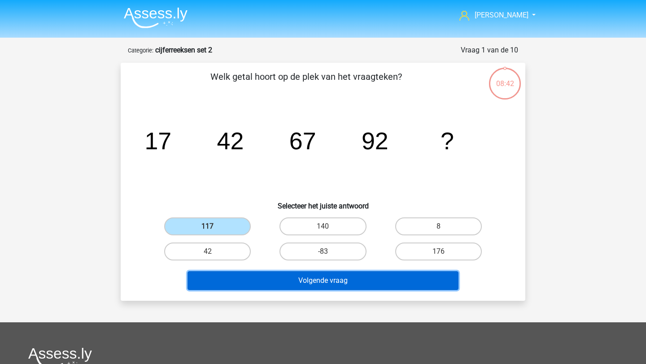
click at [286, 286] on button "Volgende vraag" at bounding box center [324, 281] width 272 height 19
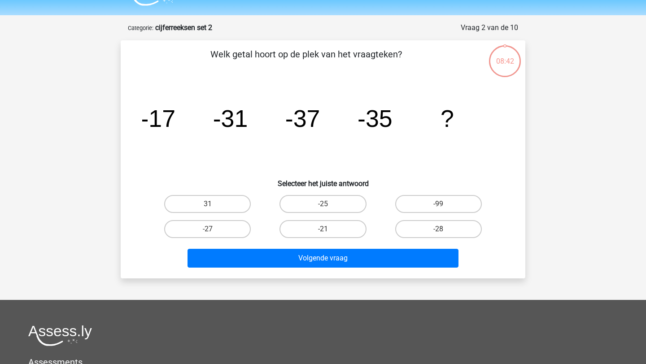
scroll to position [18, 0]
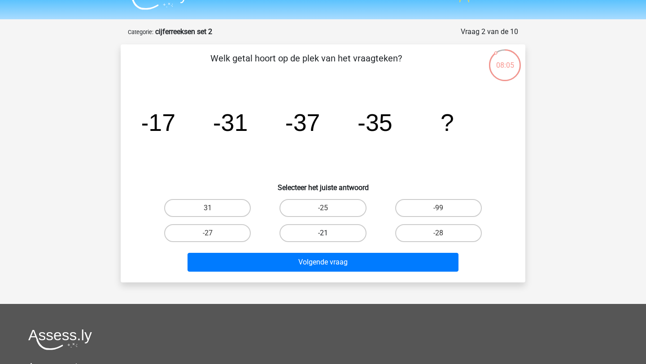
click at [330, 232] on label "-21" at bounding box center [323, 233] width 87 height 18
click at [329, 233] on input "-21" at bounding box center [326, 236] width 6 height 6
radio input "true"
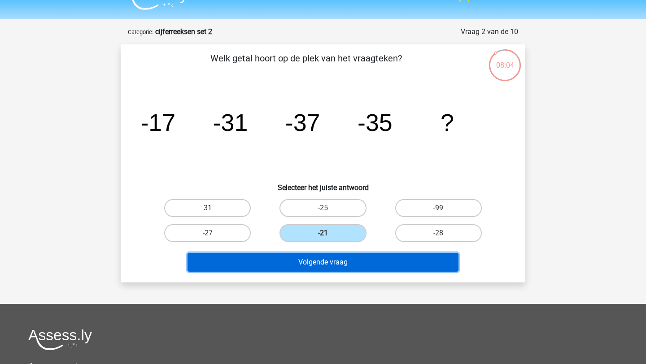
click at [337, 261] on button "Volgende vraag" at bounding box center [324, 262] width 272 height 19
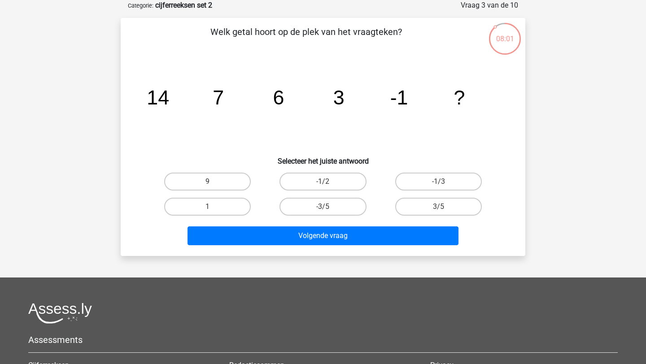
scroll to position [0, 0]
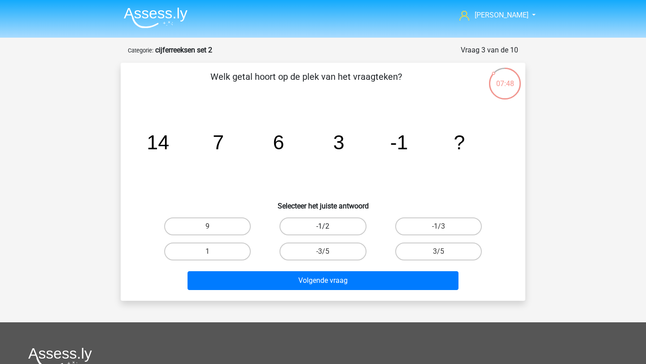
click at [334, 224] on label "-1/2" at bounding box center [323, 227] width 87 height 18
click at [329, 227] on input "-1/2" at bounding box center [326, 230] width 6 height 6
radio input "true"
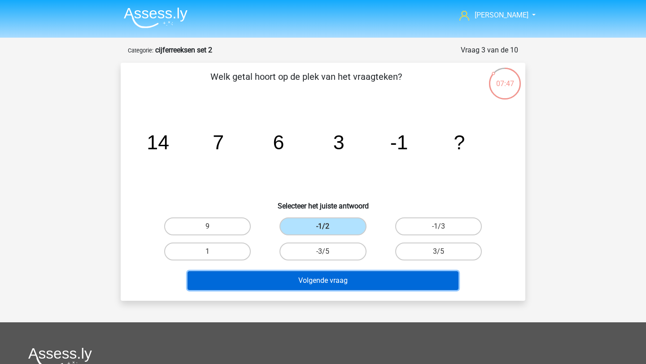
click at [347, 276] on button "Volgende vraag" at bounding box center [324, 281] width 272 height 19
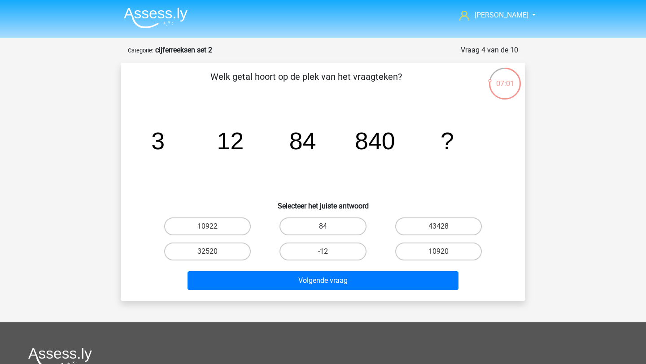
click at [325, 219] on label "84" at bounding box center [323, 227] width 87 height 18
click at [325, 227] on input "84" at bounding box center [326, 230] width 6 height 6
radio input "true"
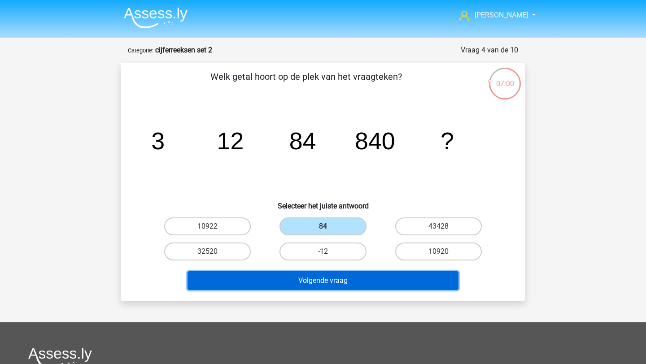
click at [366, 289] on button "Volgende vraag" at bounding box center [324, 281] width 272 height 19
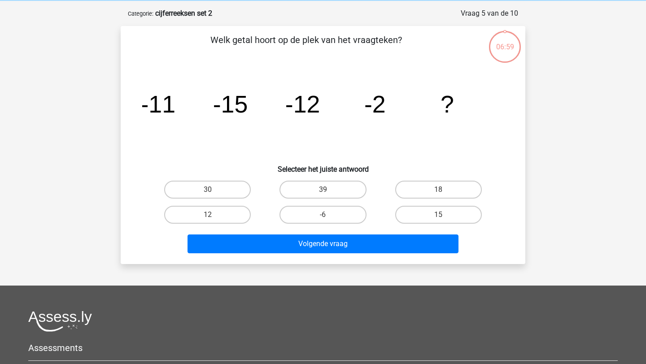
scroll to position [45, 0]
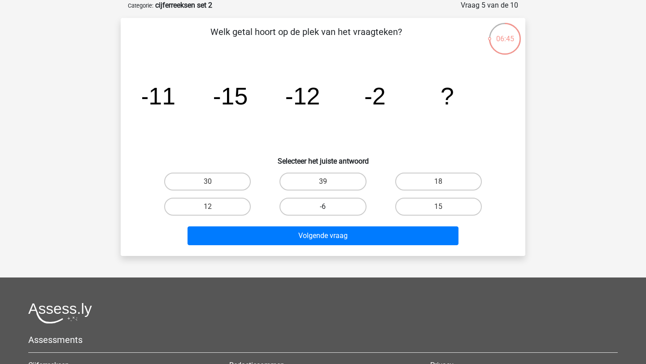
click at [298, 206] on label "-6" at bounding box center [323, 207] width 87 height 18
click at [323, 207] on input "-6" at bounding box center [326, 210] width 6 height 6
radio input "true"
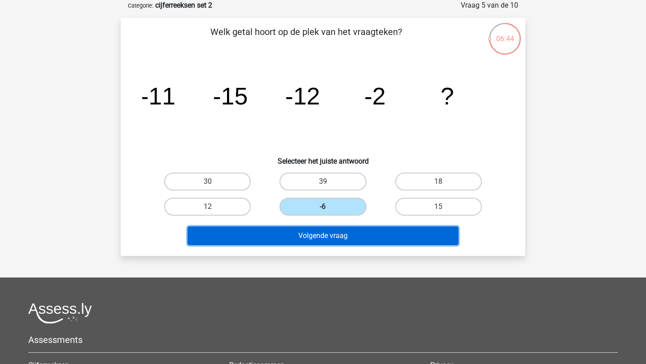
click at [305, 233] on button "Volgende vraag" at bounding box center [324, 236] width 272 height 19
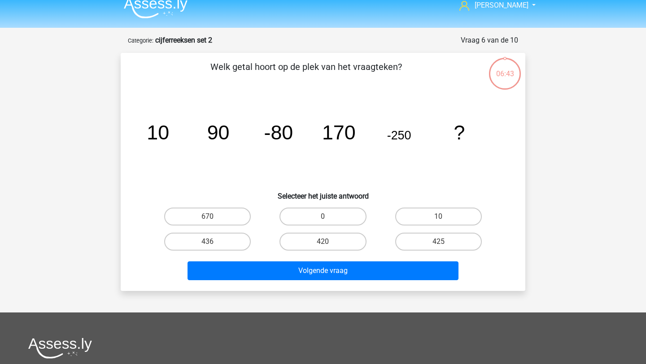
scroll to position [0, 0]
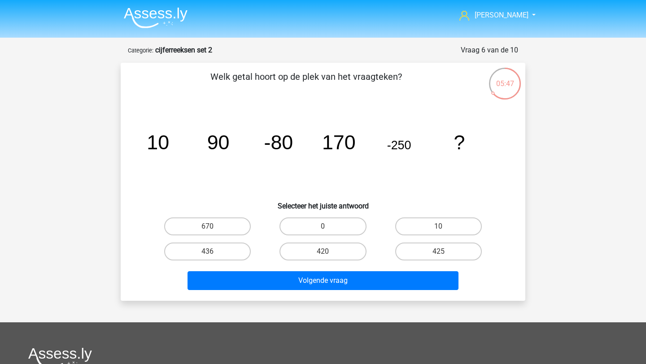
click at [220, 215] on div "670" at bounding box center [207, 226] width 115 height 25
click at [229, 232] on label "670" at bounding box center [207, 227] width 87 height 18
click at [214, 232] on input "670" at bounding box center [211, 230] width 6 height 6
radio input "true"
click at [420, 247] on label "425" at bounding box center [438, 252] width 87 height 18
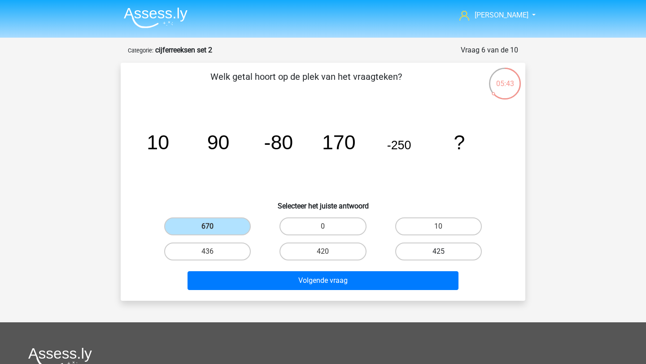
click at [438, 252] on input "425" at bounding box center [441, 255] width 6 height 6
radio input "true"
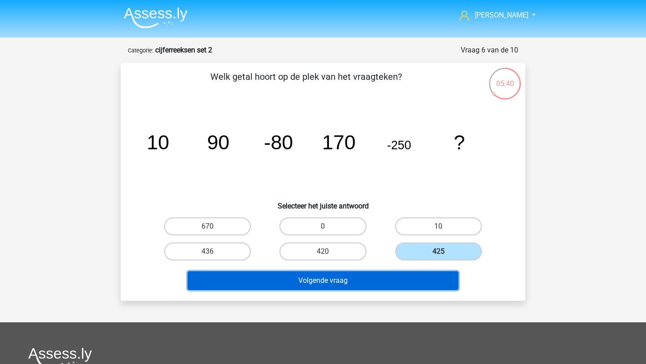
click at [363, 273] on button "Volgende vraag" at bounding box center [324, 281] width 272 height 19
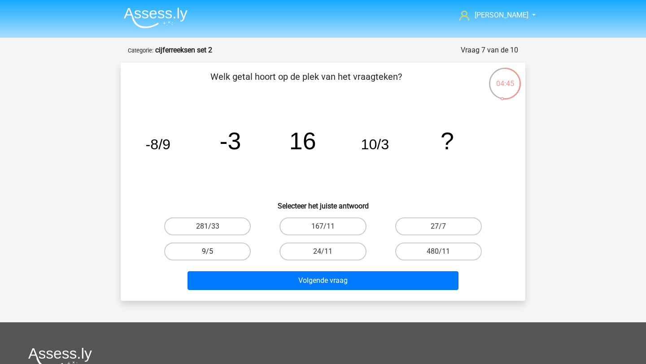
click at [222, 258] on label "9/5" at bounding box center [207, 252] width 87 height 18
click at [214, 258] on input "9/5" at bounding box center [211, 255] width 6 height 6
radio input "true"
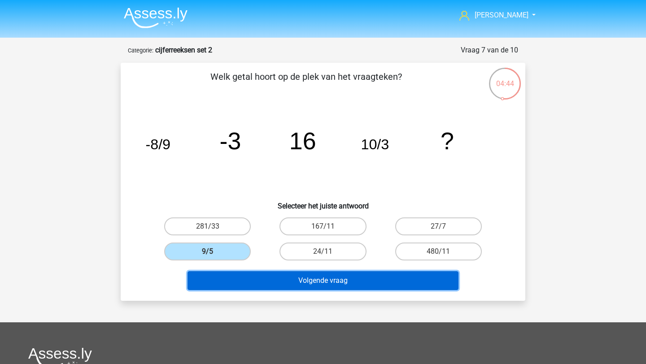
click at [242, 276] on button "Volgende vraag" at bounding box center [324, 281] width 272 height 19
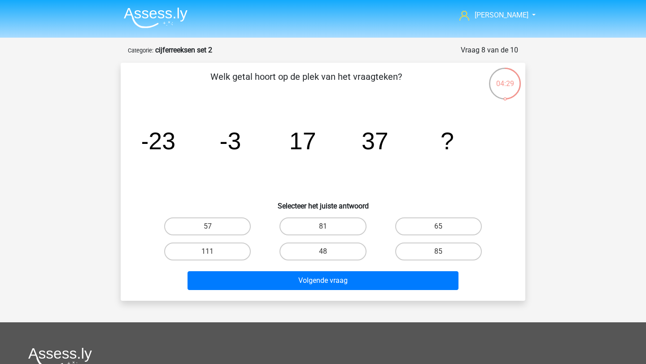
click at [211, 228] on input "57" at bounding box center [211, 230] width 6 height 6
radio input "true"
click at [225, 263] on div "111" at bounding box center [207, 251] width 115 height 25
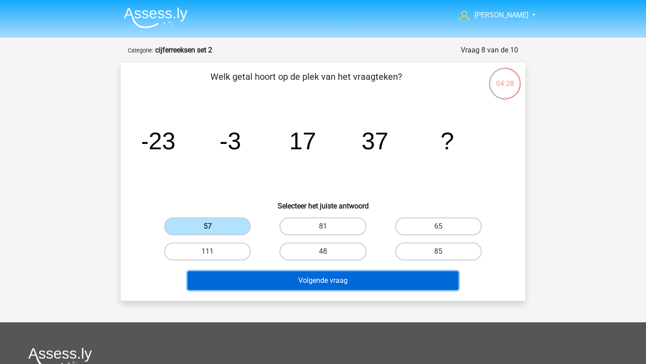
click at [229, 281] on button "Volgende vraag" at bounding box center [324, 281] width 272 height 19
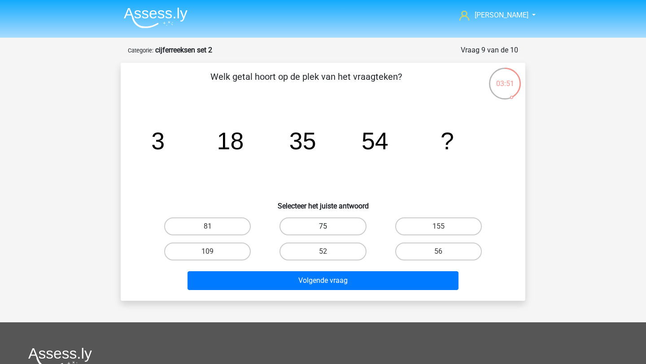
click at [324, 222] on label "75" at bounding box center [323, 227] width 87 height 18
click at [324, 227] on input "75" at bounding box center [326, 230] width 6 height 6
radio input "true"
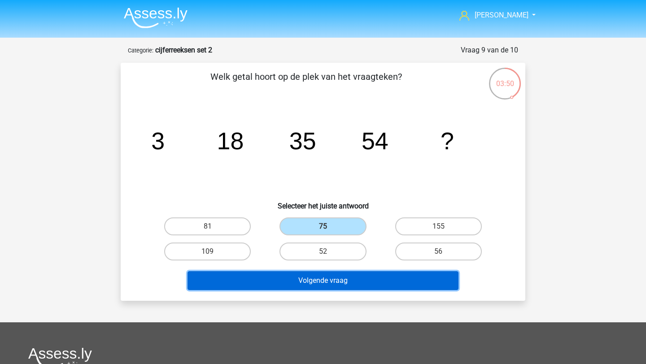
click at [374, 283] on button "Volgende vraag" at bounding box center [324, 281] width 272 height 19
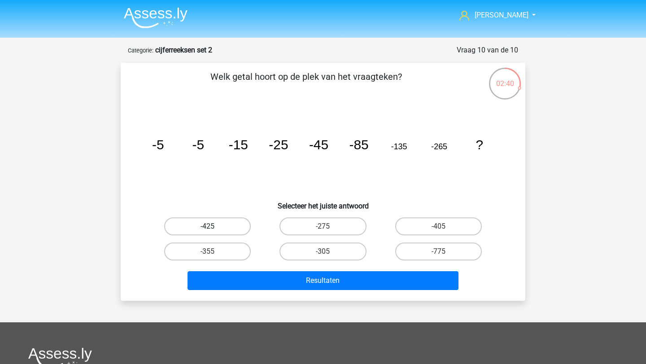
click at [197, 228] on label "-425" at bounding box center [207, 227] width 87 height 18
click at [208, 228] on input "-425" at bounding box center [211, 230] width 6 height 6
radio input "true"
click at [261, 271] on div "Resultaten" at bounding box center [323, 279] width 376 height 30
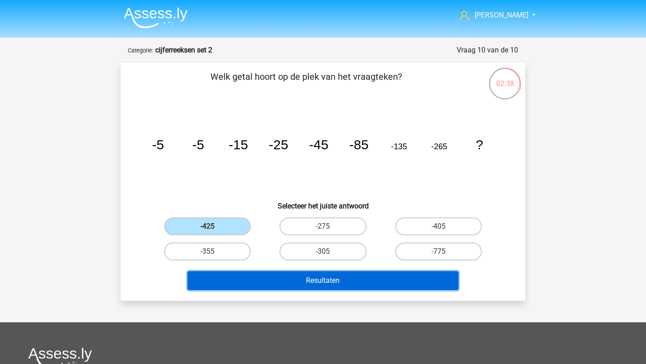
click at [275, 274] on button "Resultaten" at bounding box center [324, 281] width 272 height 19
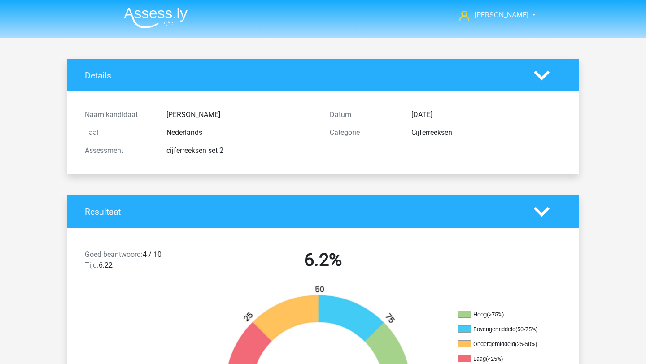
click at [141, 7] on img at bounding box center [156, 17] width 64 height 21
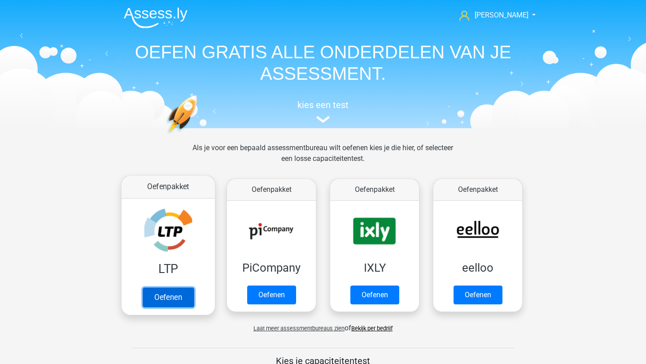
click at [169, 292] on link "Oefenen" at bounding box center [168, 298] width 51 height 20
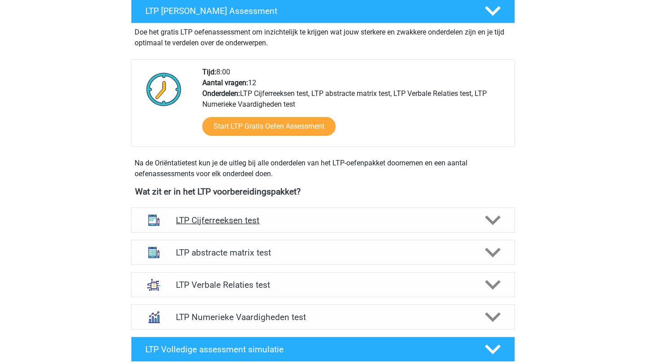
scroll to position [178, 0]
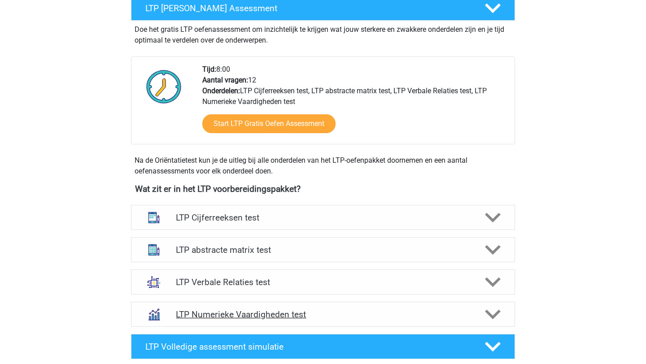
click at [467, 320] on h4 "LTP Numerieke Vaardigheden test" at bounding box center [323, 315] width 294 height 10
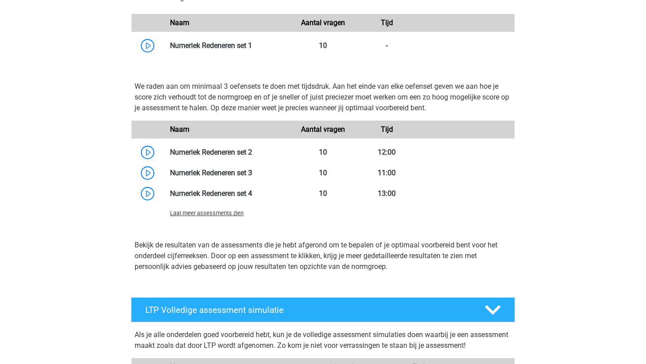
scroll to position [596, 0]
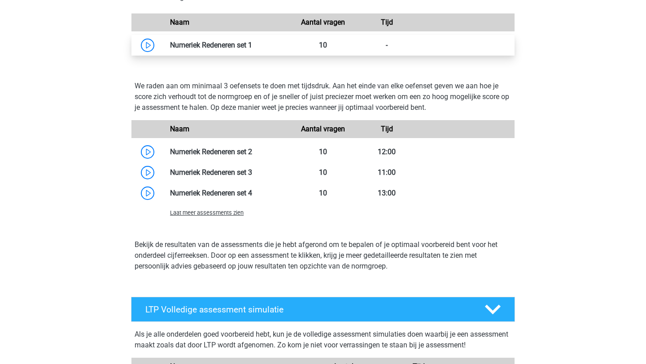
click at [252, 46] on link at bounding box center [252, 45] width 0 height 9
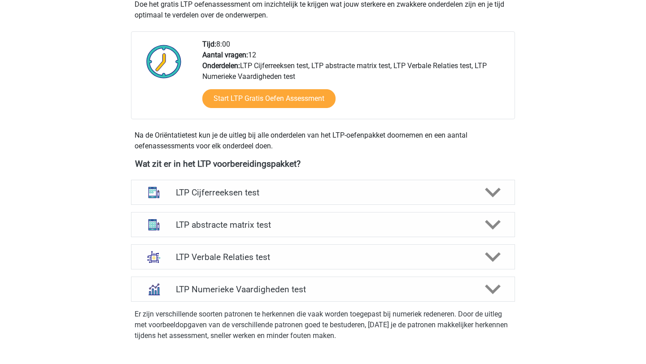
scroll to position [195, 0]
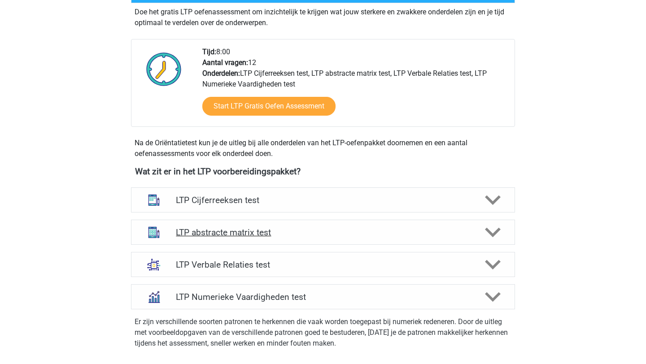
click at [488, 230] on polygon at bounding box center [493, 233] width 16 height 10
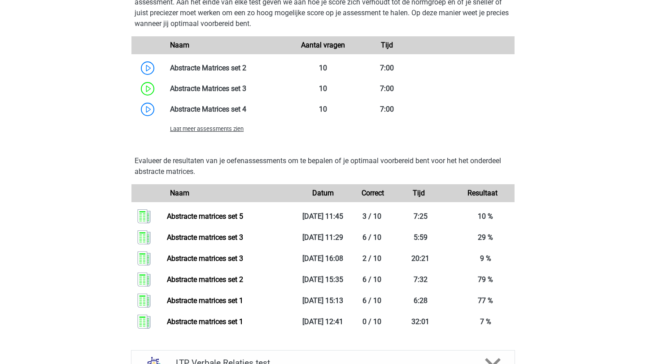
scroll to position [737, 0]
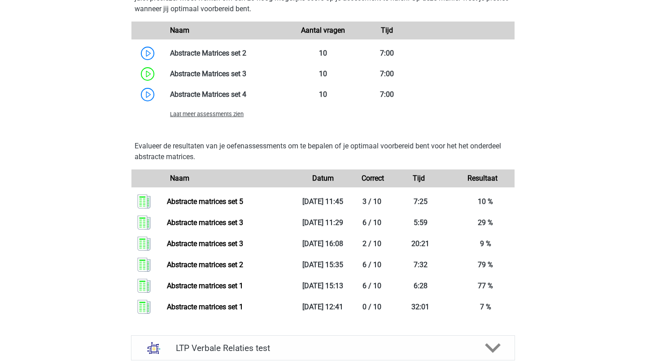
click at [211, 116] on span "Laat meer assessments zien" at bounding box center [207, 114] width 74 height 7
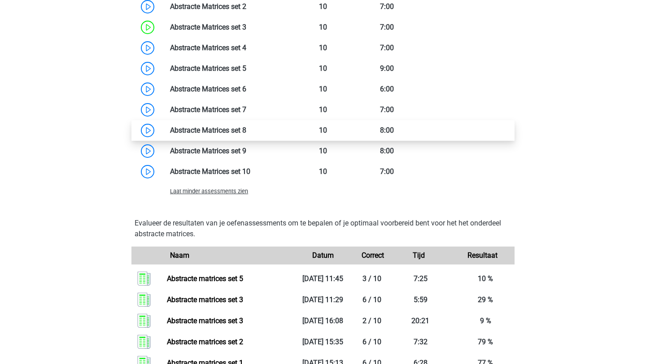
scroll to position [787, 0]
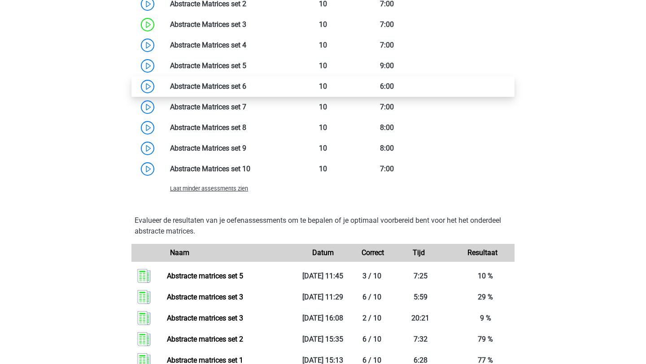
click at [246, 88] on link at bounding box center [246, 86] width 0 height 9
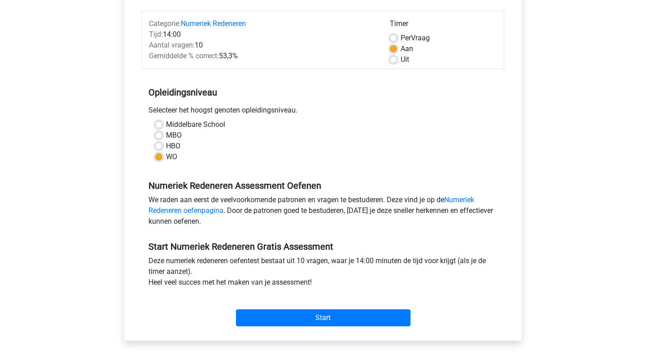
scroll to position [109, 0]
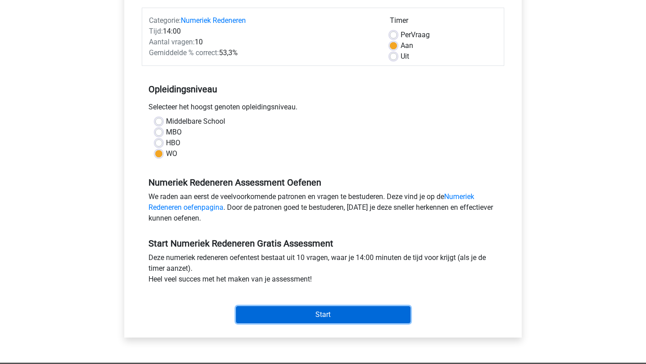
click at [342, 314] on input "Start" at bounding box center [323, 315] width 175 height 17
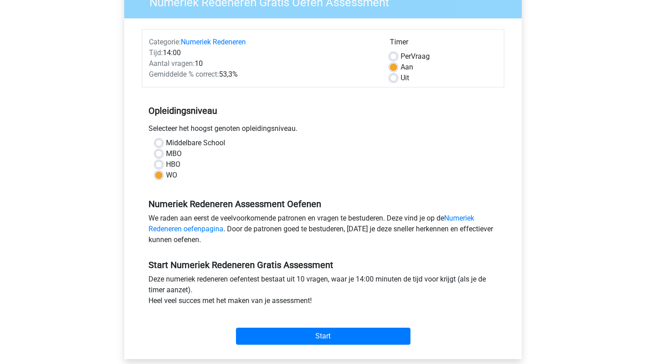
scroll to position [94, 0]
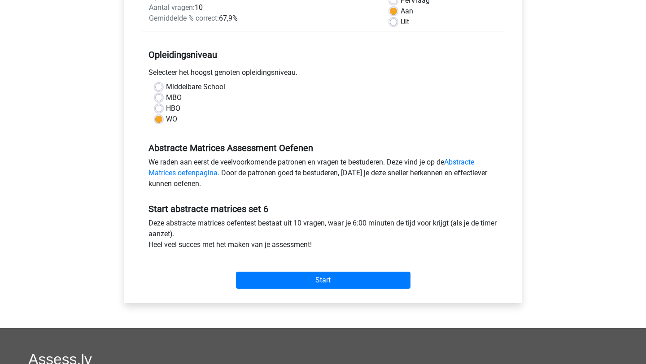
scroll to position [154, 0]
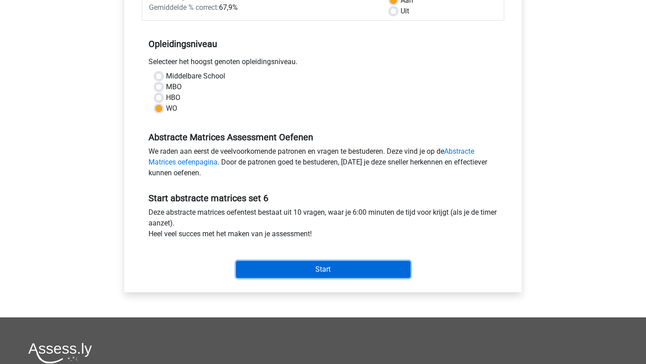
click at [332, 271] on input "Start" at bounding box center [323, 269] width 175 height 17
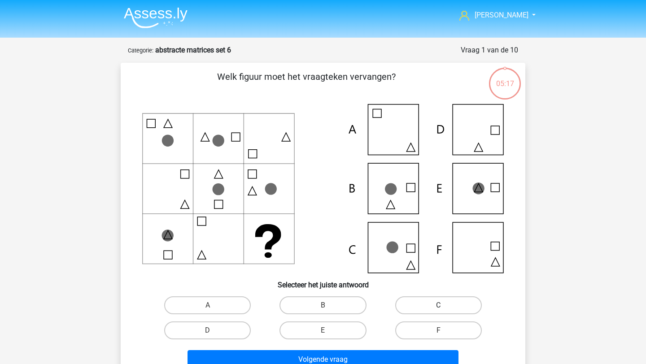
click at [427, 308] on label "C" at bounding box center [438, 306] width 87 height 18
click at [438, 308] on input "C" at bounding box center [441, 309] width 6 height 6
radio input "true"
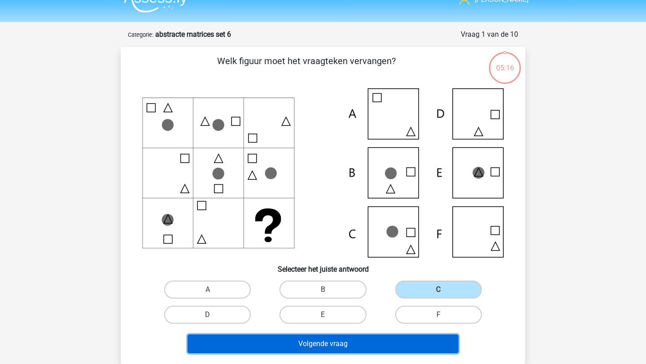
click at [407, 344] on button "Volgende vraag" at bounding box center [324, 344] width 272 height 19
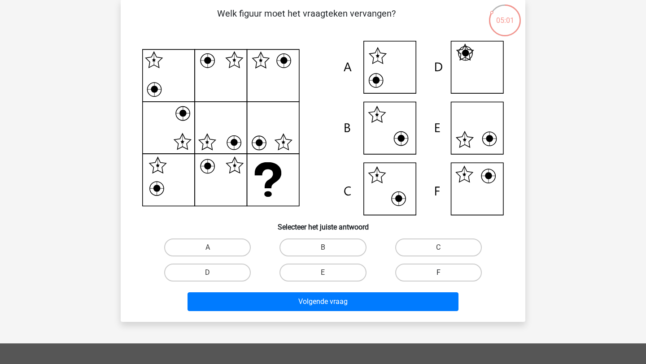
scroll to position [66, 0]
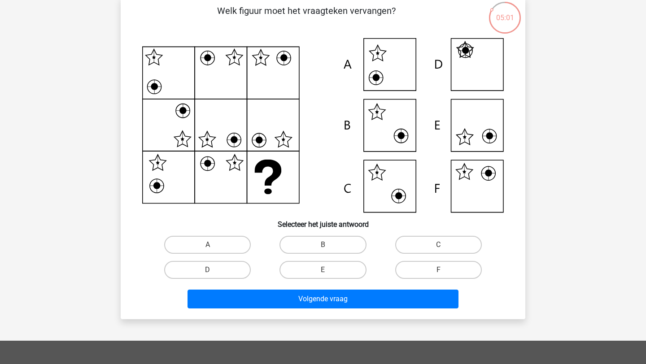
click at [439, 273] on input "F" at bounding box center [441, 273] width 6 height 6
radio input "true"
click at [438, 272] on input "F" at bounding box center [441, 273] width 6 height 6
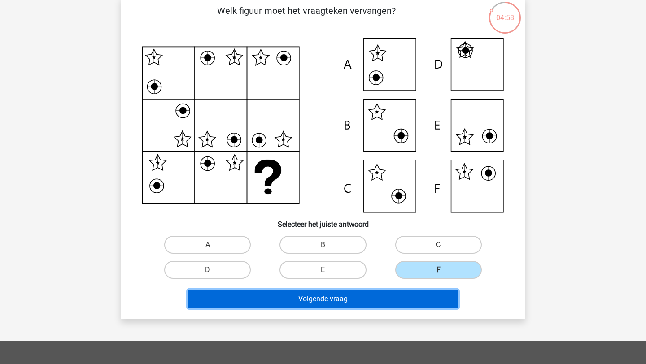
click at [423, 300] on button "Volgende vraag" at bounding box center [324, 299] width 272 height 19
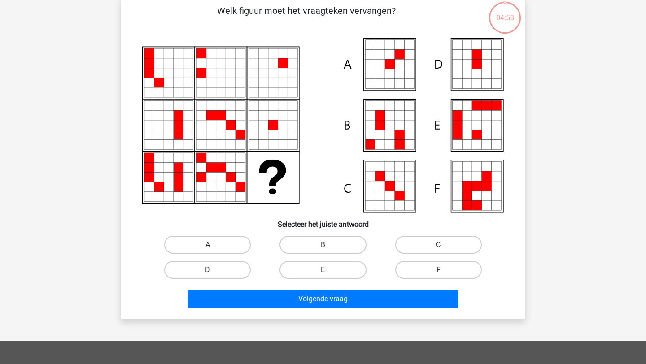
scroll to position [45, 0]
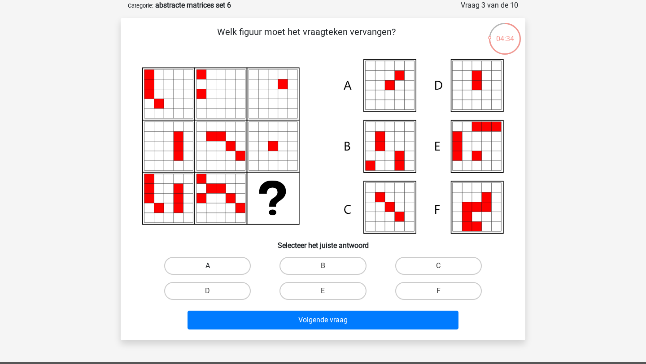
click at [202, 269] on label "A" at bounding box center [207, 266] width 87 height 18
click at [208, 269] on input "A" at bounding box center [211, 269] width 6 height 6
radio input "true"
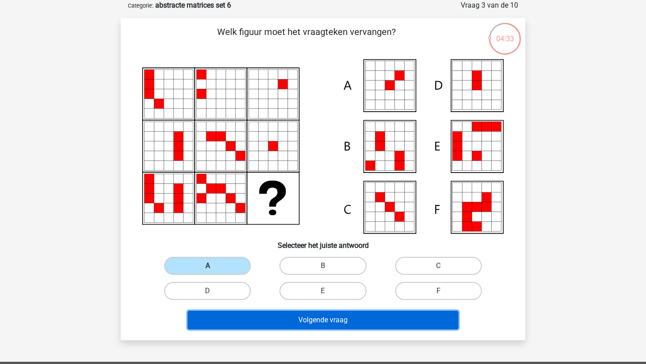
click at [254, 329] on button "Volgende vraag" at bounding box center [324, 320] width 272 height 19
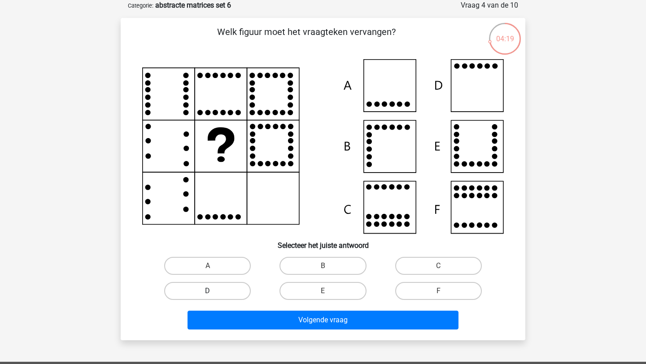
click at [224, 292] on label "D" at bounding box center [207, 291] width 87 height 18
click at [214, 292] on input "D" at bounding box center [211, 294] width 6 height 6
radio input "true"
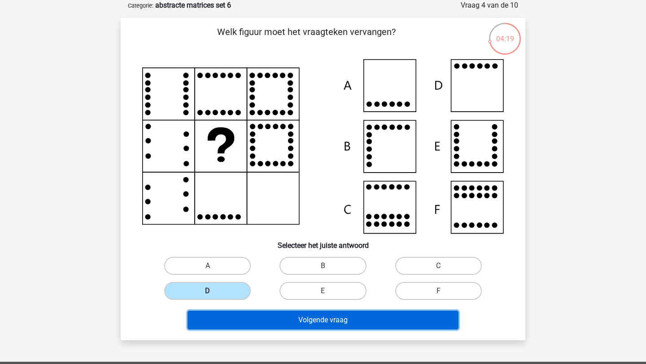
click at [251, 317] on button "Volgende vraag" at bounding box center [324, 320] width 272 height 19
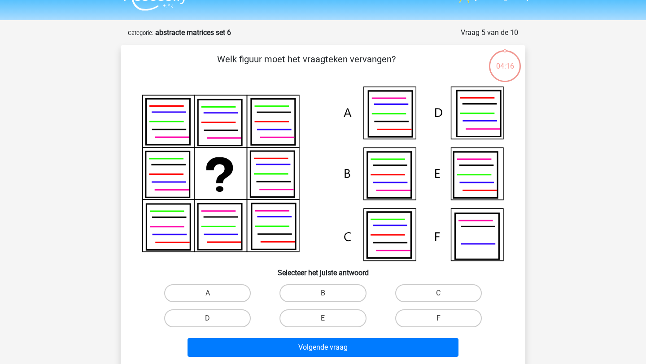
scroll to position [0, 0]
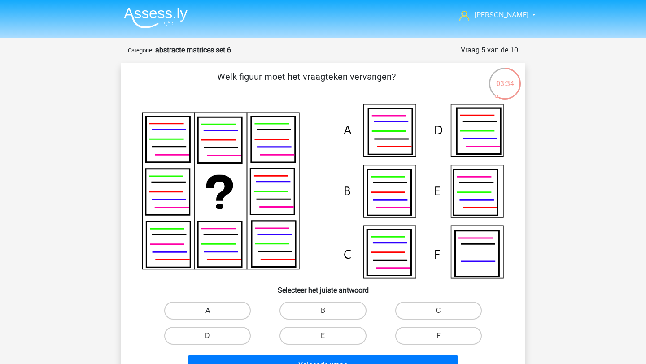
click at [221, 312] on label "A" at bounding box center [207, 311] width 87 height 18
click at [214, 312] on input "A" at bounding box center [211, 314] width 6 height 6
radio input "true"
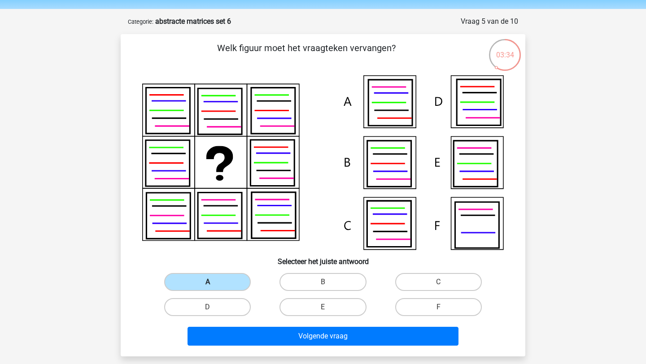
scroll to position [38, 0]
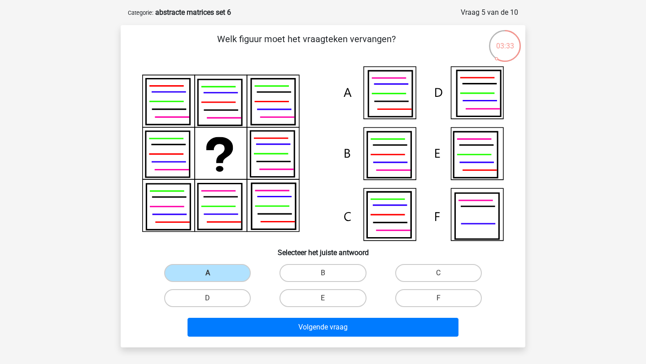
click at [225, 315] on div "Volgende vraag" at bounding box center [323, 326] width 376 height 30
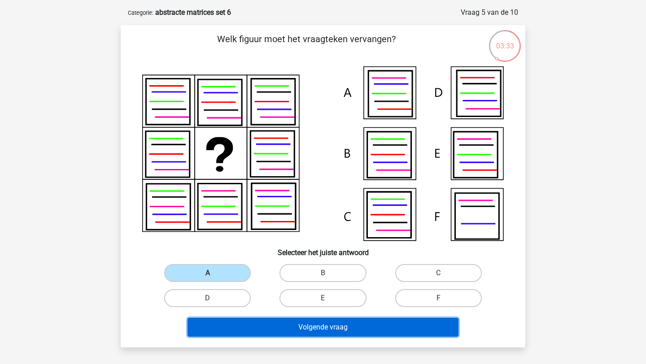
click at [226, 321] on button "Volgende vraag" at bounding box center [324, 327] width 272 height 19
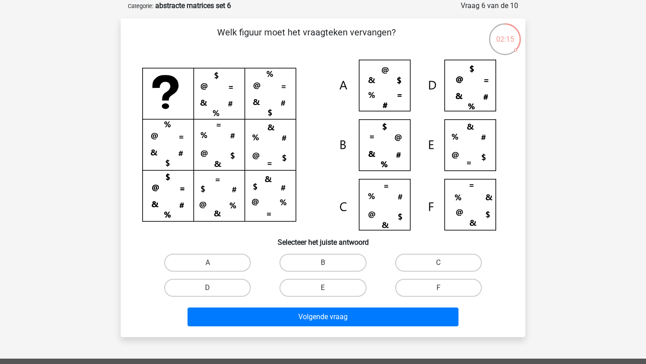
scroll to position [45, 0]
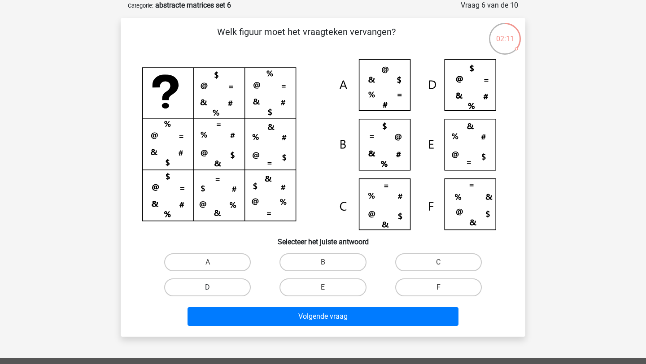
click at [219, 291] on label "D" at bounding box center [207, 288] width 87 height 18
click at [214, 291] on input "D" at bounding box center [211, 291] width 6 height 6
radio input "true"
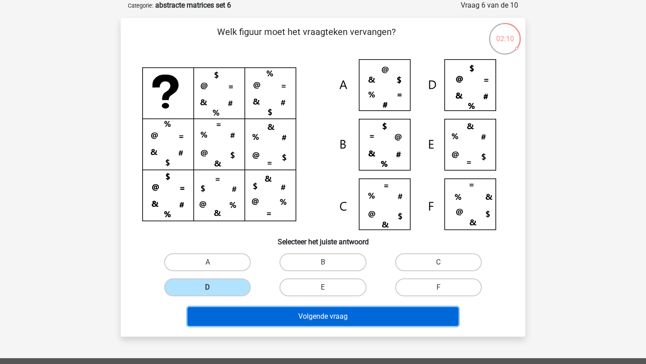
click at [241, 310] on button "Volgende vraag" at bounding box center [324, 316] width 272 height 19
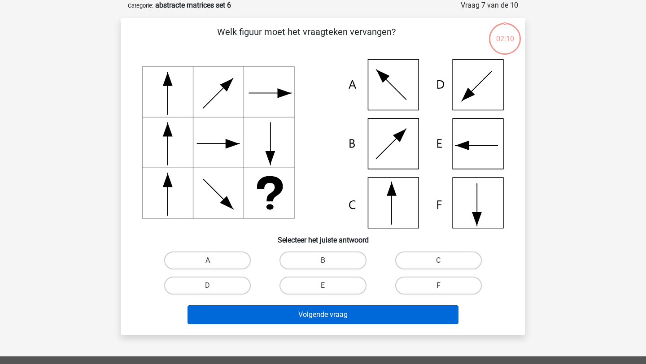
scroll to position [0, 0]
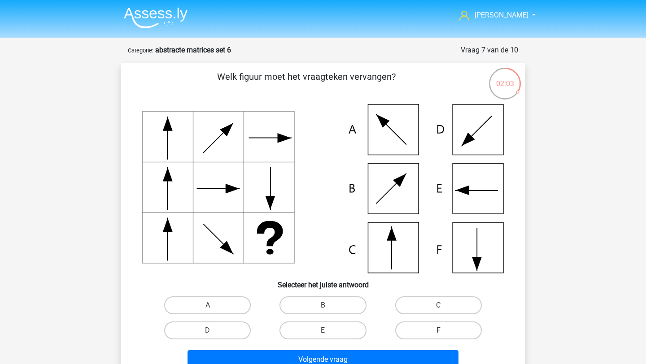
click at [324, 331] on input "E" at bounding box center [326, 334] width 6 height 6
radio input "true"
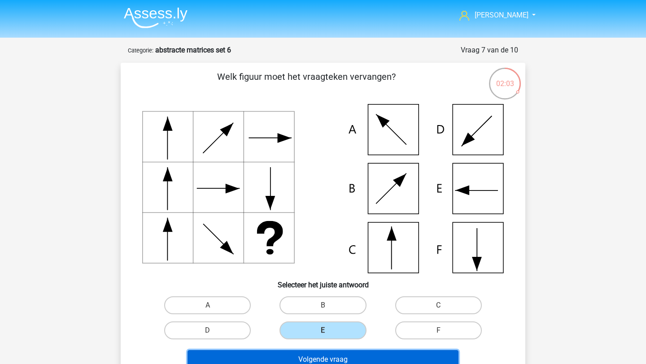
click at [320, 355] on button "Volgende vraag" at bounding box center [324, 360] width 272 height 19
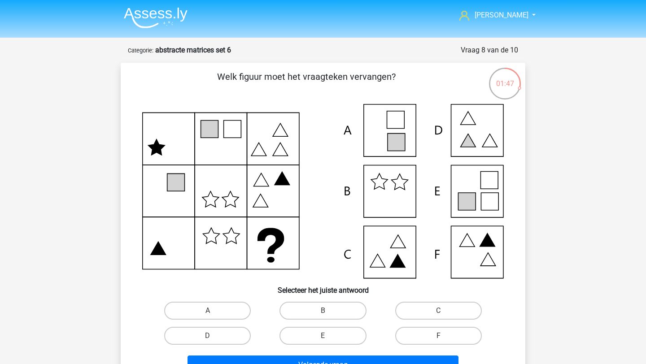
scroll to position [12, 0]
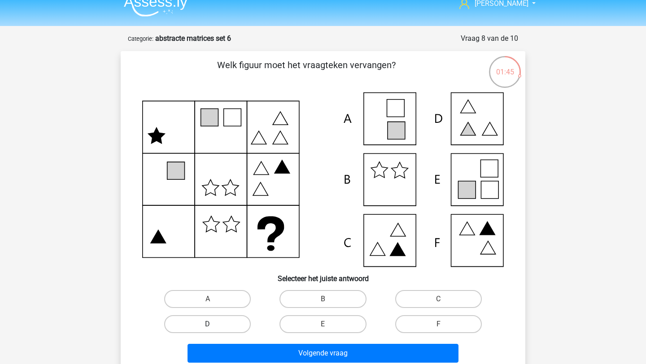
click at [232, 327] on label "D" at bounding box center [207, 325] width 87 height 18
click at [214, 327] on input "D" at bounding box center [211, 327] width 6 height 6
radio input "true"
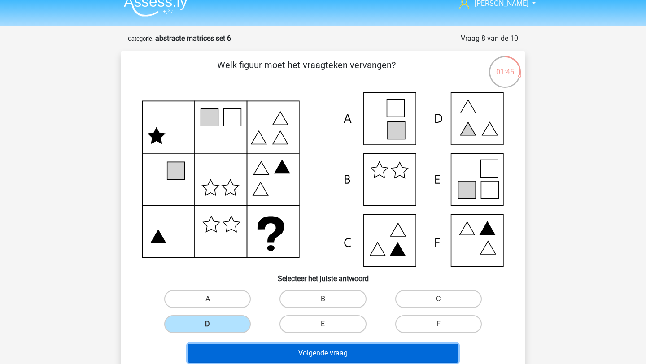
click at [263, 347] on button "Volgende vraag" at bounding box center [324, 353] width 272 height 19
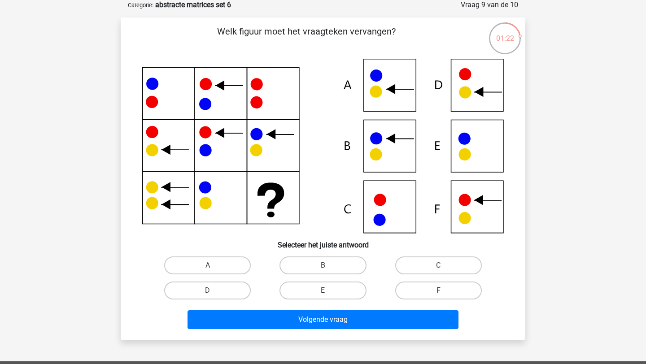
scroll to position [57, 0]
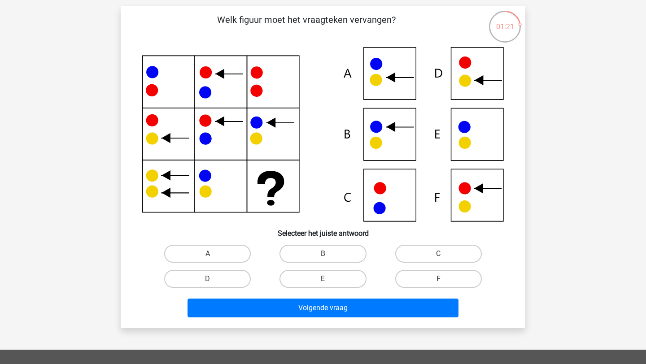
click at [319, 280] on label "E" at bounding box center [323, 279] width 87 height 18
click at [323, 280] on input "E" at bounding box center [326, 282] width 6 height 6
radio input "true"
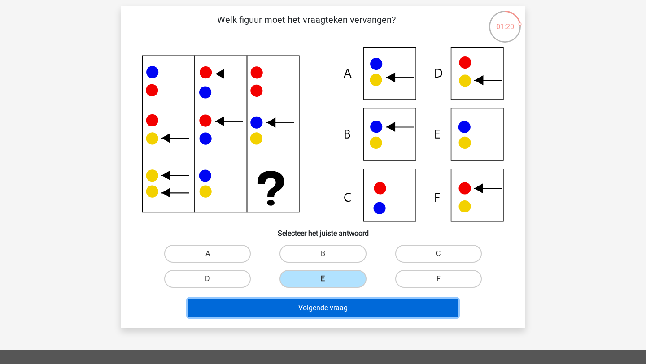
click at [325, 309] on button "Volgende vraag" at bounding box center [324, 308] width 272 height 19
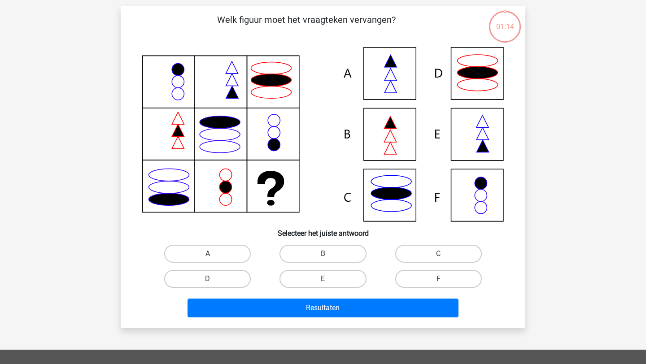
scroll to position [45, 0]
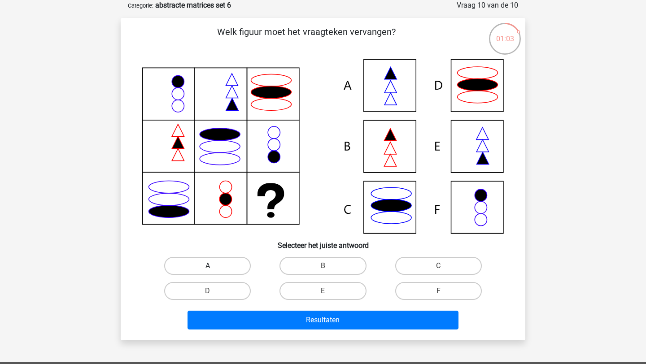
click at [225, 269] on label "A" at bounding box center [207, 266] width 87 height 18
click at [214, 269] on input "A" at bounding box center [211, 269] width 6 height 6
radio input "true"
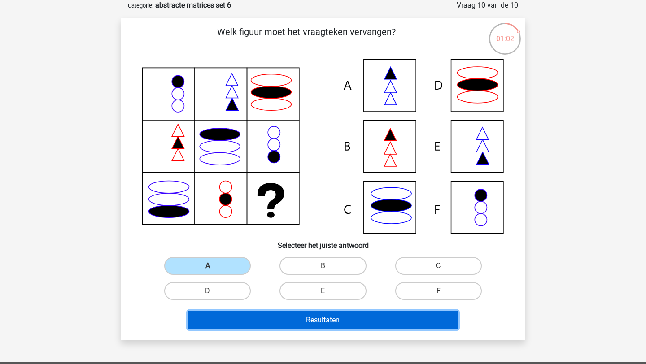
click at [267, 320] on button "Resultaten" at bounding box center [324, 320] width 272 height 19
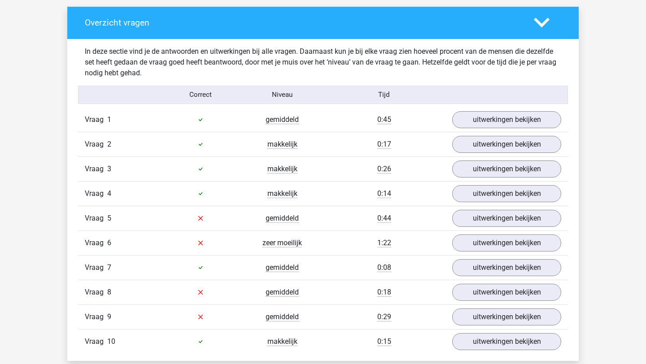
scroll to position [512, 0]
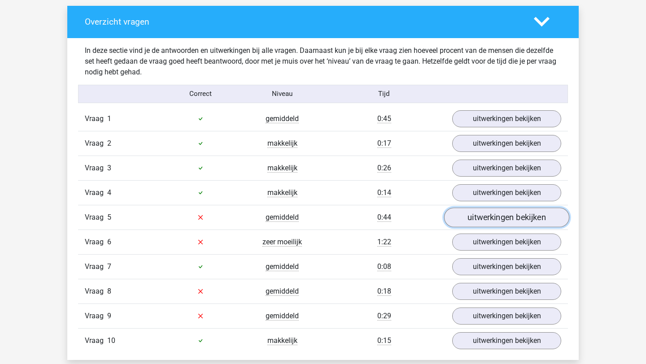
click at [475, 224] on link "uitwerkingen bekijken" at bounding box center [506, 218] width 125 height 20
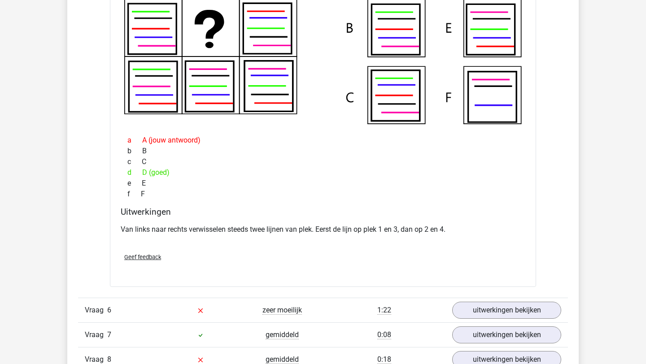
scroll to position [842, 0]
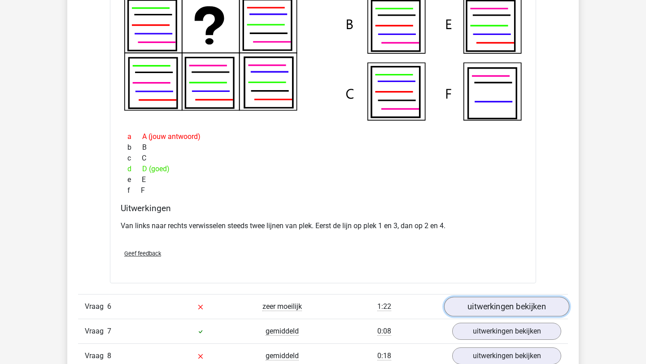
click at [467, 302] on link "uitwerkingen bekijken" at bounding box center [506, 307] width 125 height 20
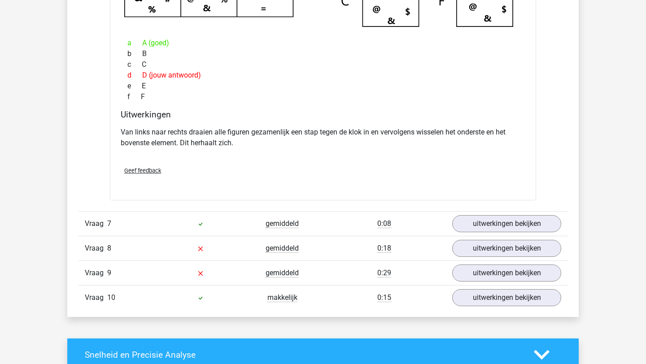
scroll to position [1361, 0]
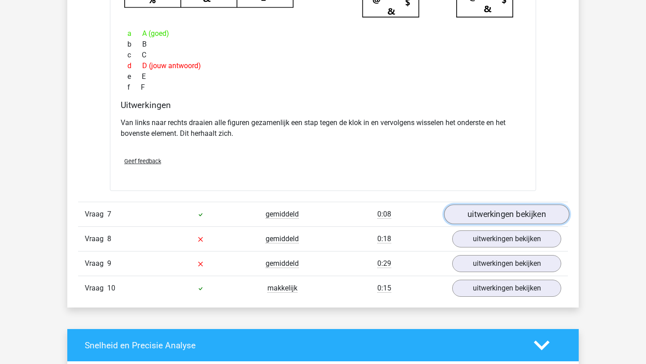
click at [492, 208] on link "uitwerkingen bekijken" at bounding box center [506, 215] width 125 height 20
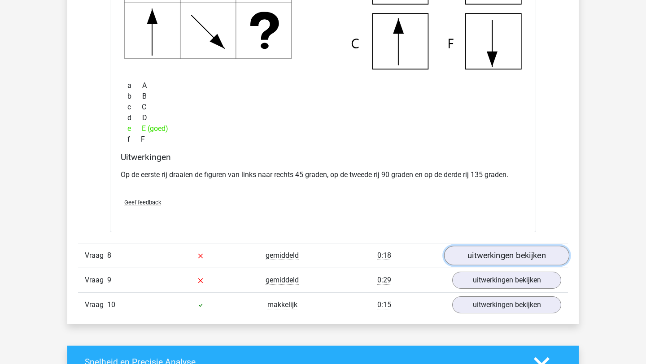
click at [496, 259] on link "uitwerkingen bekijken" at bounding box center [506, 256] width 125 height 20
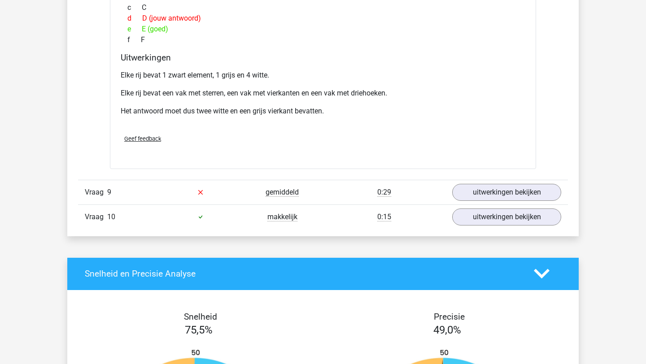
scroll to position [2254, 0]
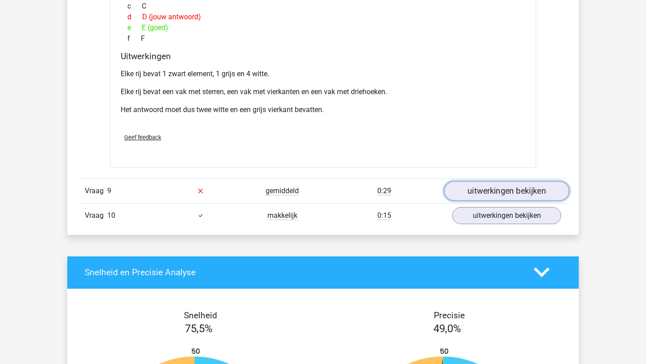
click at [487, 191] on link "uitwerkingen bekijken" at bounding box center [506, 191] width 125 height 20
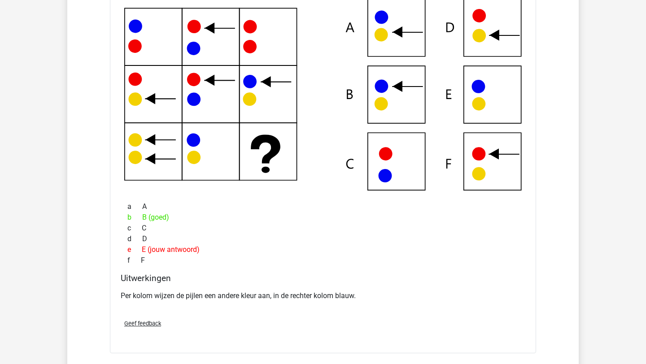
scroll to position [2490, 0]
